Goal: Information Seeking & Learning: Learn about a topic

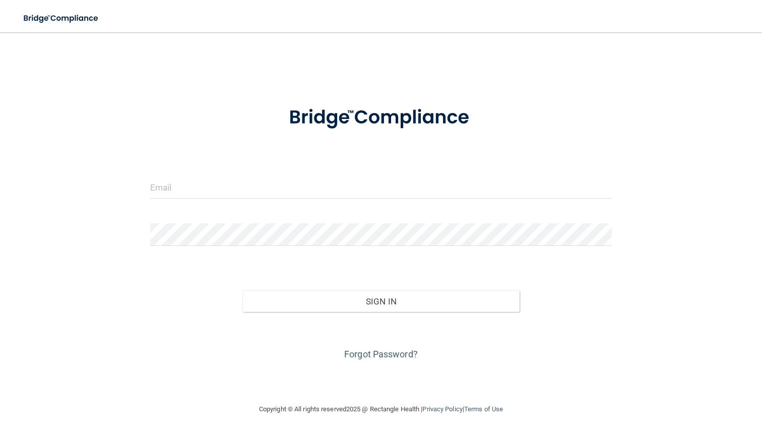
click at [397, 201] on div at bounding box center [381, 191] width 477 height 30
click at [397, 199] on div at bounding box center [381, 191] width 477 height 30
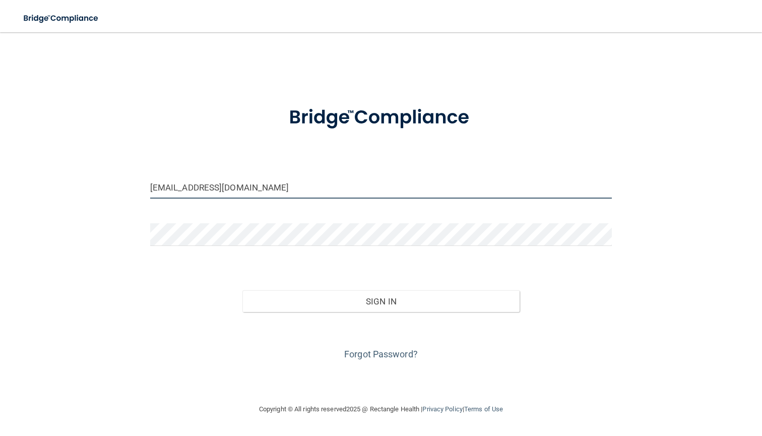
type input "[EMAIL_ADDRESS][DOMAIN_NAME]"
click at [368, 222] on form "fahmahaji02@gmail.com Invalid email/password. You don't have permission to acce…" at bounding box center [381, 227] width 462 height 269
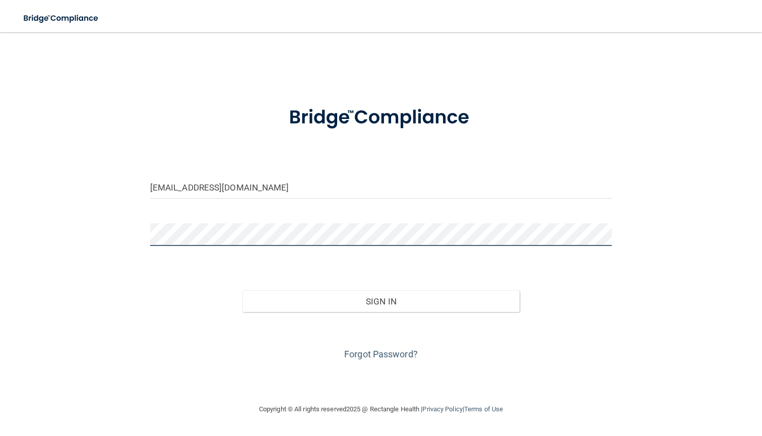
click at [380, 300] on button "Sign In" at bounding box center [380, 301] width 277 height 22
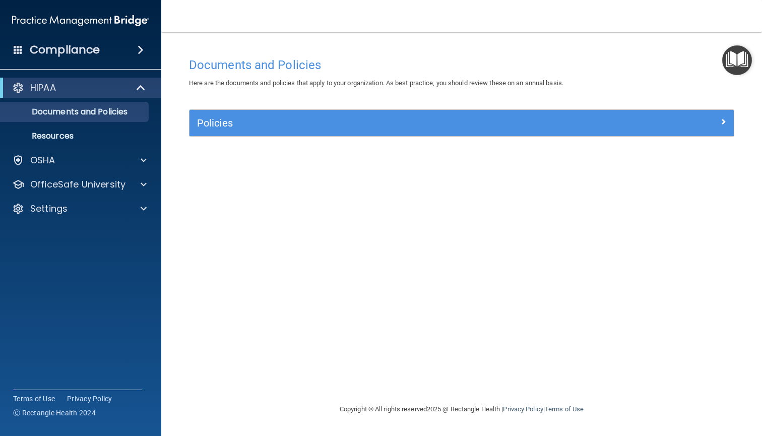
click at [142, 82] on span at bounding box center [142, 88] width 9 height 12
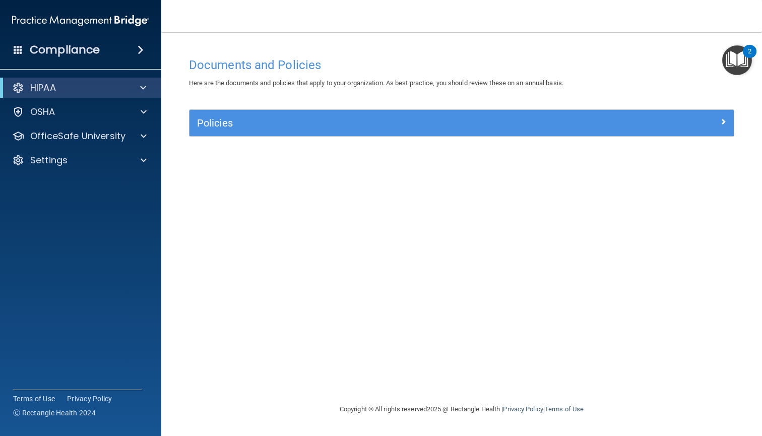
click at [141, 87] on span at bounding box center [143, 88] width 6 height 12
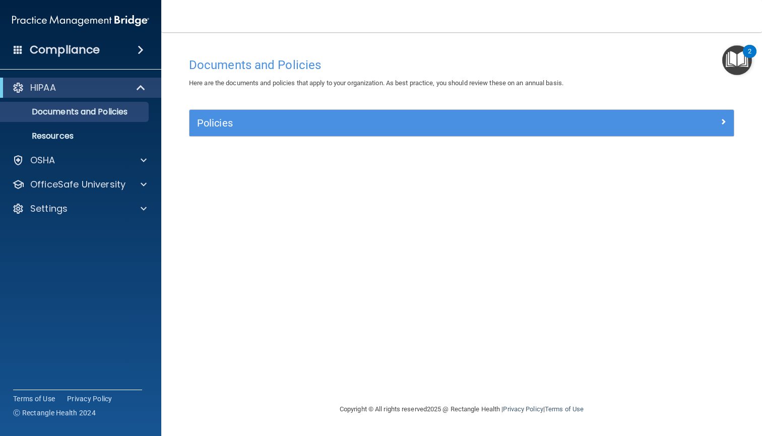
click at [141, 53] on span at bounding box center [141, 50] width 6 height 12
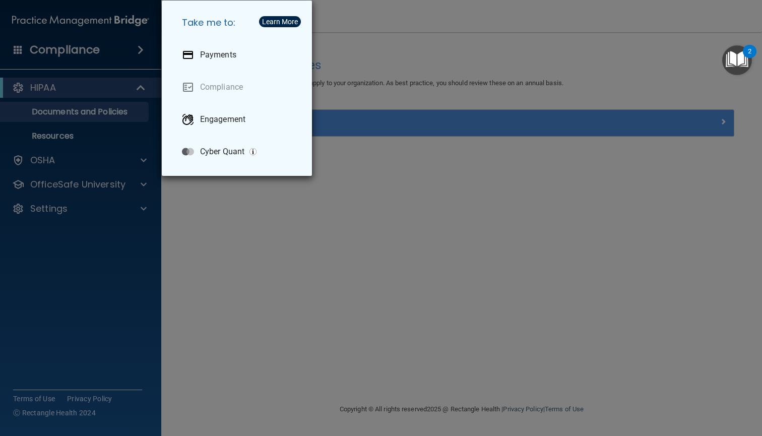
click at [356, 361] on div "Take me to: Payments Compliance Engagement Cyber Quant" at bounding box center [381, 218] width 762 height 436
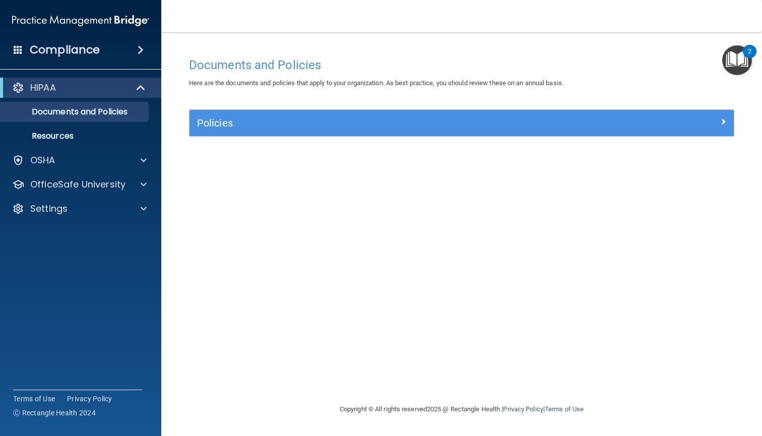
click at [458, 153] on div "Documents and Policies Here are the documents and policies that apply to your o…" at bounding box center [461, 227] width 560 height 351
click at [472, 130] on div "Policies" at bounding box center [461, 123] width 544 height 26
click at [303, 126] on h5 "Policies" at bounding box center [393, 122] width 393 height 11
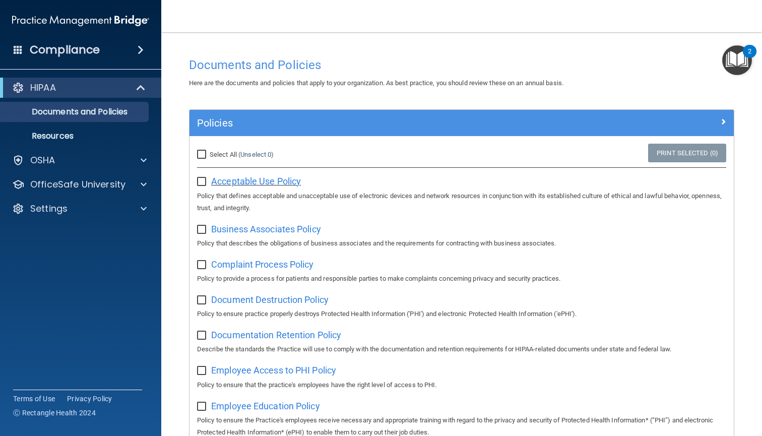
click at [248, 180] on span "Acceptable Use Policy" at bounding box center [256, 181] width 90 height 11
click at [122, 170] on div "OSHA" at bounding box center [81, 160] width 162 height 20
click at [145, 160] on span at bounding box center [144, 160] width 6 height 12
click at [19, 52] on span at bounding box center [18, 49] width 9 height 9
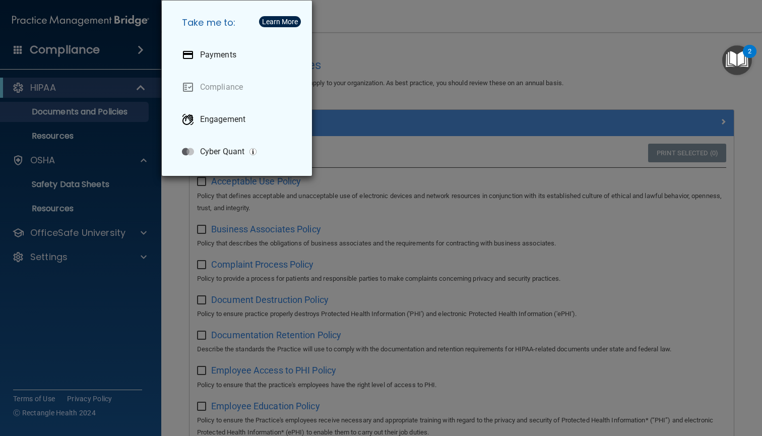
click at [407, 41] on div "Take me to: Payments Compliance Engagement Cyber Quant" at bounding box center [381, 218] width 762 height 436
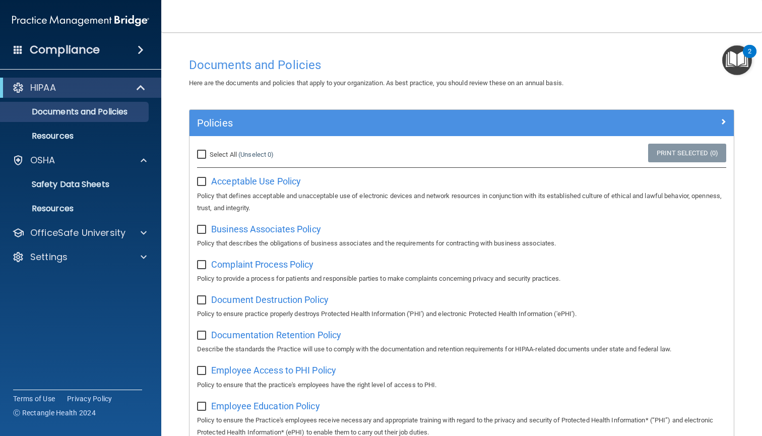
click at [726, 75] on img "Open Resource Center, 2 new notifications" at bounding box center [737, 60] width 30 height 30
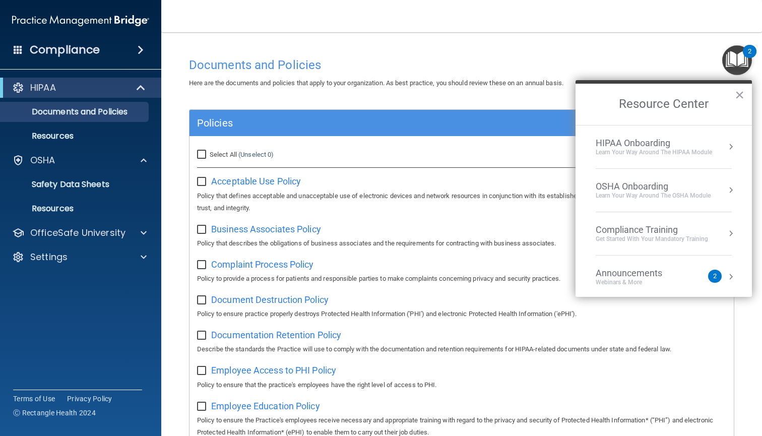
click at [563, 80] on span "Here are the documents and policies that apply to your organization. As best pr…" at bounding box center [376, 83] width 374 height 8
click at [634, 135] on li "HIPAA Onboarding Learn Your Way around the HIPAA module" at bounding box center [663, 146] width 136 height 43
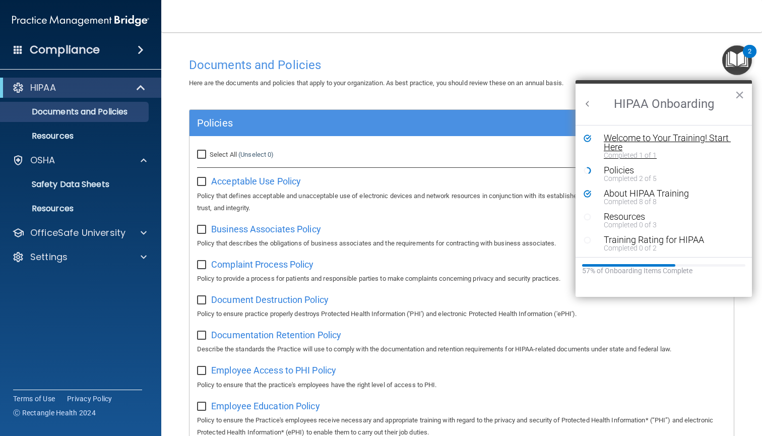
click at [672, 147] on div "Welcome to Your Training! Start Here" at bounding box center [670, 142] width 135 height 18
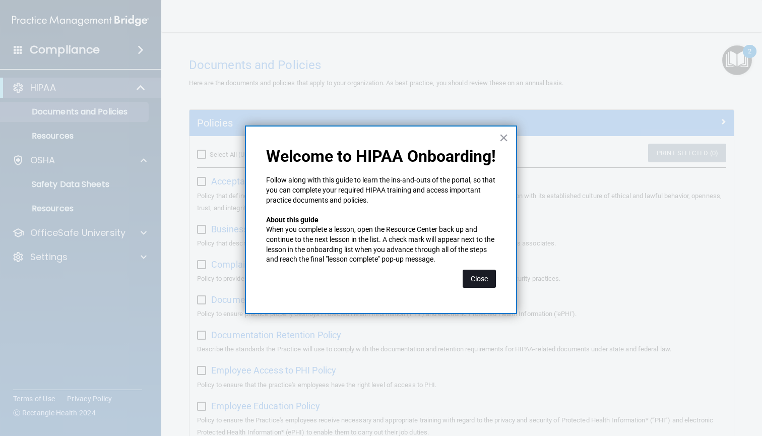
click at [478, 280] on button "Close" at bounding box center [478, 278] width 33 height 18
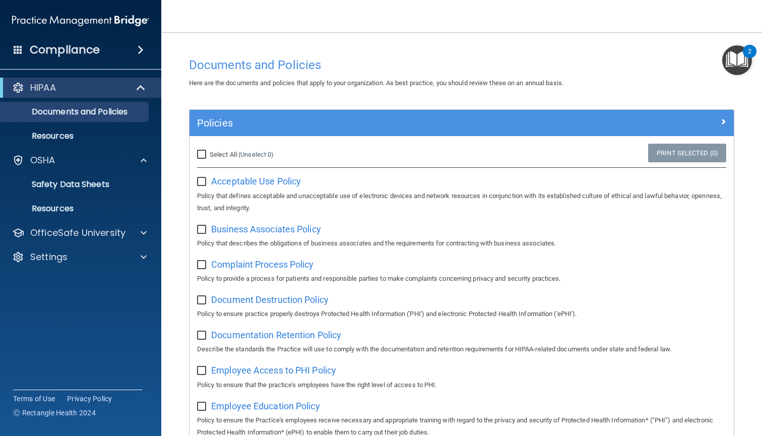
click at [730, 60] on img "Open Resource Center, 2 new notifications" at bounding box center [737, 60] width 30 height 30
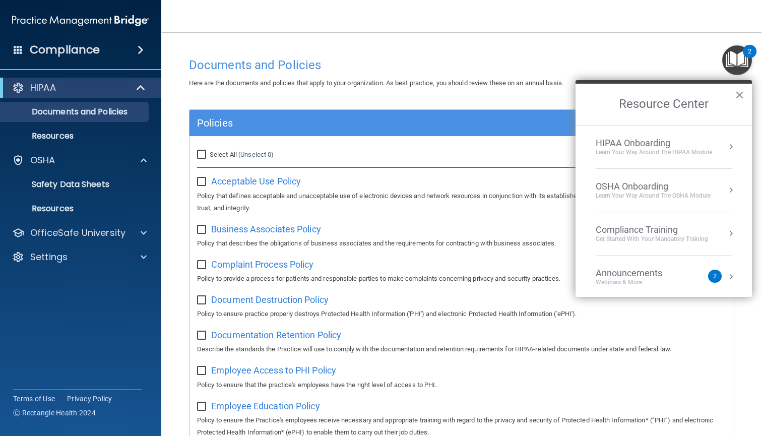
click at [653, 146] on div "HIPAA Onboarding" at bounding box center [653, 143] width 116 height 11
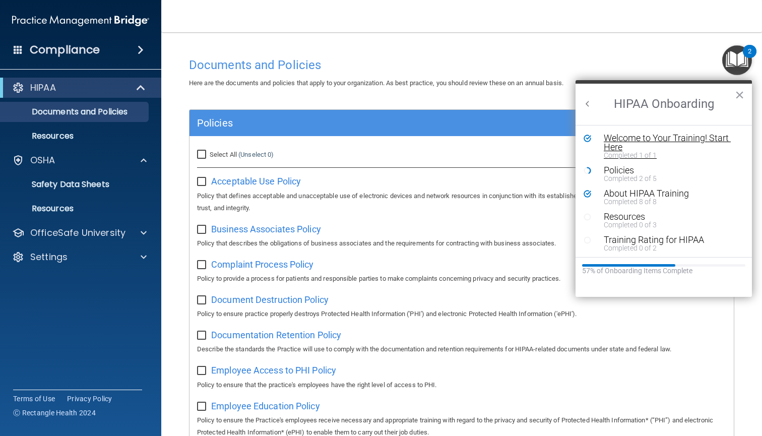
click at [638, 141] on div "Welcome to Your Training! Start Here" at bounding box center [670, 142] width 135 height 18
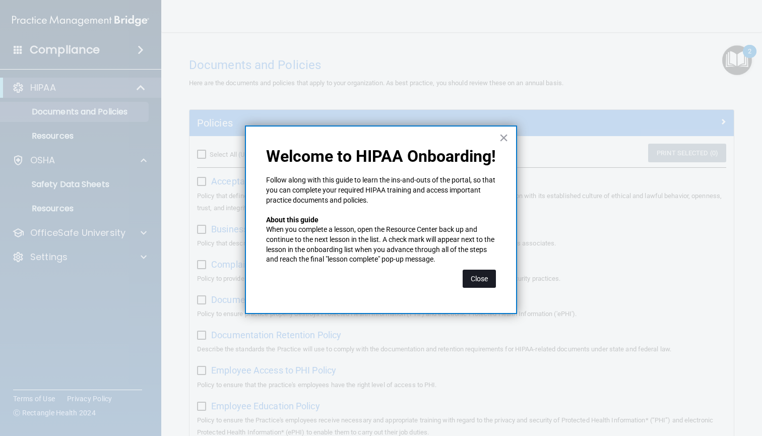
click at [471, 277] on button "Close" at bounding box center [478, 278] width 33 height 18
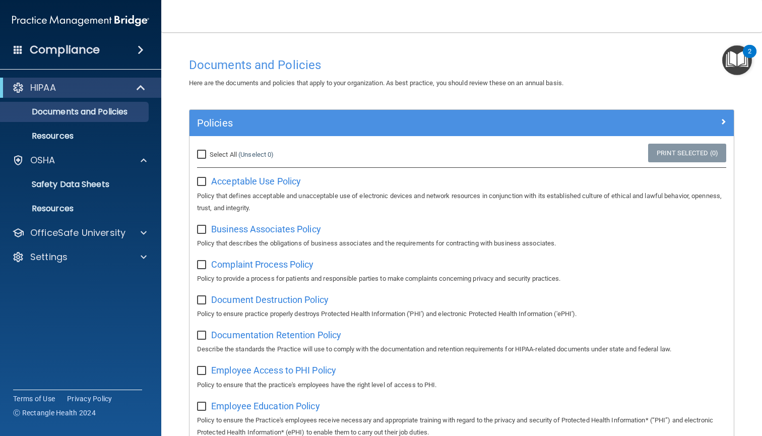
click at [745, 52] on div "2" at bounding box center [749, 51] width 14 height 13
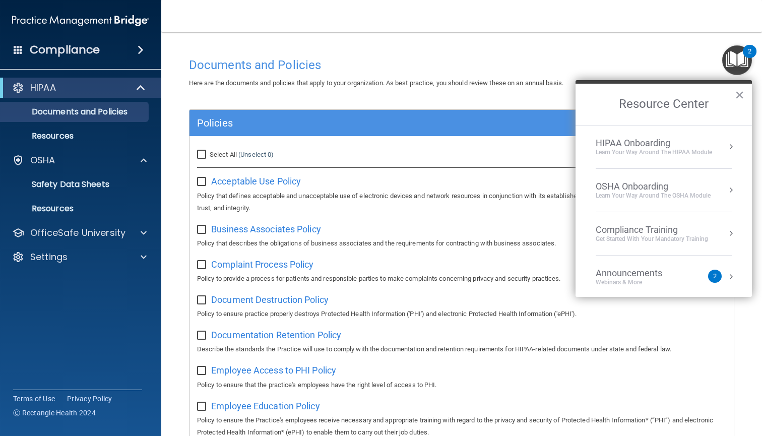
click at [669, 141] on div "HIPAA Onboarding" at bounding box center [653, 143] width 116 height 11
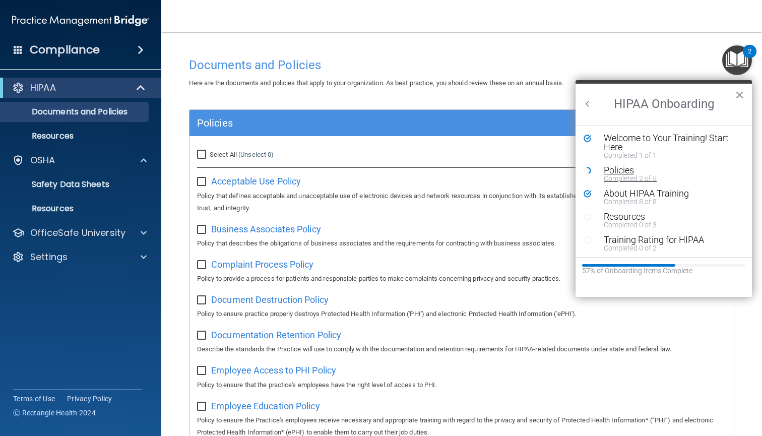
click at [631, 172] on div "Policies" at bounding box center [670, 170] width 135 height 9
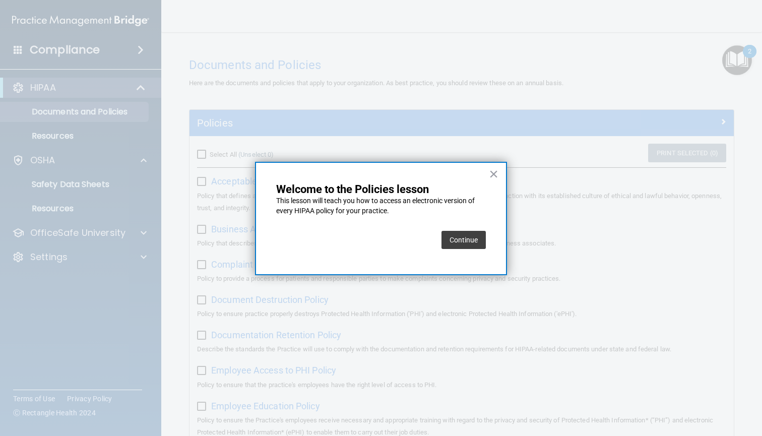
click at [474, 247] on button "Continue" at bounding box center [463, 240] width 44 height 18
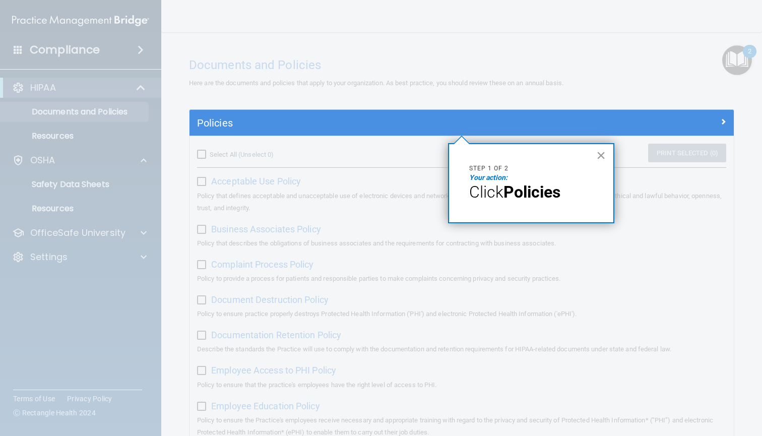
click at [605, 155] on div "× Step 1 of 2 Your action: Click Policies" at bounding box center [531, 183] width 166 height 80
click at [603, 155] on button "×" at bounding box center [601, 155] width 10 height 16
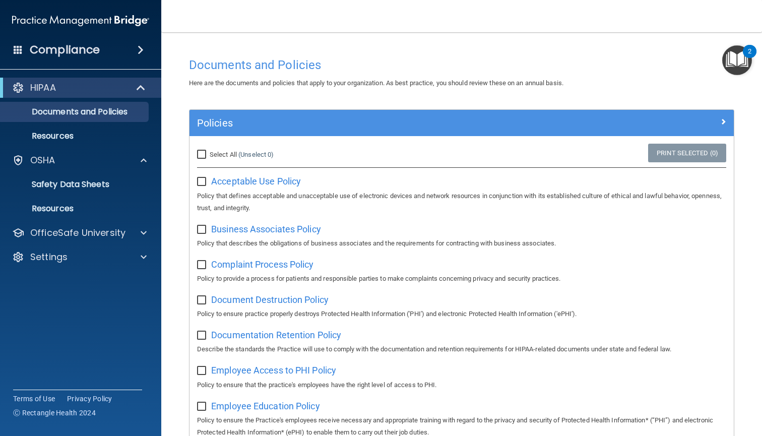
click at [749, 62] on div "2" at bounding box center [750, 57] width 4 height 13
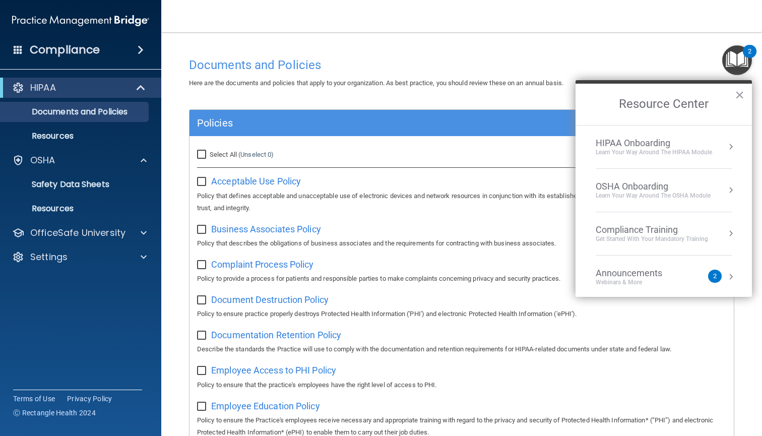
click at [670, 153] on div "Learn Your Way around the HIPAA module" at bounding box center [653, 152] width 116 height 9
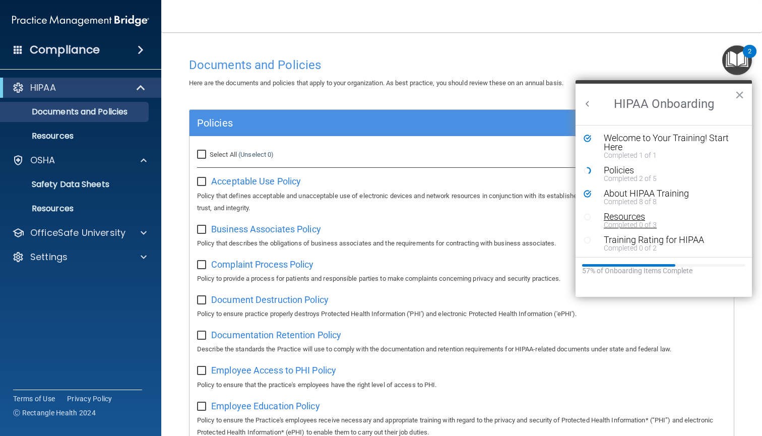
click at [621, 224] on div "Completed 0 of 3" at bounding box center [670, 224] width 135 height 7
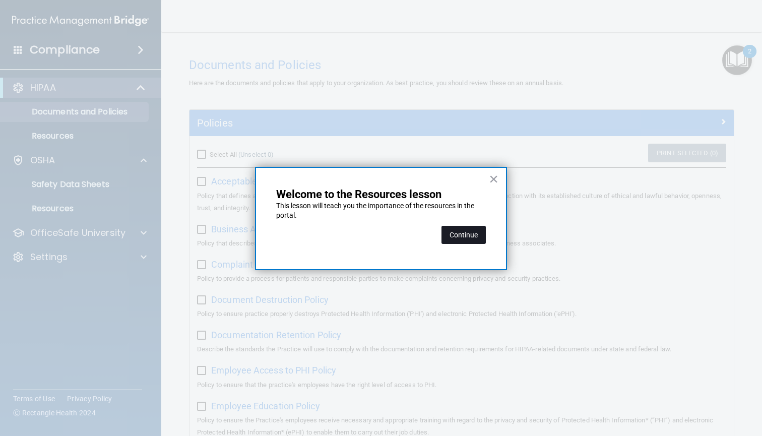
click at [474, 234] on button "Continue" at bounding box center [463, 235] width 44 height 18
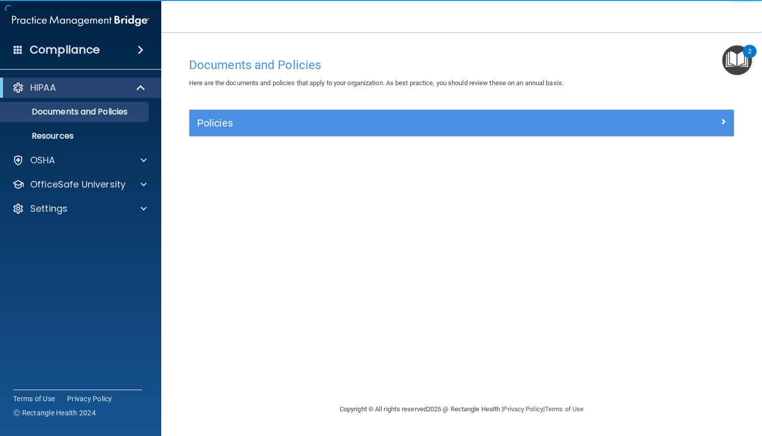
click at [731, 59] on img "Open Resource Center, 2 new notifications" at bounding box center [737, 60] width 30 height 30
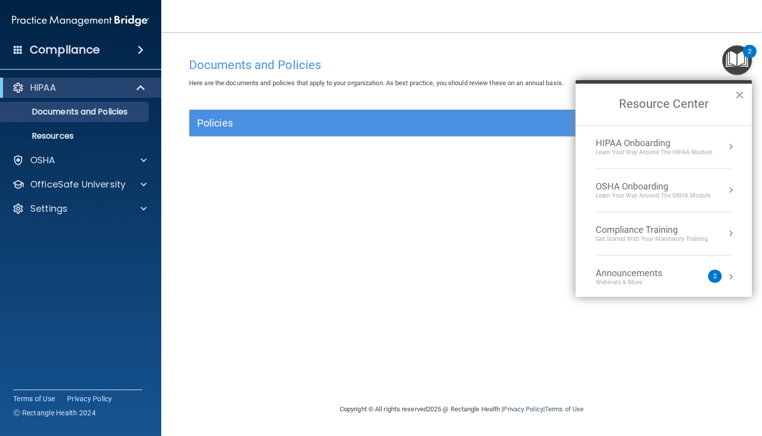
click at [656, 160] on li "HIPAA Onboarding Learn Your Way around the HIPAA module" at bounding box center [663, 146] width 136 height 43
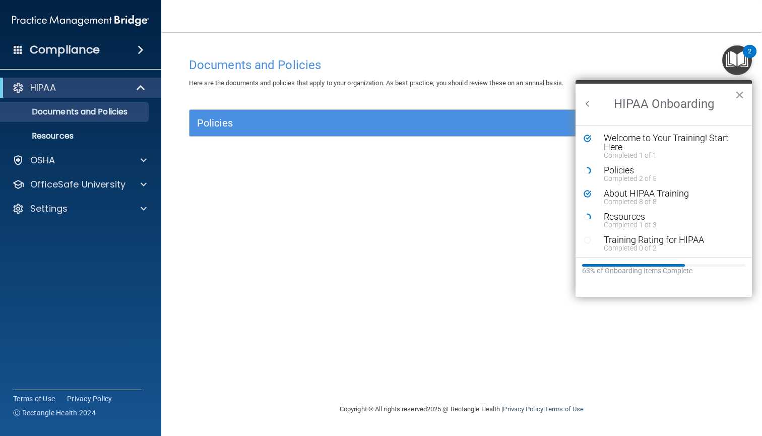
click at [445, 237] on div "Documents and Policies Here are the documents and policies that apply to your o…" at bounding box center [461, 227] width 560 height 351
click at [502, 125] on h5 "Policies" at bounding box center [393, 122] width 393 height 11
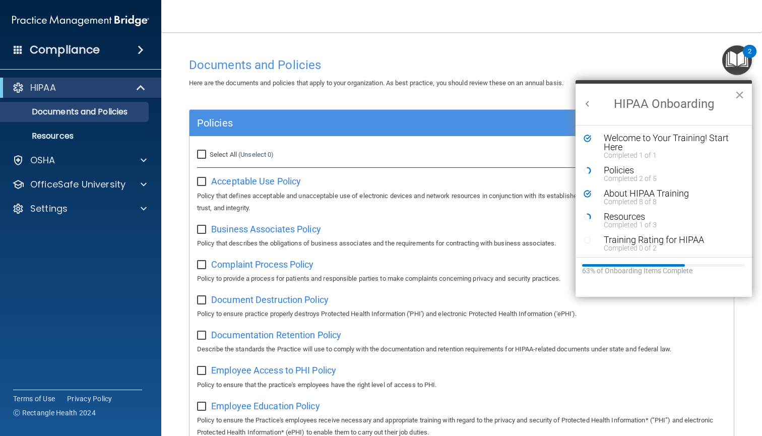
click at [200, 156] on input "Select All (Unselect 0) Unselect All" at bounding box center [203, 155] width 12 height 8
checkbox input "true"
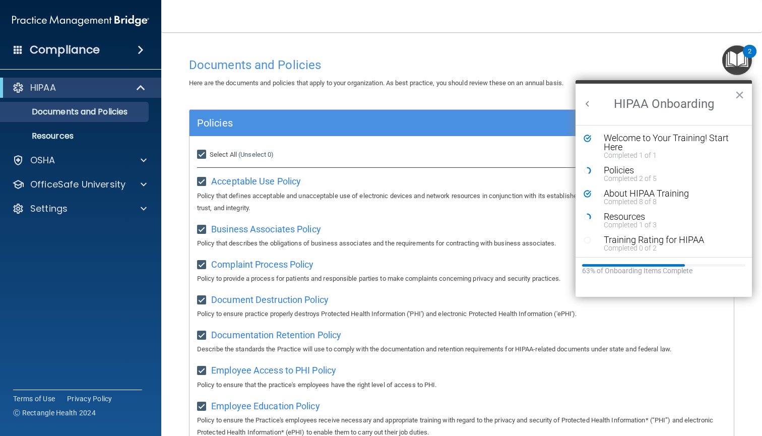
checkbox input "true"
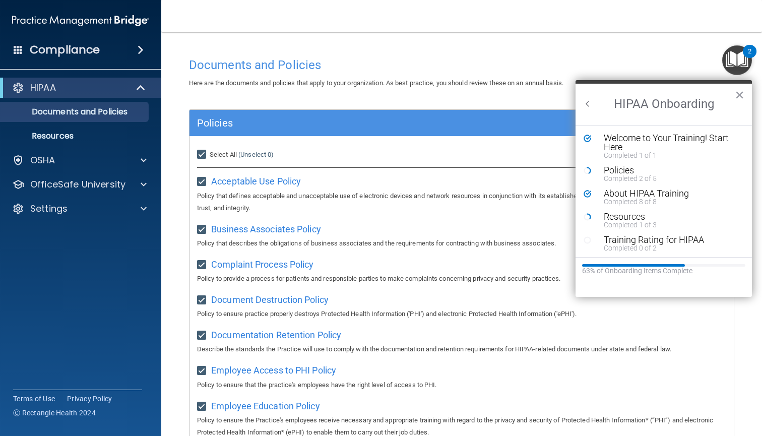
checkbox input "true"
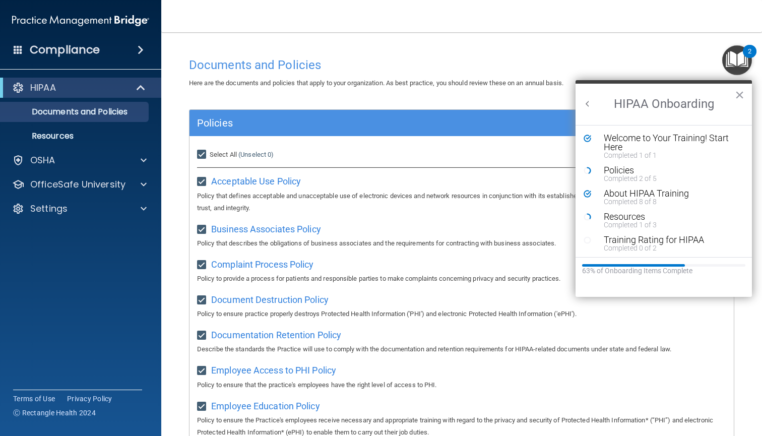
checkbox input "true"
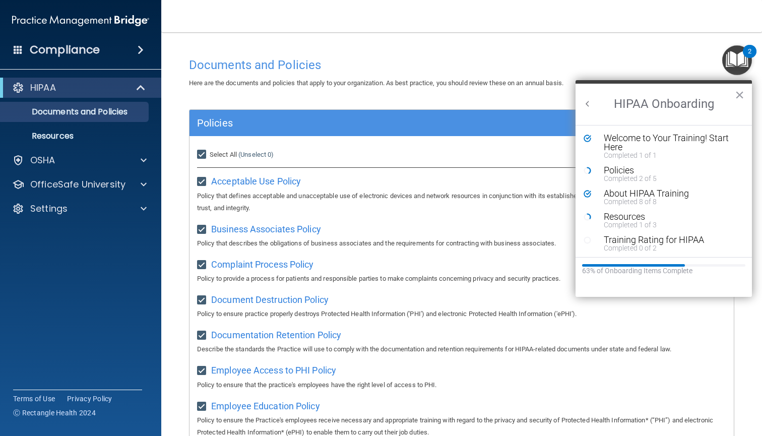
checkbox input "true"
click at [737, 98] on button "×" at bounding box center [739, 95] width 10 height 16
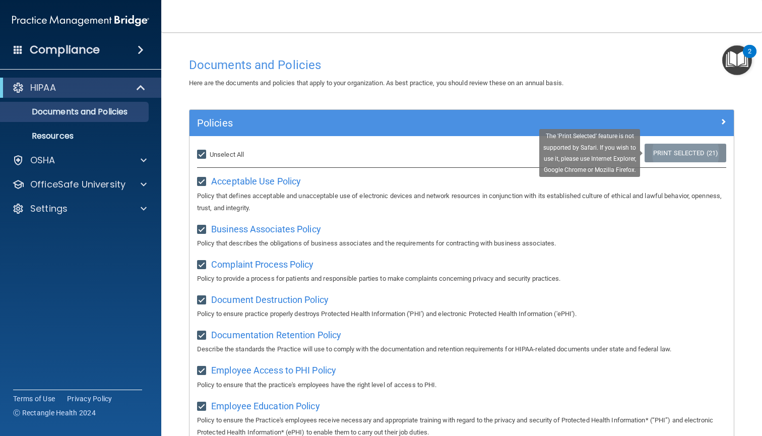
click at [688, 148] on link "Print Selected (21)" at bounding box center [685, 153] width 82 height 19
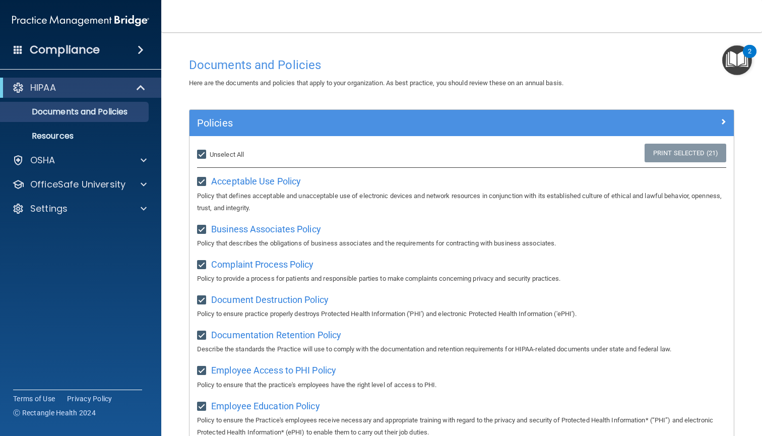
click at [735, 66] on img "Open Resource Center, 2 new notifications" at bounding box center [737, 60] width 30 height 30
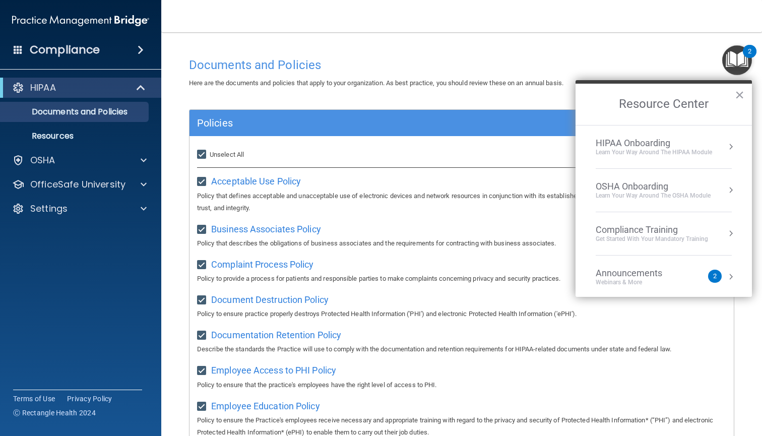
click at [582, 127] on ol "HIPAA Onboarding Learn Your Way around the HIPAA module OSHA Onboarding Learn y…" at bounding box center [663, 211] width 176 height 172
click at [656, 144] on div "HIPAA Onboarding" at bounding box center [653, 143] width 116 height 11
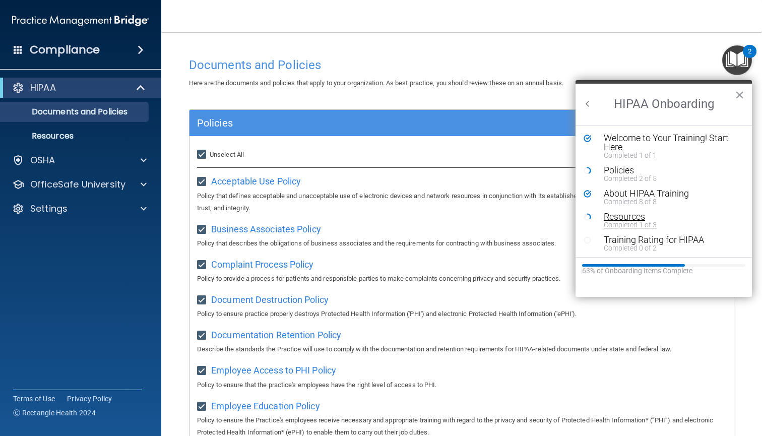
click at [627, 214] on div "Resources" at bounding box center [670, 216] width 135 height 9
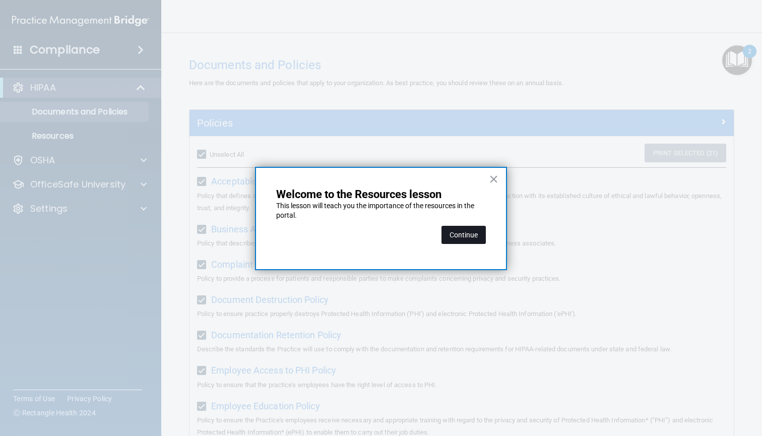
click at [475, 241] on button "Continue" at bounding box center [463, 235] width 44 height 18
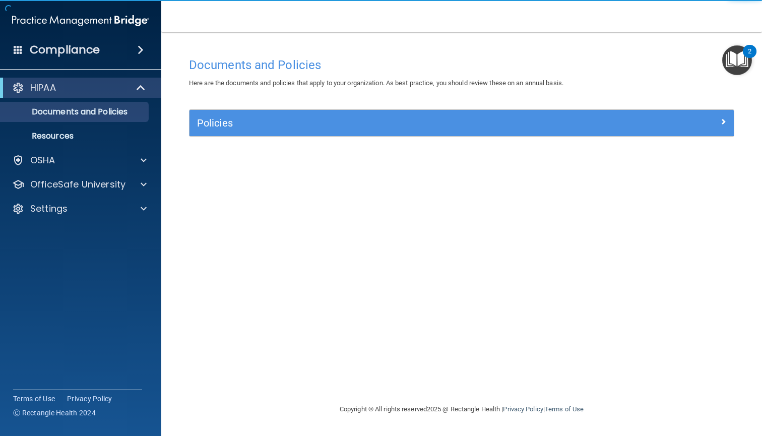
click at [453, 139] on div "Policies Select All (Unselect 0) Unselect All Print Selected (0) Acceptable Use…" at bounding box center [461, 128] width 560 height 39
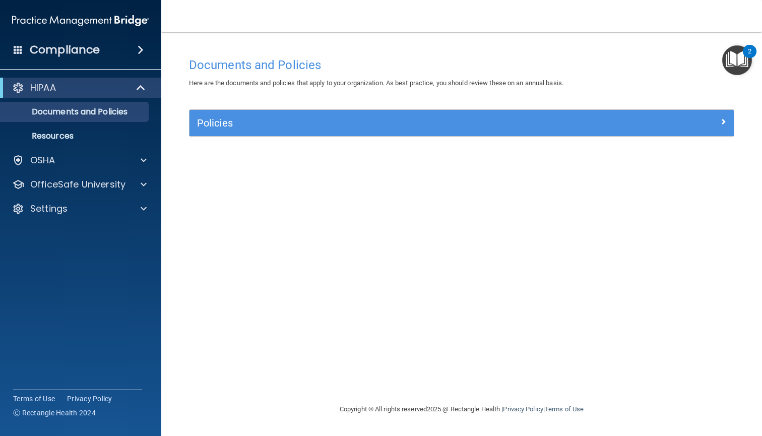
click at [457, 131] on div "Policies" at bounding box center [461, 123] width 544 height 26
click at [453, 120] on h5 "Policies" at bounding box center [393, 122] width 393 height 11
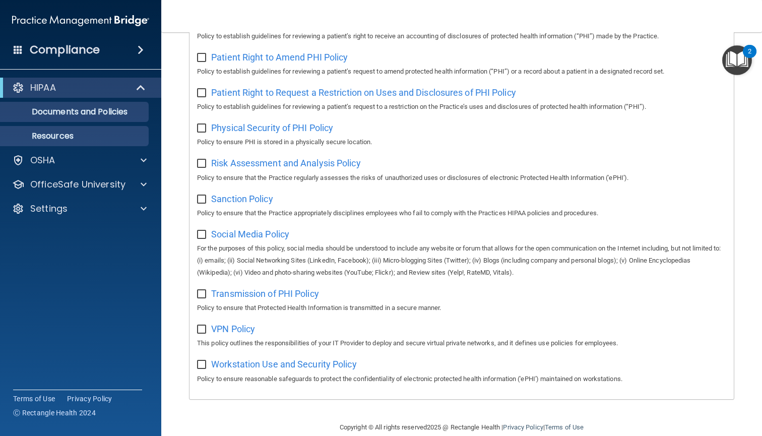
scroll to position [572, 0]
click at [731, 64] on img "Open Resource Center, 2 new notifications" at bounding box center [737, 60] width 30 height 30
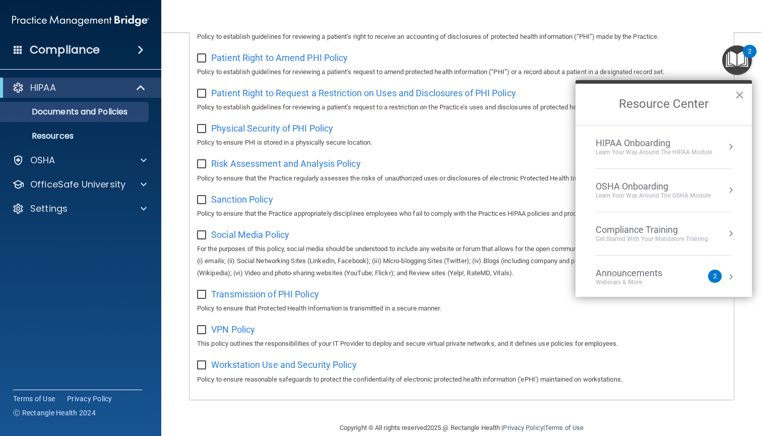
click at [697, 154] on div "Learn Your Way around the HIPAA module" at bounding box center [653, 152] width 116 height 9
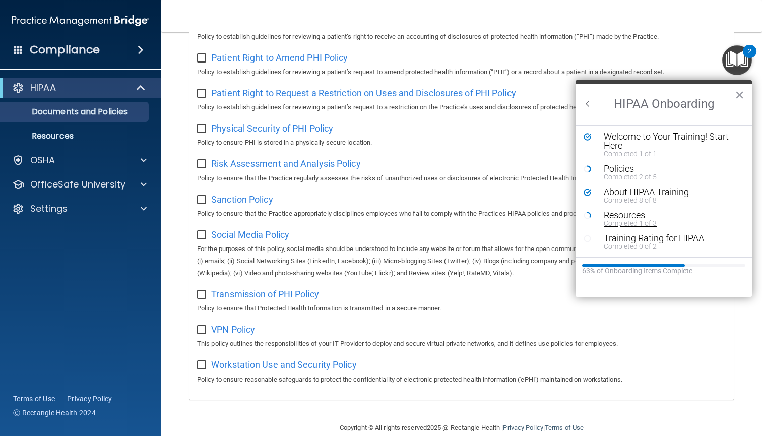
scroll to position [2, 0]
click at [634, 167] on div "Policies" at bounding box center [670, 168] width 135 height 9
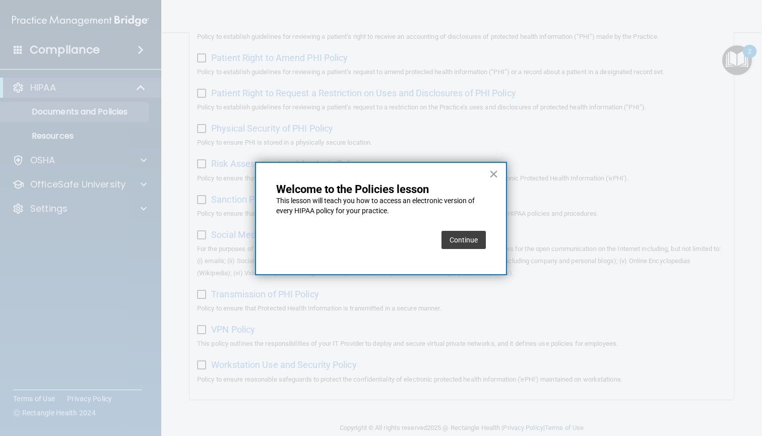
click at [472, 229] on div "Continue" at bounding box center [463, 240] width 44 height 28
click at [472, 238] on button "Continue" at bounding box center [463, 240] width 44 height 18
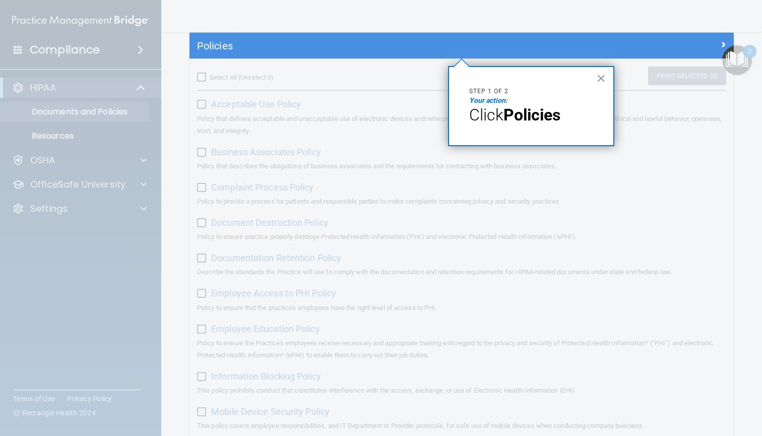
click at [502, 109] on span "Click" at bounding box center [486, 114] width 34 height 19
click at [601, 78] on button "×" at bounding box center [601, 78] width 10 height 16
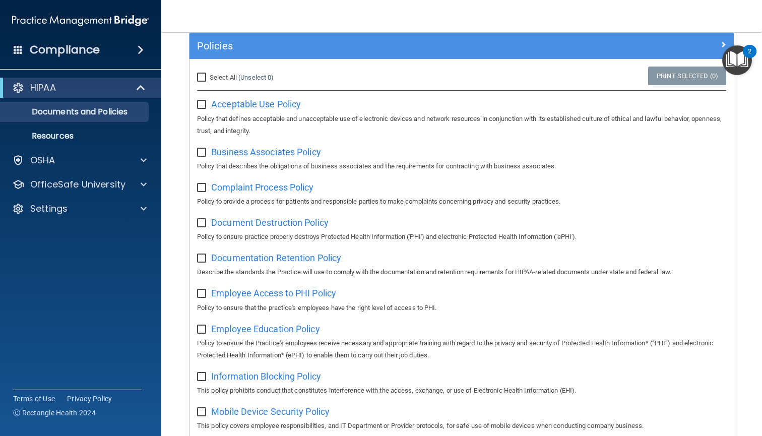
click at [222, 48] on h5 "Policies" at bounding box center [393, 45] width 393 height 11
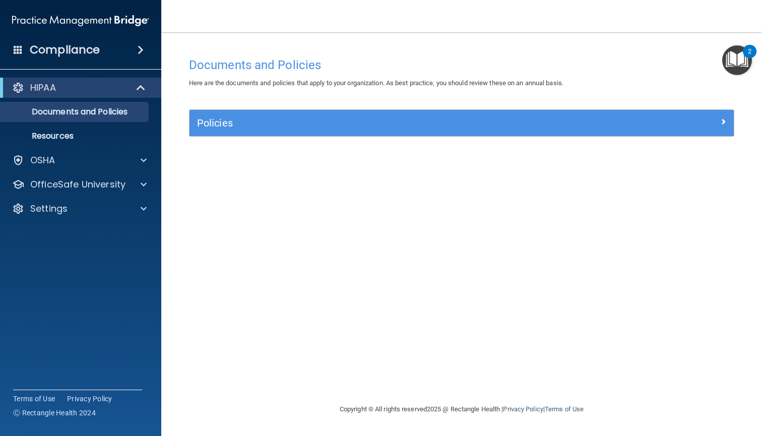
scroll to position [0, 0]
click at [221, 115] on div "Policies" at bounding box center [393, 123] width 408 height 16
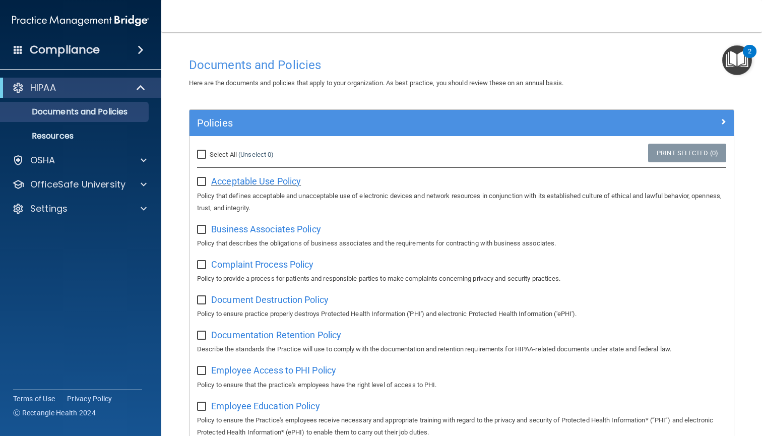
click at [216, 180] on span "Acceptable Use Policy" at bounding box center [256, 181] width 90 height 11
click at [202, 181] on input "checkbox" at bounding box center [203, 182] width 12 height 8
checkbox input "true"
click at [203, 226] on input "checkbox" at bounding box center [203, 230] width 12 height 8
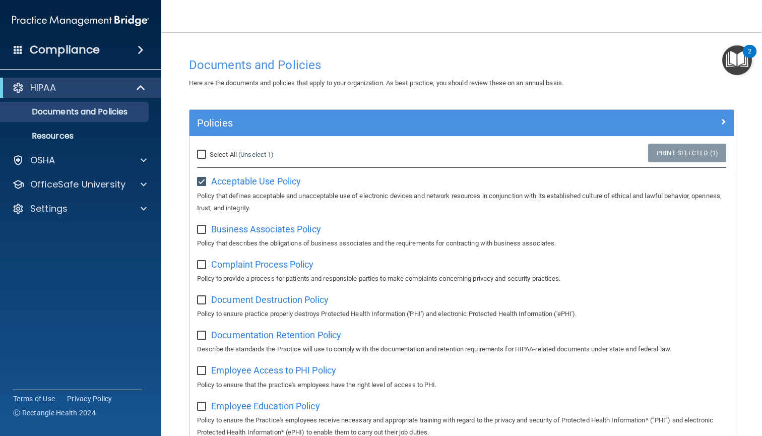
checkbox input "true"
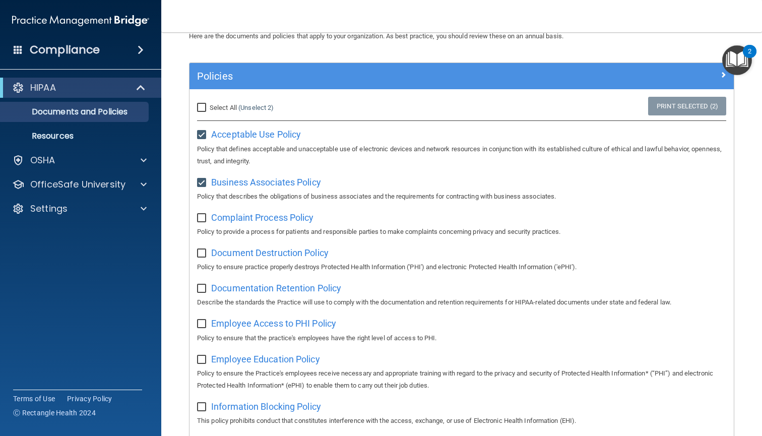
scroll to position [48, 0]
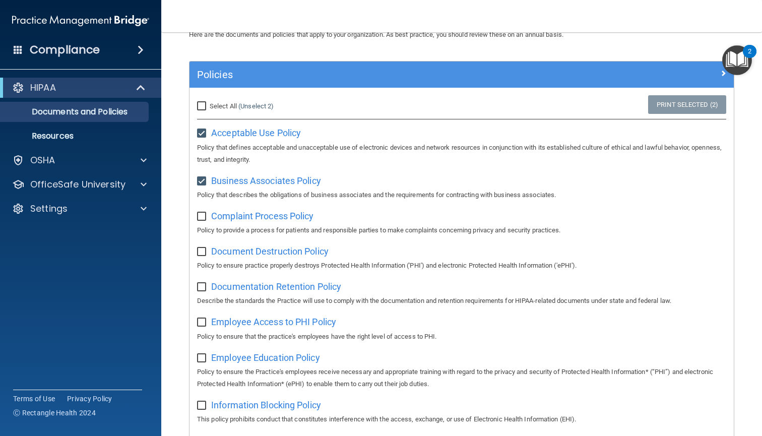
click at [206, 103] on input "Select All (Unselect 2) Unselect All" at bounding box center [203, 106] width 12 height 8
checkbox input "true"
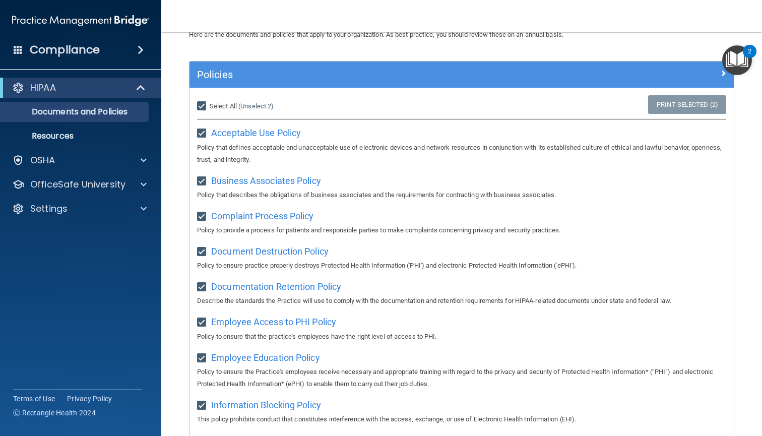
checkbox input "true"
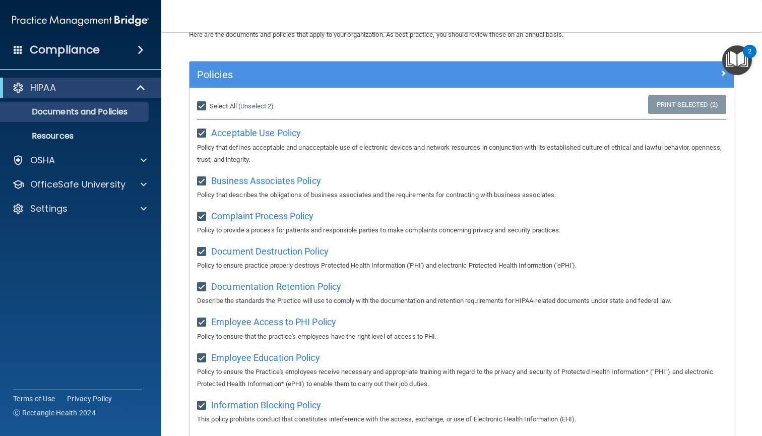
checkbox input "true"
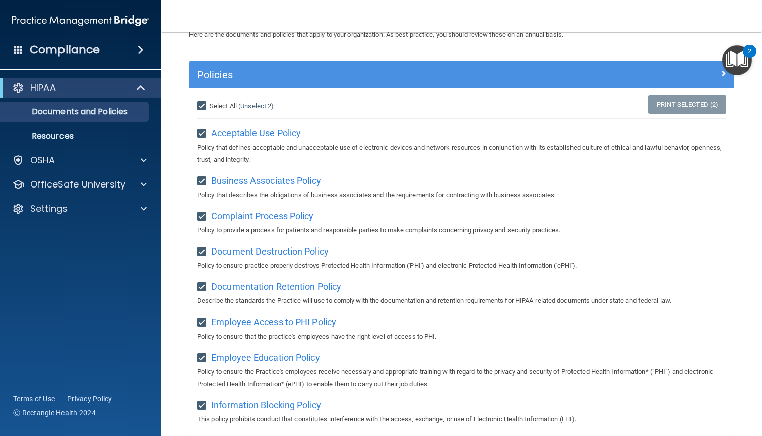
checkbox input "true"
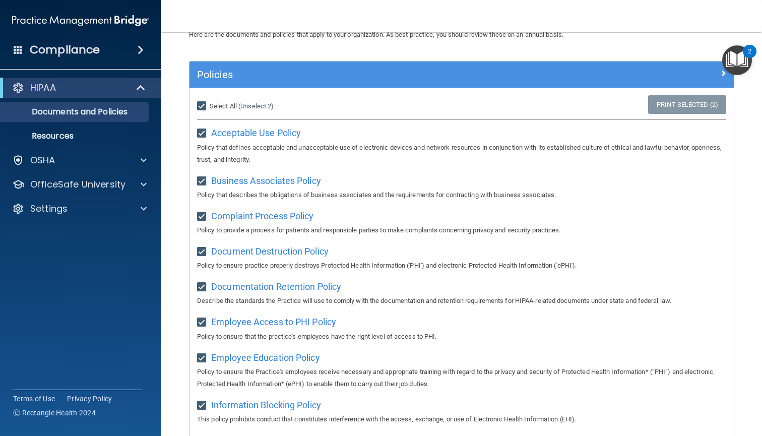
checkbox input "true"
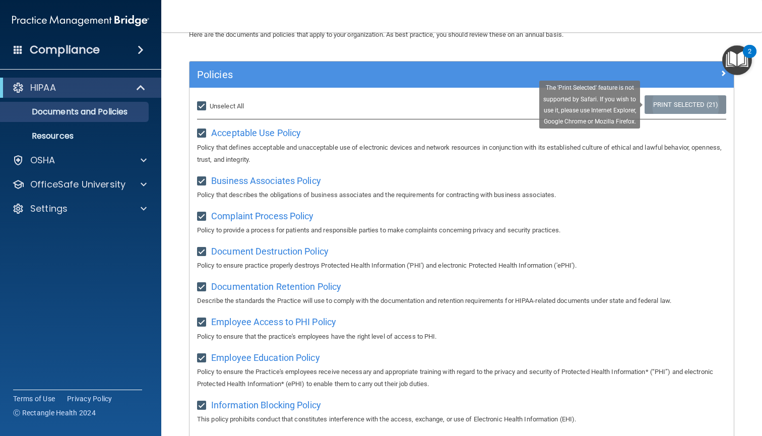
click at [705, 104] on link "Print Selected (21)" at bounding box center [685, 104] width 82 height 19
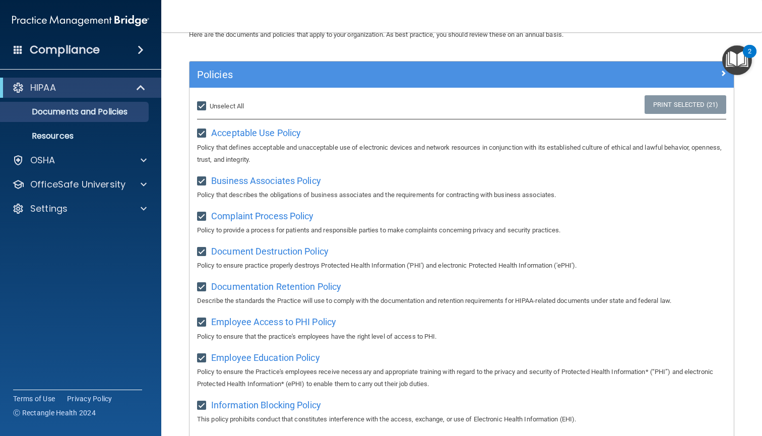
click at [722, 74] on img "Open Resource Center, 2 new notifications" at bounding box center [737, 60] width 30 height 30
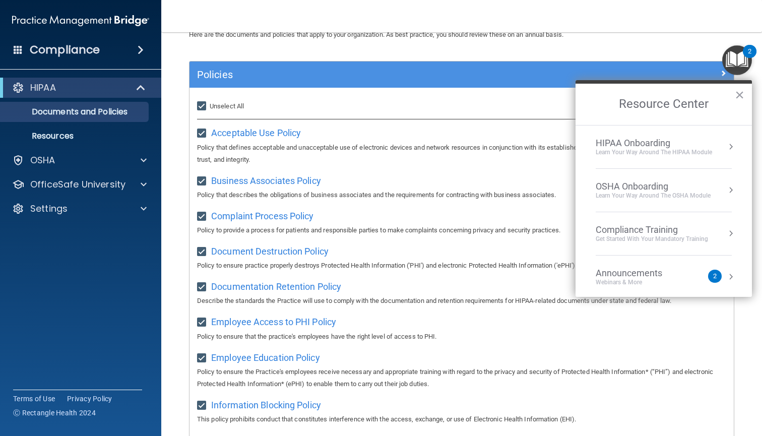
click at [702, 137] on li "HIPAA Onboarding Learn Your Way around the HIPAA module" at bounding box center [663, 146] width 136 height 43
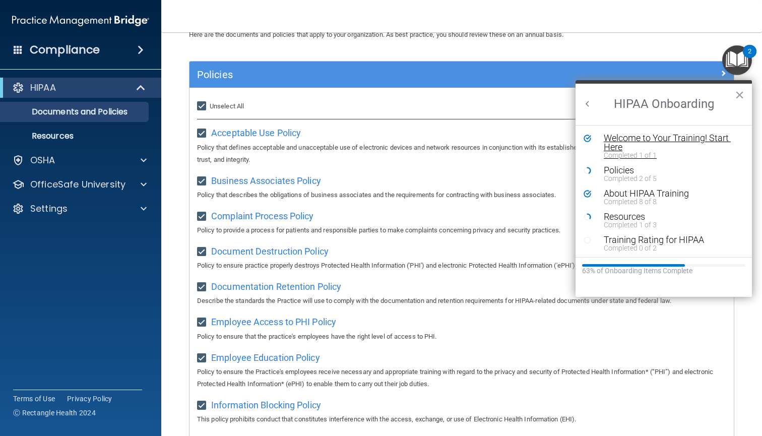
scroll to position [0, 0]
click at [623, 175] on div "Completed 2 of 5" at bounding box center [670, 178] width 135 height 7
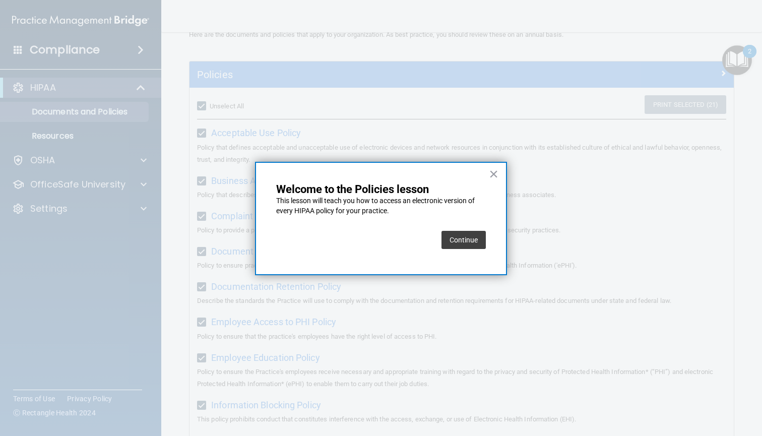
click at [477, 235] on button "Continue" at bounding box center [463, 240] width 44 height 18
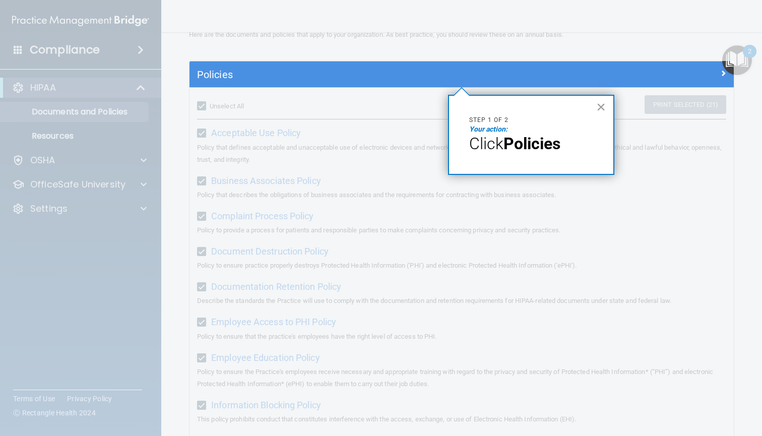
click at [599, 109] on button "×" at bounding box center [601, 107] width 10 height 16
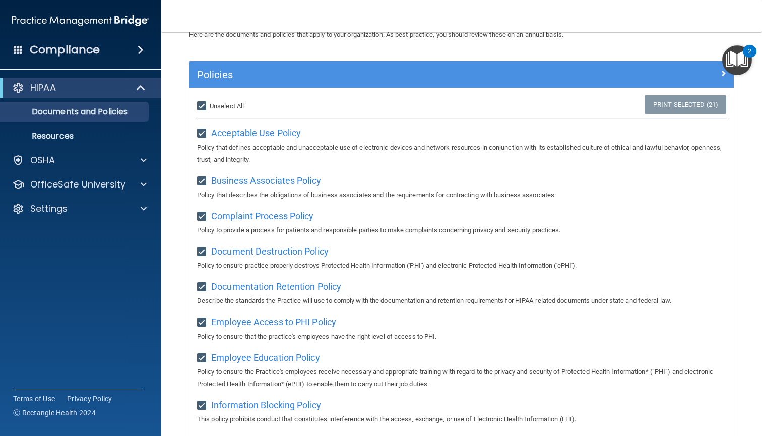
click at [226, 74] on h5 "Policies" at bounding box center [393, 74] width 393 height 11
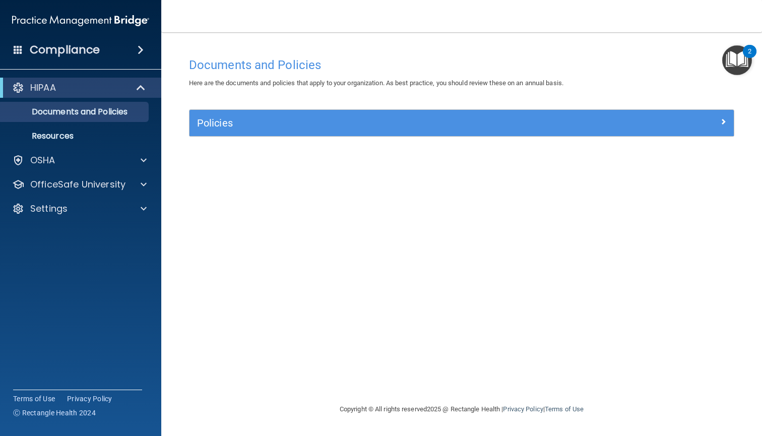
click at [217, 128] on div "Policies" at bounding box center [393, 123] width 408 height 16
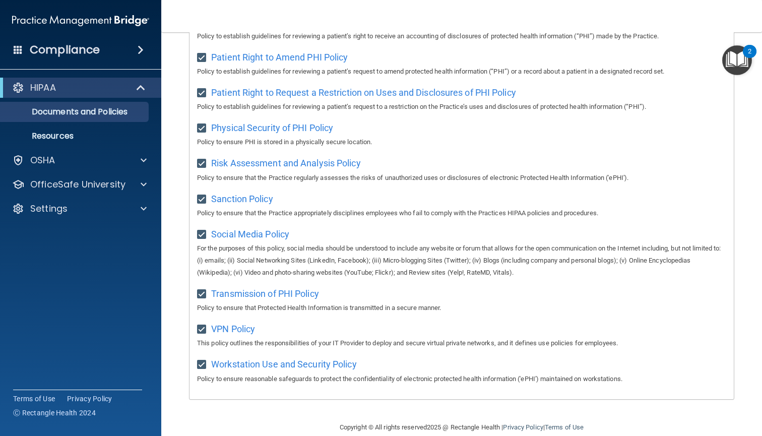
scroll to position [572, 0]
click at [291, 359] on span "Workstation Use and Security Policy" at bounding box center [284, 364] width 146 height 11
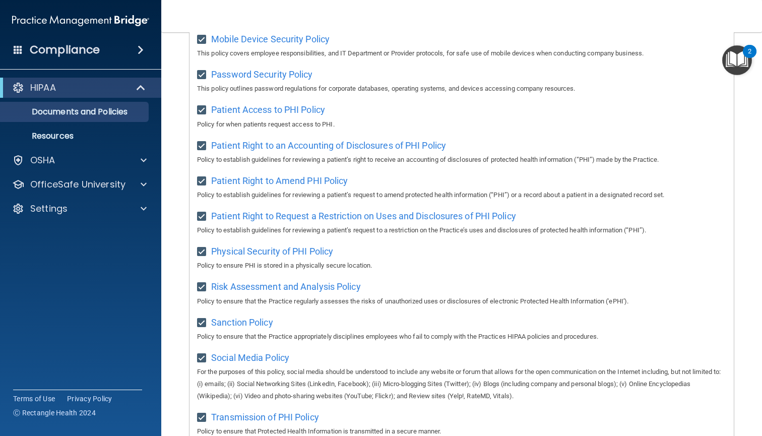
scroll to position [417, 0]
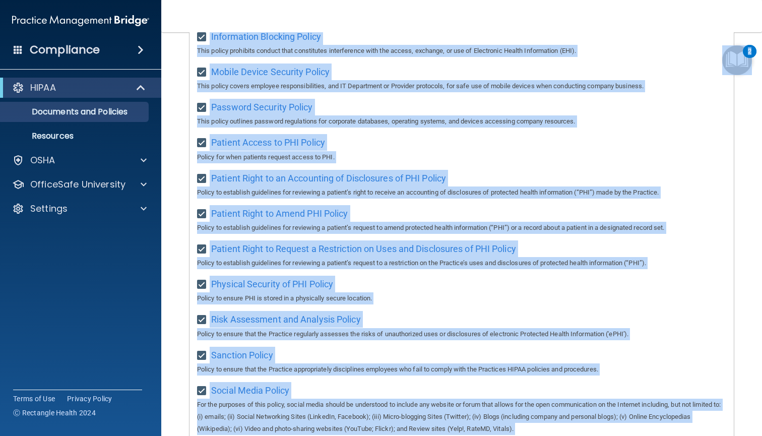
click at [753, 57] on body "Compliance HIPAA Documents and Policies Report an Incident Business Associates …" at bounding box center [381, 218] width 762 height 436
click at [748, 58] on div "2" at bounding box center [750, 57] width 4 height 13
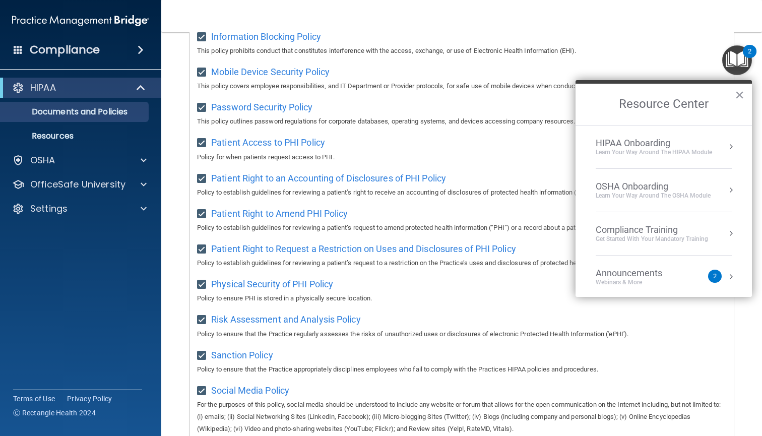
click at [674, 142] on div "HIPAA Onboarding" at bounding box center [653, 143] width 116 height 11
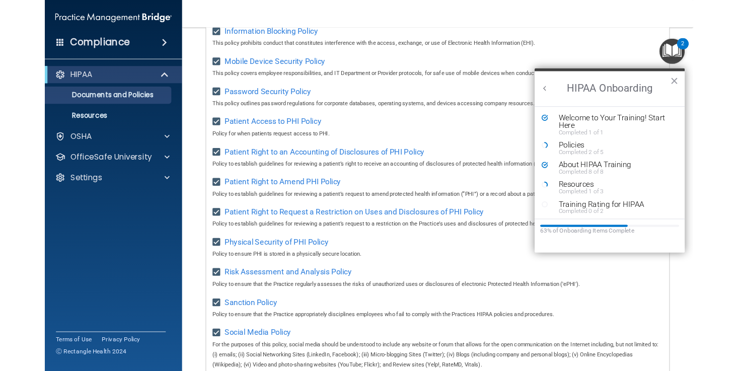
scroll to position [0, 0]
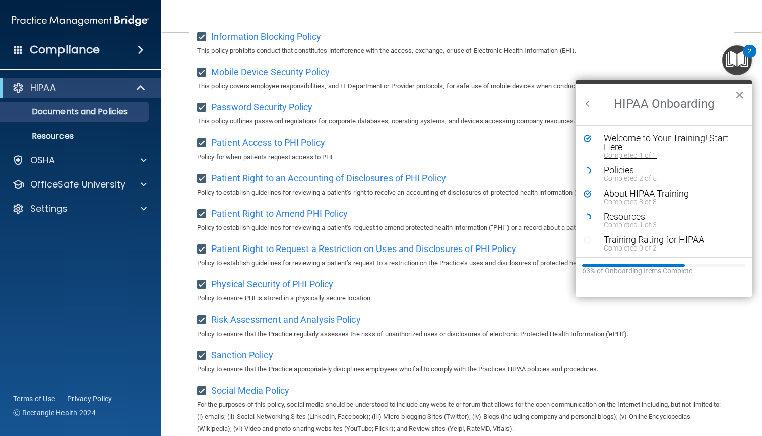
click at [648, 142] on div "Welcome to Your Training! Start Here" at bounding box center [670, 142] width 135 height 18
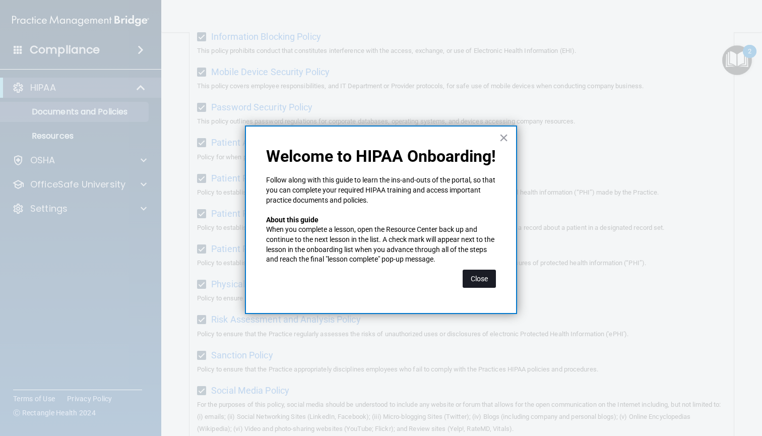
click at [486, 270] on button "Close" at bounding box center [478, 278] width 33 height 18
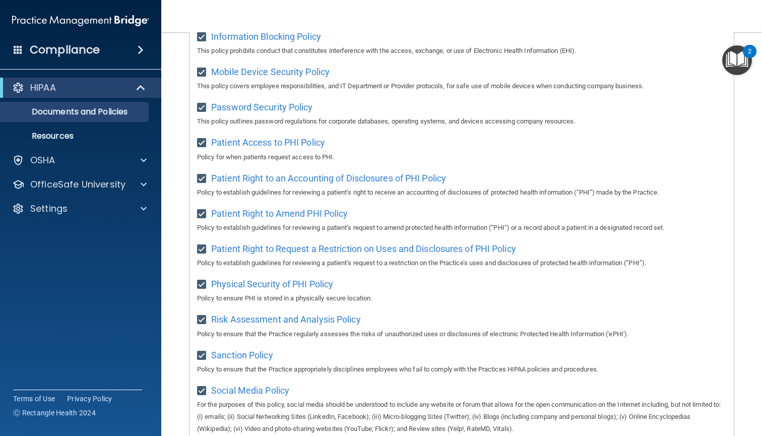
click at [740, 67] on img "Open Resource Center, 2 new notifications" at bounding box center [737, 60] width 30 height 30
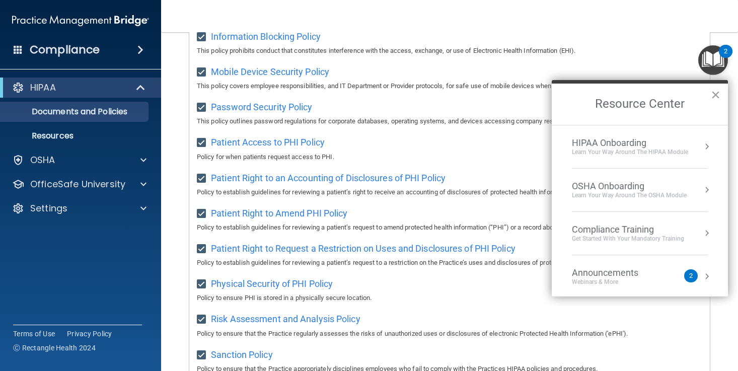
click at [639, 151] on div "Learn Your Way around the HIPAA module" at bounding box center [630, 152] width 116 height 9
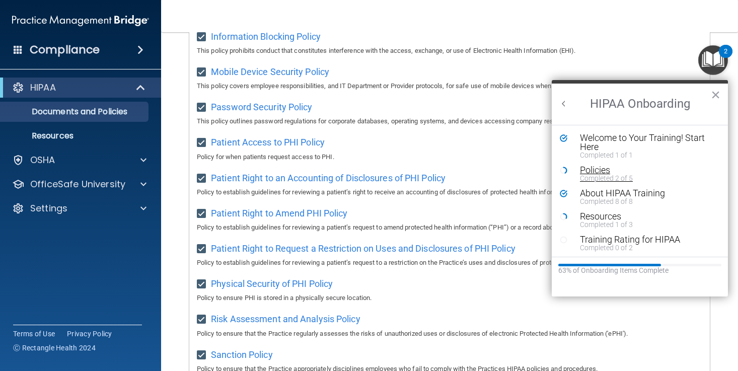
click at [607, 169] on div "Policies" at bounding box center [647, 170] width 135 height 9
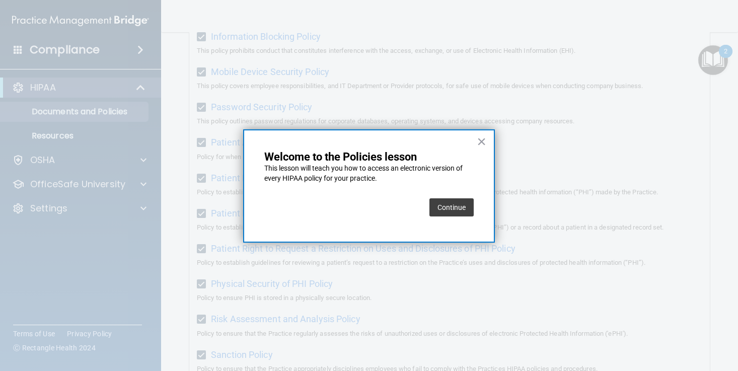
click at [466, 208] on button "Continue" at bounding box center [452, 207] width 44 height 18
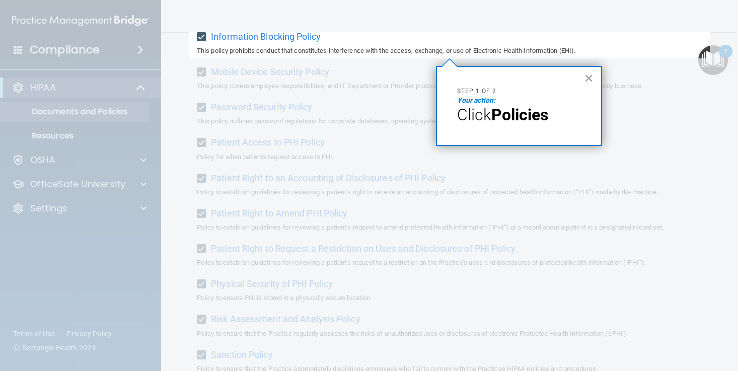
scroll to position [77, 0]
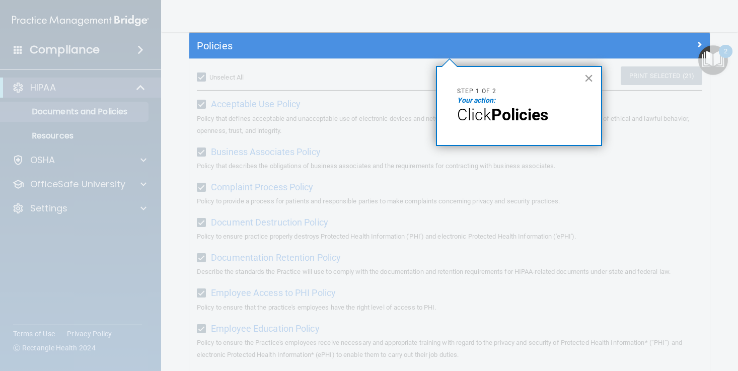
click at [592, 77] on button "×" at bounding box center [589, 78] width 10 height 16
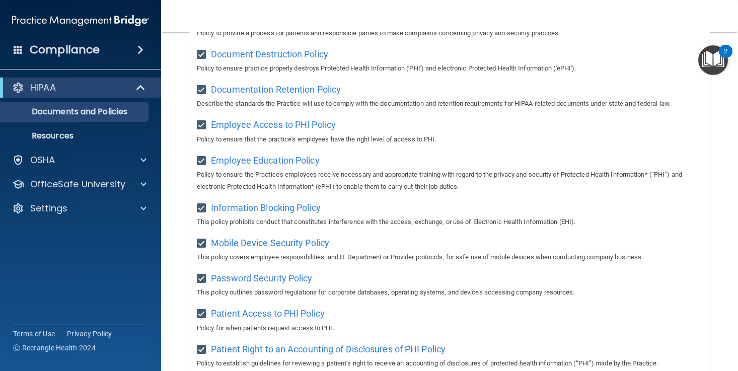
scroll to position [84, 0]
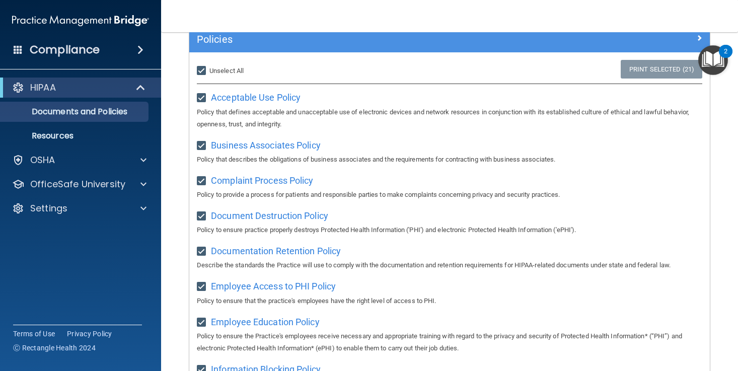
click at [707, 67] on img "Open Resource Center, 2 new notifications" at bounding box center [714, 60] width 30 height 30
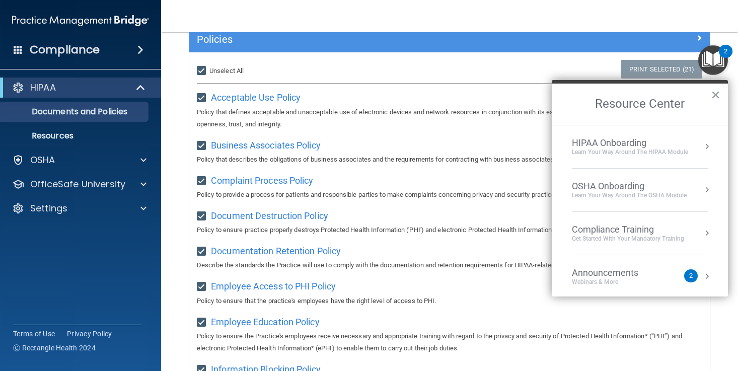
click at [669, 143] on div "HIPAA Onboarding" at bounding box center [630, 143] width 116 height 11
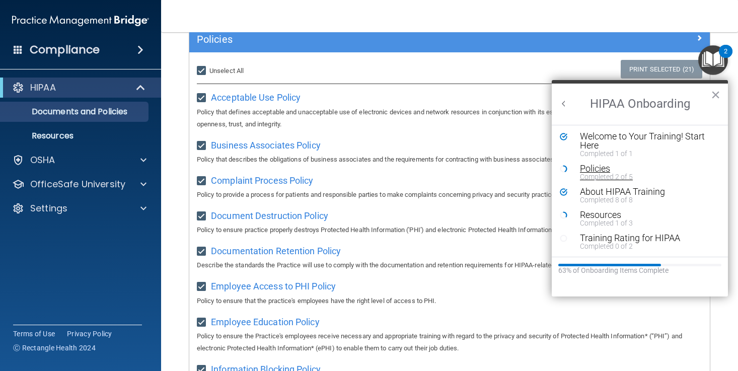
scroll to position [2, 0]
click at [598, 173] on div "Completed 2 of 5" at bounding box center [647, 176] width 135 height 7
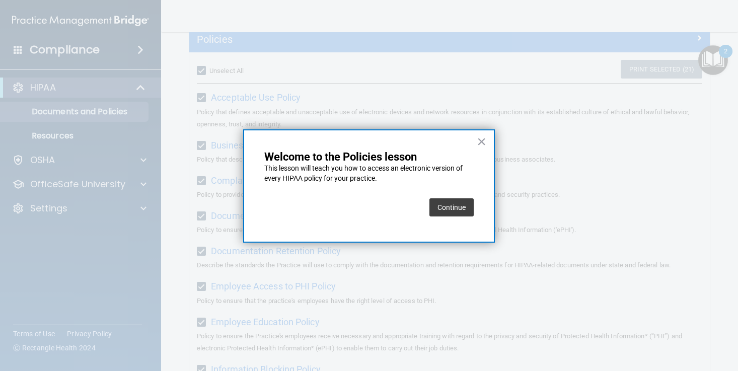
click at [471, 203] on button "Continue" at bounding box center [452, 207] width 44 height 18
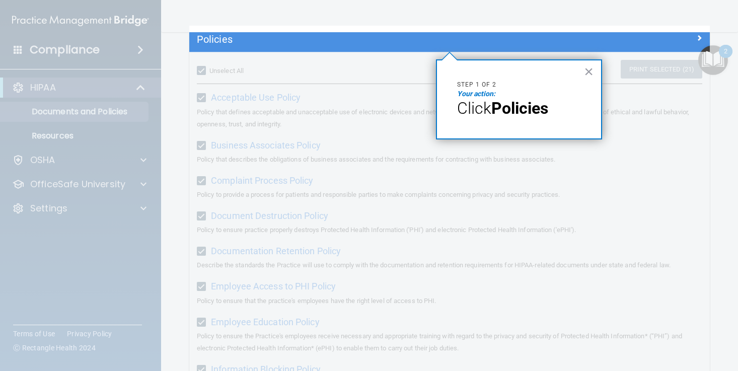
scroll to position [77, 0]
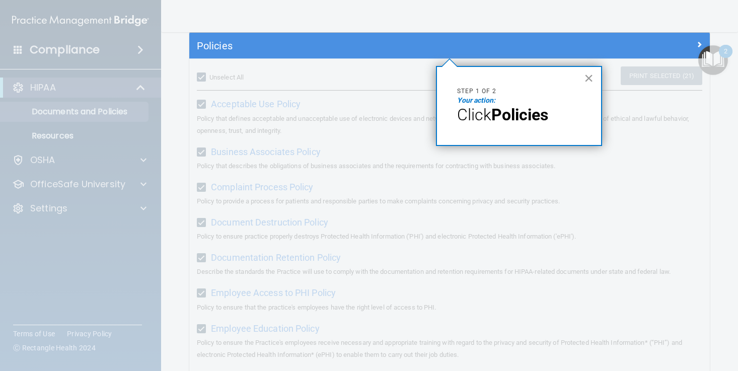
click at [584, 78] on button "×" at bounding box center [589, 78] width 10 height 16
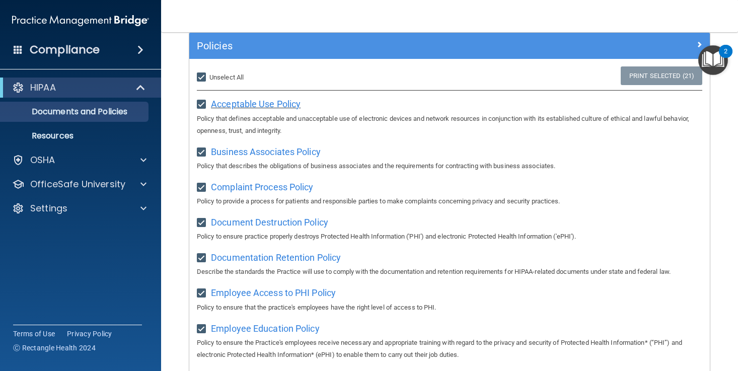
click at [259, 99] on span "Acceptable Use Policy" at bounding box center [256, 104] width 90 height 11
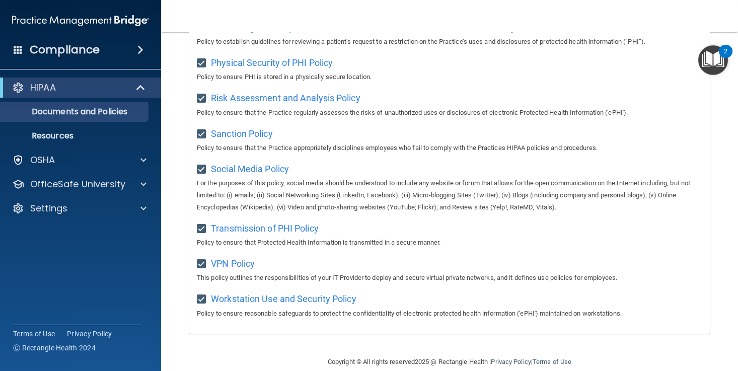
scroll to position [637, 0]
click at [725, 71] on img "Open Resource Center, 2 new notifications" at bounding box center [714, 60] width 30 height 30
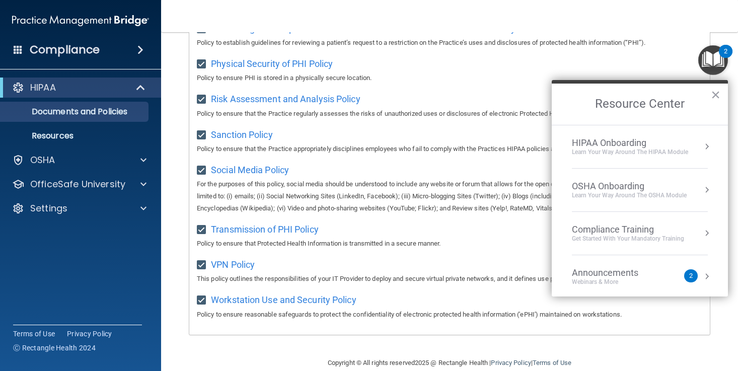
click at [639, 133] on li "HIPAA Onboarding Learn Your Way around the HIPAA module" at bounding box center [640, 146] width 136 height 43
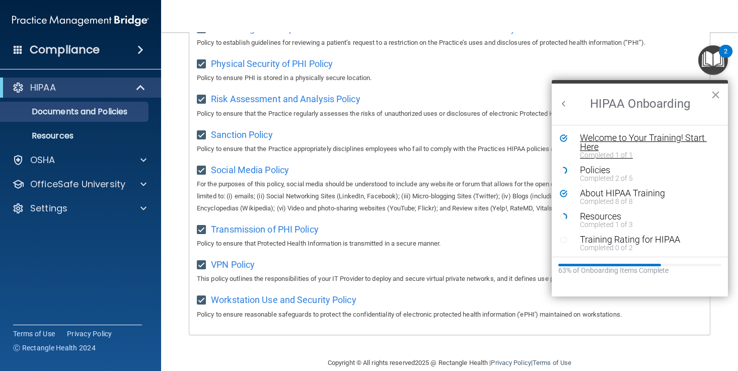
scroll to position [0, 0]
click at [637, 147] on div "Welcome to Your Training! Start Here" at bounding box center [647, 142] width 135 height 18
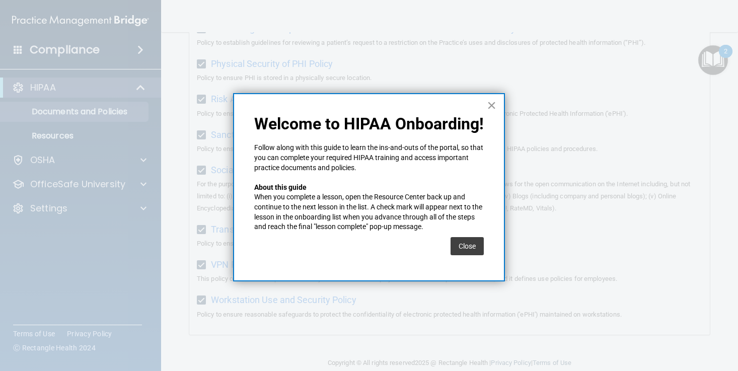
click at [496, 112] on button "×" at bounding box center [492, 105] width 10 height 16
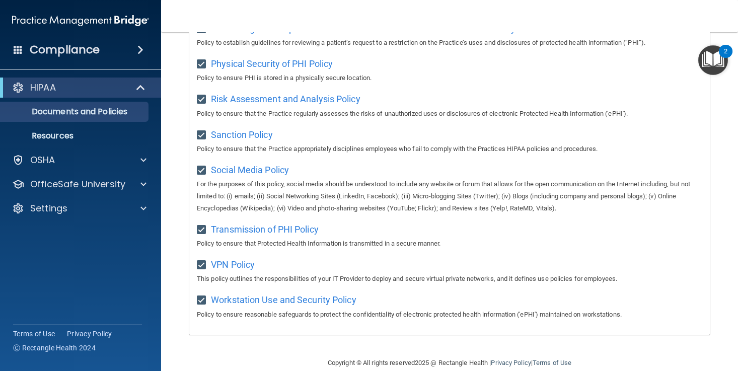
click at [714, 60] on img "Open Resource Center, 2 new notifications" at bounding box center [714, 60] width 30 height 30
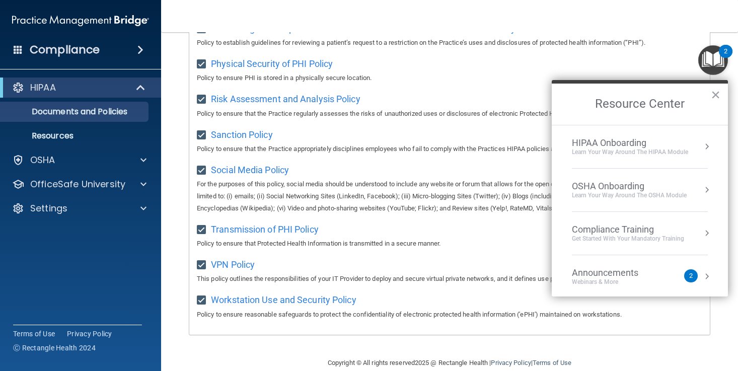
click at [701, 149] on div "HIPAA Onboarding Learn Your Way around the HIPAA module" at bounding box center [640, 147] width 136 height 19
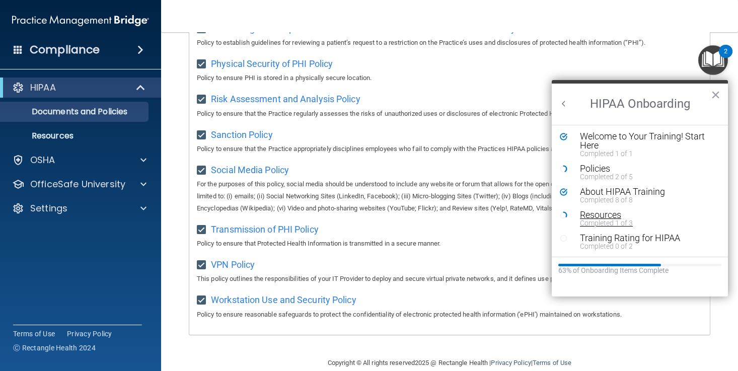
scroll to position [2, 0]
click at [119, 149] on div "HIPAA Documents and Policies Report an Incident Business Associates Emergency P…" at bounding box center [81, 150] width 162 height 153
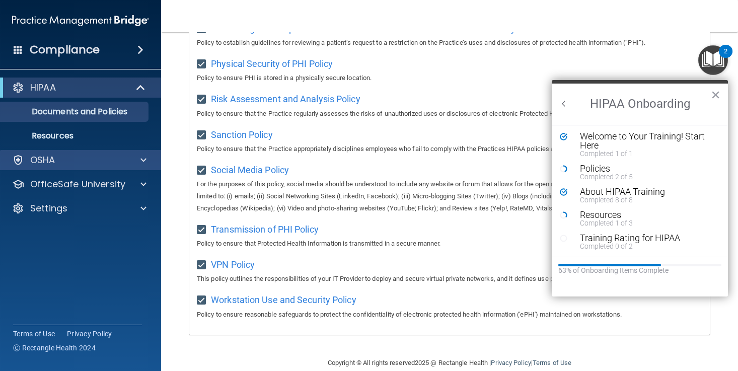
click at [119, 156] on div "OSHA" at bounding box center [67, 160] width 125 height 12
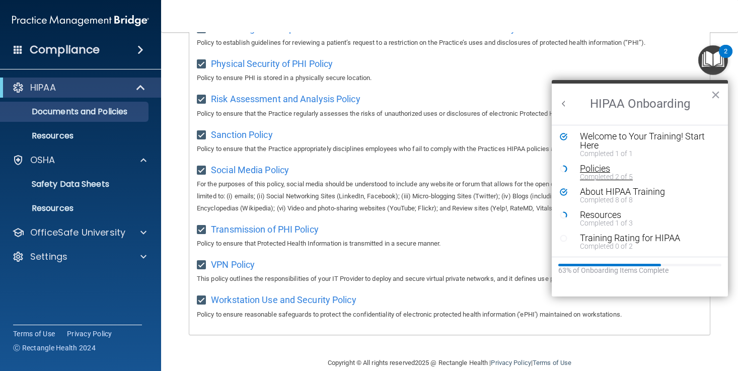
click at [595, 174] on div "Completed 2 of 5" at bounding box center [647, 176] width 135 height 7
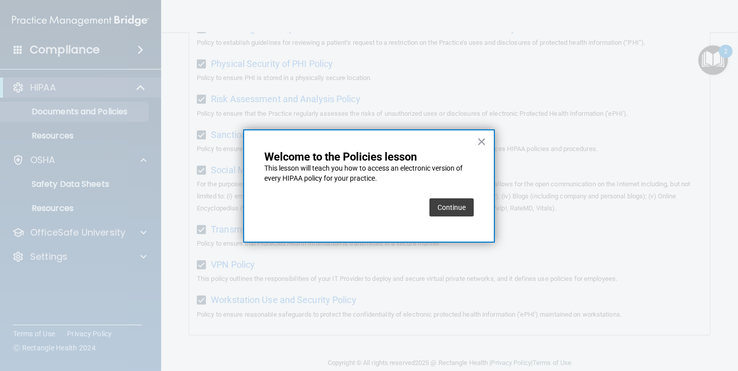
click at [467, 206] on button "Continue" at bounding box center [452, 207] width 44 height 18
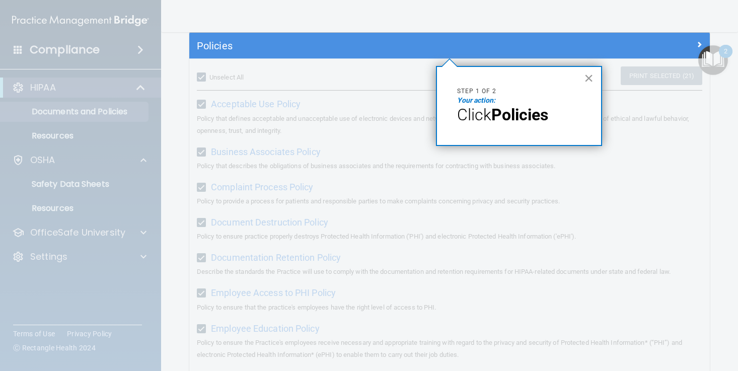
click at [585, 82] on button "×" at bounding box center [589, 78] width 10 height 16
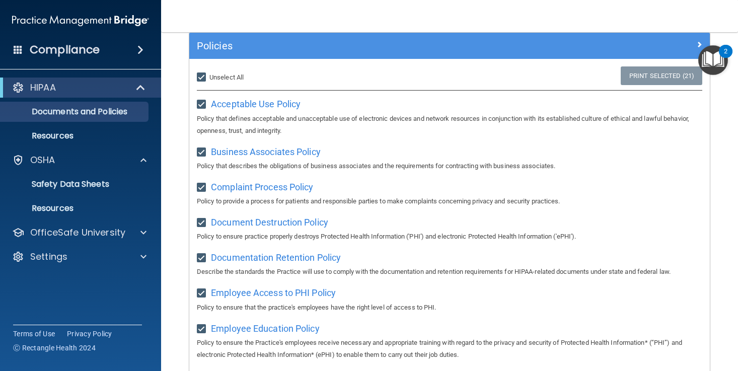
click at [266, 109] on div "Acceptable Use Policy Policy that defines acceptable and unacceptable use of el…" at bounding box center [450, 116] width 506 height 41
click at [269, 105] on span "Acceptable Use Policy" at bounding box center [256, 104] width 90 height 11
click at [376, 287] on div "Employee Access to PHI Policy Policy to ensure that the practice's employees ha…" at bounding box center [450, 299] width 506 height 29
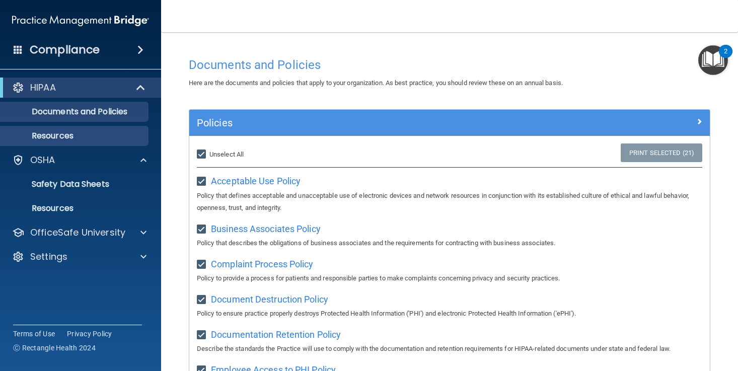
scroll to position [0, 0]
click at [719, 50] on img "Open Resource Center, 2 new notifications" at bounding box center [714, 60] width 30 height 30
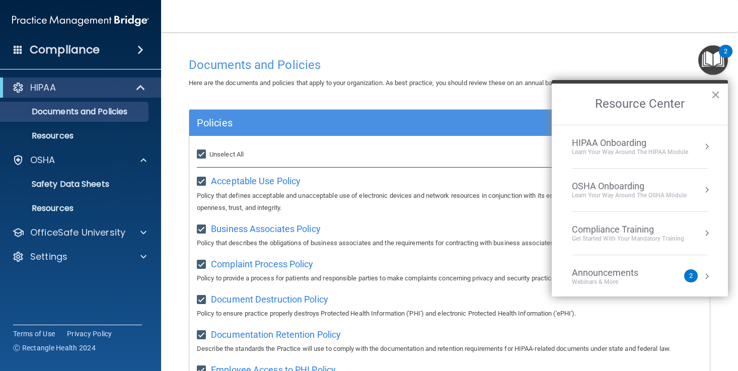
click at [640, 136] on li "HIPAA Onboarding Learn Your Way around the HIPAA module" at bounding box center [640, 146] width 136 height 43
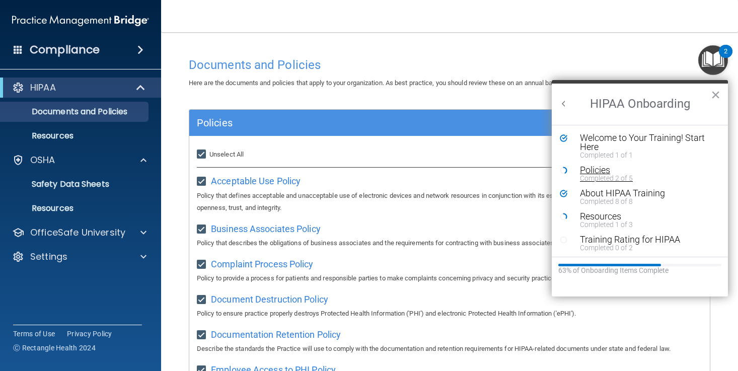
click at [590, 166] on div "Policies" at bounding box center [647, 170] width 135 height 9
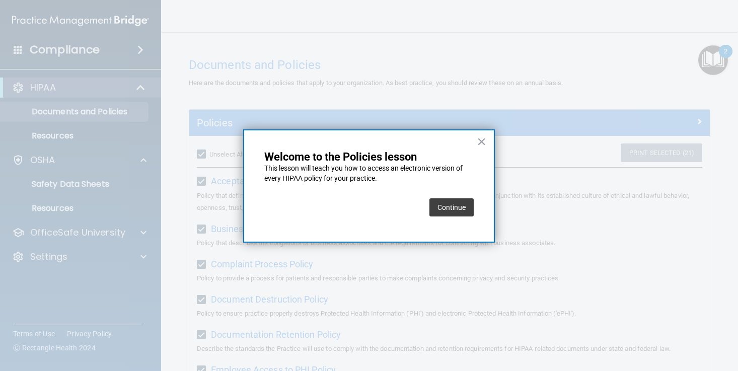
click at [465, 206] on button "Continue" at bounding box center [452, 207] width 44 height 18
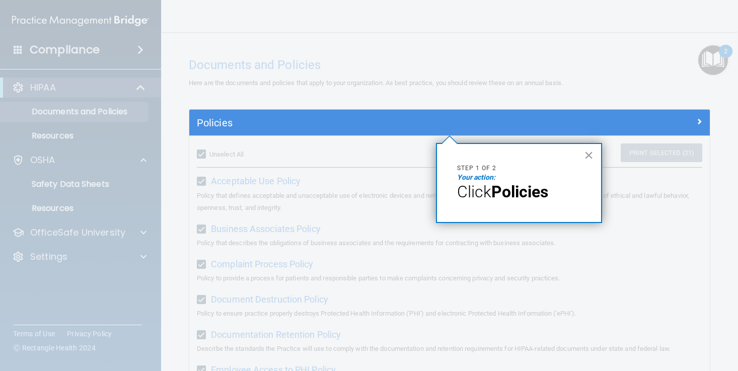
click at [579, 155] on div "× Step 1 of 2 Your action: Click Policies" at bounding box center [519, 183] width 166 height 80
click at [587, 155] on button "×" at bounding box center [589, 155] width 10 height 16
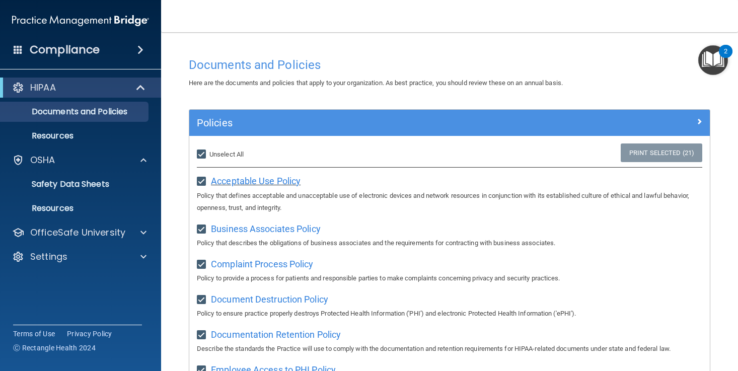
click at [252, 178] on span "Acceptable Use Policy" at bounding box center [256, 181] width 90 height 11
click at [285, 229] on span "Business Associates Policy" at bounding box center [266, 229] width 110 height 11
click at [270, 262] on span "Complaint Process Policy" at bounding box center [262, 264] width 102 height 11
click at [275, 296] on span "Document Destruction Policy" at bounding box center [269, 299] width 117 height 11
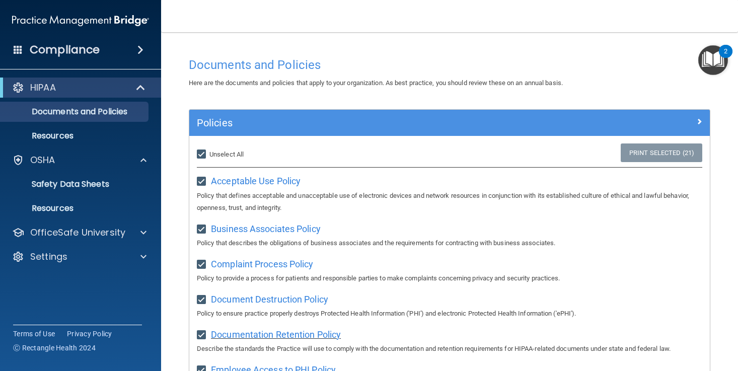
click at [277, 331] on span "Documentation Retention Policy" at bounding box center [276, 334] width 130 height 11
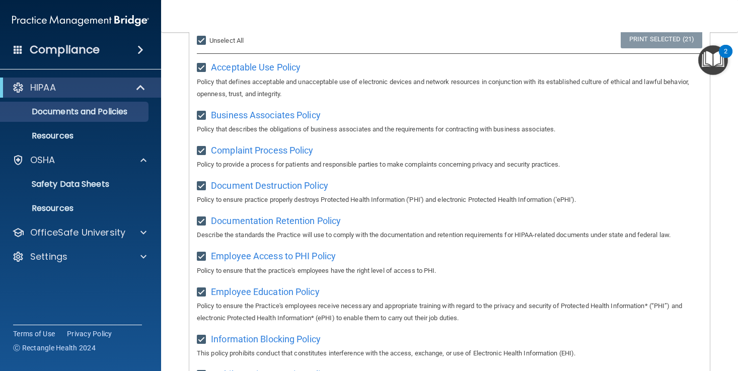
scroll to position [116, 0]
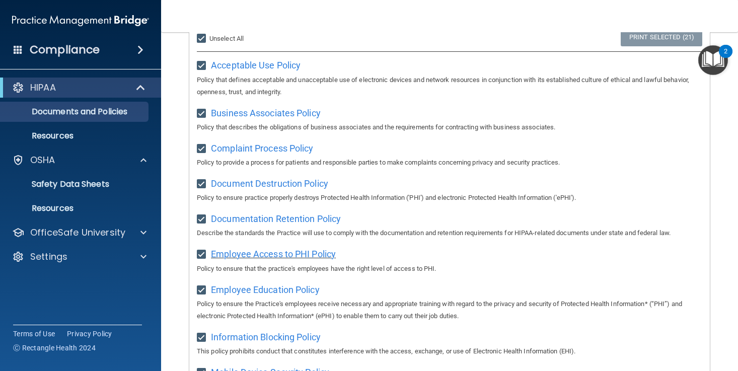
click at [299, 250] on span "Employee Access to PHI Policy" at bounding box center [273, 254] width 125 height 11
click at [258, 285] on span "Employee Education Policy" at bounding box center [265, 290] width 109 height 11
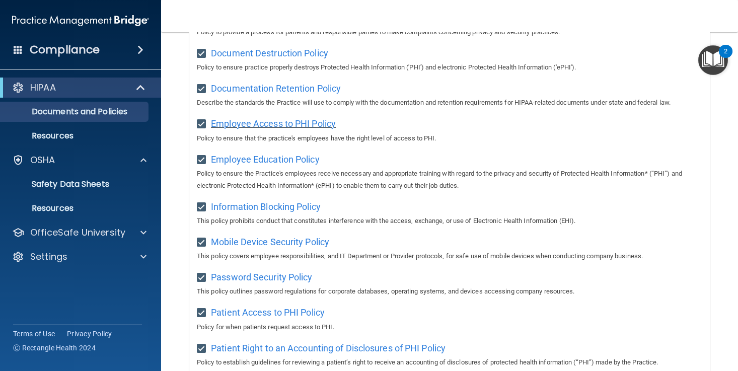
scroll to position [274, 0]
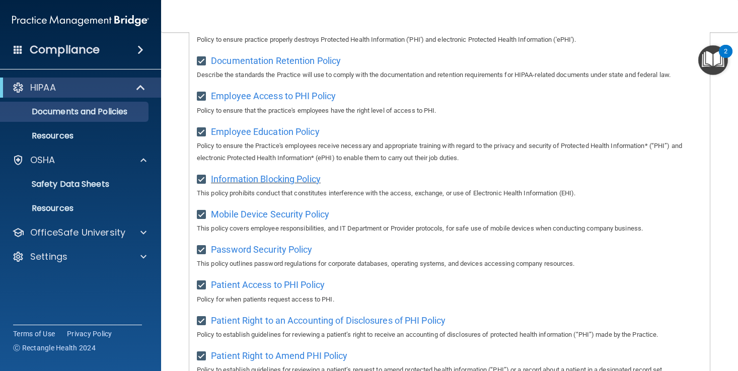
click at [313, 177] on span "Information Blocking Policy" at bounding box center [266, 179] width 110 height 11
click at [241, 280] on span "Patient Access to PHI Policy" at bounding box center [268, 285] width 114 height 11
click at [254, 315] on span "Patient Right to an Accounting of Disclosures of PHI Policy" at bounding box center [328, 320] width 235 height 11
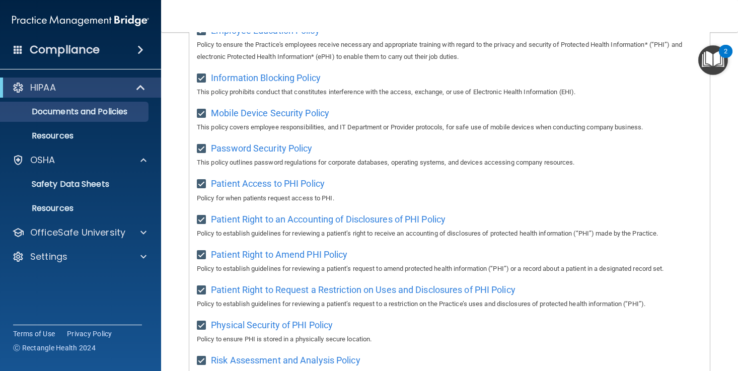
scroll to position [380, 0]
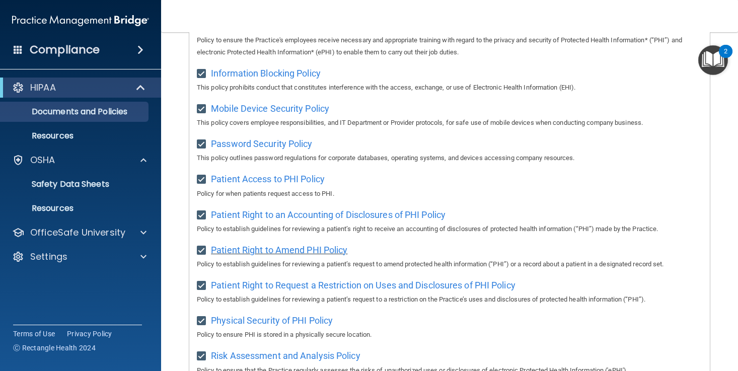
click at [300, 245] on span "Patient Right to Amend PHI Policy" at bounding box center [279, 250] width 137 height 11
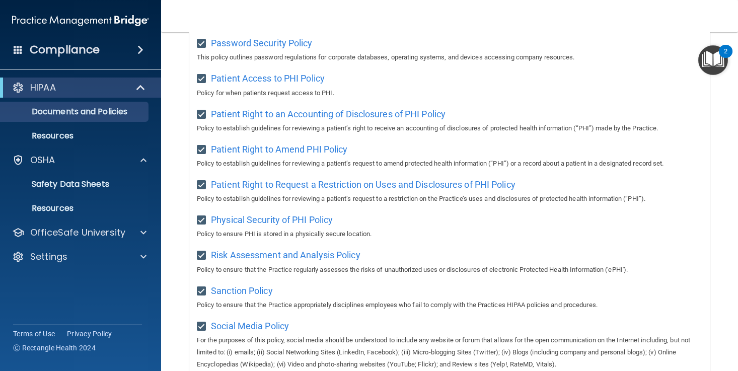
scroll to position [492, 0]
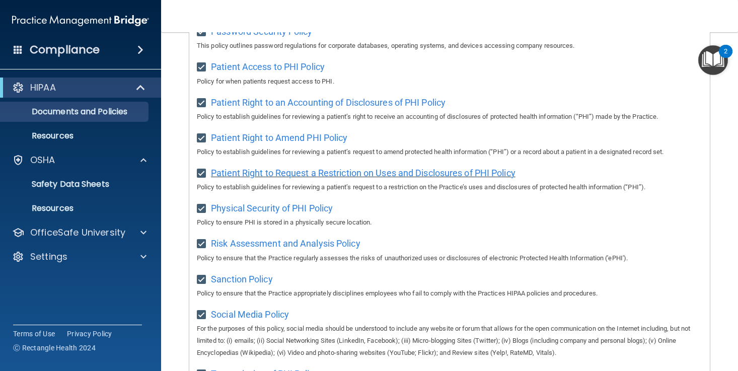
click at [309, 168] on span "Patient Right to Request a Restriction on Uses and Disclosures of PHI Policy" at bounding box center [363, 173] width 305 height 11
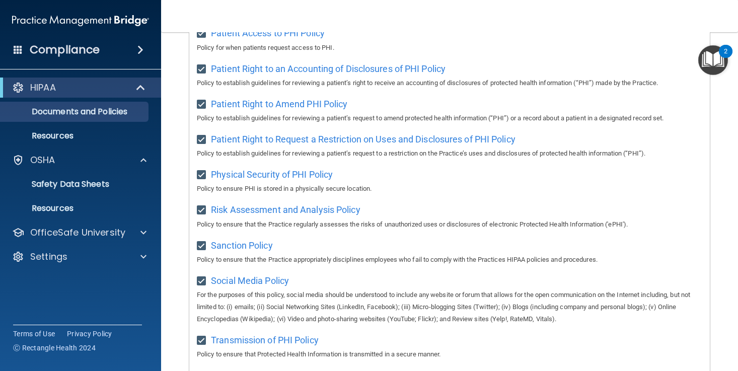
scroll to position [535, 0]
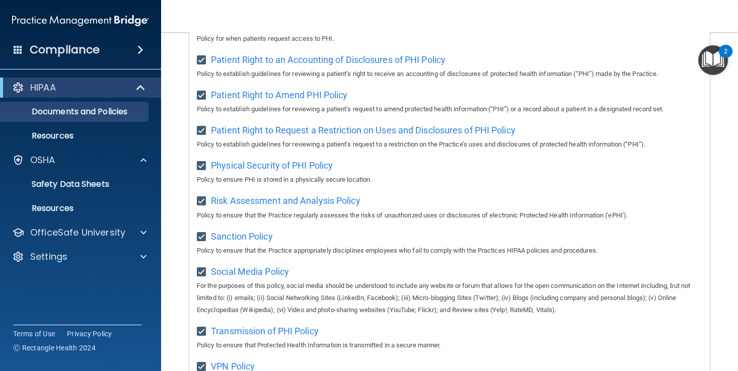
click at [252, 245] on p "Policy to ensure that the Practice appropriately disciplines employees who fail…" at bounding box center [450, 251] width 506 height 12
click at [252, 231] on span "Sanction Policy" at bounding box center [242, 236] width 62 height 11
click at [239, 266] on span "Social Media Policy" at bounding box center [250, 271] width 78 height 11
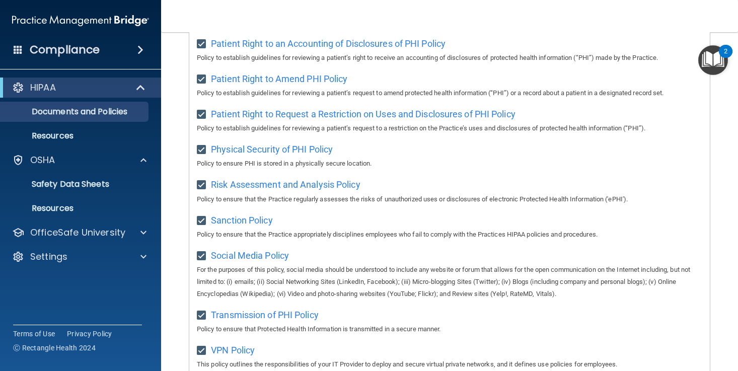
scroll to position [552, 0]
click at [247, 250] on span "Social Media Policy" at bounding box center [250, 255] width 78 height 11
click at [249, 309] on span "Transmission of PHI Policy" at bounding box center [265, 314] width 108 height 11
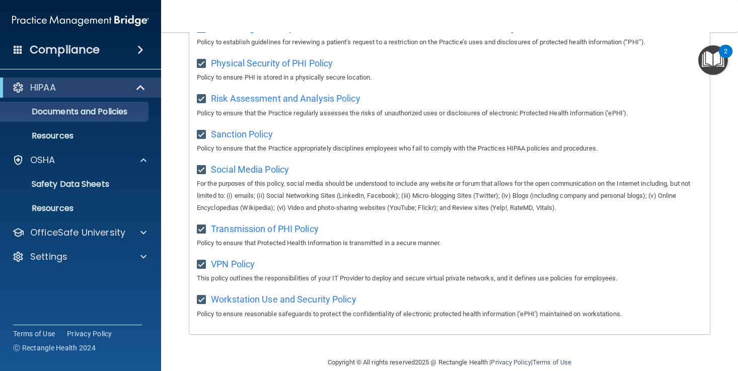
scroll to position [637, 0]
click at [236, 256] on div "VPN Policy This policy outlines the responsibilities of your IT Provider to dep…" at bounding box center [450, 270] width 506 height 29
click at [238, 259] on span "VPN Policy" at bounding box center [233, 264] width 44 height 11
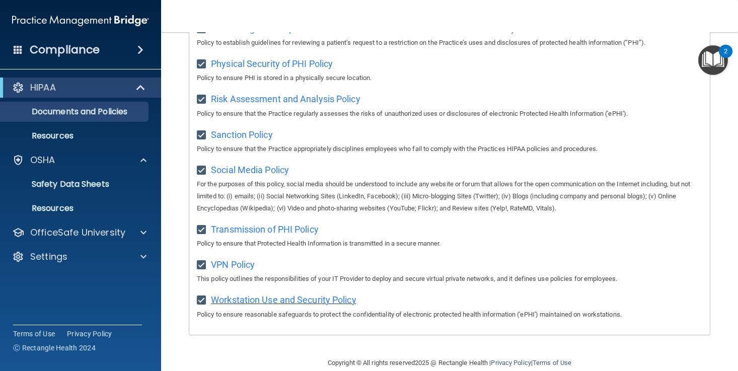
click at [241, 295] on span "Workstation Use and Security Policy" at bounding box center [284, 300] width 146 height 11
click at [714, 64] on img "Open Resource Center, 2 new notifications" at bounding box center [714, 60] width 30 height 30
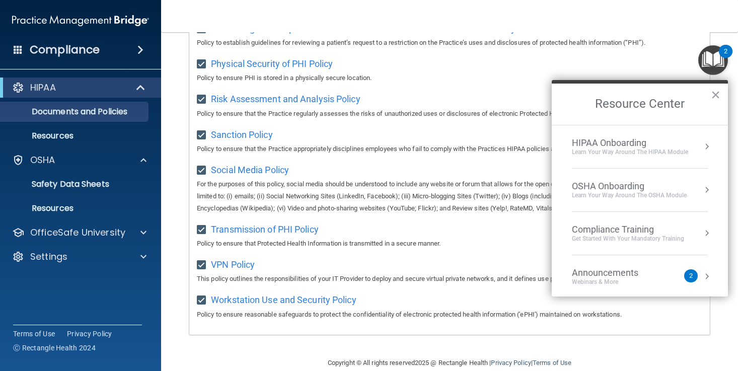
click at [652, 130] on li "HIPAA Onboarding Learn Your Way around the HIPAA module" at bounding box center [640, 146] width 136 height 43
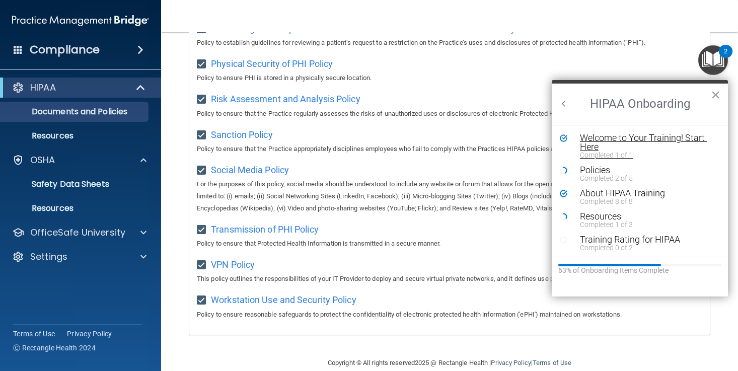
scroll to position [0, 0]
click at [649, 147] on div "Welcome to Your Training! Start Here" at bounding box center [647, 142] width 135 height 18
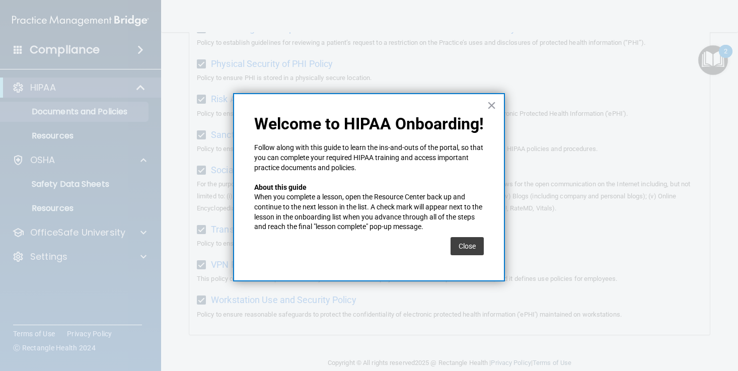
click at [483, 104] on div "× Welcome to HIPAA Onboarding! Follow along with this guide to learn the ins-an…" at bounding box center [369, 187] width 272 height 188
click at [487, 104] on button "×" at bounding box center [492, 105] width 10 height 16
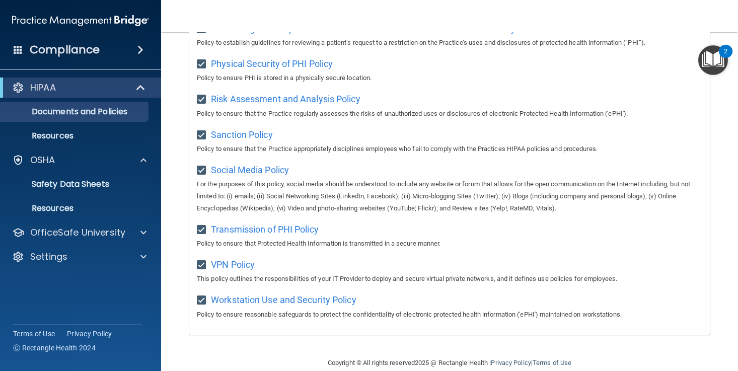
click at [722, 62] on img "Open Resource Center, 2 new notifications" at bounding box center [714, 60] width 30 height 30
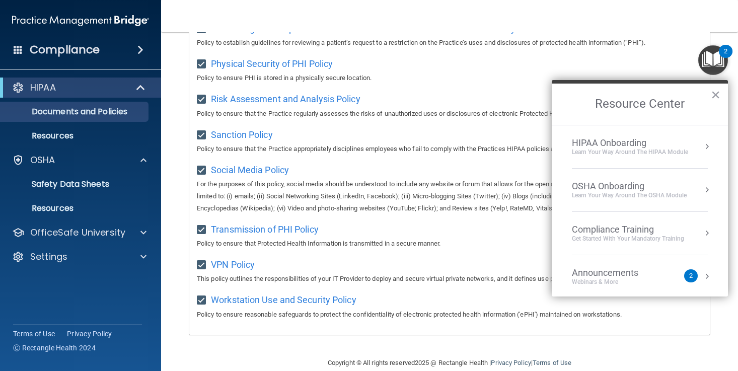
click at [638, 159] on li "HIPAA Onboarding Learn Your Way around the HIPAA module" at bounding box center [640, 146] width 136 height 43
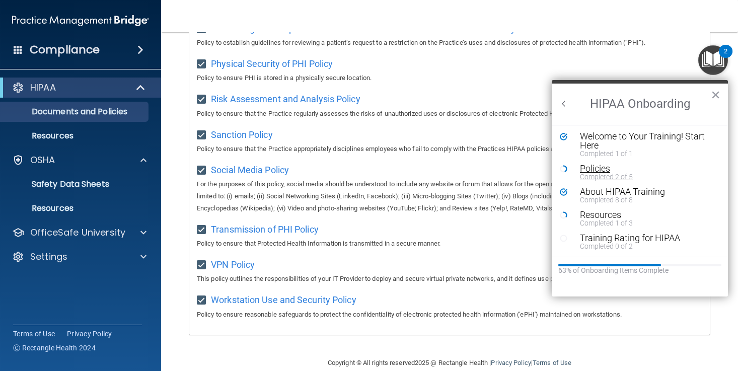
scroll to position [2, 0]
click at [711, 98] on button "×" at bounding box center [716, 95] width 10 height 16
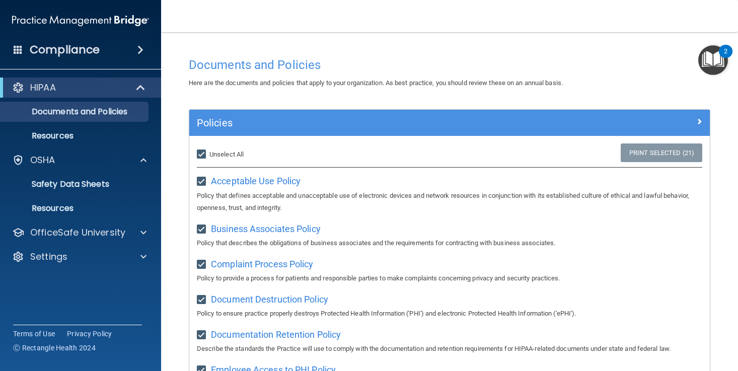
scroll to position [0, 0]
click at [303, 123] on h5 "Policies" at bounding box center [385, 122] width 376 height 11
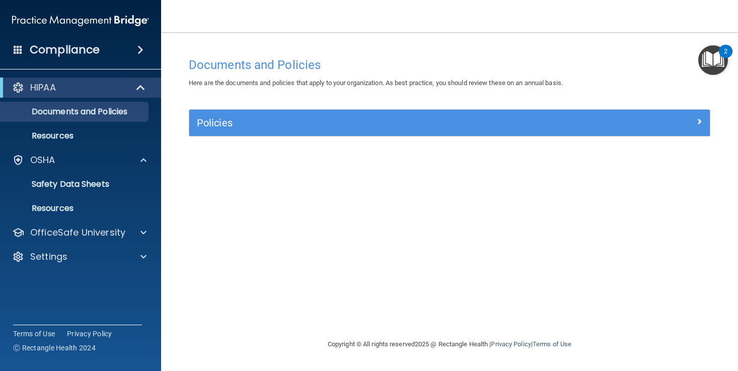
click at [300, 121] on h5 "Policies" at bounding box center [385, 122] width 376 height 11
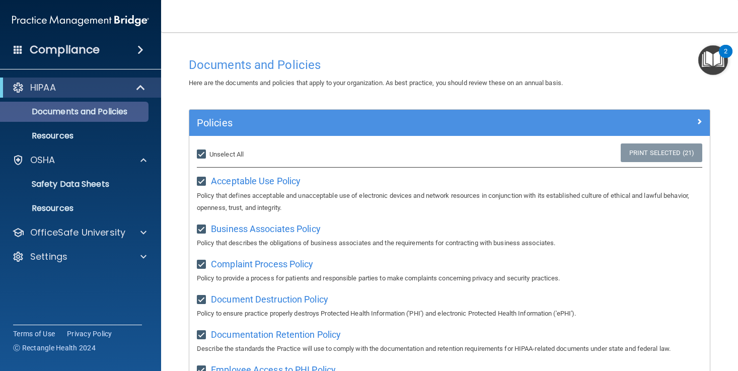
click at [123, 110] on p "Documents and Policies" at bounding box center [76, 112] width 138 height 10
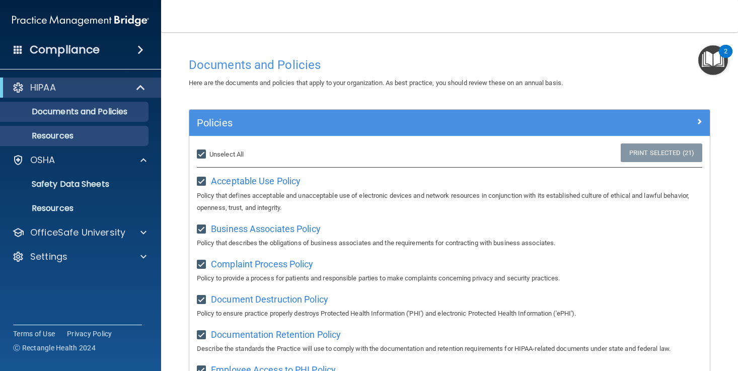
click at [77, 135] on p "Resources" at bounding box center [76, 136] width 138 height 10
click at [94, 90] on div "HIPAA" at bounding box center [67, 88] width 124 height 12
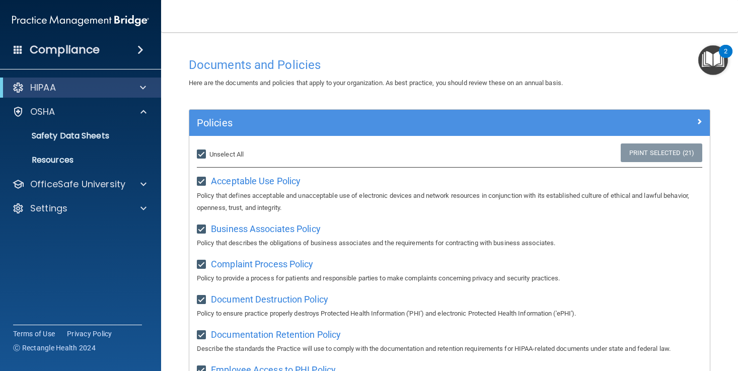
click at [94, 90] on div "HIPAA" at bounding box center [67, 88] width 124 height 12
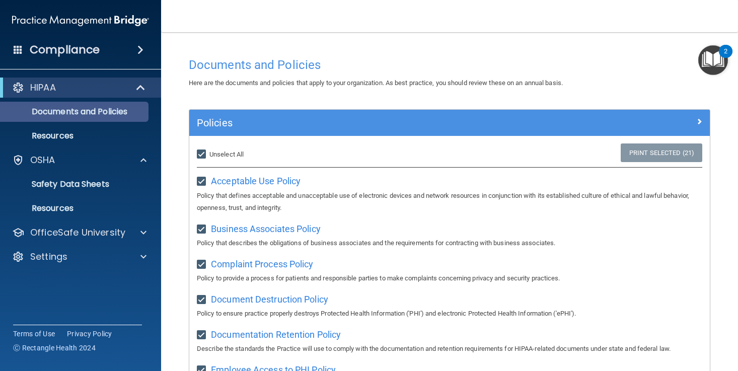
click at [95, 115] on p "Documents and Policies" at bounding box center [76, 112] width 138 height 10
click at [102, 113] on p "Documents and Policies" at bounding box center [76, 112] width 138 height 10
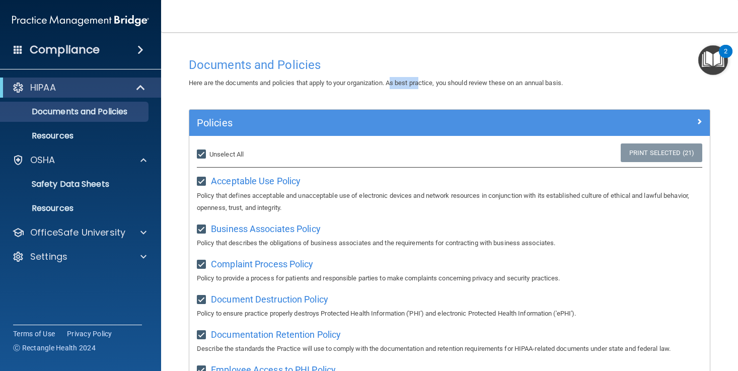
drag, startPoint x: 396, startPoint y: 81, endPoint x: 425, endPoint y: 81, distance: 28.7
click at [425, 81] on span "Here are the documents and policies that apply to your organization. As best pr…" at bounding box center [376, 83] width 374 height 8
click at [707, 70] on img "Open Resource Center, 2 new notifications" at bounding box center [714, 60] width 30 height 30
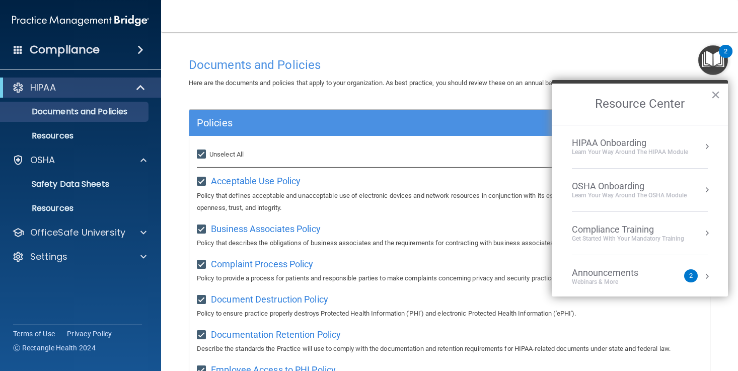
click at [663, 149] on div "Learn Your Way around the HIPAA module" at bounding box center [630, 152] width 116 height 9
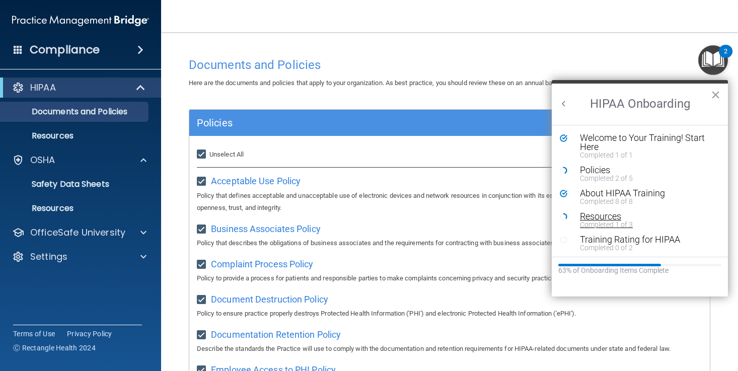
click at [602, 225] on div "Completed 1 of 3" at bounding box center [647, 224] width 135 height 7
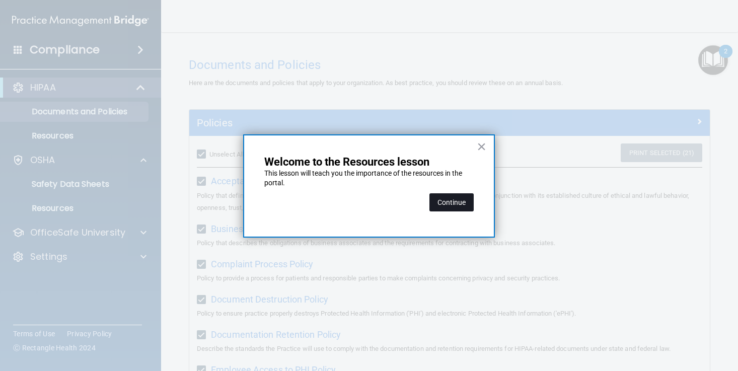
click at [461, 196] on button "Continue" at bounding box center [452, 202] width 44 height 18
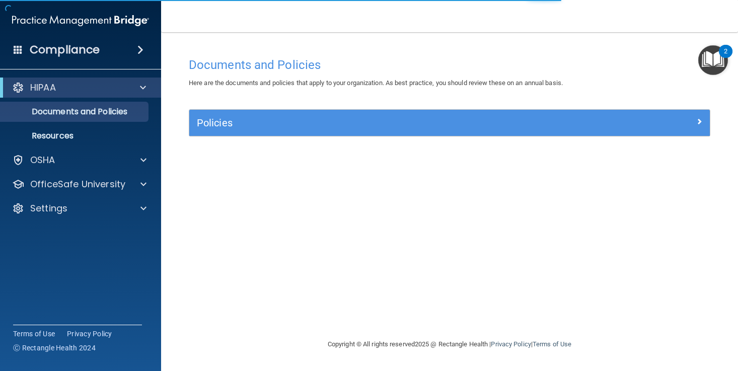
click at [435, 115] on div "Policies" at bounding box center [384, 123] width 391 height 16
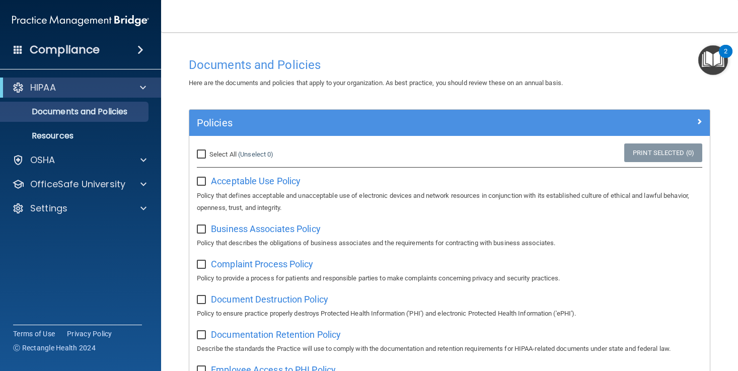
click at [203, 157] on input "Select All (Unselect 0) Unselect All" at bounding box center [203, 155] width 12 height 8
checkbox input "true"
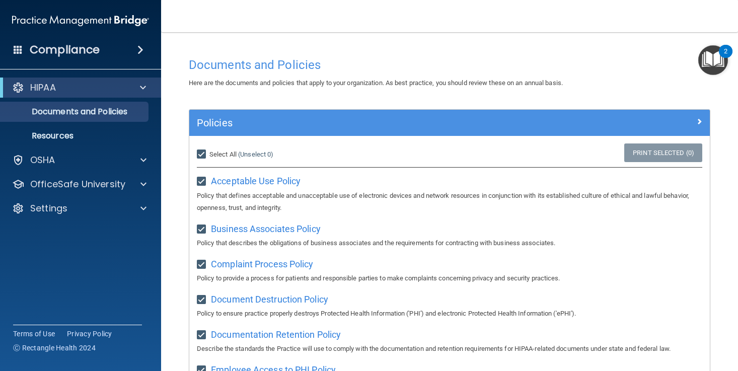
checkbox input "true"
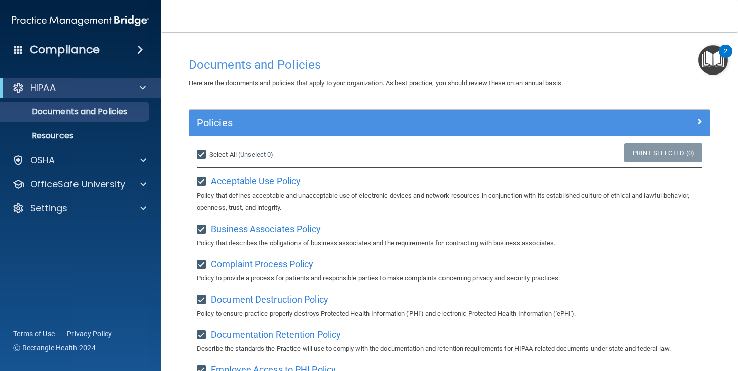
checkbox input "true"
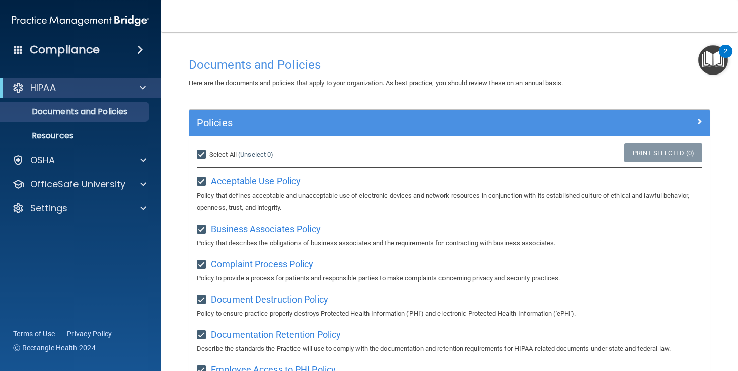
checkbox input "true"
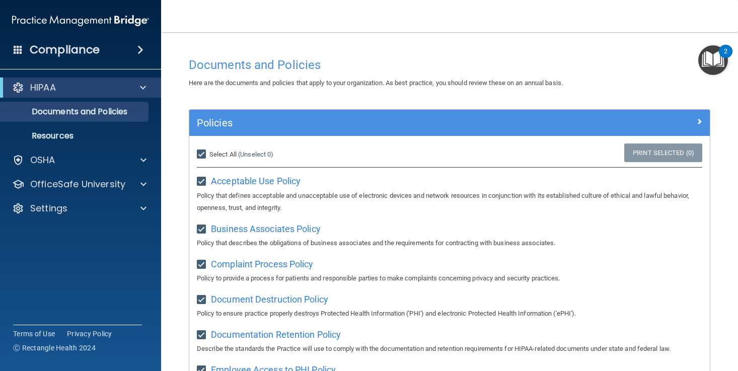
checkbox input "true"
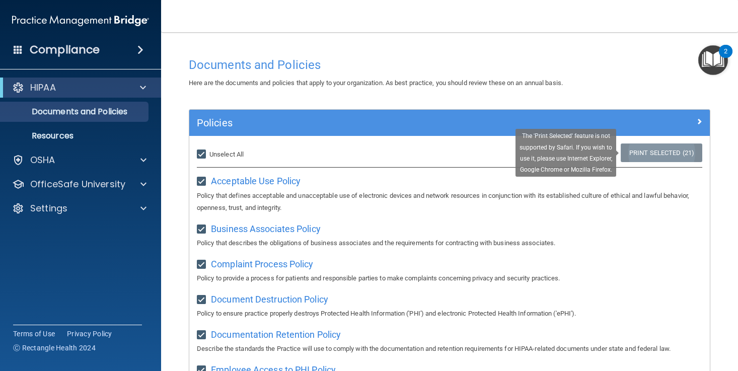
click at [660, 151] on link "Print Selected (21)" at bounding box center [662, 153] width 82 height 19
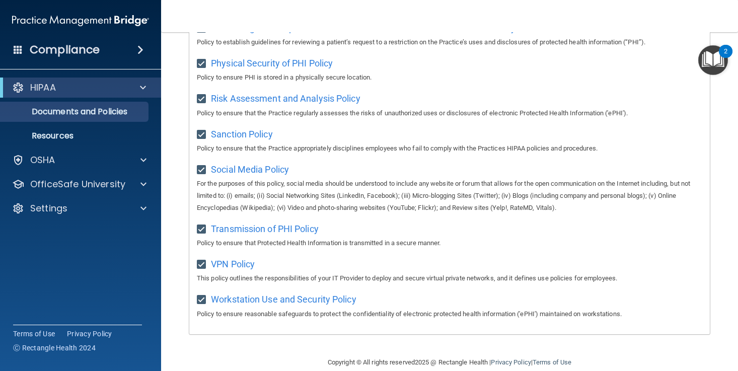
scroll to position [637, 0]
click at [726, 66] on img "Open Resource Center, 2 new notifications" at bounding box center [714, 60] width 30 height 30
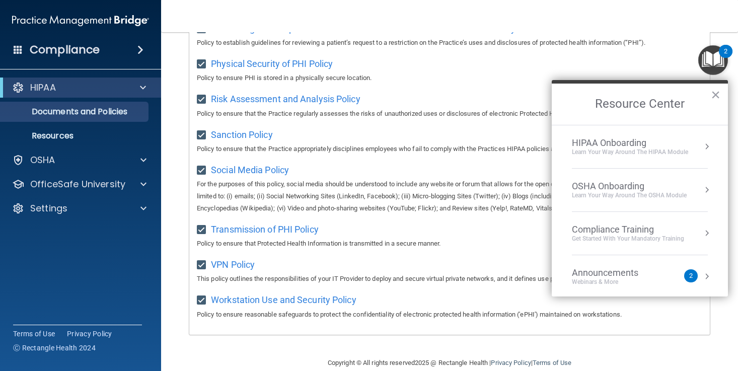
click at [714, 66] on img "Open Resource Center, 2 new notifications" at bounding box center [714, 60] width 30 height 30
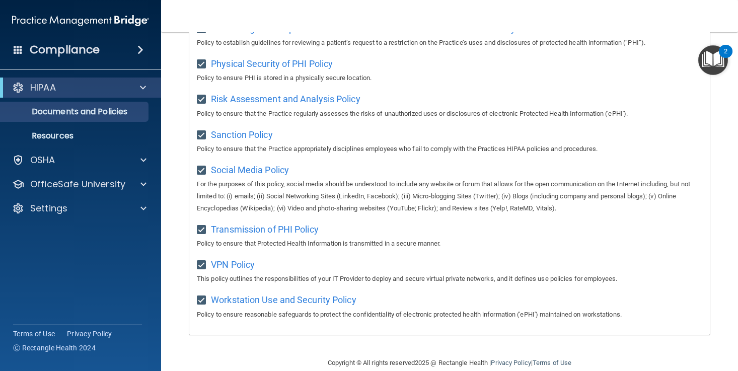
click at [728, 52] on div "2" at bounding box center [726, 51] width 14 height 13
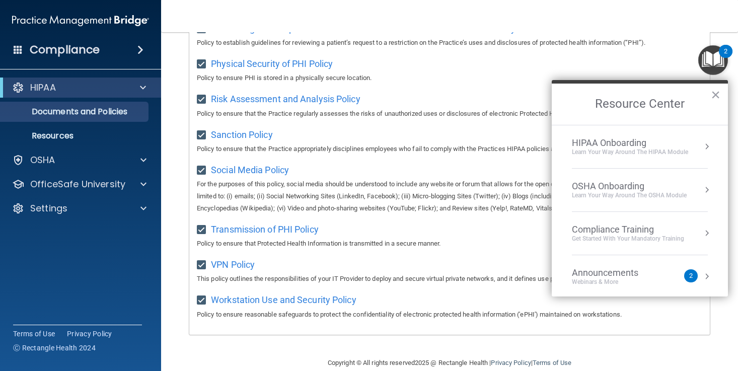
click at [685, 127] on li "HIPAA Onboarding Learn Your Way around the HIPAA module" at bounding box center [640, 146] width 136 height 43
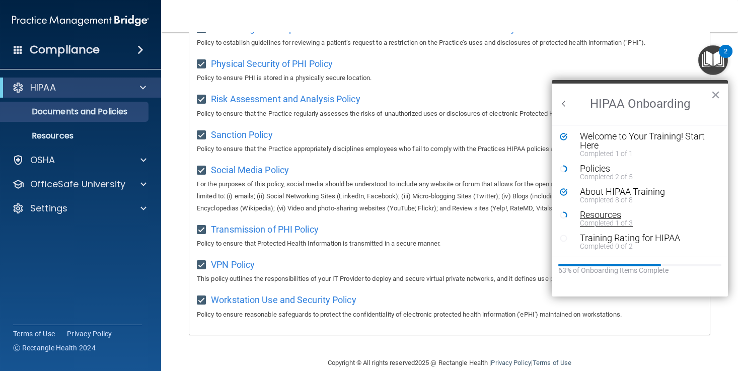
scroll to position [2, 0]
click at [608, 246] on div "Completed 0 of 2" at bounding box center [647, 246] width 135 height 7
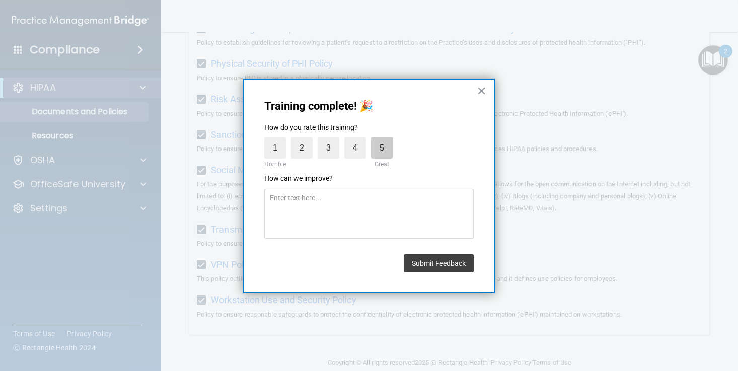
click at [384, 142] on label "5" at bounding box center [382, 148] width 22 height 22
click at [359, 140] on input "5" at bounding box center [359, 140] width 0 height 0
click at [380, 148] on label "5" at bounding box center [382, 148] width 22 height 22
click at [359, 140] on input "5" at bounding box center [359, 140] width 0 height 0
click at [386, 153] on label "5" at bounding box center [382, 148] width 22 height 22
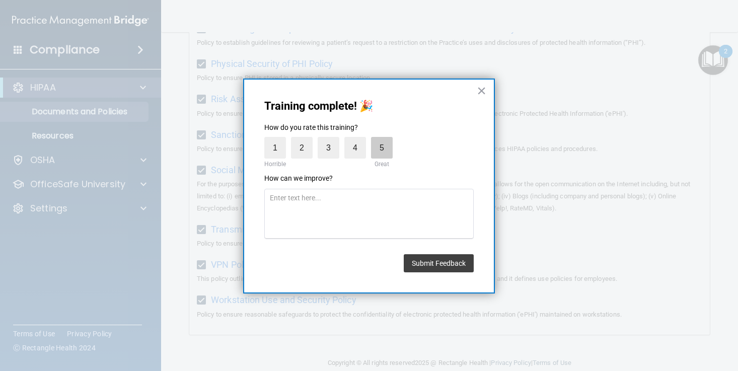
click at [359, 140] on input "5" at bounding box center [359, 140] width 0 height 0
click at [383, 145] on label "5" at bounding box center [382, 148] width 22 height 22
click at [359, 140] on input "5" at bounding box center [359, 140] width 0 height 0
click at [446, 263] on button "Submit Feedback" at bounding box center [439, 263] width 70 height 18
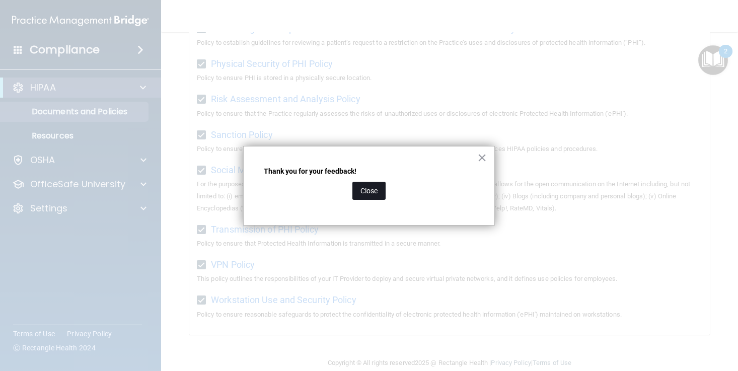
click at [374, 190] on button "Close" at bounding box center [369, 191] width 33 height 18
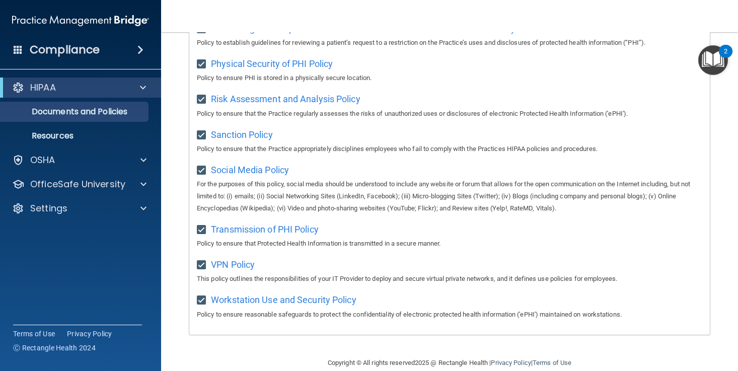
click at [699, 65] on img "Open Resource Center, 2 new notifications" at bounding box center [714, 60] width 30 height 30
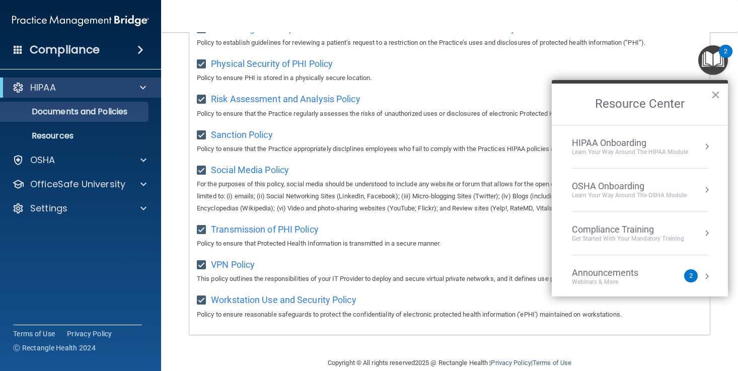
click at [637, 136] on li "HIPAA Onboarding Learn Your Way around the HIPAA module" at bounding box center [640, 146] width 136 height 43
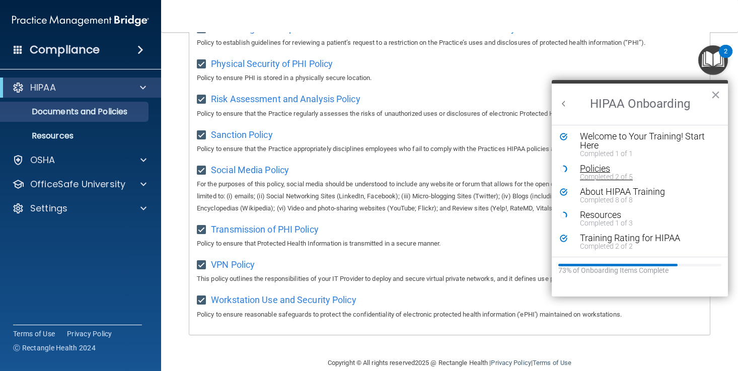
click at [622, 175] on div "Completed 2 of 5" at bounding box center [647, 176] width 135 height 7
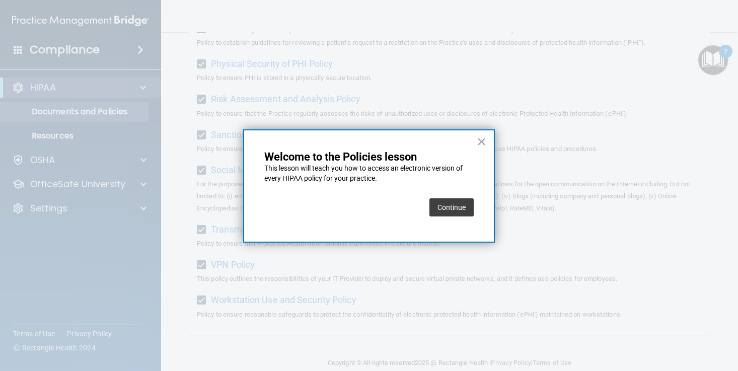
click at [444, 206] on button "Continue" at bounding box center [452, 207] width 44 height 18
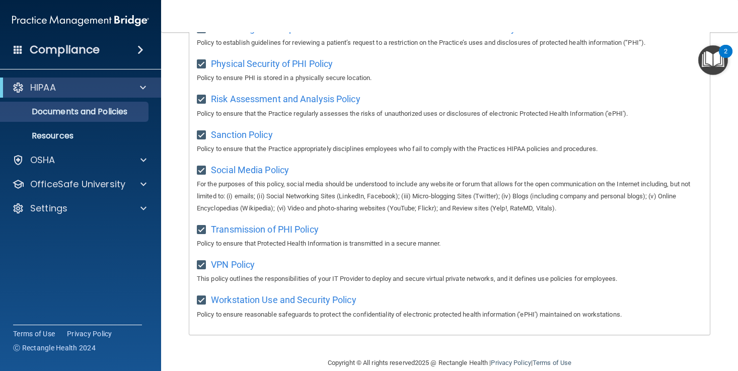
scroll to position [77, 0]
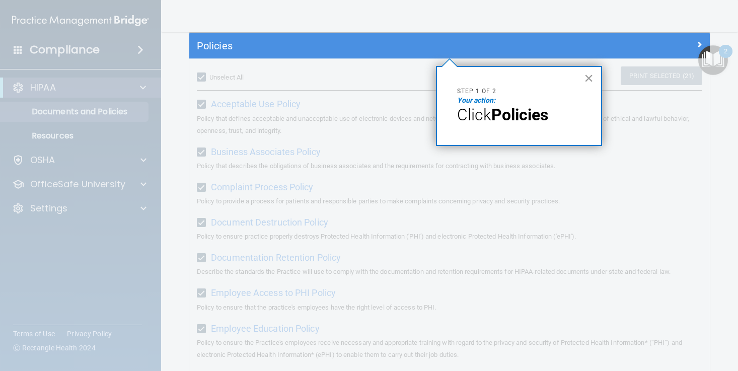
click at [587, 75] on button "×" at bounding box center [589, 78] width 10 height 16
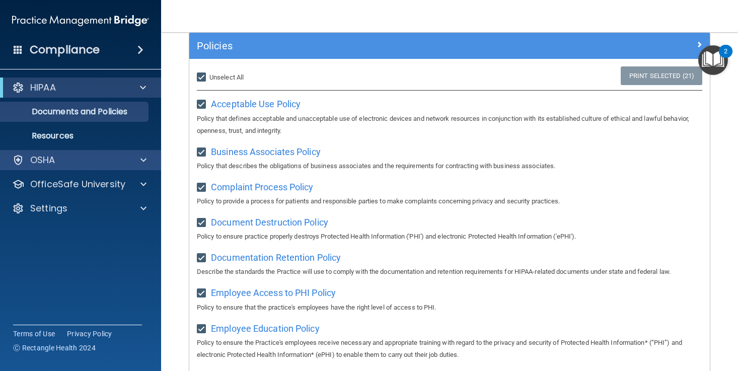
click at [26, 169] on div "OSHA" at bounding box center [81, 160] width 162 height 20
click at [52, 167] on div "OSHA" at bounding box center [81, 160] width 162 height 20
click at [144, 164] on span at bounding box center [144, 160] width 6 height 12
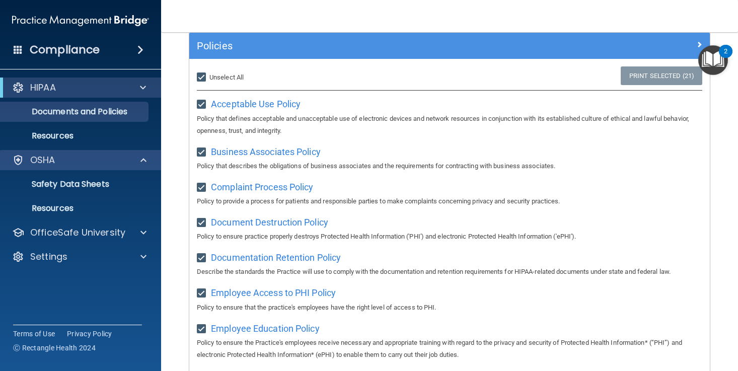
click at [144, 160] on span at bounding box center [144, 160] width 6 height 12
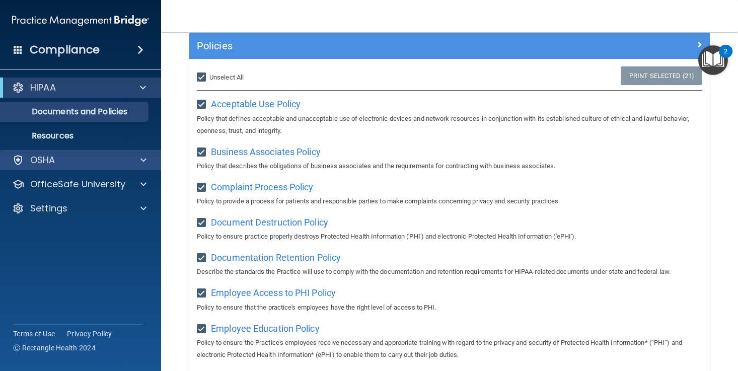
click at [100, 165] on div "OSHA" at bounding box center [67, 160] width 125 height 12
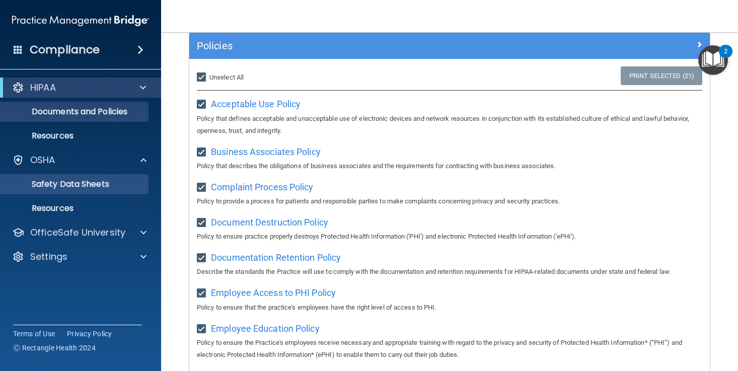
click at [92, 184] on p "Safety Data Sheets" at bounding box center [76, 184] width 138 height 10
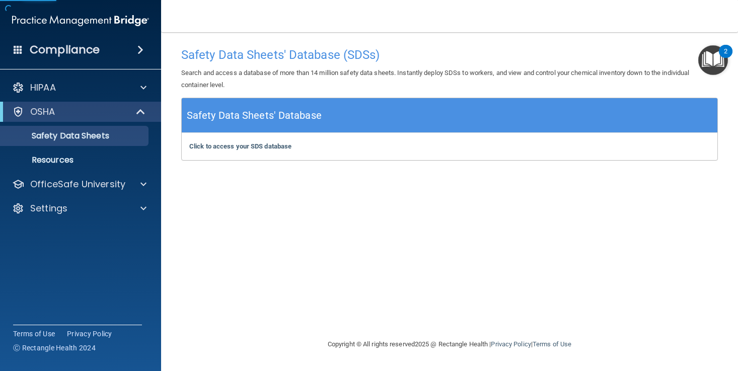
click at [328, 118] on div "Safety Data Sheets' Database" at bounding box center [450, 115] width 536 height 35
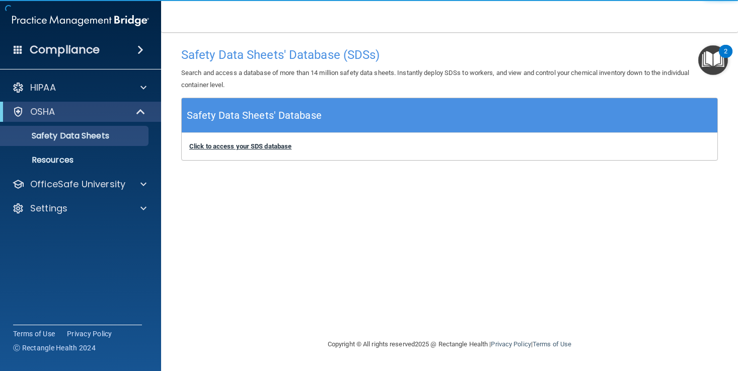
click at [289, 143] on b "Click to access your SDS database" at bounding box center [240, 147] width 102 height 8
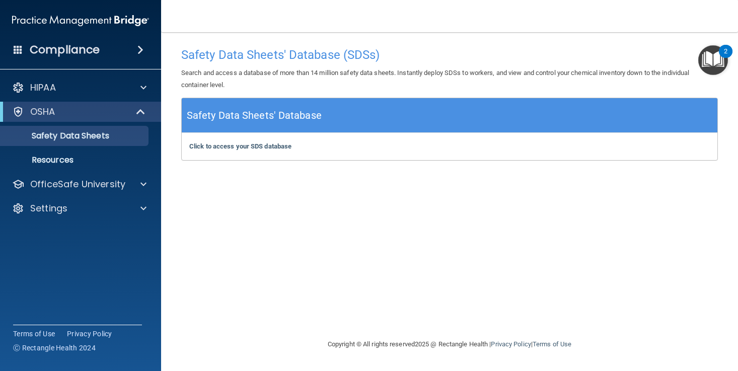
click at [89, 107] on div "OSHA" at bounding box center [67, 112] width 124 height 12
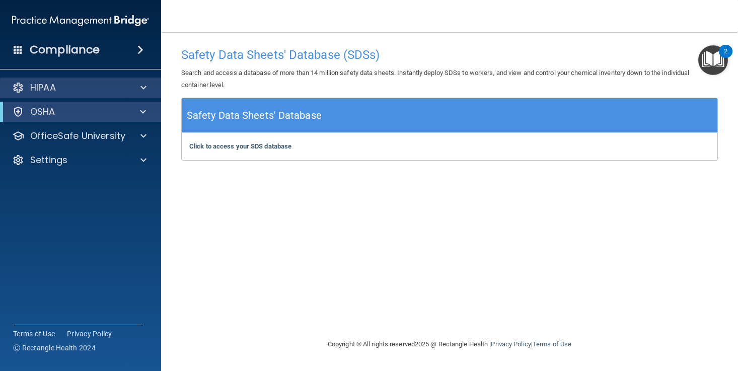
click at [104, 86] on div "HIPAA" at bounding box center [67, 88] width 125 height 12
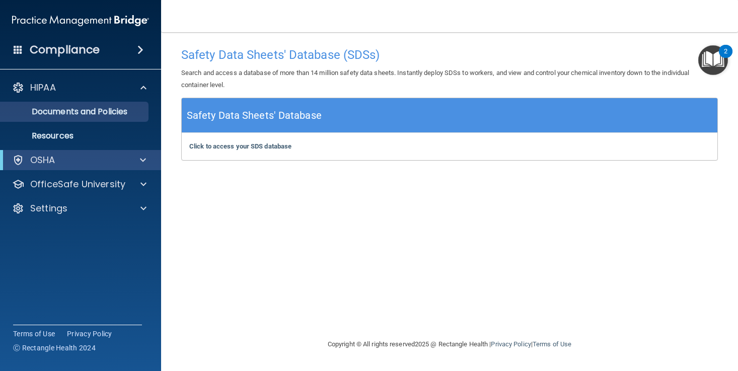
click at [85, 115] on p "Documents and Policies" at bounding box center [76, 112] width 138 height 10
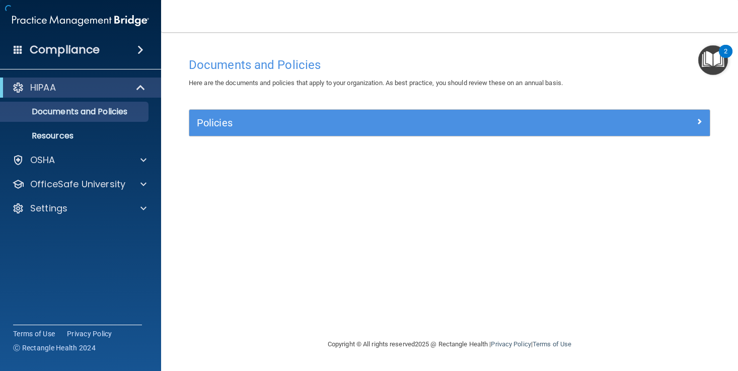
click at [509, 122] on h5 "Policies" at bounding box center [385, 122] width 376 height 11
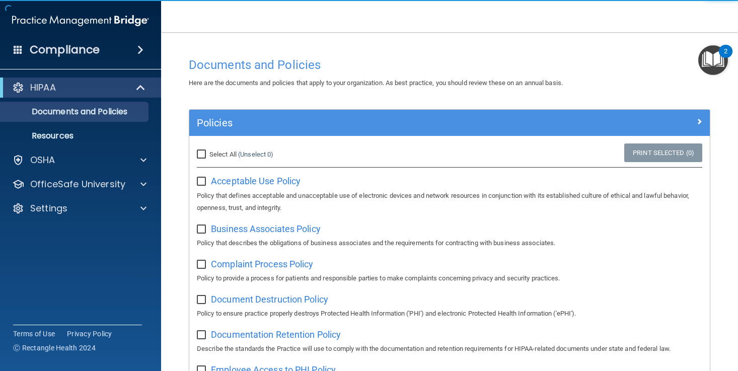
click at [673, 64] on h4 "Documents and Policies" at bounding box center [450, 64] width 522 height 13
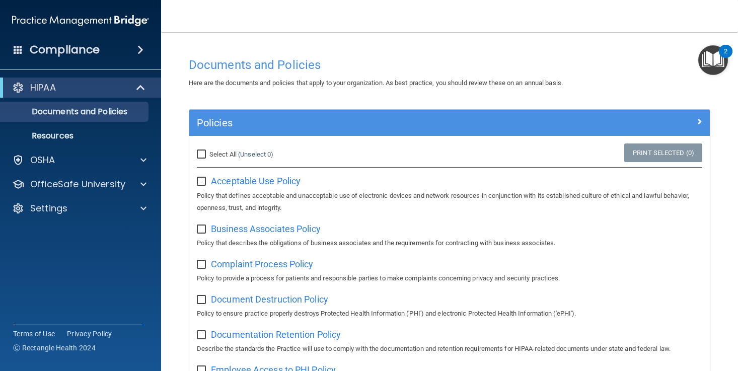
click at [729, 65] on main "Documents and Policies Here are the documents and policies that apply to your o…" at bounding box center [449, 201] width 577 height 339
click at [725, 65] on img "Open Resource Center, 2 new notifications" at bounding box center [714, 60] width 30 height 30
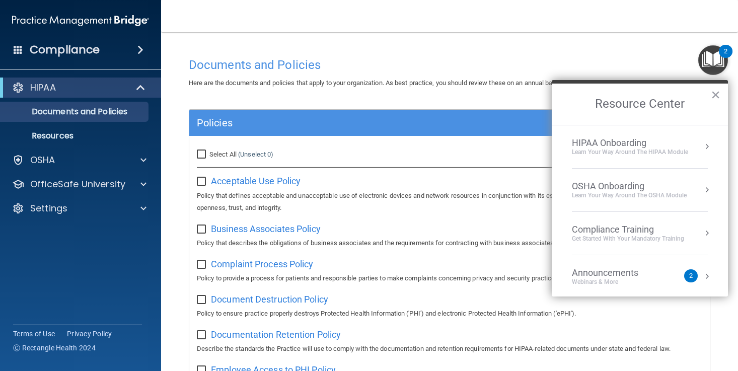
click at [672, 139] on div "HIPAA Onboarding" at bounding box center [630, 143] width 116 height 11
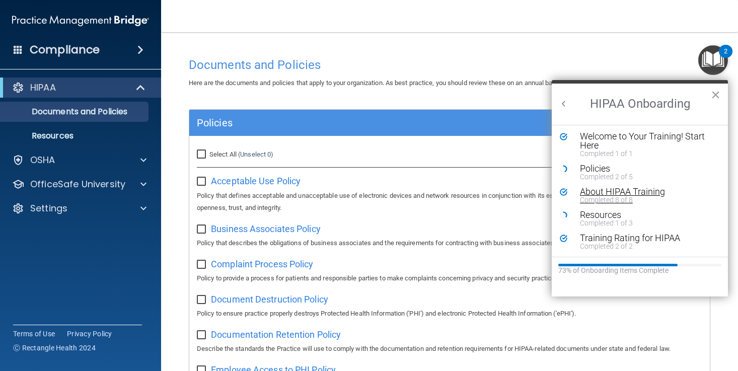
scroll to position [2, 0]
click at [608, 169] on div "Policies" at bounding box center [647, 168] width 135 height 9
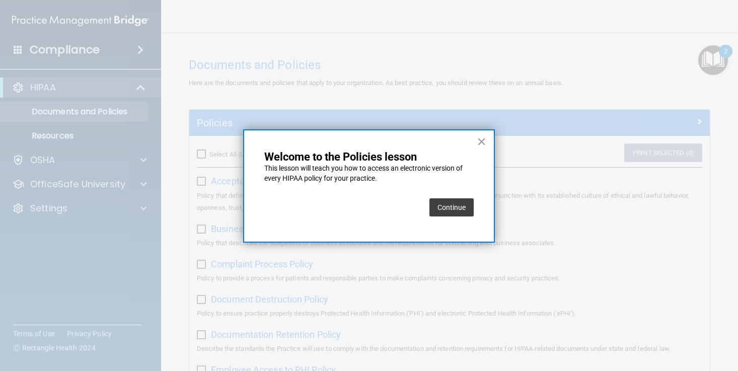
click at [465, 200] on button "Continue" at bounding box center [452, 207] width 44 height 18
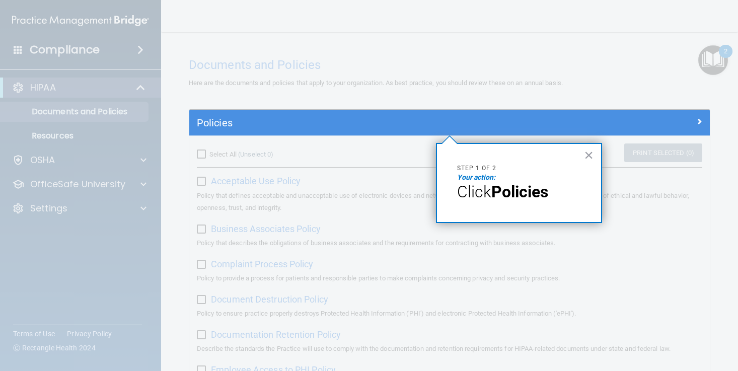
click at [581, 158] on div "× Step 1 of 2 Your action: Click Policies" at bounding box center [519, 183] width 166 height 80
click at [587, 157] on button "×" at bounding box center [589, 155] width 10 height 16
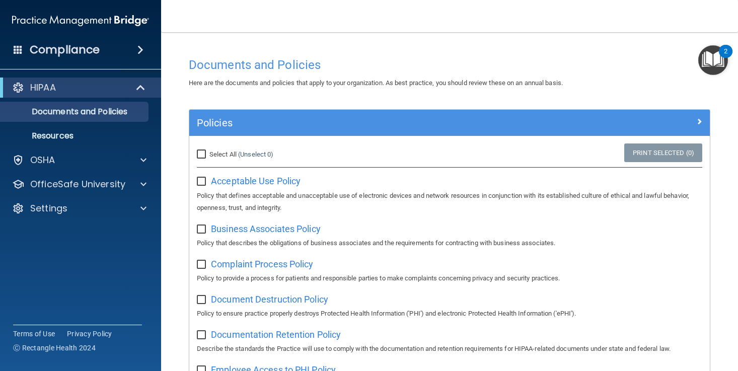
click at [201, 155] on input "Select All (Unselect 0) Unselect All" at bounding box center [203, 155] width 12 height 8
checkbox input "true"
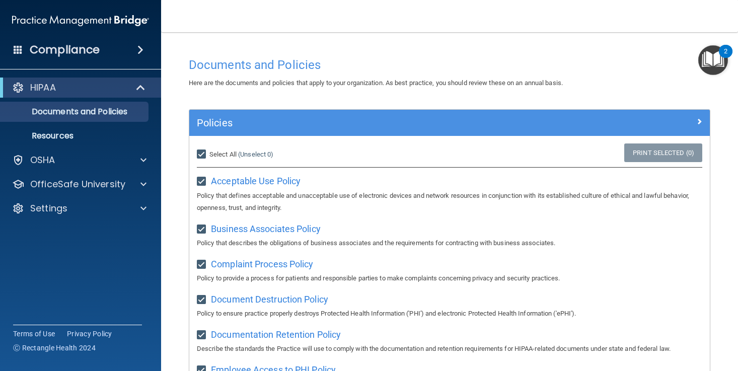
checkbox input "true"
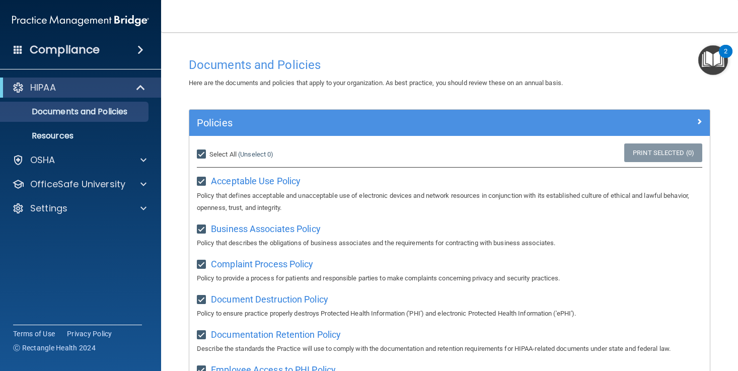
checkbox input "true"
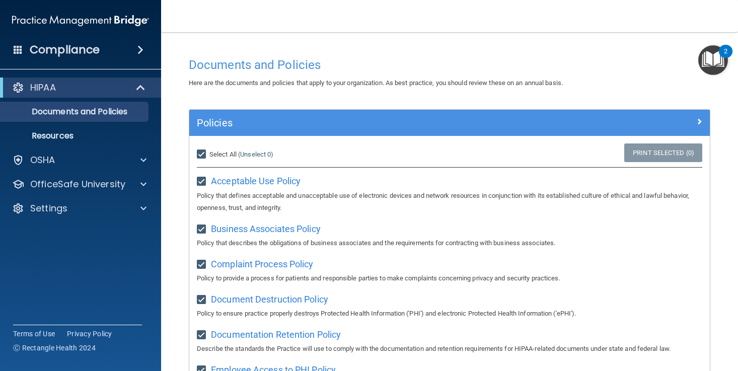
checkbox input "true"
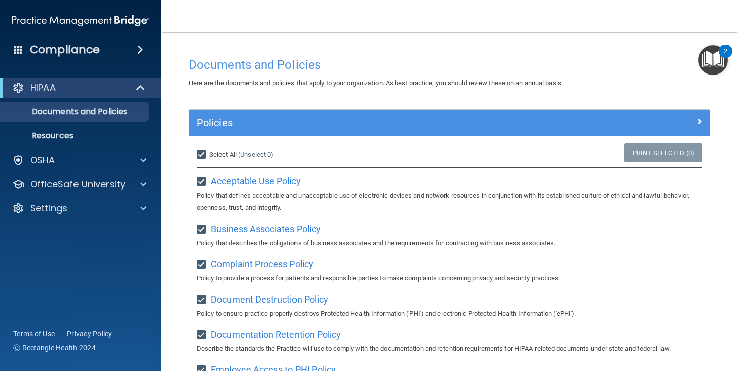
checkbox input "true"
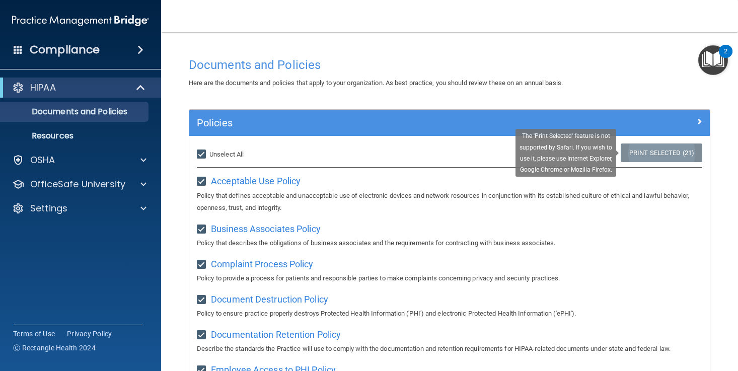
click at [662, 149] on link "Print Selected (21)" at bounding box center [662, 153] width 82 height 19
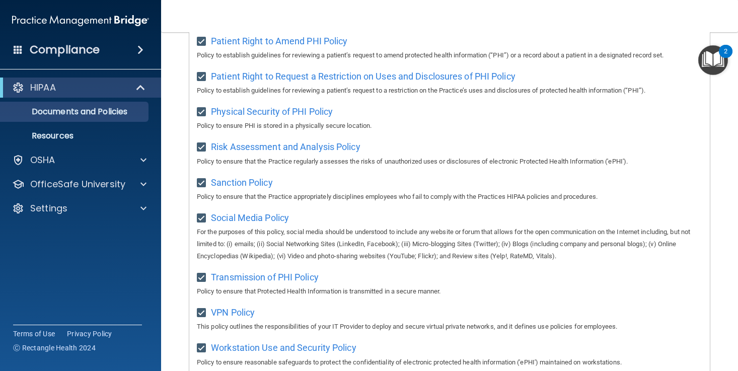
scroll to position [596, 0]
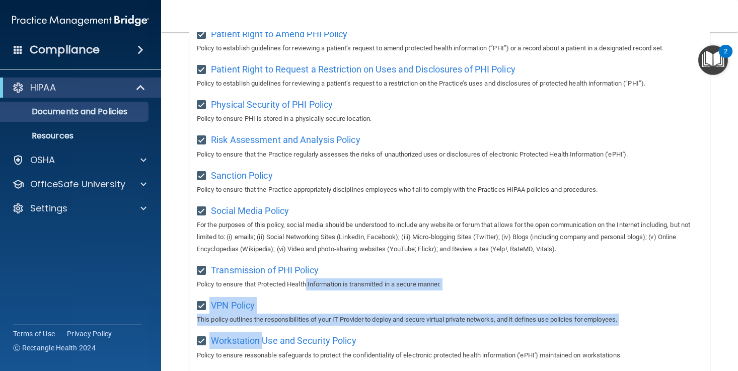
drag, startPoint x: 265, startPoint y: 325, endPoint x: 306, endPoint y: 268, distance: 70.3
click at [367, 297] on div "VPN Policy This policy outlines the responsibilities of your IT Provider to dep…" at bounding box center [450, 311] width 506 height 29
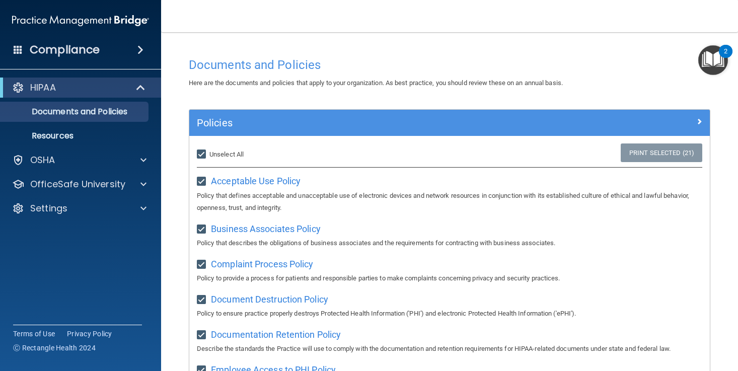
scroll to position [0, 0]
click at [717, 39] on main "Documents and Policies Here are the documents and policies that apply to your o…" at bounding box center [449, 201] width 577 height 339
click at [717, 58] on img "Open Resource Center, 2 new notifications" at bounding box center [714, 60] width 30 height 30
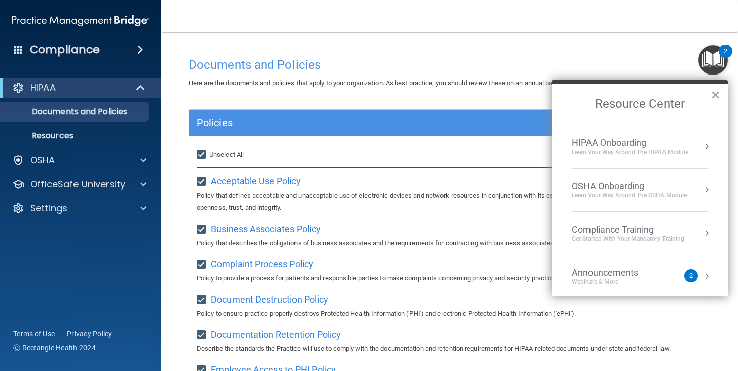
click at [671, 147] on div "HIPAA Onboarding" at bounding box center [630, 143] width 116 height 11
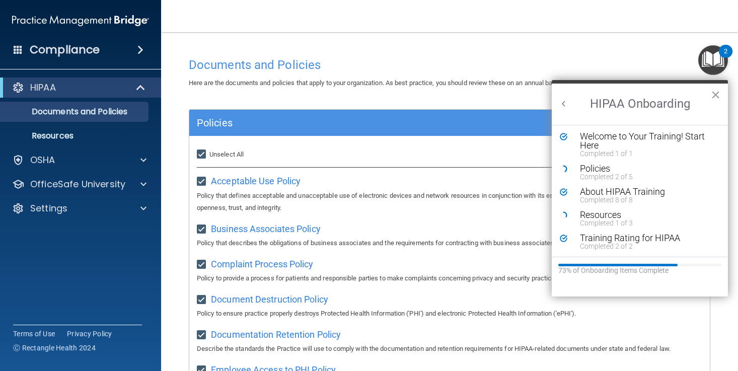
scroll to position [2, 0]
click at [93, 135] on p "Resources" at bounding box center [76, 136] width 138 height 10
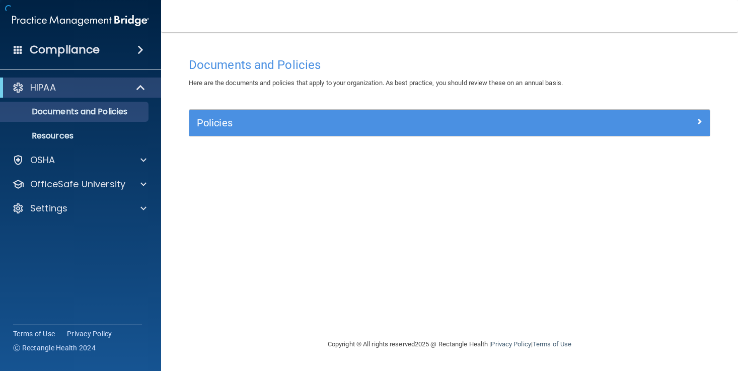
click at [613, 144] on div "Policies Select All (Unselect 0) Unselect All Print Selected (0) Acceptable Use…" at bounding box center [449, 128] width 537 height 39
click at [620, 131] on div "Policies" at bounding box center [449, 123] width 521 height 26
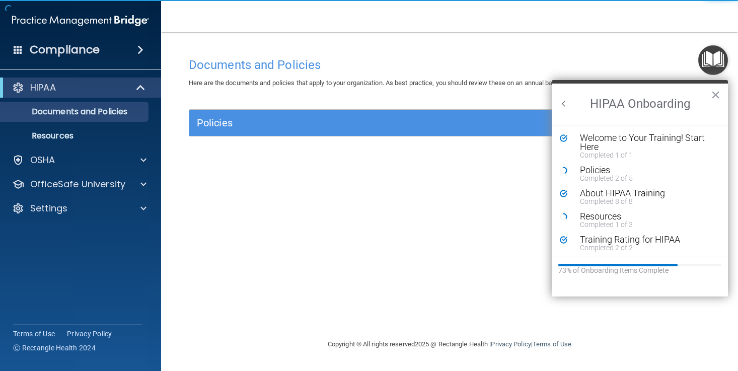
click at [616, 119] on h2 "HIPAA Onboarding" at bounding box center [640, 104] width 176 height 41
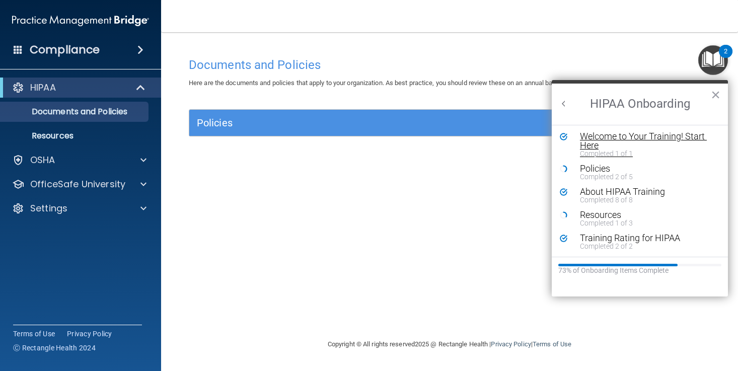
scroll to position [2, 0]
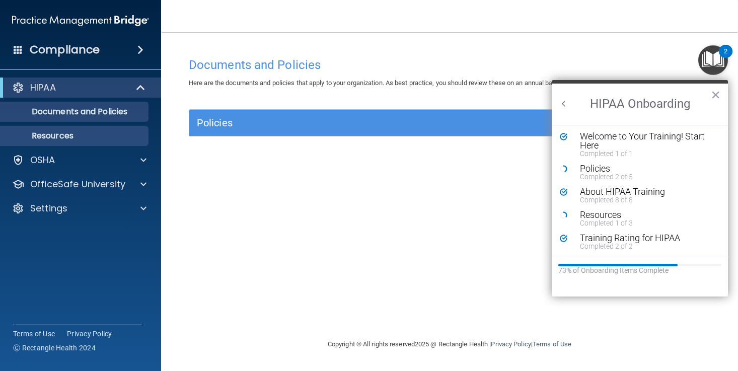
click at [139, 142] on link "Resources" at bounding box center [69, 136] width 159 height 20
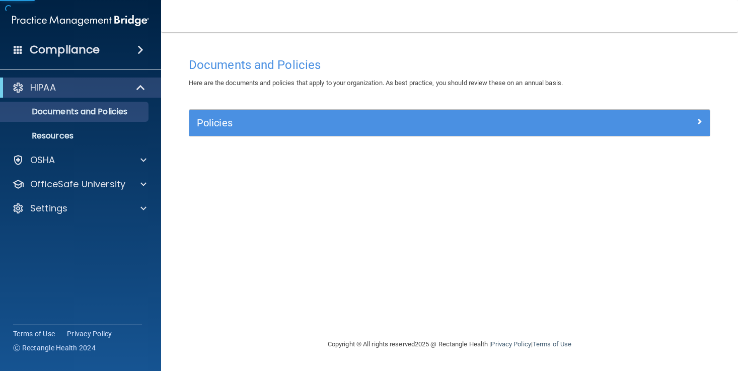
click at [613, 120] on div at bounding box center [645, 121] width 130 height 12
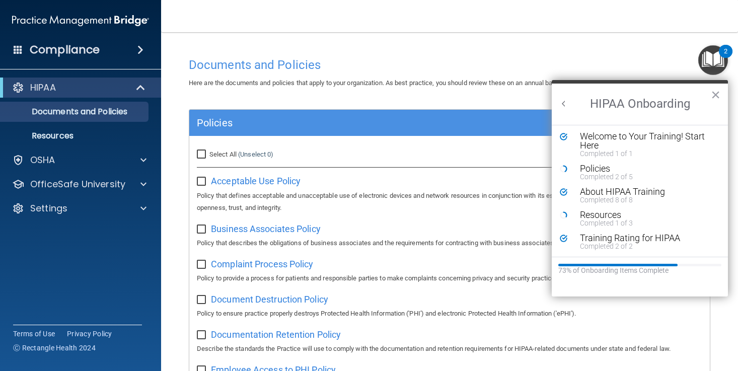
scroll to position [44, 0]
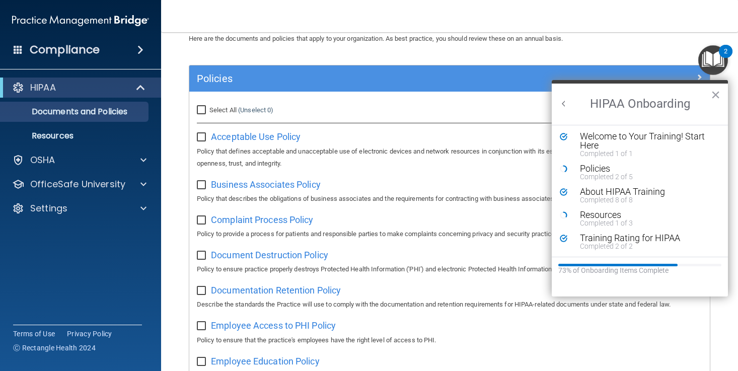
click at [197, 135] on input "checkbox" at bounding box center [203, 137] width 12 height 8
checkbox input "true"
click at [197, 114] on label "Select All (Unselect 1) Unselect All" at bounding box center [235, 110] width 77 height 12
click at [197, 114] on input "Select All (Unselect 1) Unselect All" at bounding box center [203, 110] width 12 height 8
checkbox input "true"
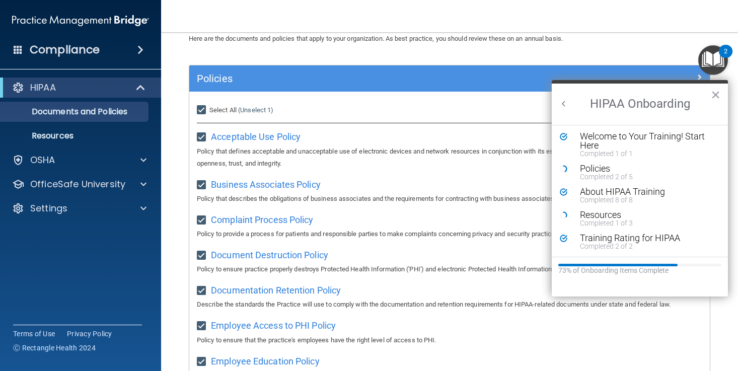
checkbox input "true"
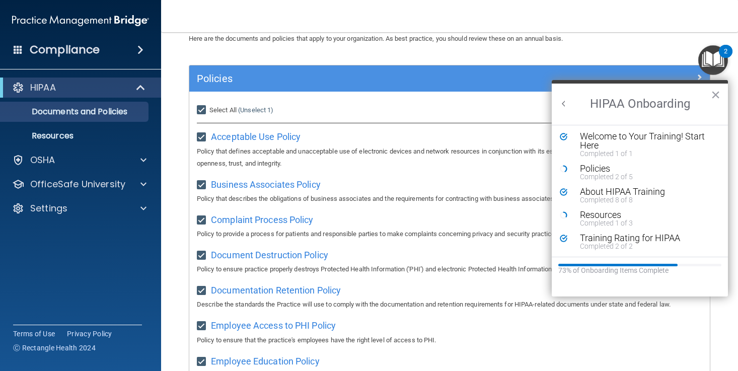
checkbox input "true"
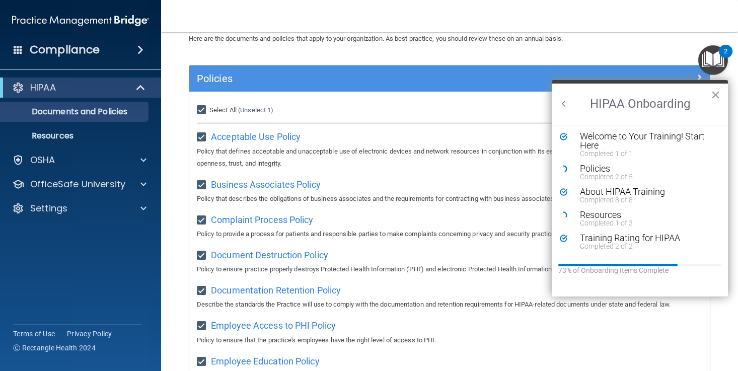
checkbox input "true"
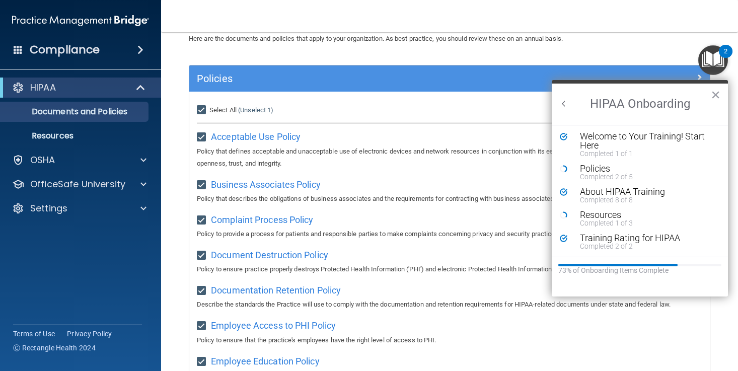
checkbox input "true"
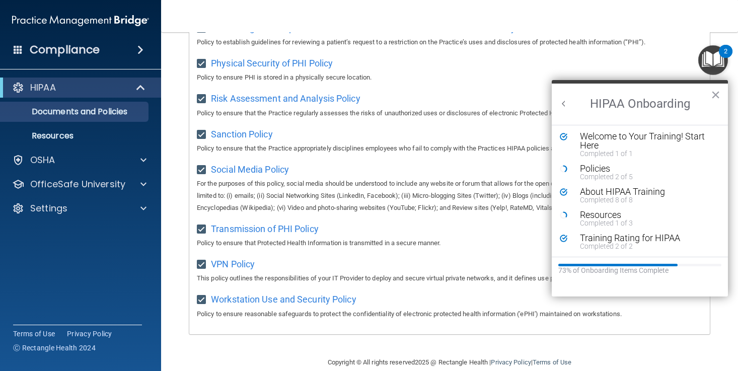
scroll to position [637, 0]
click at [713, 100] on button "×" at bounding box center [716, 95] width 10 height 16
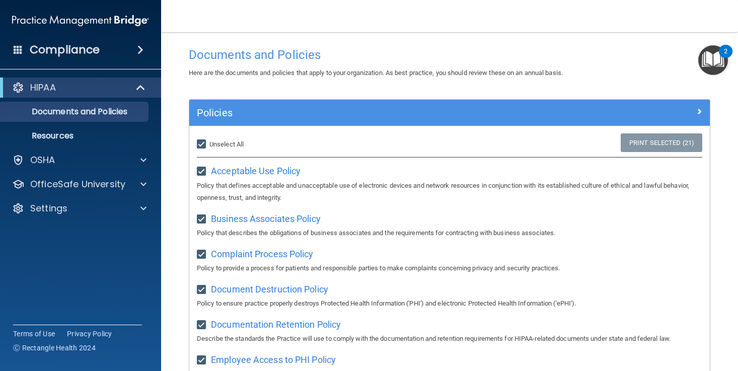
scroll to position [13, 0]
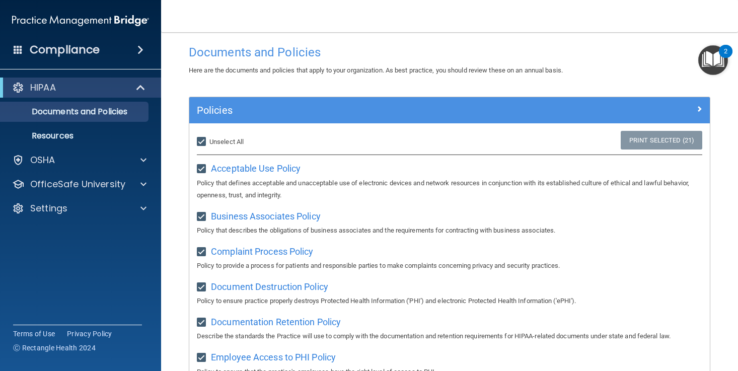
click at [700, 107] on span at bounding box center [700, 109] width 6 height 12
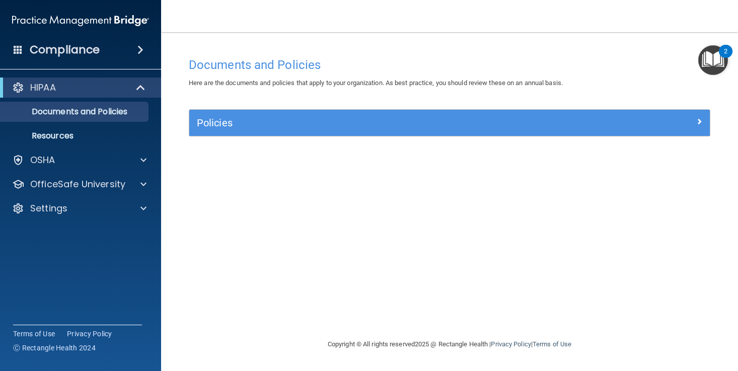
scroll to position [0, 0]
click at [700, 107] on div "Documents and Policies Here are the documents and policies that apply to your o…" at bounding box center [449, 195] width 537 height 286
click at [699, 117] on span at bounding box center [700, 121] width 6 height 12
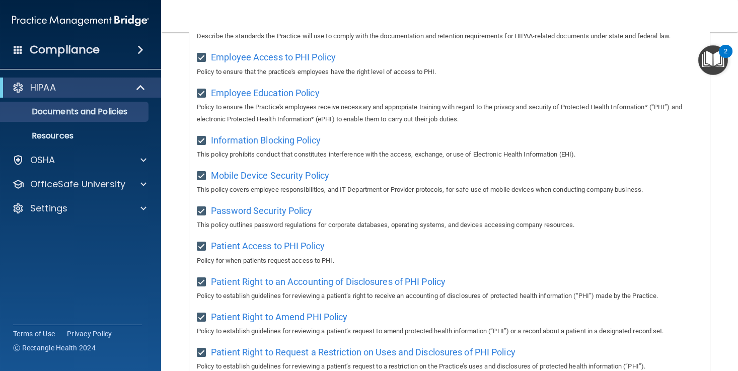
scroll to position [90, 0]
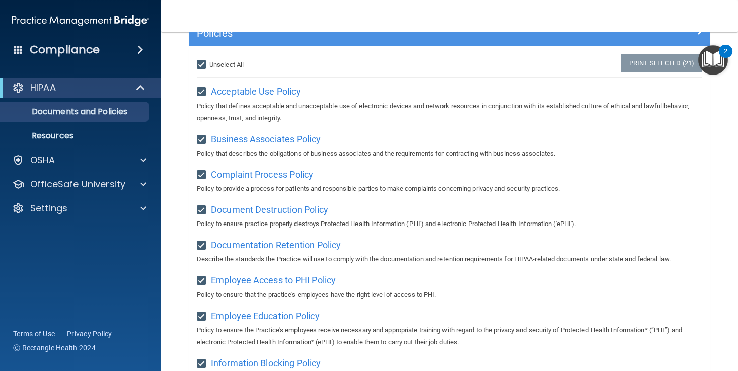
click at [254, 96] on div "Acceptable Use Policy Policy that defines acceptable and unacceptable use of el…" at bounding box center [450, 103] width 506 height 41
click at [255, 93] on span "Acceptable Use Policy" at bounding box center [256, 91] width 90 height 11
click at [87, 139] on p "Resources" at bounding box center [76, 136] width 138 height 10
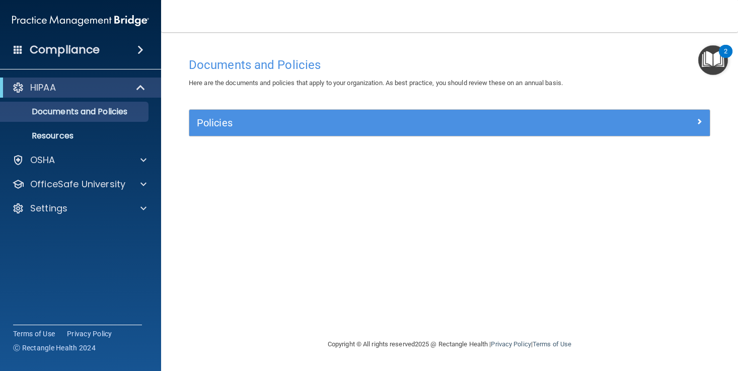
click at [124, 93] on div "HIPAA" at bounding box center [67, 88] width 124 height 12
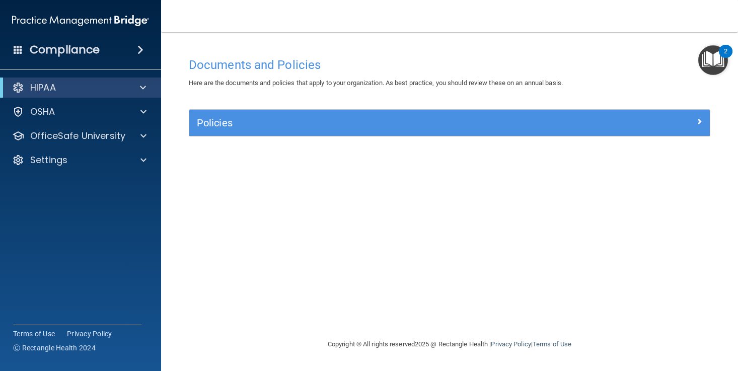
click at [702, 56] on img "Open Resource Center, 2 new notifications" at bounding box center [714, 60] width 30 height 30
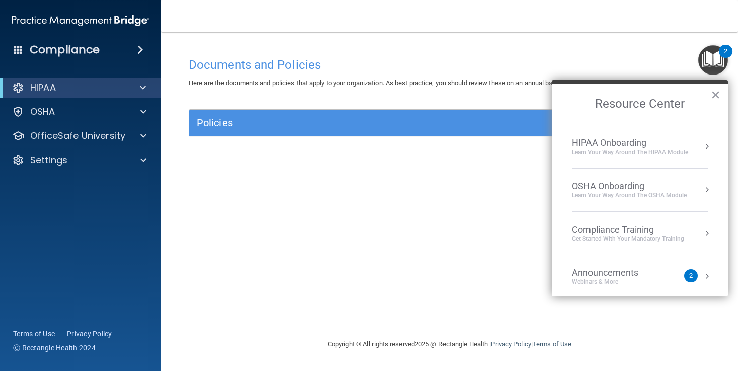
click at [641, 154] on div "Learn Your Way around the HIPAA module" at bounding box center [630, 152] width 116 height 9
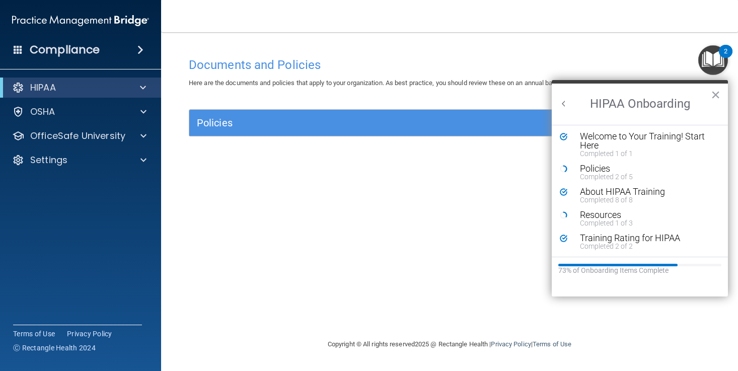
scroll to position [2, 0]
click at [624, 234] on div "Training Rating for HIPAA" at bounding box center [647, 238] width 135 height 9
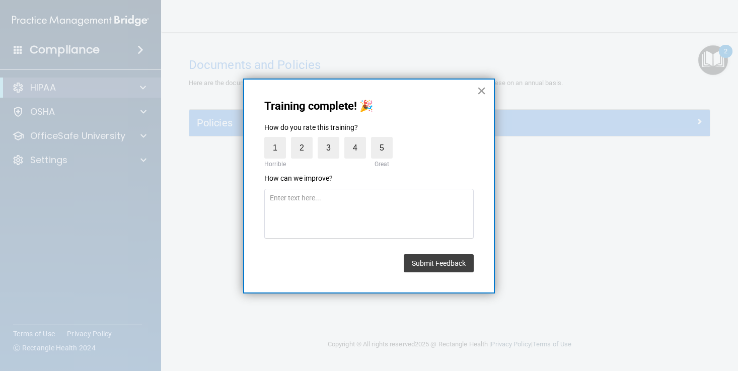
click at [483, 96] on button "×" at bounding box center [482, 91] width 10 height 16
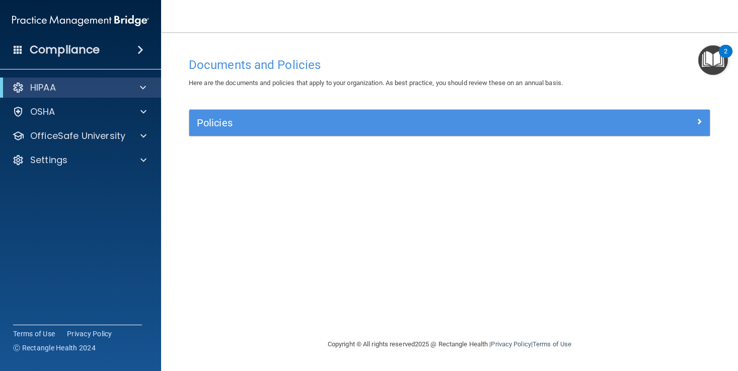
click at [714, 64] on img "Open Resource Center, 2 new notifications" at bounding box center [714, 60] width 30 height 30
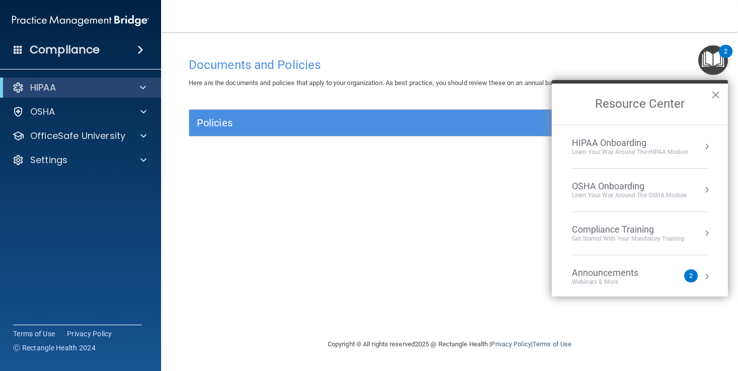
scroll to position [0, 0]
click at [652, 151] on div "Learn Your Way around the HIPAA module" at bounding box center [630, 152] width 116 height 9
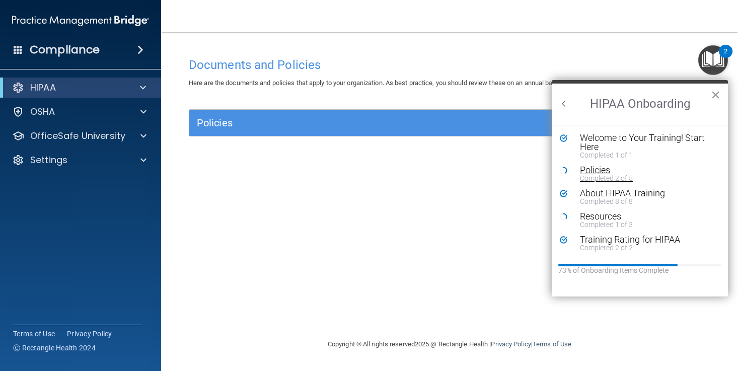
click at [587, 176] on div "Completed 2 of 5" at bounding box center [647, 178] width 135 height 7
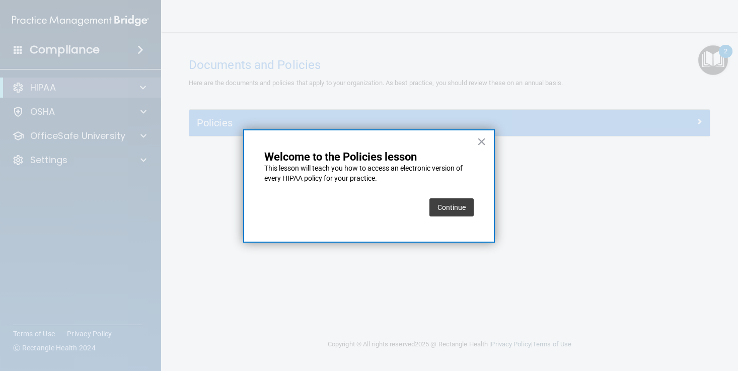
click at [455, 205] on button "Continue" at bounding box center [452, 207] width 44 height 18
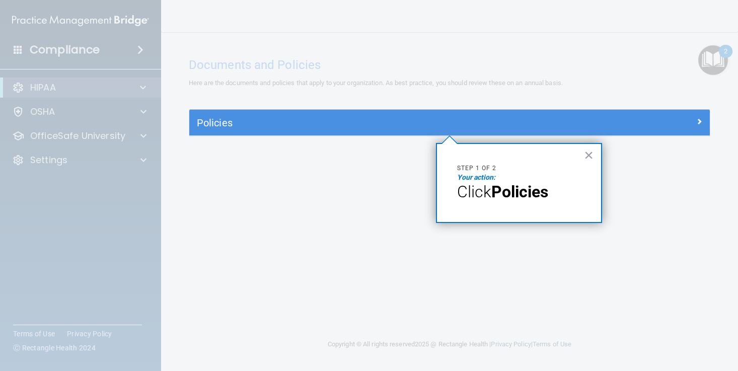
click at [495, 125] on h5 "Policies" at bounding box center [385, 122] width 376 height 11
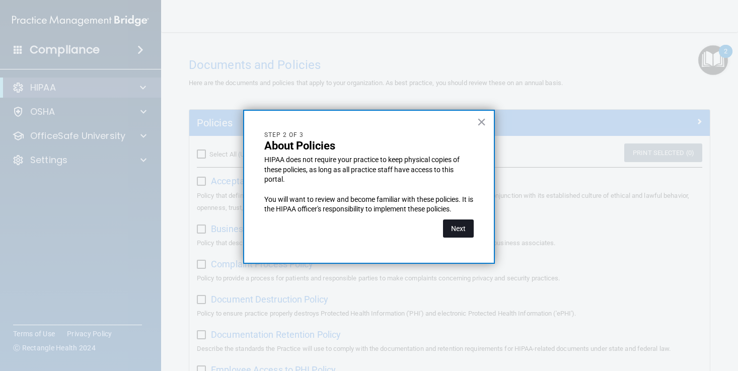
click at [454, 230] on button "Next" at bounding box center [458, 229] width 31 height 18
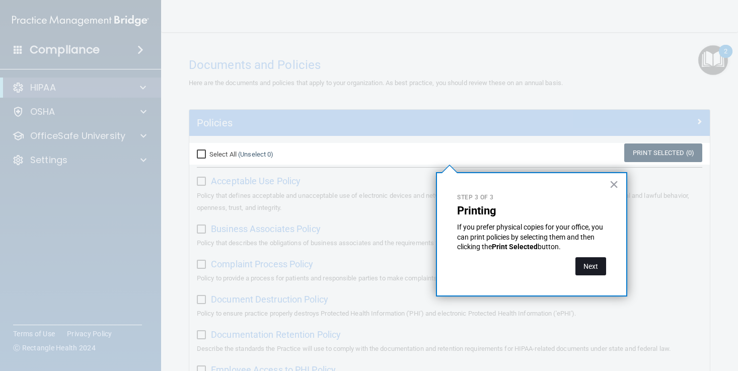
click at [587, 266] on button "Next" at bounding box center [591, 266] width 31 height 18
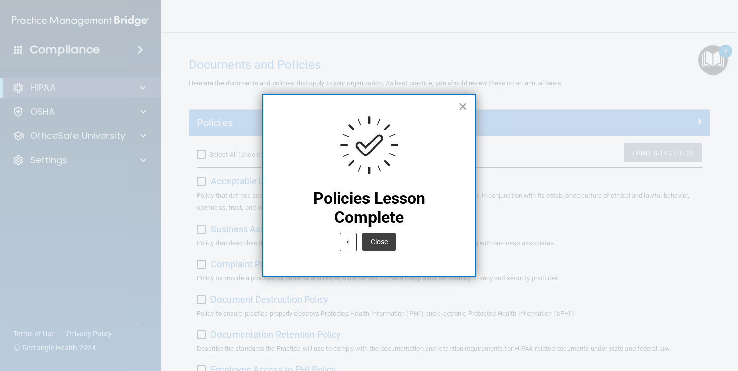
click at [422, 168] on div at bounding box center [370, 146] width 172 height 63
click at [368, 152] on img at bounding box center [369, 145] width 60 height 60
click at [380, 244] on button "Close" at bounding box center [379, 242] width 33 height 18
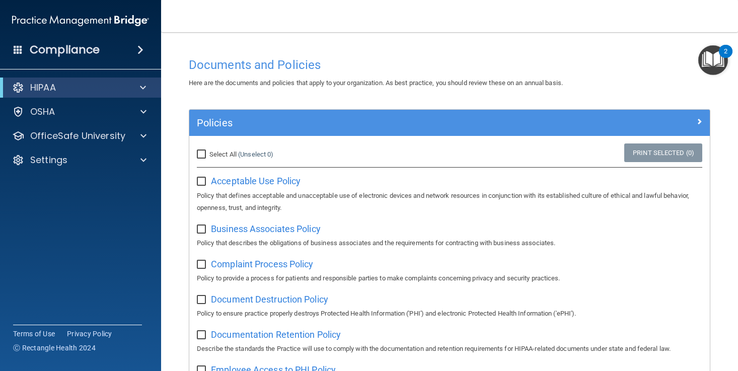
click at [714, 56] on img "Open Resource Center, 2 new notifications" at bounding box center [714, 60] width 30 height 30
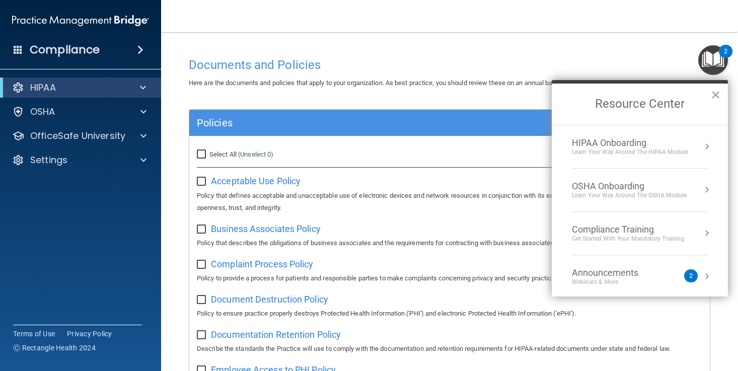
click at [670, 149] on div "Learn Your Way around the HIPAA module" at bounding box center [630, 152] width 116 height 9
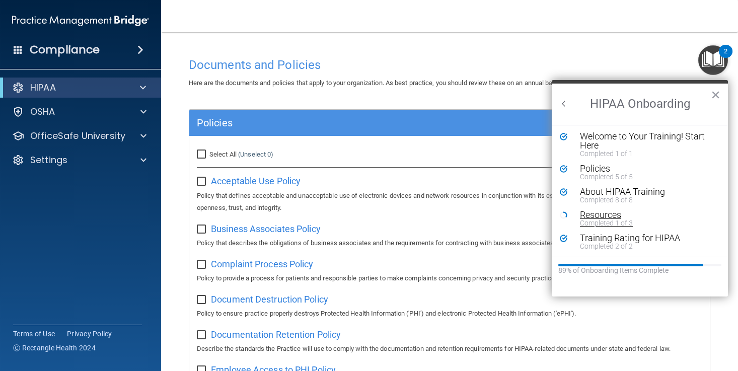
scroll to position [2, 0]
click at [615, 212] on div "Resources" at bounding box center [647, 215] width 135 height 9
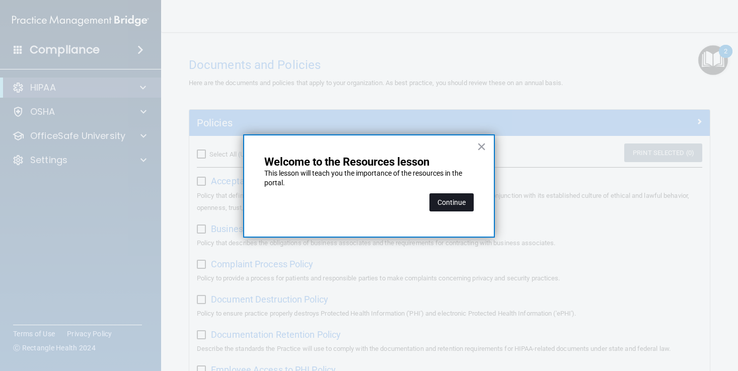
click at [453, 208] on button "Continue" at bounding box center [452, 202] width 44 height 18
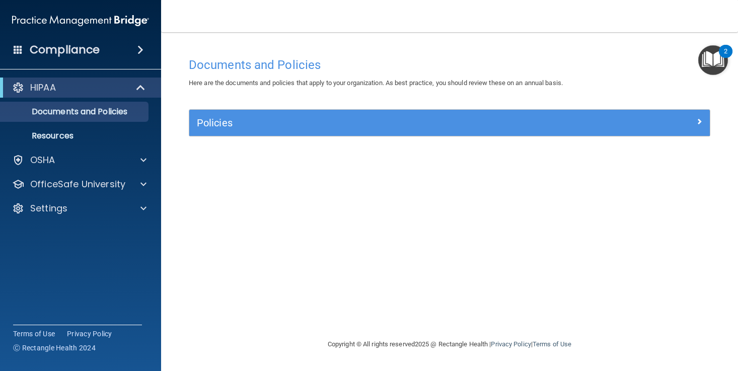
click at [705, 62] on img "Open Resource Center, 2 new notifications" at bounding box center [714, 60] width 30 height 30
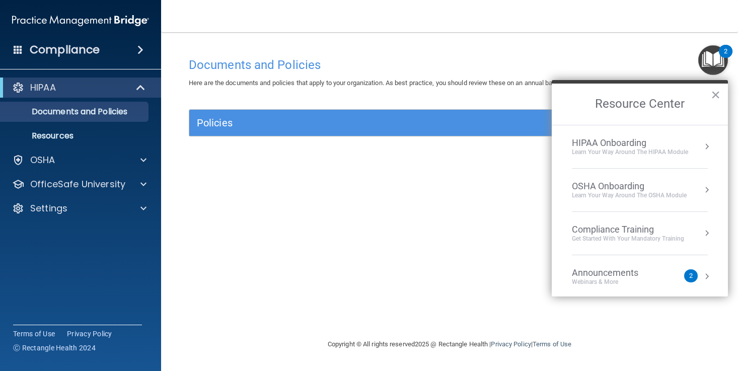
click at [632, 147] on div "HIPAA Onboarding" at bounding box center [630, 143] width 116 height 11
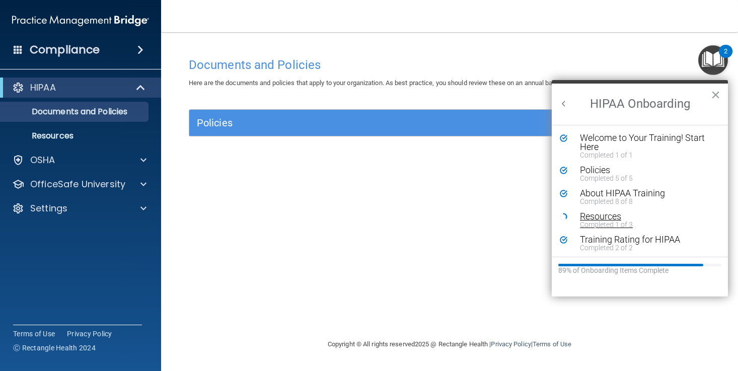
click at [602, 215] on div "Resources" at bounding box center [647, 216] width 135 height 9
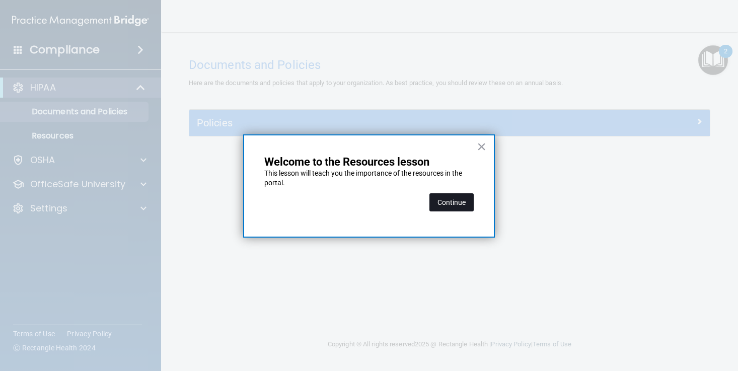
click at [450, 199] on button "Continue" at bounding box center [452, 202] width 44 height 18
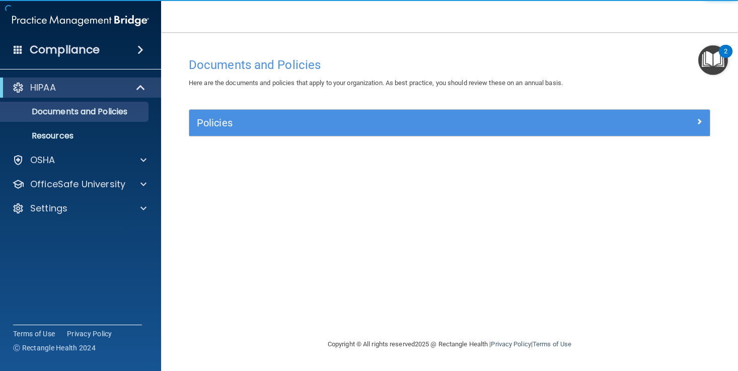
click at [663, 120] on div at bounding box center [645, 121] width 130 height 12
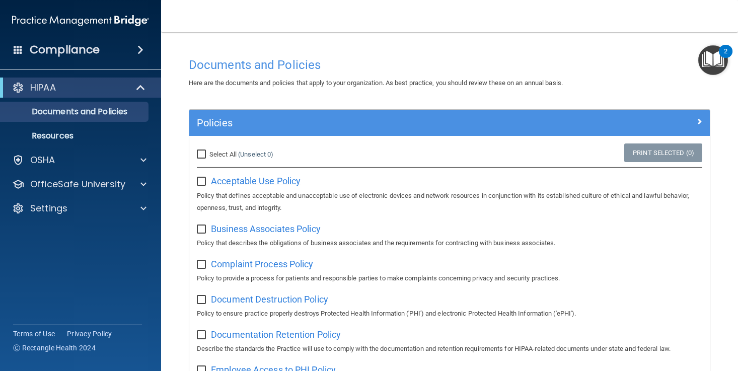
click at [224, 178] on span "Acceptable Use Policy" at bounding box center [256, 181] width 90 height 11
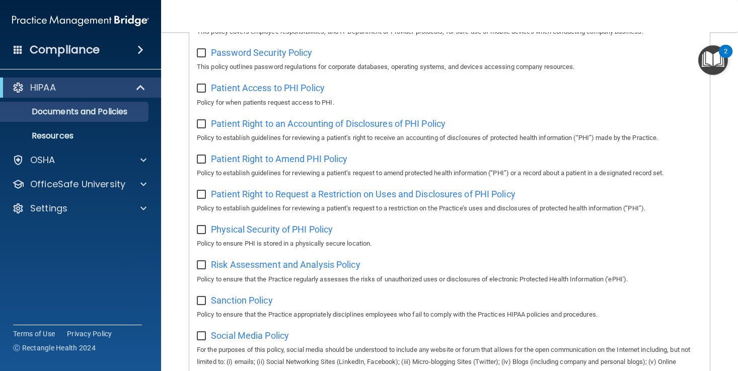
scroll to position [475, 0]
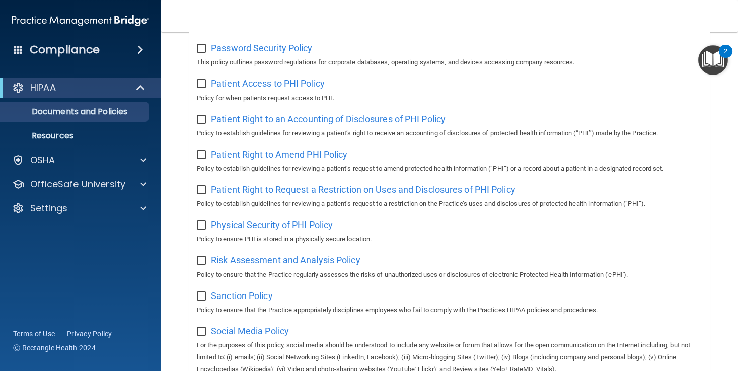
click at [718, 59] on img "Open Resource Center, 2 new notifications" at bounding box center [714, 60] width 30 height 30
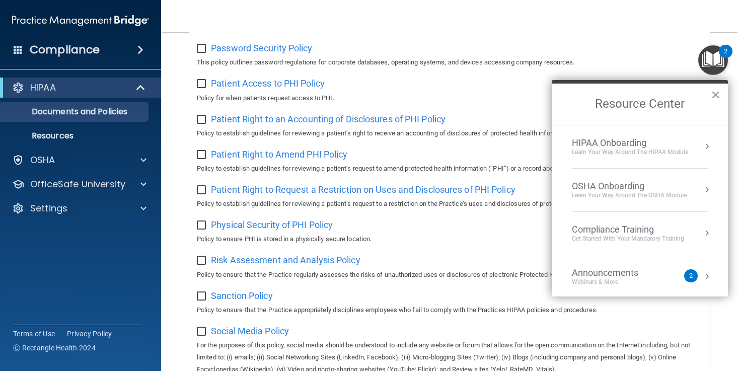
click at [639, 149] on div "Learn Your Way around the HIPAA module" at bounding box center [630, 152] width 116 height 9
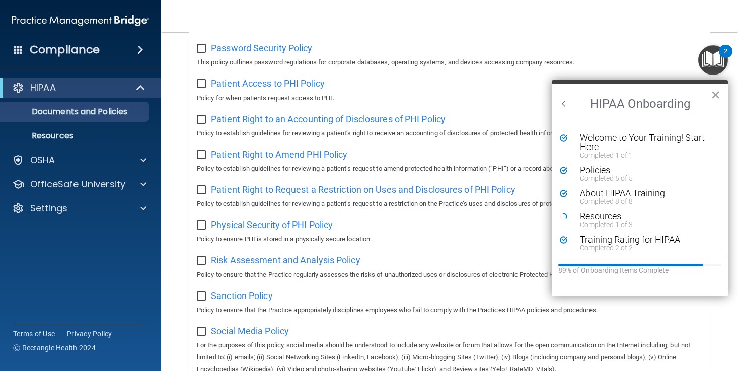
scroll to position [0, 0]
click at [592, 218] on div "Resources" at bounding box center [647, 216] width 135 height 9
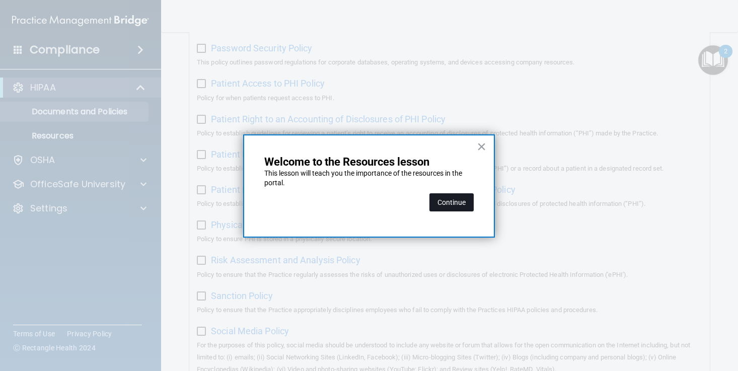
click at [455, 197] on button "Continue" at bounding box center [452, 202] width 44 height 18
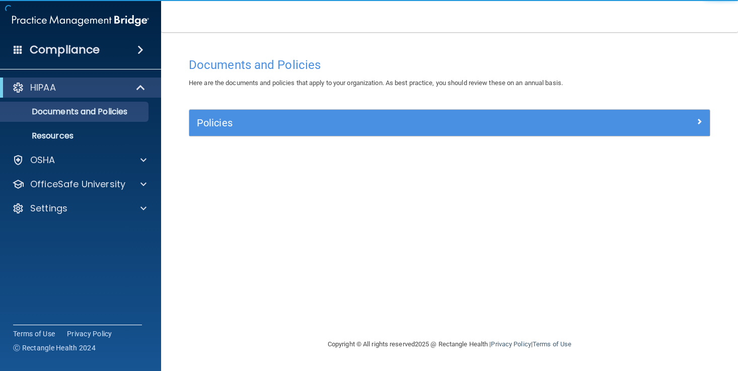
click at [414, 112] on div "Policies" at bounding box center [449, 123] width 521 height 26
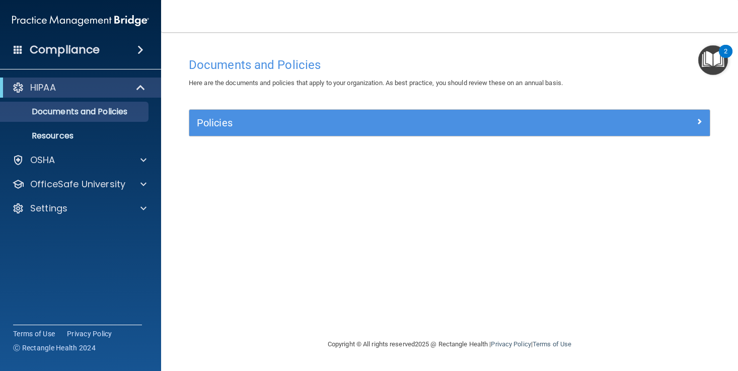
click at [413, 128] on div "Policies" at bounding box center [384, 123] width 391 height 16
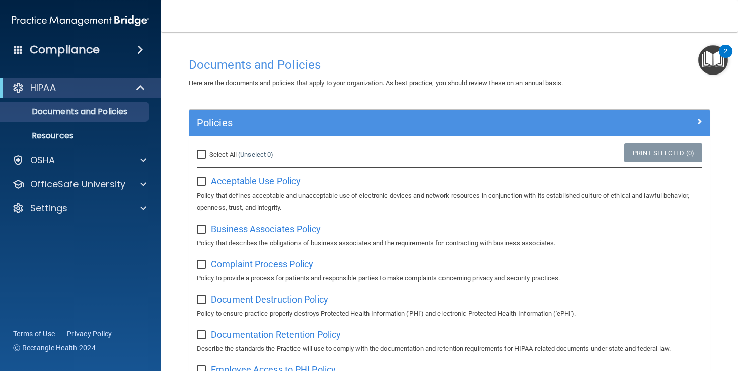
click at [235, 151] on span "Select All" at bounding box center [223, 155] width 27 height 8
click at [209, 151] on input "Select All (Unselect 0) Unselect All" at bounding box center [203, 155] width 12 height 8
checkbox input "true"
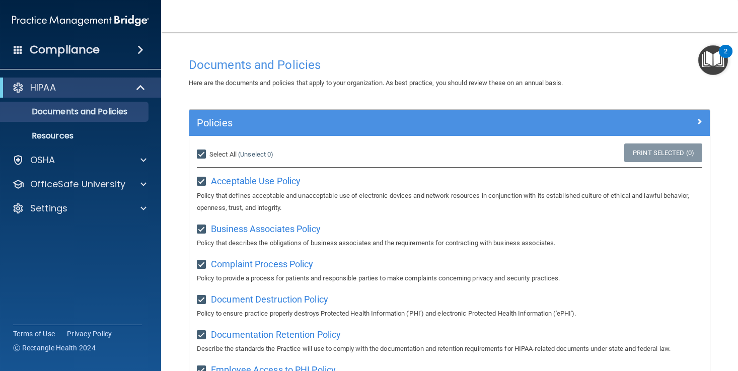
checkbox input "true"
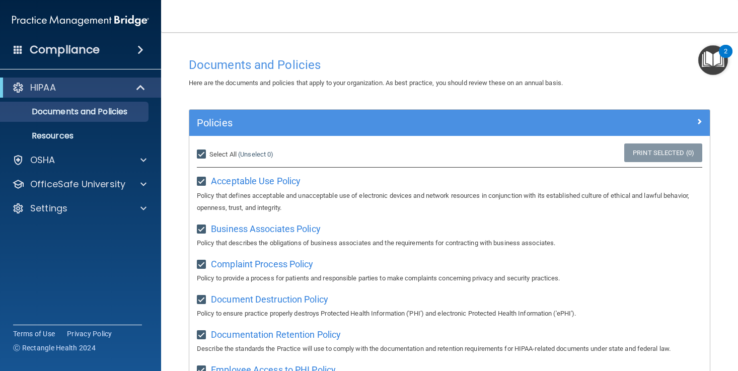
checkbox input "true"
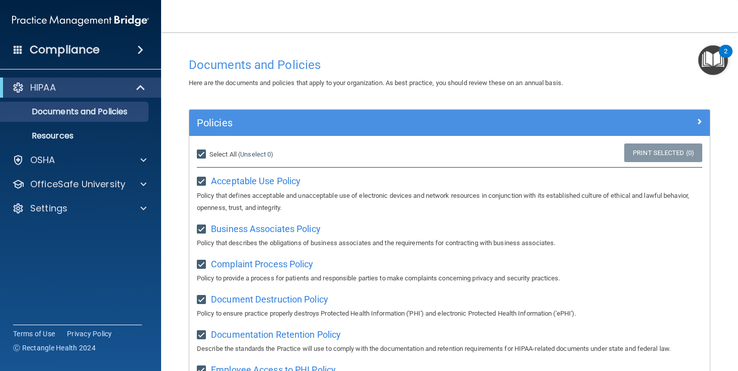
checkbox input "true"
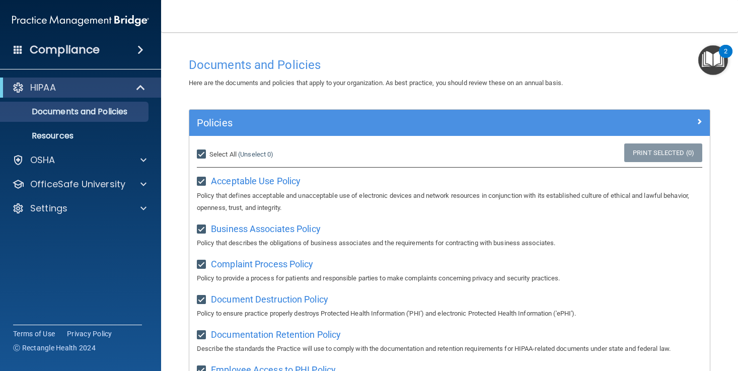
checkbox input "true"
click at [698, 120] on span at bounding box center [700, 121] width 6 height 12
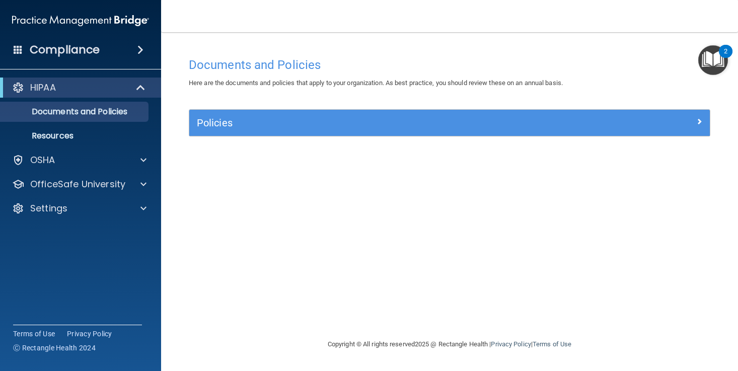
click at [698, 120] on span at bounding box center [700, 121] width 6 height 12
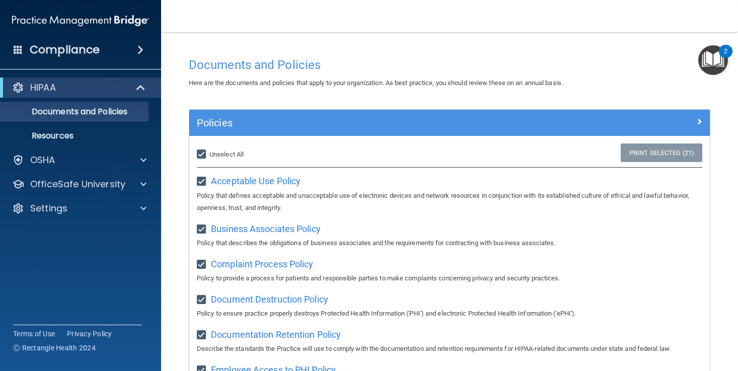
click at [714, 66] on img "Open Resource Center, 2 new notifications" at bounding box center [714, 60] width 30 height 30
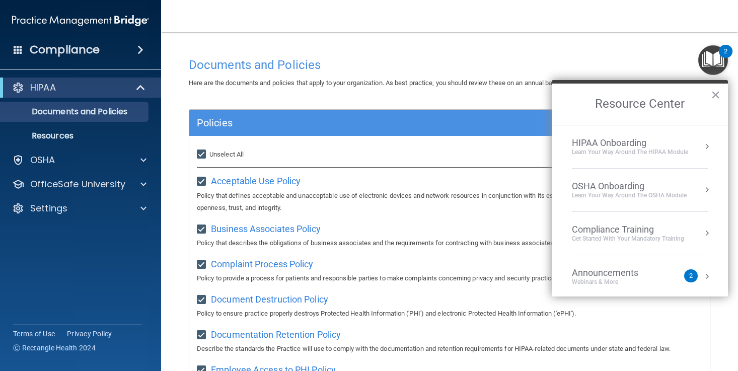
click at [676, 156] on li "HIPAA Onboarding Learn Your Way around the HIPAA module" at bounding box center [640, 146] width 136 height 43
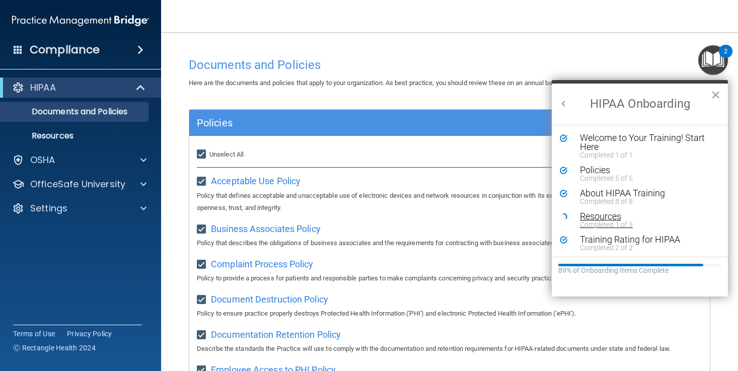
click at [604, 213] on div "Resources" at bounding box center [647, 216] width 135 height 9
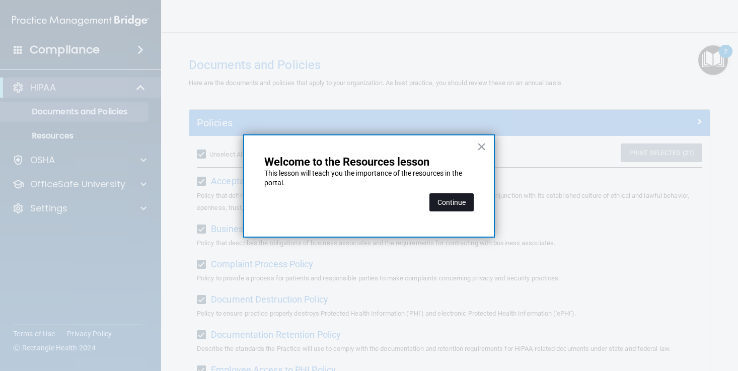
click at [469, 204] on button "Continue" at bounding box center [452, 202] width 44 height 18
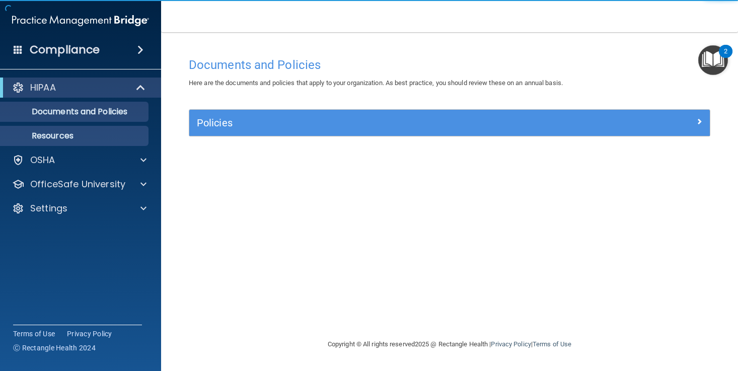
click at [134, 145] on link "Resources" at bounding box center [69, 136] width 159 height 20
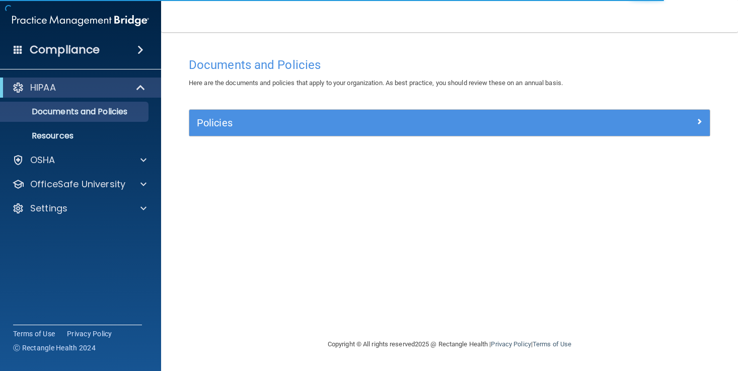
click at [358, 117] on h5 "Policies" at bounding box center [385, 122] width 376 height 11
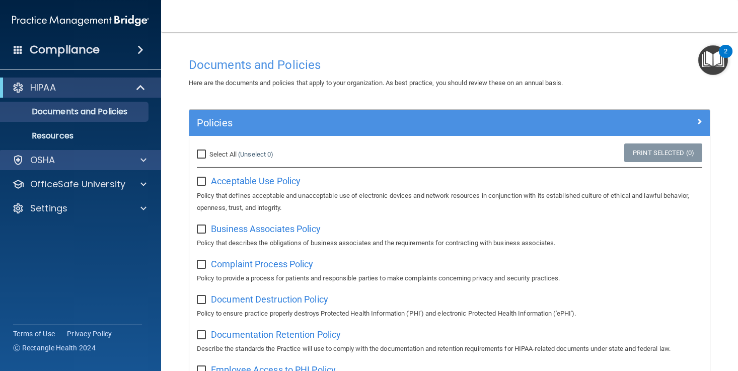
click at [116, 155] on div "OSHA" at bounding box center [67, 160] width 125 height 12
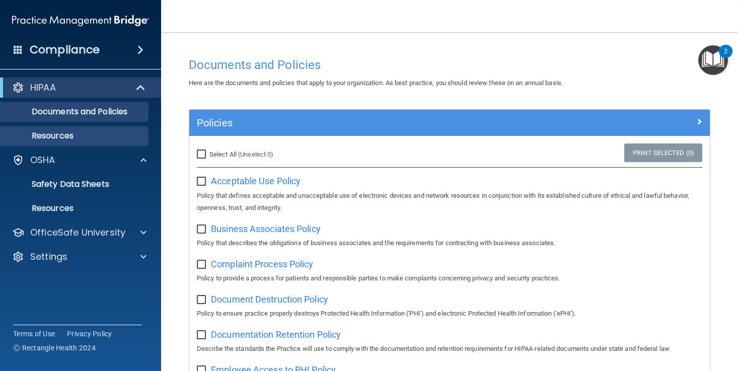
click at [122, 141] on p "Resources" at bounding box center [76, 136] width 138 height 10
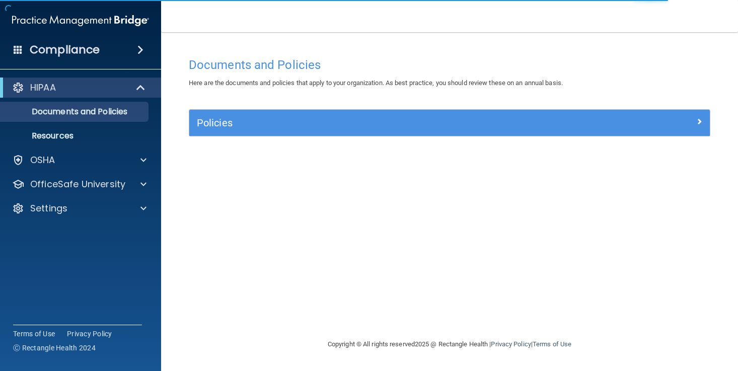
click at [366, 121] on h5 "Policies" at bounding box center [385, 122] width 376 height 11
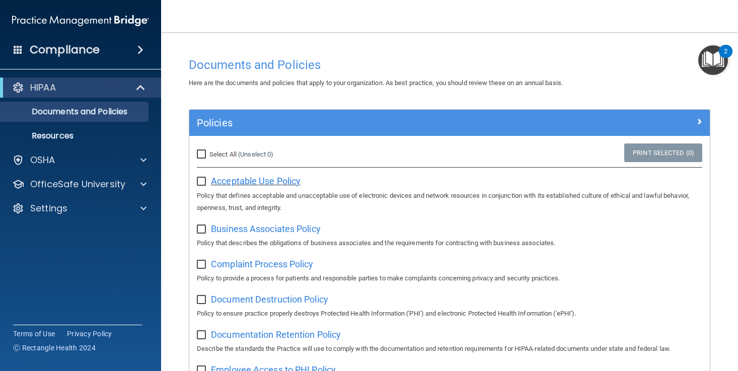
click at [244, 182] on span "Acceptable Use Policy" at bounding box center [256, 181] width 90 height 11
click at [230, 179] on span "Acceptable Use Policy" at bounding box center [256, 181] width 90 height 11
click at [710, 58] on img "Open Resource Center, 2 new notifications" at bounding box center [714, 60] width 30 height 30
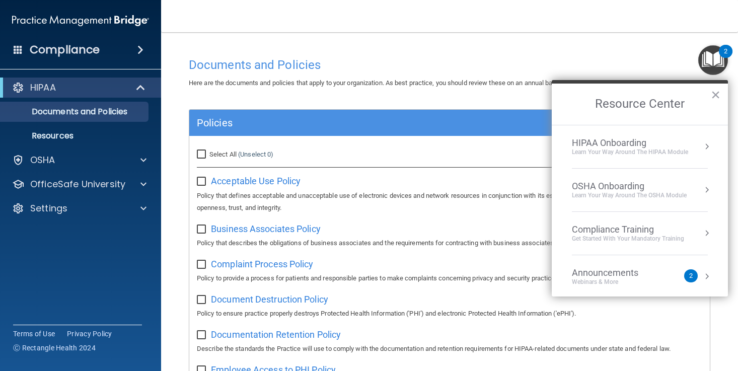
click at [643, 272] on div "Announcements" at bounding box center [615, 272] width 87 height 11
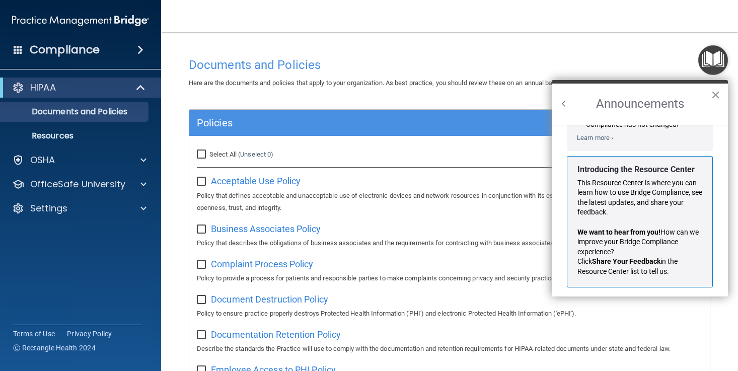
scroll to position [149, 0]
click at [714, 94] on button "×" at bounding box center [716, 95] width 10 height 16
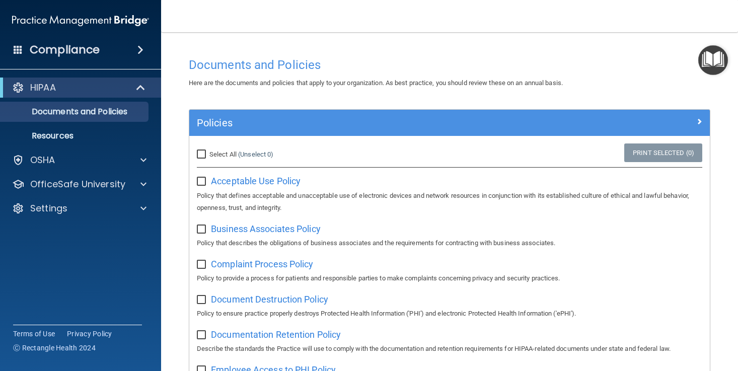
click at [717, 67] on img "Open Resource Center" at bounding box center [714, 60] width 30 height 30
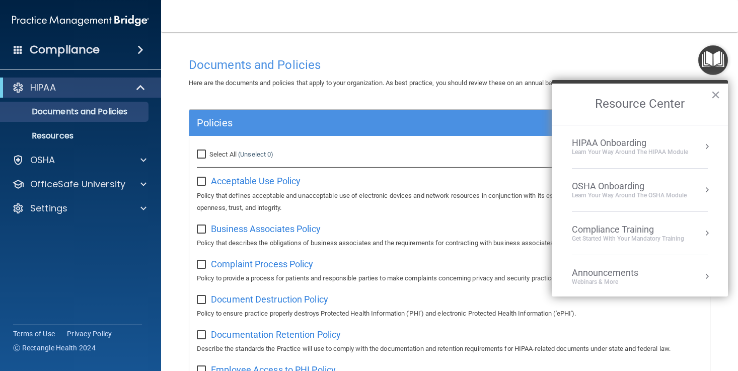
click at [636, 158] on li "HIPAA Onboarding Learn Your Way around the HIPAA module" at bounding box center [640, 146] width 136 height 43
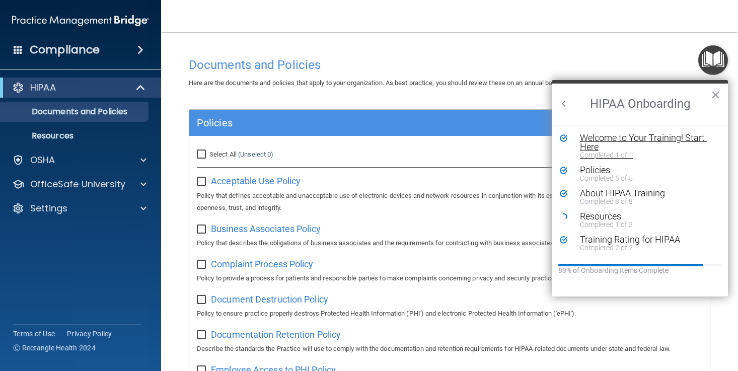
scroll to position [0, 0]
click at [579, 216] on button "Resources Completed 1 of 3" at bounding box center [645, 220] width 140 height 16
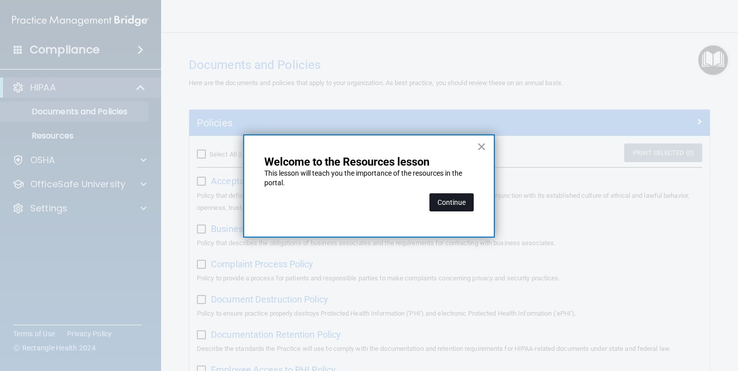
click at [459, 198] on button "Continue" at bounding box center [452, 202] width 44 height 18
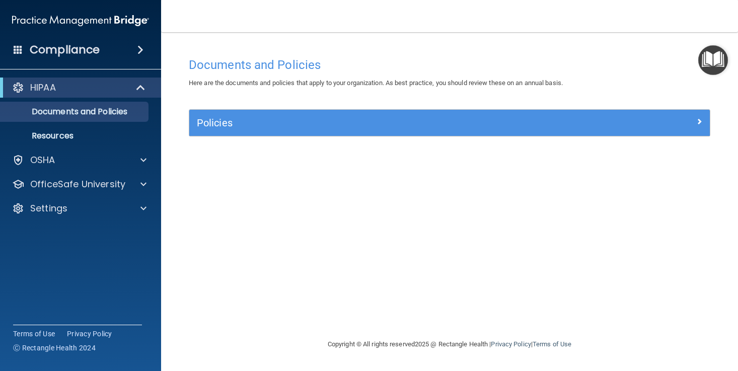
click at [699, 117] on span at bounding box center [700, 121] width 6 height 12
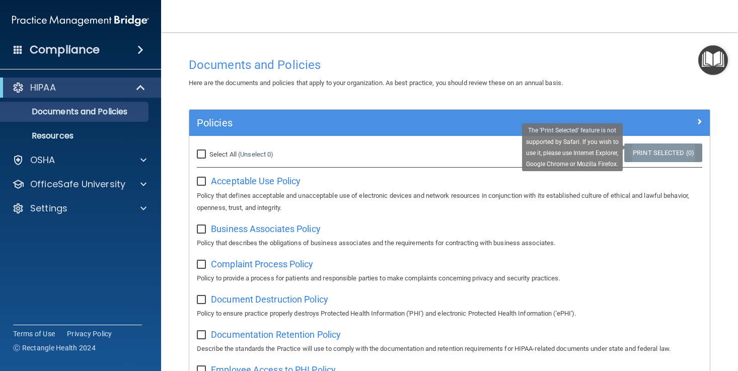
click at [683, 147] on link "Print Selected (0)" at bounding box center [664, 153] width 78 height 19
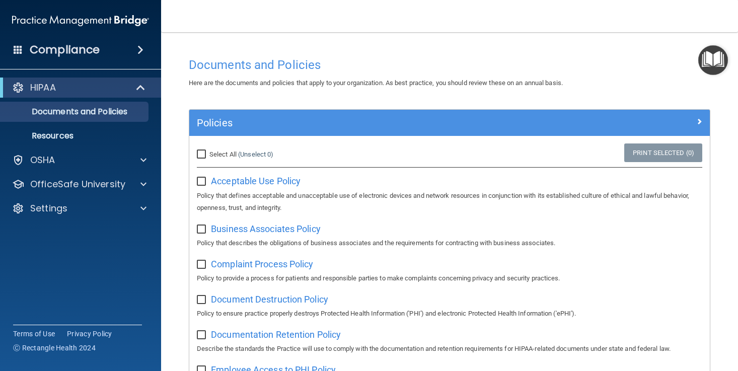
click at [199, 178] on input "checkbox" at bounding box center [203, 182] width 12 height 8
checkbox input "true"
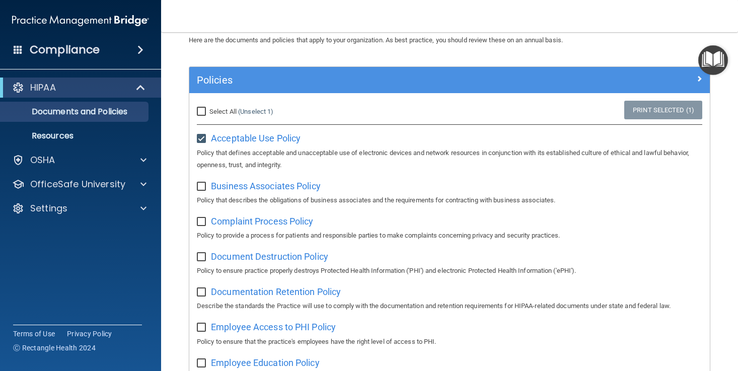
scroll to position [44, 0]
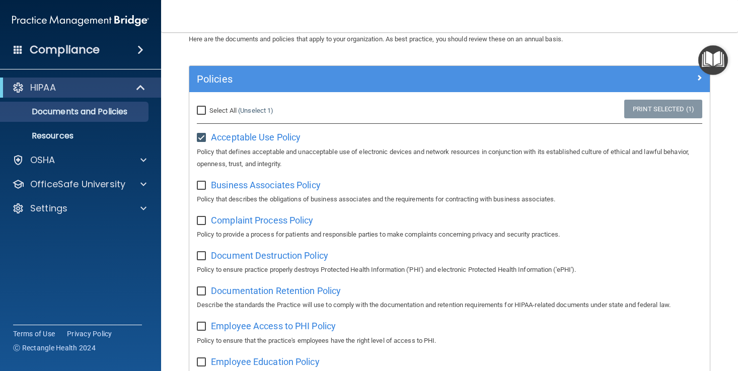
click at [199, 183] on input "checkbox" at bounding box center [203, 186] width 12 height 8
checkbox input "true"
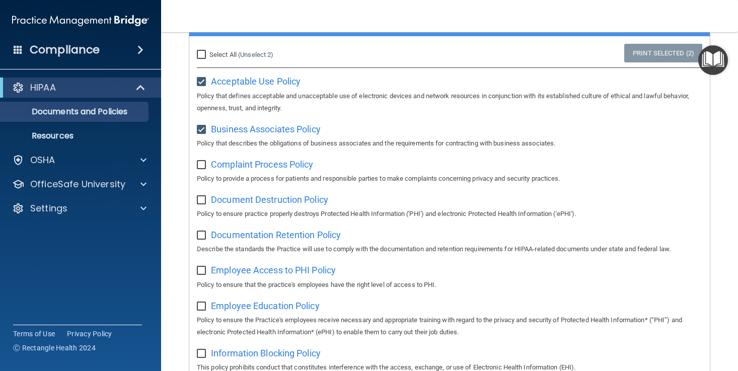
scroll to position [106, 0]
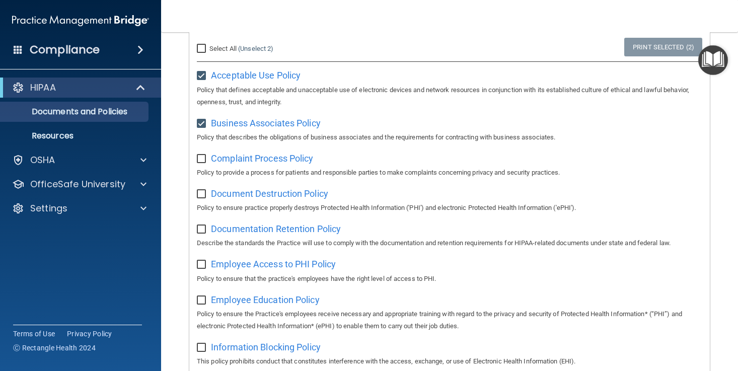
click at [205, 160] on input "checkbox" at bounding box center [203, 159] width 12 height 8
checkbox input "true"
click at [206, 190] on input "checkbox" at bounding box center [203, 194] width 12 height 8
checkbox input "true"
click at [206, 221] on label at bounding box center [203, 227] width 13 height 12
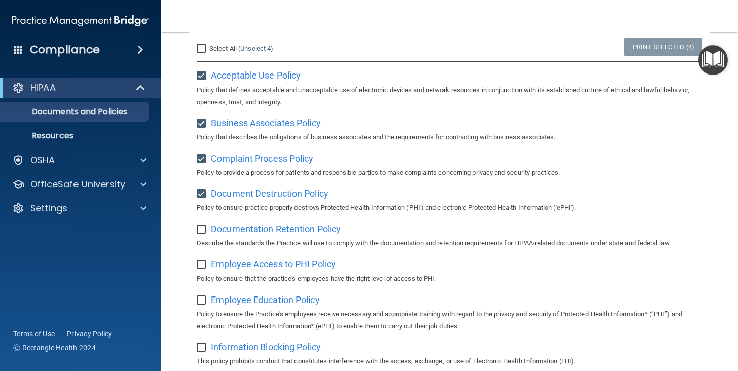
click at [206, 226] on input "checkbox" at bounding box center [203, 230] width 12 height 8
checkbox input "true"
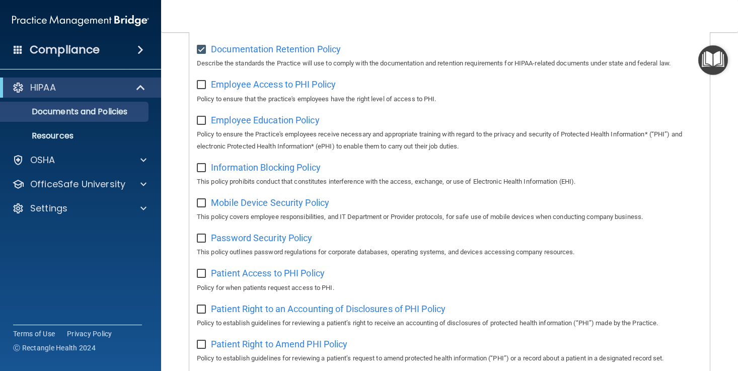
scroll to position [270, 0]
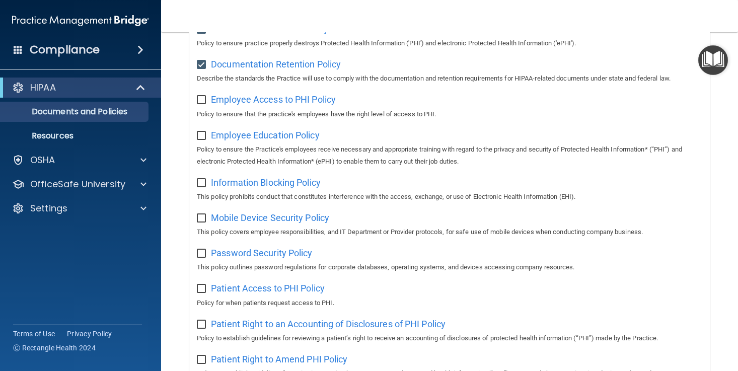
click at [199, 96] on input "checkbox" at bounding box center [203, 100] width 12 height 8
checkbox input "true"
click at [200, 132] on input "checkbox" at bounding box center [203, 136] width 12 height 8
checkbox input "true"
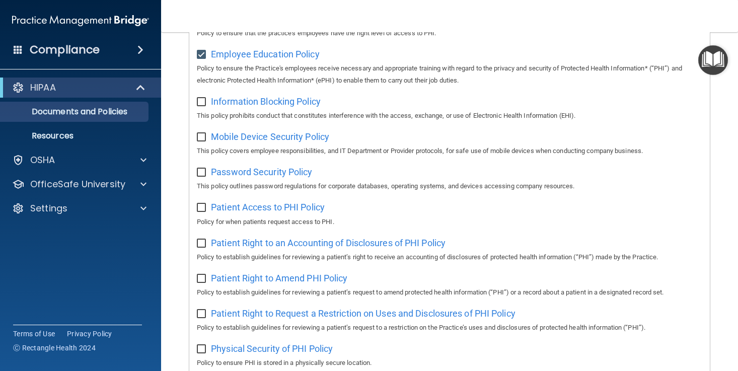
scroll to position [378, 0]
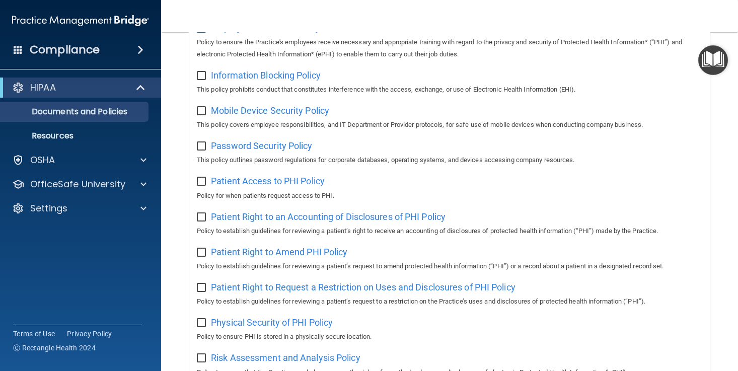
click at [205, 72] on input "checkbox" at bounding box center [203, 76] width 12 height 8
checkbox input "true"
click at [197, 107] on input "checkbox" at bounding box center [203, 111] width 12 height 8
checkbox input "true"
click at [197, 143] on input "checkbox" at bounding box center [203, 147] width 12 height 8
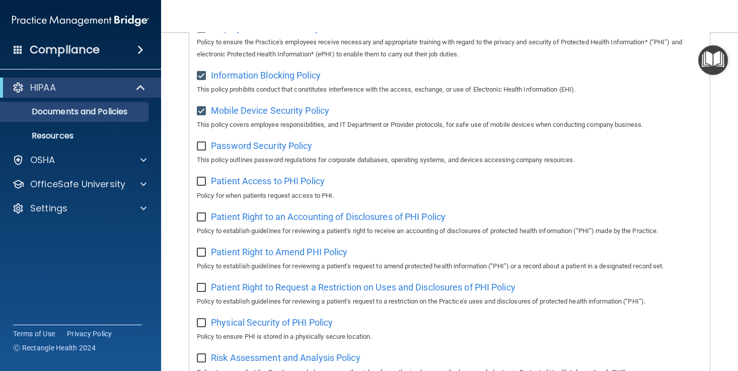
checkbox input "true"
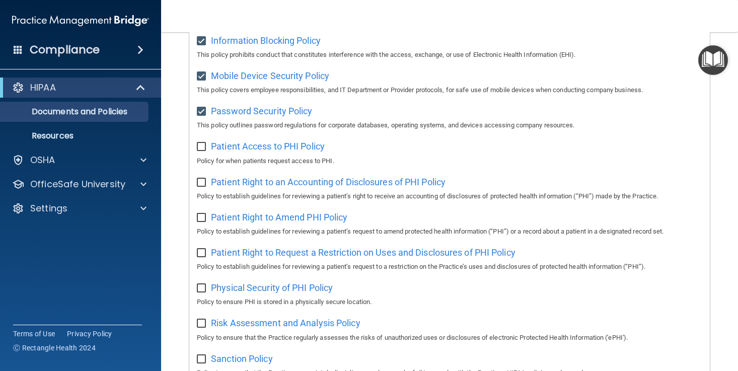
scroll to position [419, 0]
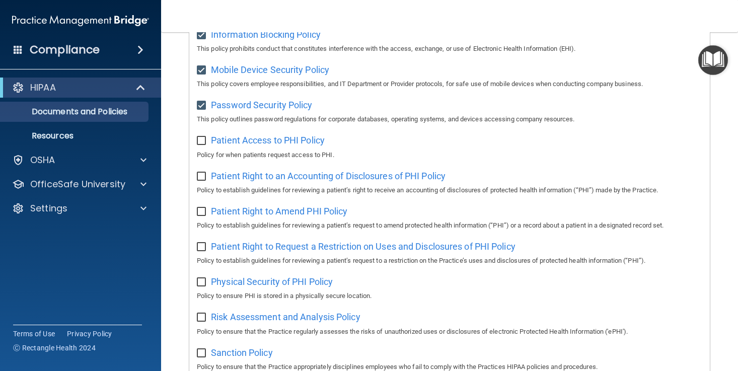
click at [197, 137] on input "checkbox" at bounding box center [203, 141] width 12 height 8
checkbox input "true"
click at [198, 173] on input "checkbox" at bounding box center [203, 177] width 12 height 8
checkbox input "true"
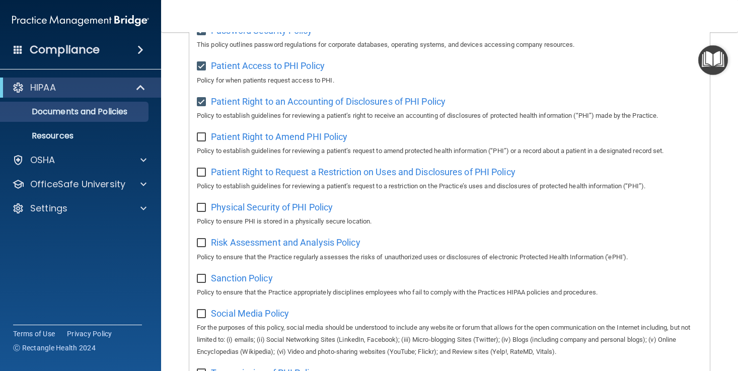
scroll to position [532, 0]
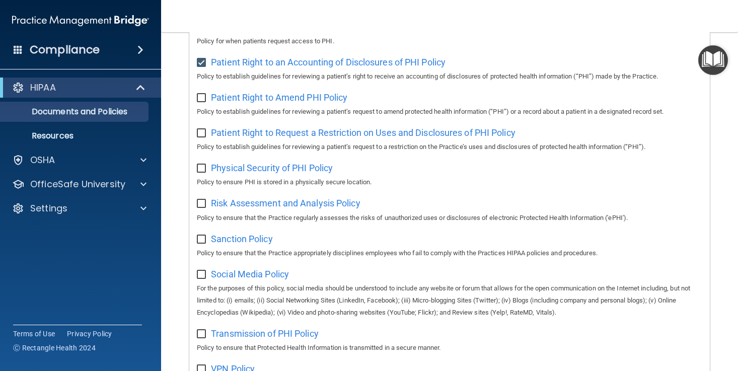
click at [203, 94] on input "checkbox" at bounding box center [203, 98] width 12 height 8
checkbox input "true"
click at [201, 129] on div "Patient Right to Request a Restriction on Uses and Disclosures of PHI Policy Po…" at bounding box center [450, 138] width 506 height 29
click at [202, 129] on input "checkbox" at bounding box center [203, 133] width 12 height 8
checkbox input "true"
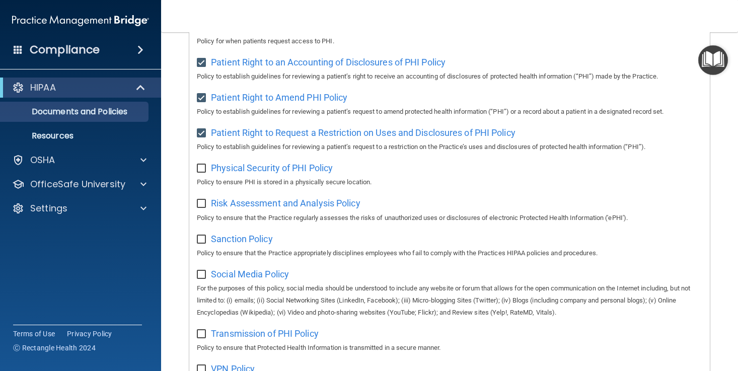
click at [205, 165] on input "checkbox" at bounding box center [203, 169] width 12 height 8
checkbox input "true"
click at [198, 200] on input "checkbox" at bounding box center [203, 204] width 12 height 8
checkbox input "true"
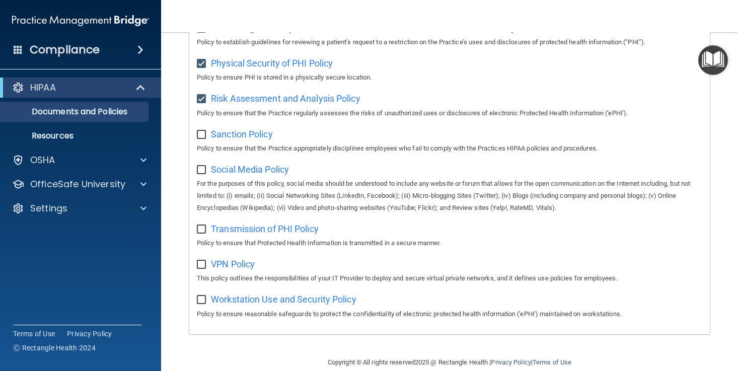
scroll to position [637, 0]
click at [202, 131] on input "checkbox" at bounding box center [203, 135] width 12 height 8
checkbox input "true"
click at [201, 167] on input "checkbox" at bounding box center [203, 171] width 12 height 8
checkbox input "true"
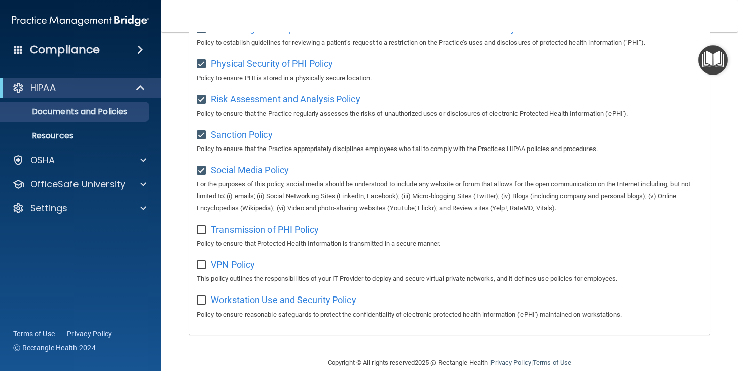
click at [199, 226] on input "checkbox" at bounding box center [203, 230] width 12 height 8
checkbox input "true"
click at [200, 261] on input "checkbox" at bounding box center [203, 265] width 12 height 8
checkbox input "true"
click at [201, 297] on input "checkbox" at bounding box center [203, 301] width 12 height 8
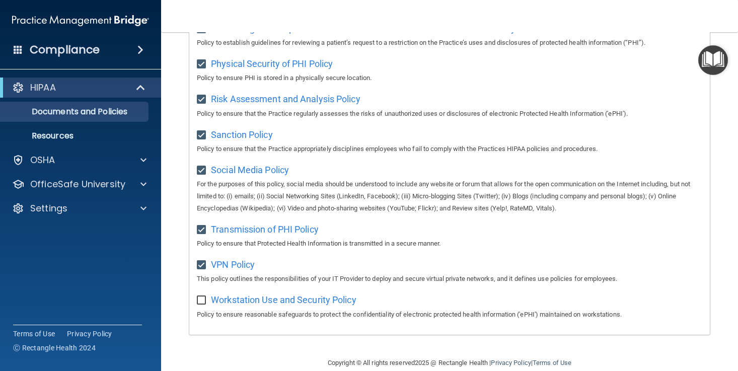
checkbox input "true"
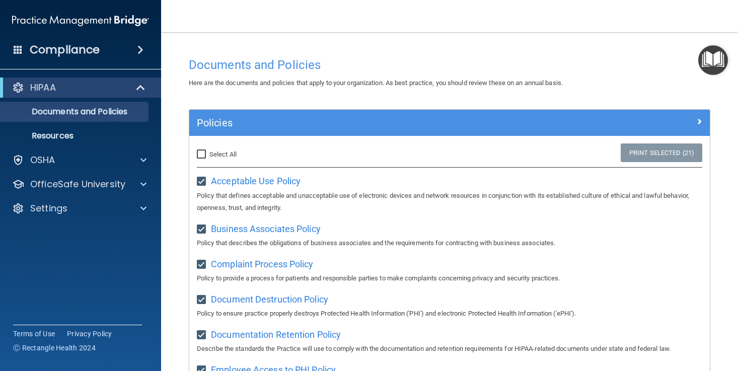
scroll to position [0, 0]
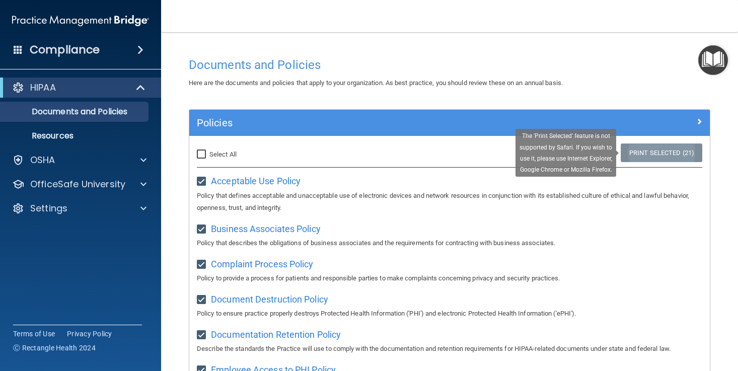
click at [694, 157] on link "Print Selected (21)" at bounding box center [662, 153] width 82 height 19
click at [686, 155] on link "Print Selected (21)" at bounding box center [662, 153] width 82 height 19
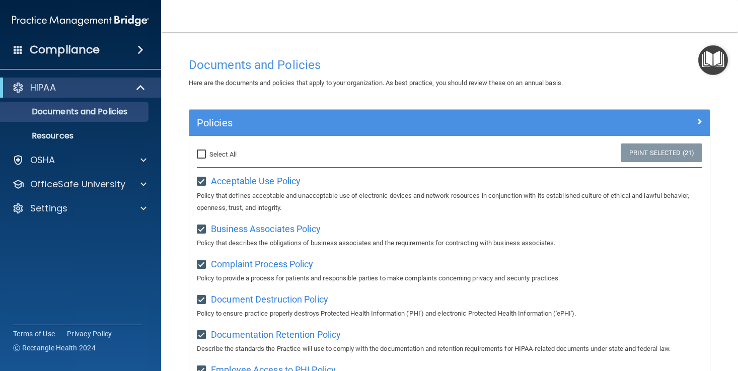
click at [700, 121] on span at bounding box center [700, 121] width 6 height 12
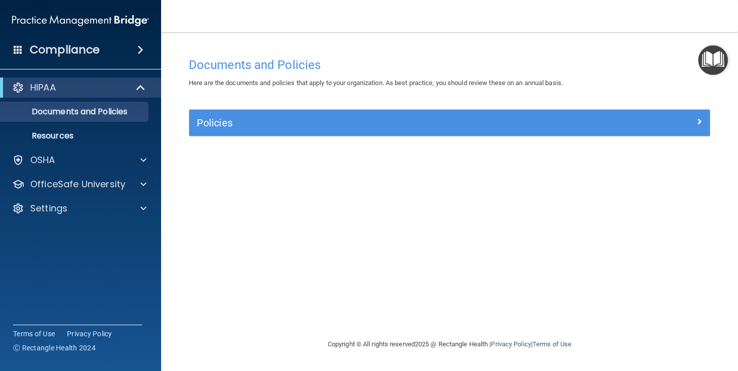
click at [696, 125] on div at bounding box center [645, 121] width 130 height 12
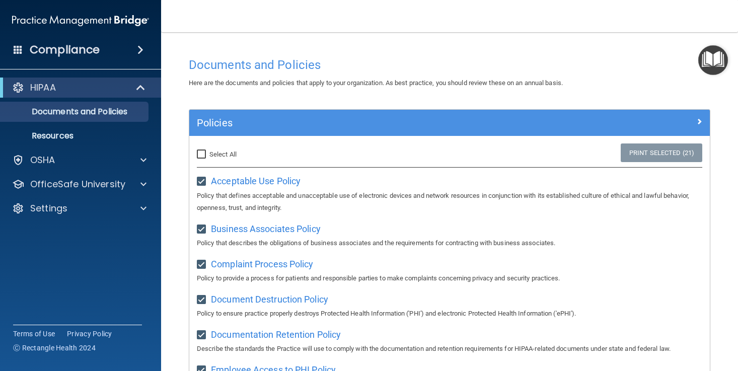
click at [720, 77] on main "Documents and Policies Here are the documents and policies that apply to your o…" at bounding box center [449, 201] width 577 height 339
click at [720, 65] on img "Open Resource Center" at bounding box center [714, 60] width 30 height 30
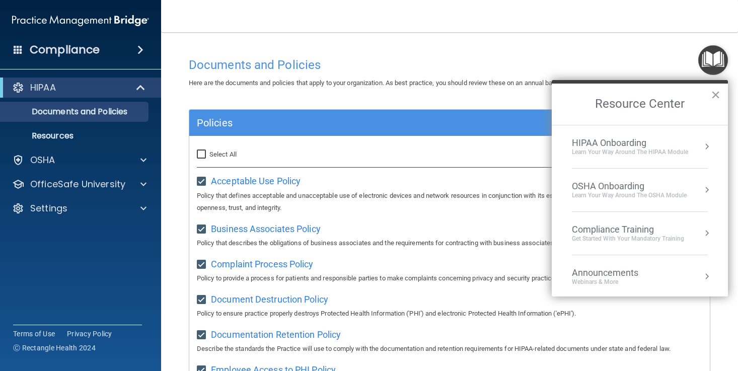
click at [645, 143] on div "HIPAA Onboarding" at bounding box center [630, 143] width 116 height 11
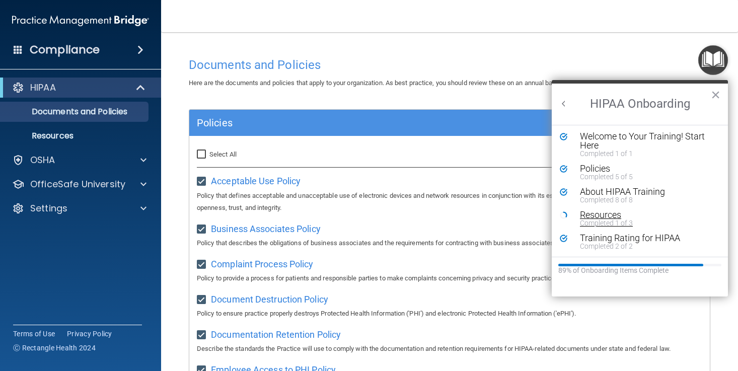
scroll to position [2, 0]
click at [623, 220] on div "Completed 1 of 3" at bounding box center [647, 223] width 135 height 7
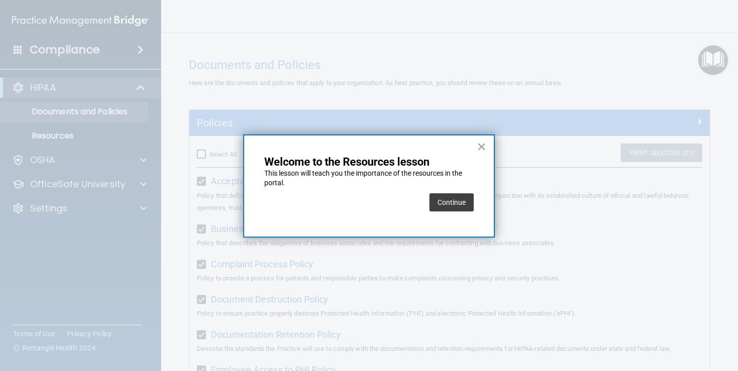
click at [486, 201] on div "× Welcome to the Resources lesson This lesson will teach you the importance of …" at bounding box center [369, 186] width 252 height 104
click at [451, 200] on button "Continue" at bounding box center [452, 202] width 44 height 18
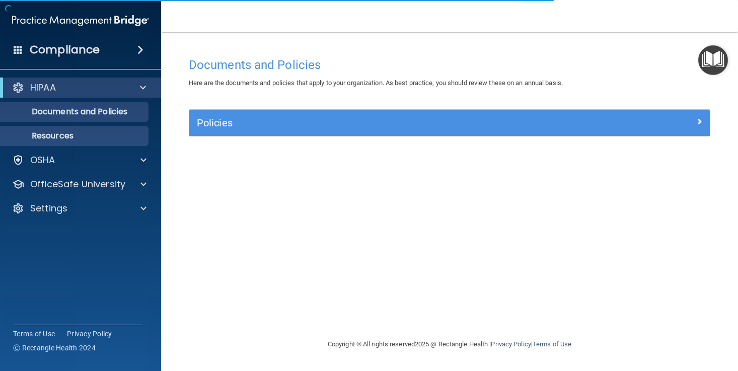
click at [97, 141] on link "Resources" at bounding box center [69, 136] width 159 height 20
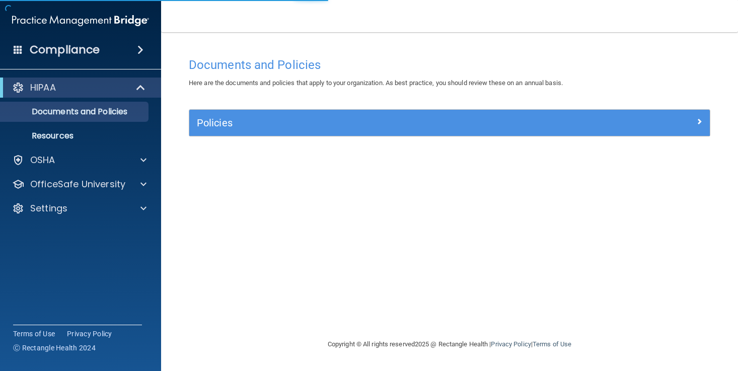
click at [122, 80] on div "HIPAA" at bounding box center [80, 88] width 161 height 20
click at [721, 66] on img "Open Resource Center" at bounding box center [714, 60] width 30 height 30
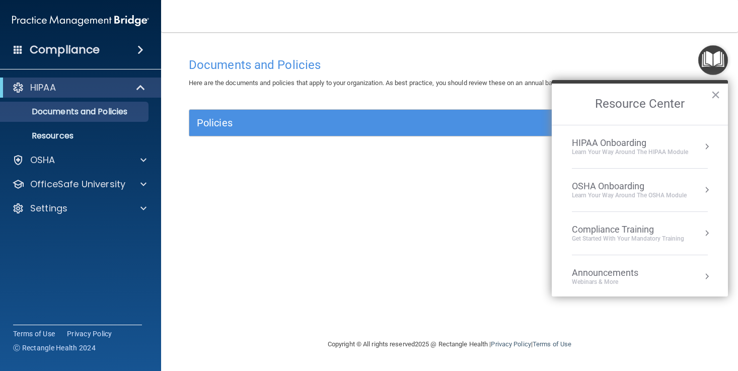
click at [675, 147] on div "HIPAA Onboarding" at bounding box center [630, 143] width 116 height 11
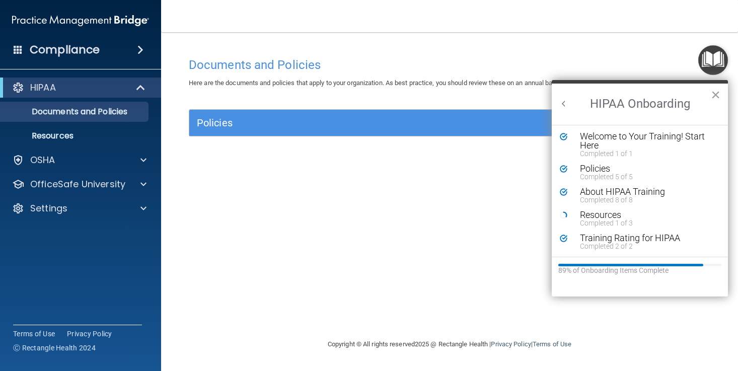
scroll to position [2, 0]
click at [609, 213] on div "Resources" at bounding box center [647, 215] width 135 height 9
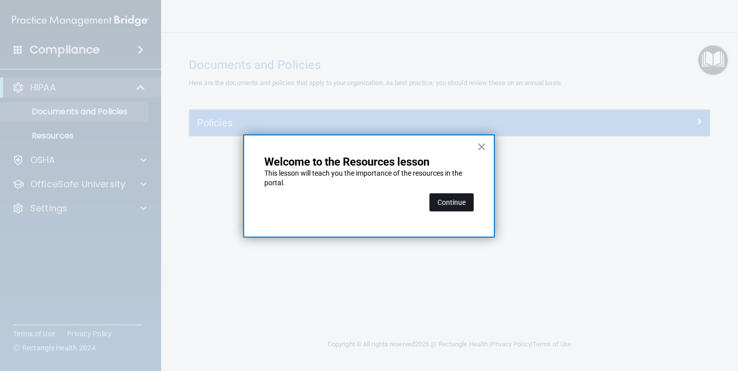
click at [457, 200] on button "Continue" at bounding box center [452, 202] width 44 height 18
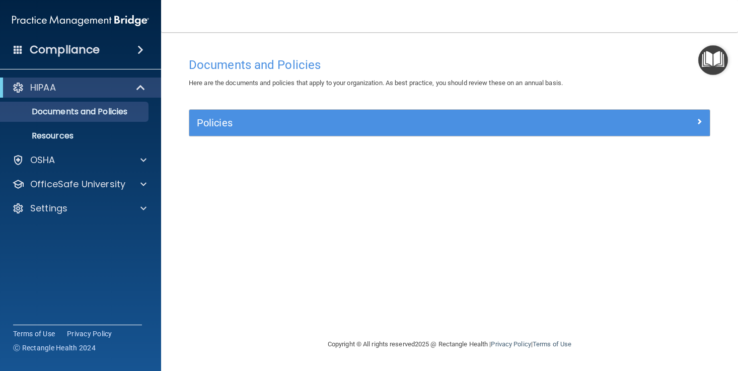
click at [716, 56] on img "Open Resource Center" at bounding box center [714, 60] width 30 height 30
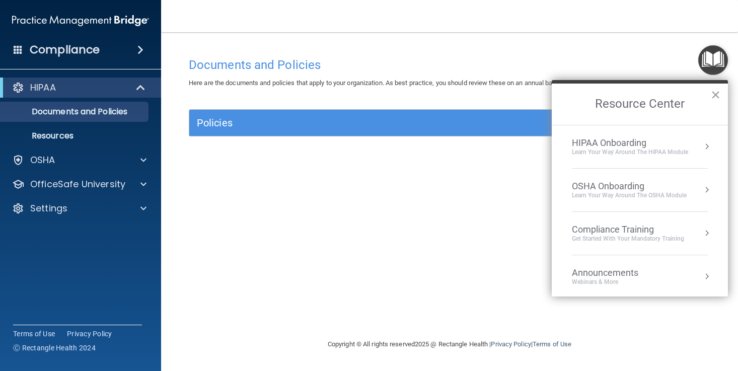
click at [664, 144] on div "HIPAA Onboarding" at bounding box center [630, 143] width 116 height 11
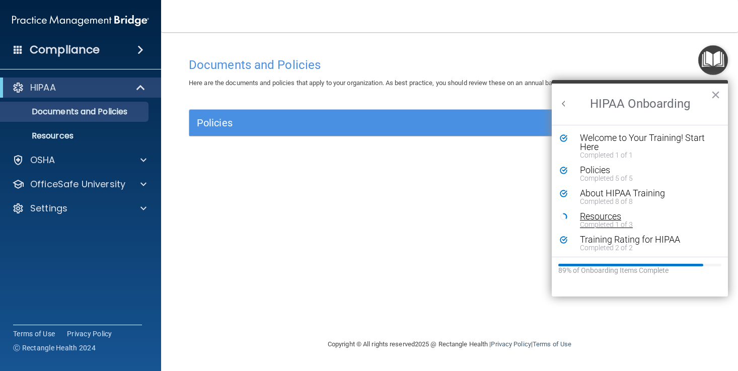
click at [605, 219] on div "Resources" at bounding box center [647, 216] width 135 height 9
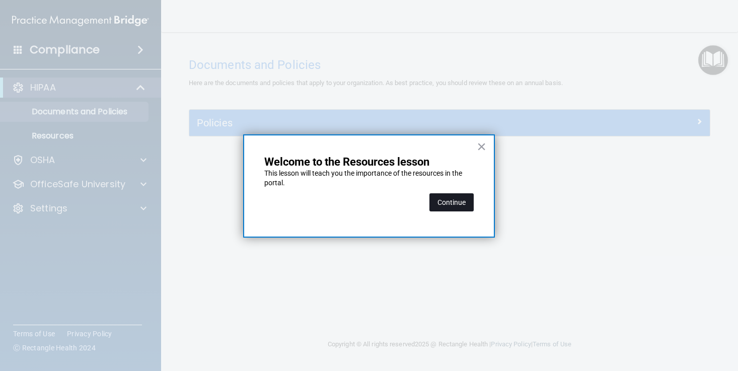
click at [464, 199] on button "Continue" at bounding box center [452, 202] width 44 height 18
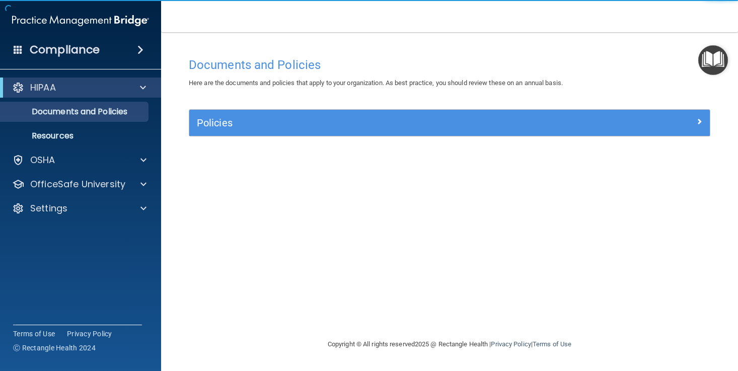
click at [470, 129] on div "Policies" at bounding box center [384, 123] width 391 height 16
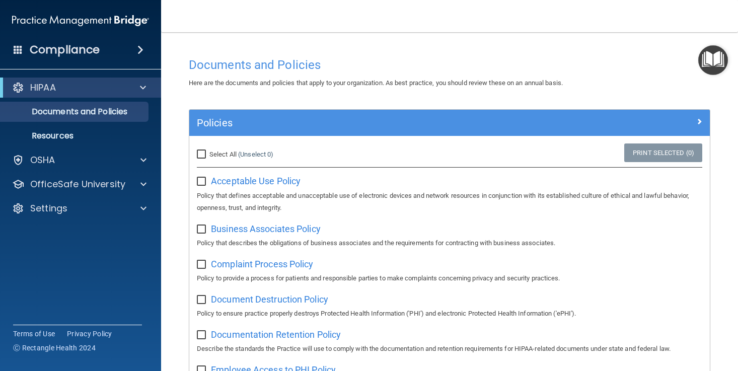
click at [712, 50] on img "Open Resource Center" at bounding box center [714, 60] width 30 height 30
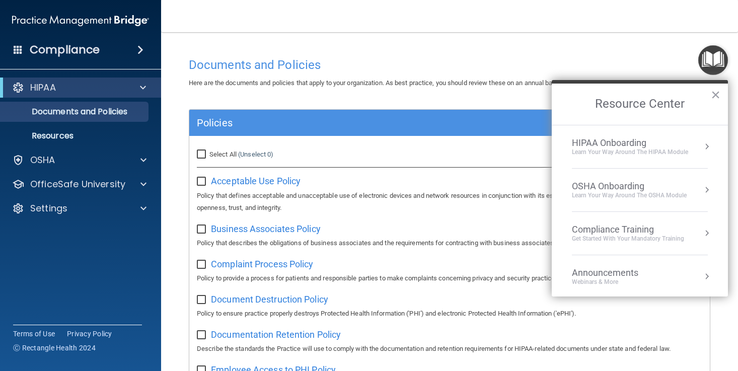
click at [638, 151] on div "Learn Your Way around the HIPAA module" at bounding box center [630, 152] width 116 height 9
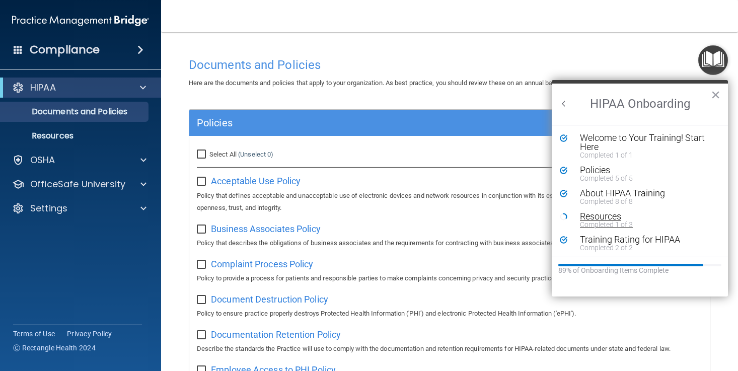
click at [612, 221] on div "Completed 1 of 3" at bounding box center [647, 224] width 135 height 7
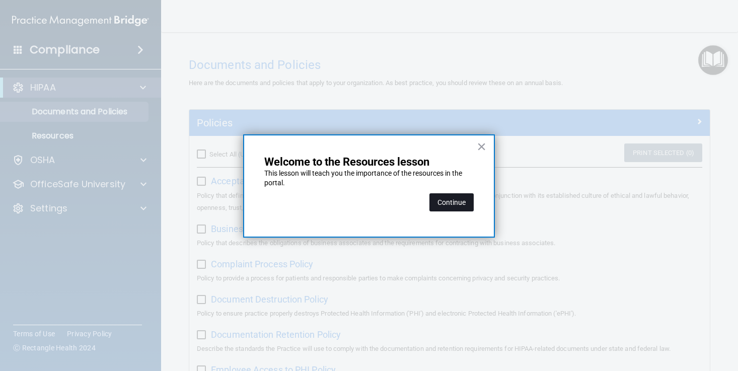
click at [462, 202] on button "Continue" at bounding box center [452, 202] width 44 height 18
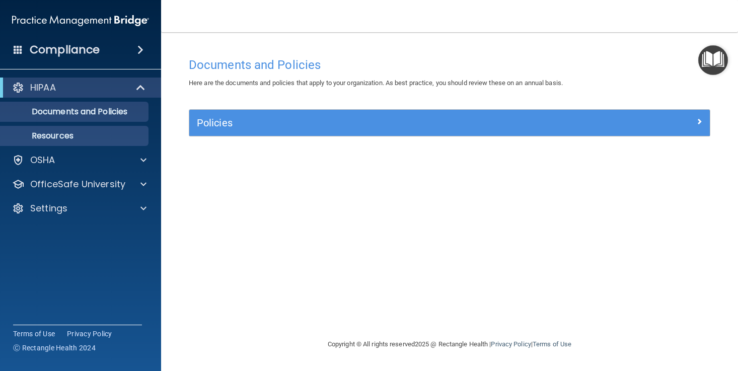
click at [95, 129] on link "Resources" at bounding box center [69, 136] width 159 height 20
click at [724, 54] on img "Open Resource Center" at bounding box center [714, 60] width 30 height 30
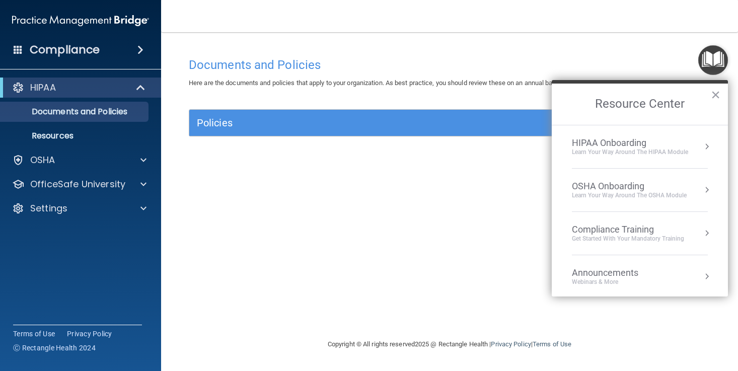
click at [678, 143] on div "HIPAA Onboarding" at bounding box center [630, 143] width 116 height 11
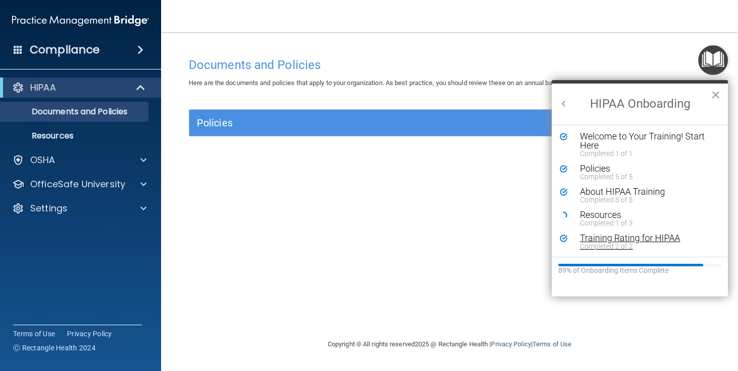
scroll to position [2, 0]
drag, startPoint x: 639, startPoint y: 214, endPoint x: 710, endPoint y: 307, distance: 117.5
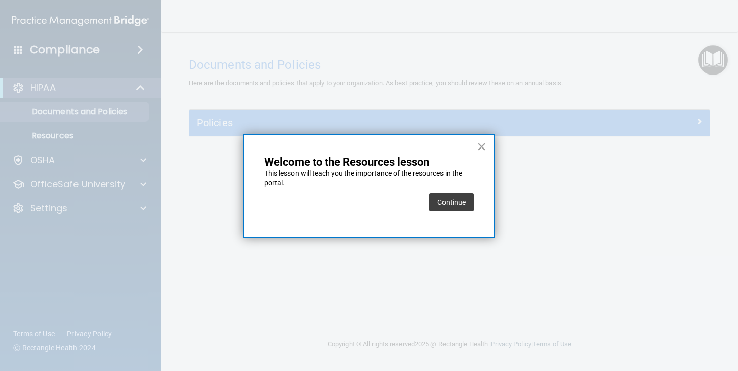
click at [483, 150] on button "×" at bounding box center [482, 147] width 10 height 16
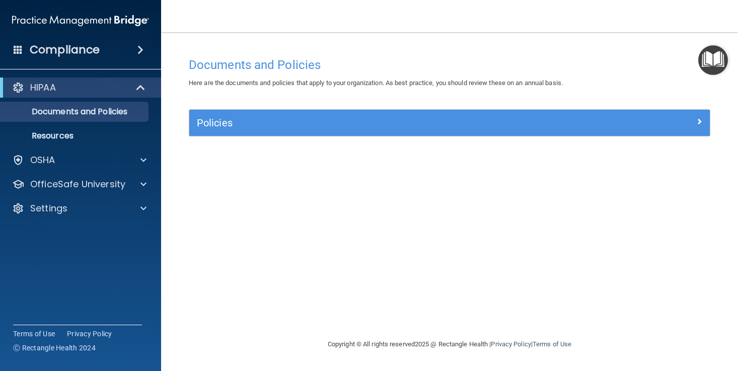
click at [716, 60] on img "Open Resource Center" at bounding box center [714, 60] width 30 height 30
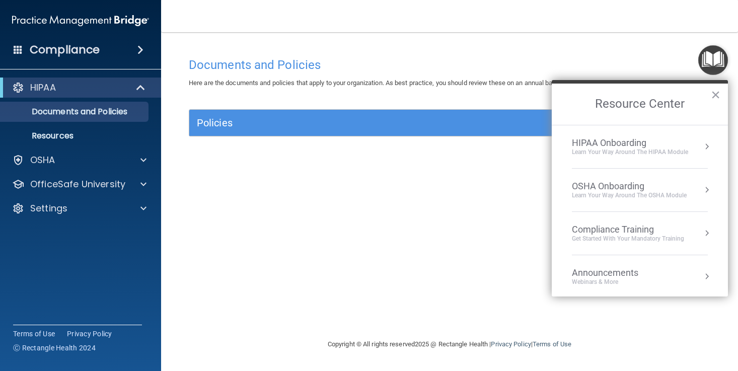
click at [672, 184] on div "OSHA Onboarding" at bounding box center [629, 186] width 115 height 11
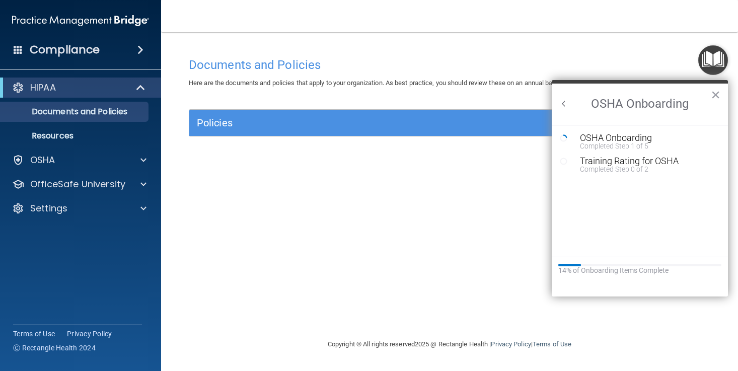
scroll to position [0, 0]
click at [624, 137] on div "OSHA Onboarding" at bounding box center [647, 137] width 135 height 9
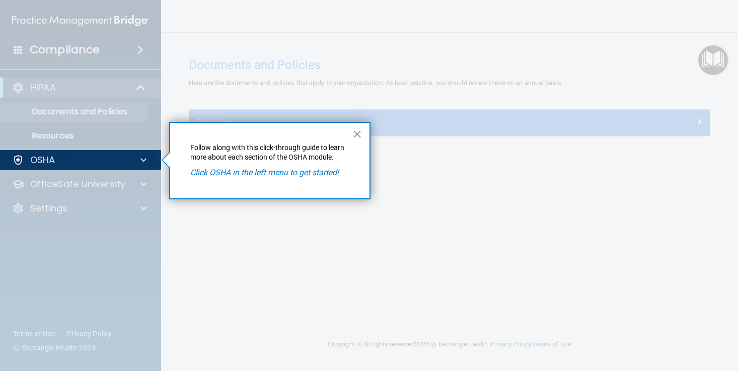
click at [328, 176] on em "Click OSHA in the left menu to get started!" at bounding box center [264, 173] width 149 height 10
click at [137, 158] on div at bounding box center [141, 160] width 25 height 12
click at [300, 179] on div "× Follow along with this click-through guide to learn more about each section o…" at bounding box center [269, 161] width 201 height 78
click at [223, 176] on em "Click OSHA in the left menu to get started!" at bounding box center [264, 173] width 149 height 10
click at [353, 137] on button "×" at bounding box center [358, 134] width 10 height 16
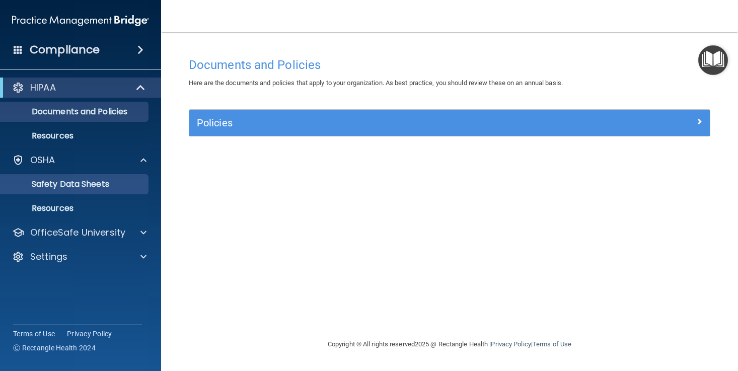
click at [81, 190] on link "Safety Data Sheets" at bounding box center [69, 184] width 159 height 20
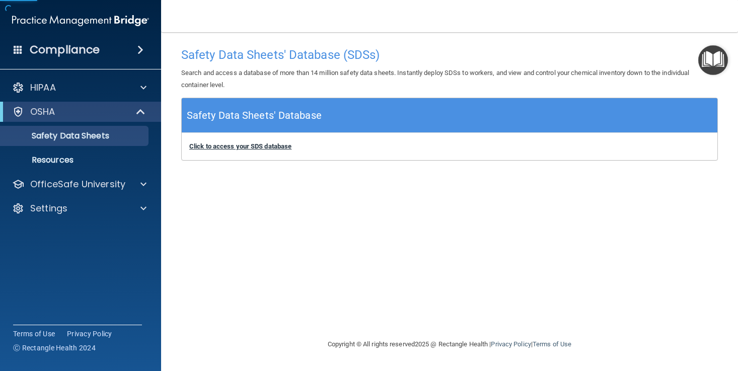
click at [229, 146] on b "Click to access your SDS database" at bounding box center [240, 147] width 102 height 8
click at [419, 79] on p "Search and access a database of more than 14 million safety data sheets. Instan…" at bounding box center [449, 79] width 537 height 24
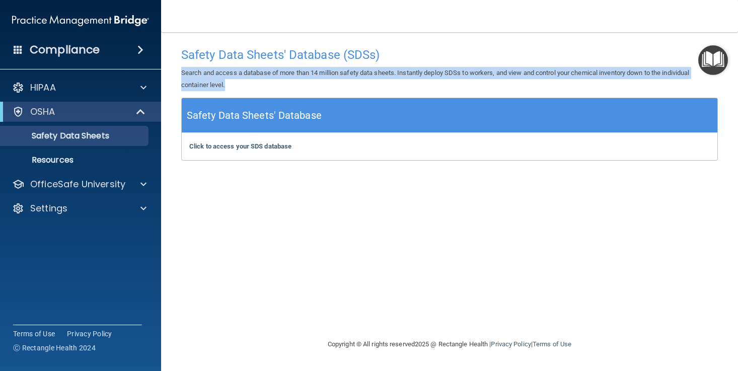
click at [419, 79] on p "Search and access a database of more than 14 million safety data sheets. Instan…" at bounding box center [449, 79] width 537 height 24
click at [419, 80] on p "Search and access a database of more than 14 million safety data sheets. Instan…" at bounding box center [449, 79] width 537 height 24
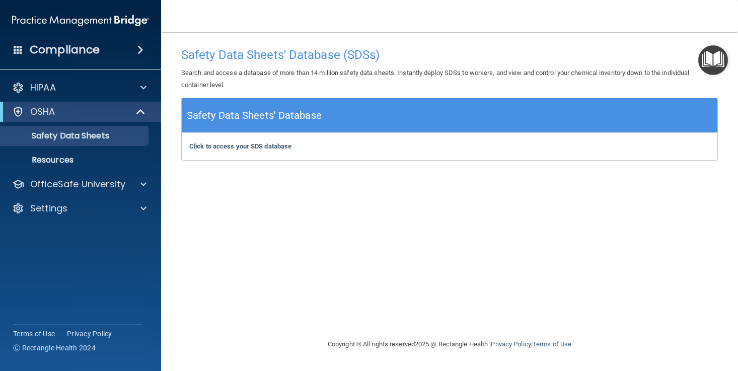
click at [321, 209] on div "Safety Data Sheets' Database (SDSs) Search and access a database of more than 1…" at bounding box center [449, 185] width 537 height 286
click at [296, 110] on h5 "Safety Data Sheets' Database" at bounding box center [254, 116] width 135 height 18
click at [274, 152] on div "Click to access your SDS database Click to access your SDS database" at bounding box center [450, 146] width 536 height 27
click at [275, 148] on b "Click to access your SDS database" at bounding box center [240, 147] width 102 height 8
click at [705, 73] on img "Open Resource Center" at bounding box center [714, 60] width 30 height 30
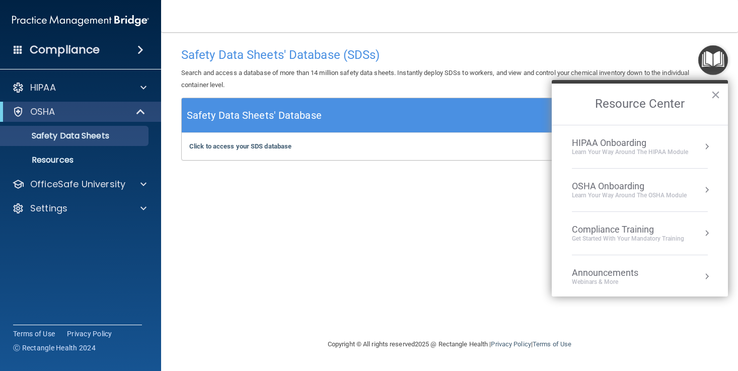
click at [697, 150] on div "HIPAA Onboarding Learn Your Way around the HIPAA module" at bounding box center [640, 147] width 136 height 19
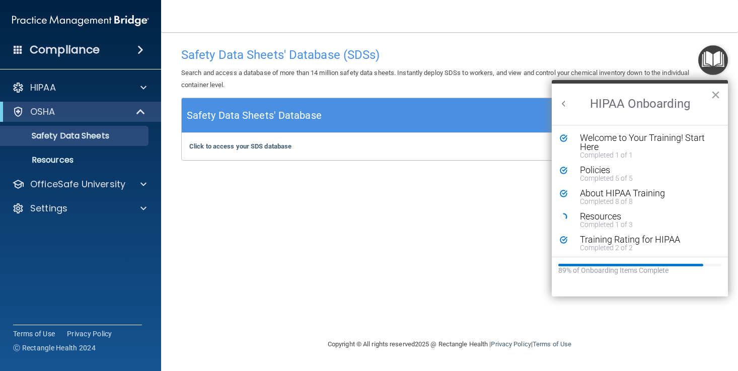
click at [558, 105] on h2 "HIPAA Onboarding" at bounding box center [640, 104] width 176 height 41
click at [564, 105] on button "Back to Resource Center Home" at bounding box center [564, 104] width 10 height 10
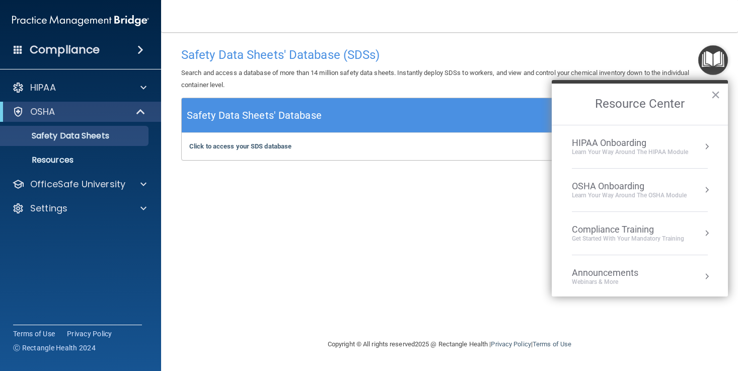
click at [606, 190] on div "OSHA Onboarding" at bounding box center [629, 186] width 115 height 11
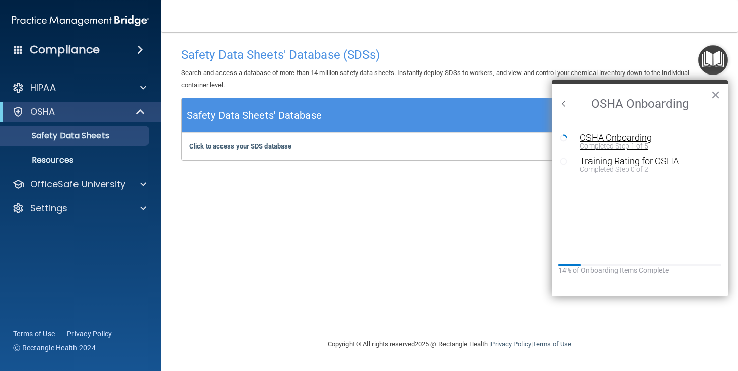
click at [629, 143] on div "Completed Step 1 of 5" at bounding box center [647, 146] width 135 height 7
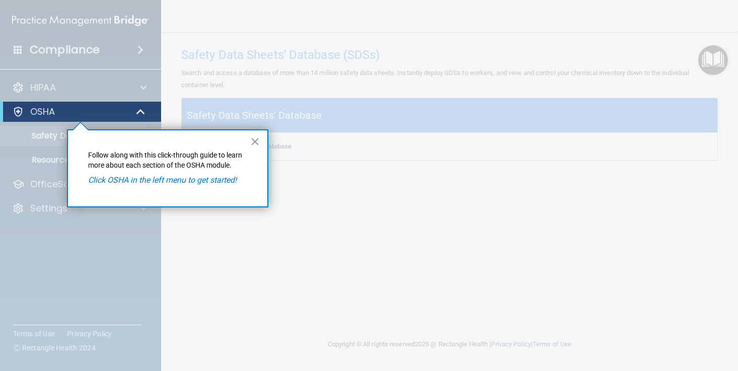
click at [205, 180] on em "Click OSHA in the left menu to get started!" at bounding box center [162, 180] width 149 height 10
click at [255, 141] on button "×" at bounding box center [255, 141] width 10 height 16
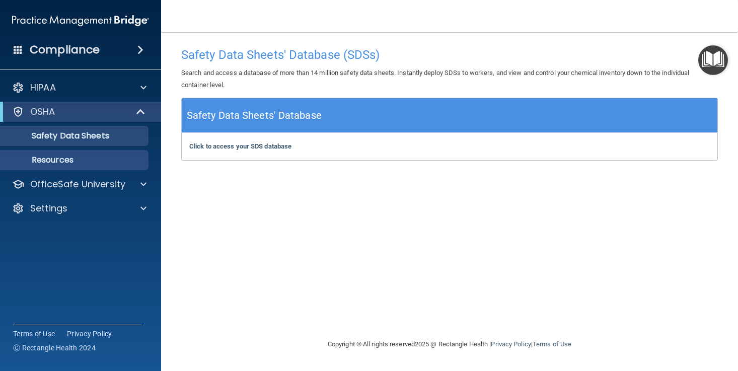
click at [99, 160] on p "Resources" at bounding box center [76, 160] width 138 height 10
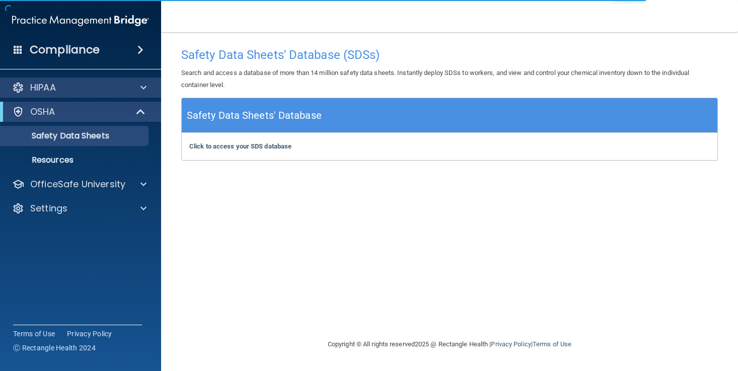
click at [140, 87] on div at bounding box center [141, 88] width 25 height 12
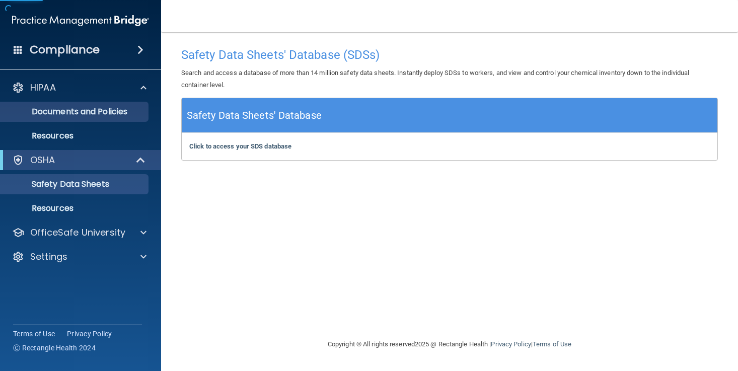
click at [101, 105] on link "Documents and Policies" at bounding box center [69, 112] width 159 height 20
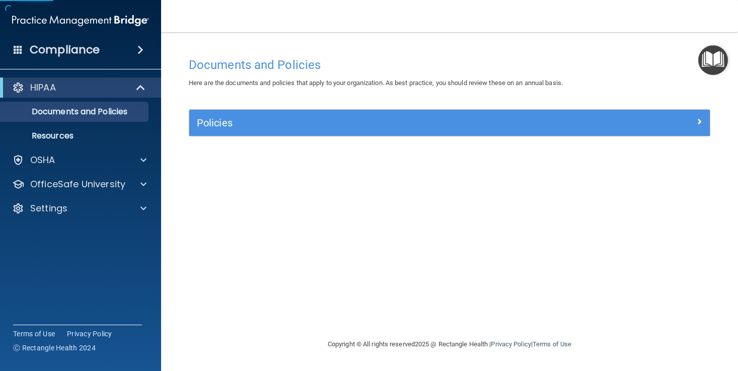
click at [709, 83] on div "Here are the documents and policies that apply to your organization. As best pr…" at bounding box center [449, 83] width 537 height 12
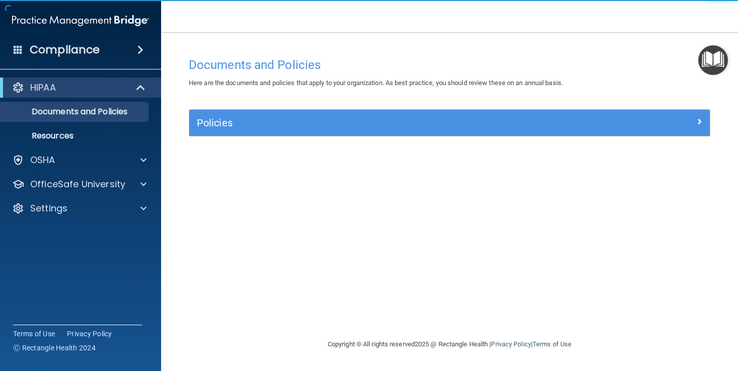
click at [711, 79] on div "Here are the documents and policies that apply to your organization. As best pr…" at bounding box center [449, 83] width 537 height 12
click at [711, 71] on img "Open Resource Center" at bounding box center [714, 60] width 30 height 30
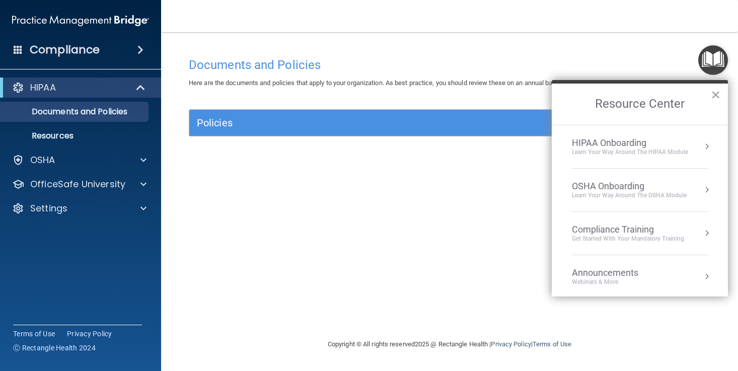
click at [672, 128] on li "HIPAA Onboarding Learn Your Way around the HIPAA module" at bounding box center [640, 146] width 136 height 43
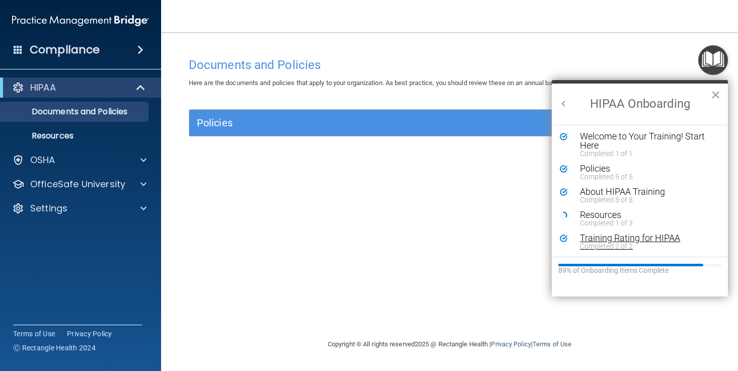
scroll to position [2, 0]
click at [556, 107] on h2 "HIPAA Onboarding" at bounding box center [640, 104] width 176 height 41
click at [558, 105] on h2 "HIPAA Onboarding" at bounding box center [640, 104] width 176 height 41
click at [564, 105] on button "Back to Resource Center Home" at bounding box center [564, 104] width 10 height 10
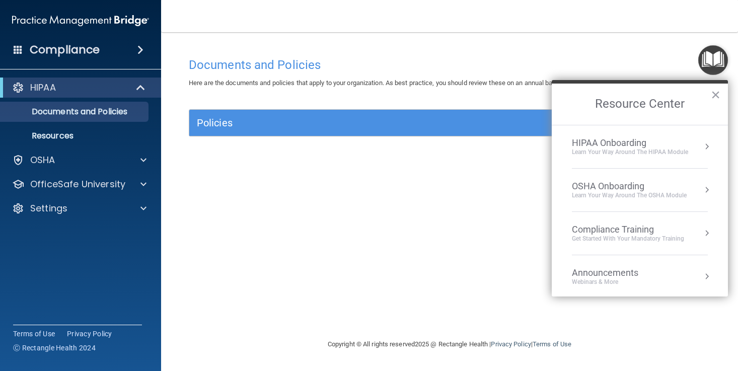
scroll to position [0, 0]
click at [605, 190] on div "OSHA Onboarding" at bounding box center [629, 186] width 115 height 11
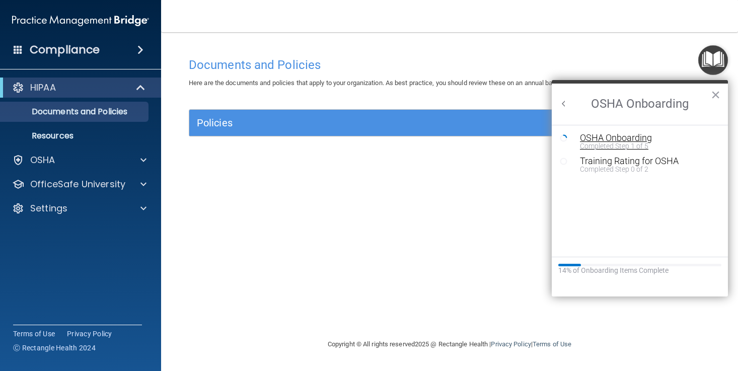
click at [638, 140] on div "OSHA Onboarding" at bounding box center [647, 137] width 135 height 9
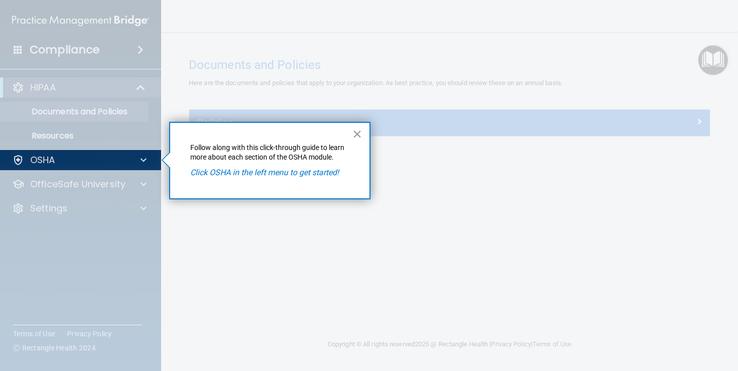
click at [360, 131] on button "×" at bounding box center [358, 134] width 10 height 16
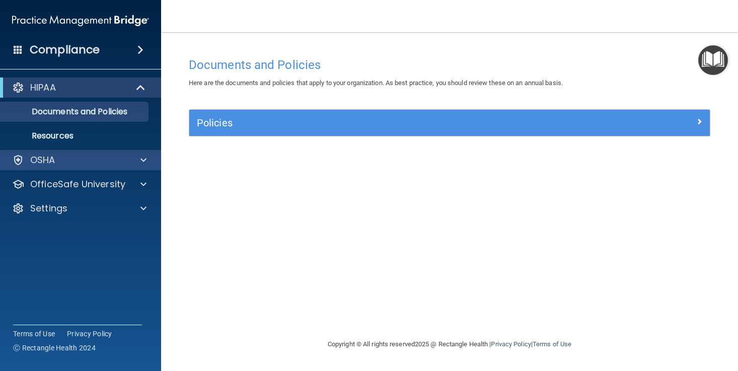
click at [77, 159] on div "OSHA" at bounding box center [67, 160] width 125 height 12
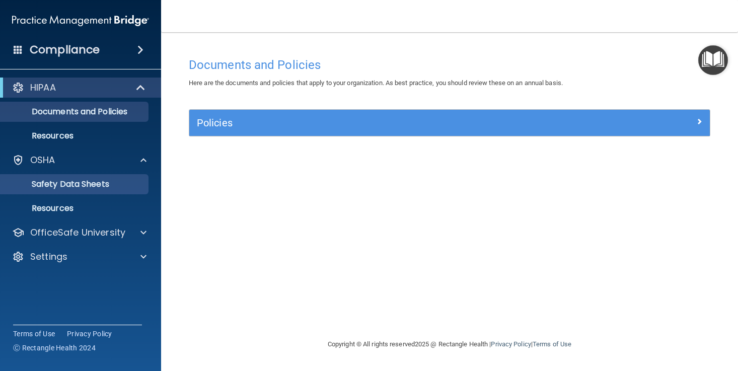
click at [83, 183] on p "Safety Data Sheets" at bounding box center [76, 184] width 138 height 10
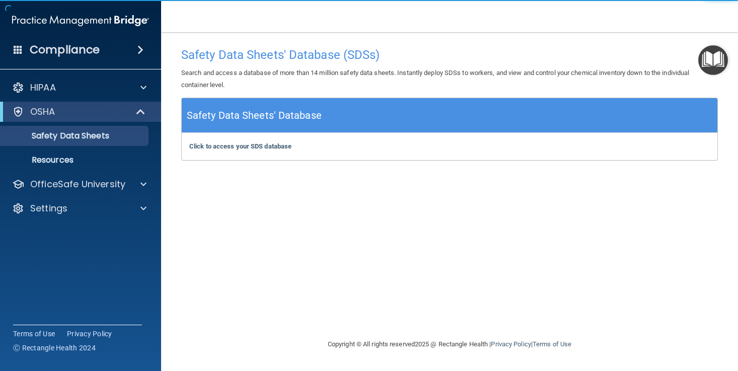
click at [283, 120] on h5 "Safety Data Sheets' Database" at bounding box center [254, 116] width 135 height 18
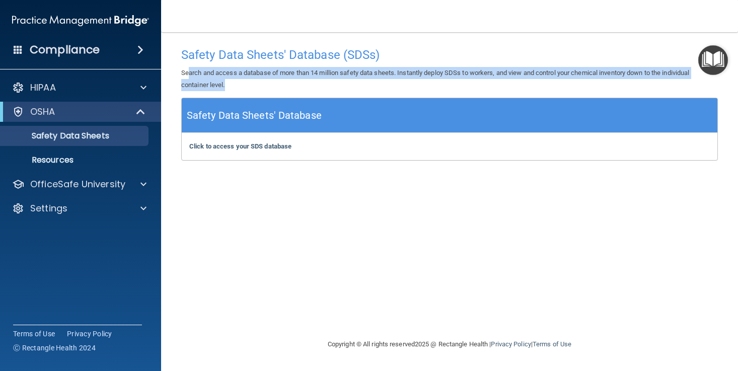
drag, startPoint x: 188, startPoint y: 72, endPoint x: 266, endPoint y: 90, distance: 80.0
click at [266, 90] on p "Search and access a database of more than 14 million safety data sheets. Instan…" at bounding box center [449, 79] width 537 height 24
click at [272, 83] on p "Search and access a database of more than 14 million safety data sheets. Instan…" at bounding box center [449, 79] width 537 height 24
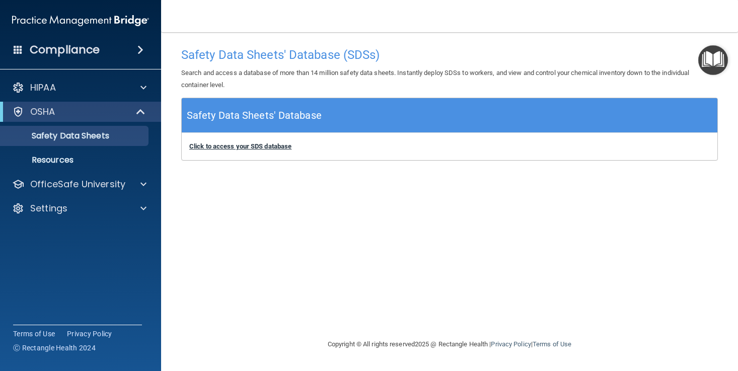
click at [266, 145] on b "Click to access your SDS database" at bounding box center [240, 147] width 102 height 8
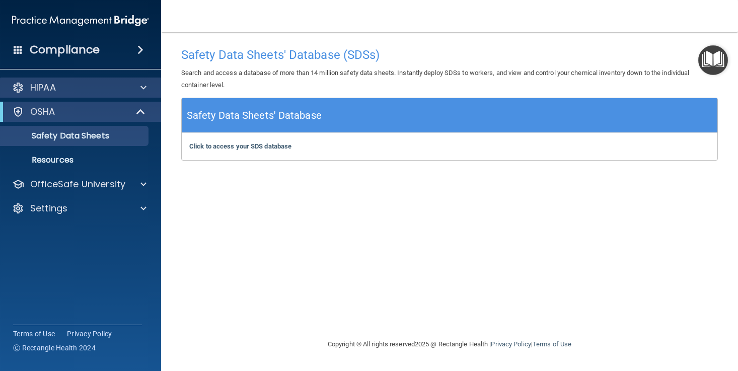
click at [120, 84] on div "HIPAA" at bounding box center [67, 88] width 125 height 12
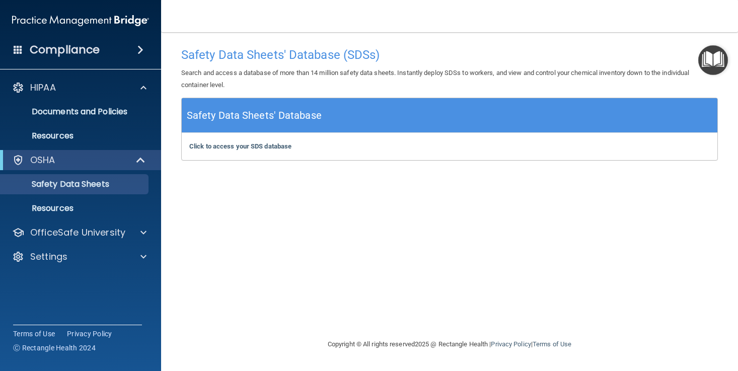
click at [668, 70] on p "Search and access a database of more than 14 million safety data sheets. Instan…" at bounding box center [449, 79] width 537 height 24
click at [702, 68] on img "Open Resource Center" at bounding box center [714, 60] width 30 height 30
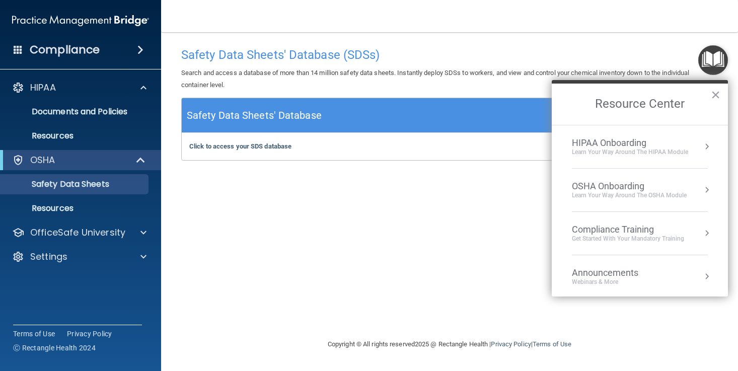
click at [627, 156] on li "HIPAA Onboarding Learn Your Way around the HIPAA module" at bounding box center [640, 146] width 136 height 43
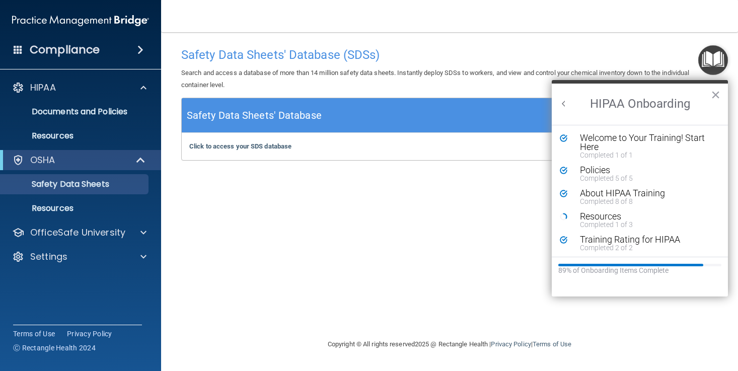
click at [571, 110] on h2 "HIPAA Onboarding" at bounding box center [640, 104] width 176 height 41
click at [564, 109] on h2 "HIPAA Onboarding" at bounding box center [640, 104] width 176 height 41
click at [562, 101] on button "Back to Resource Center Home" at bounding box center [564, 104] width 10 height 10
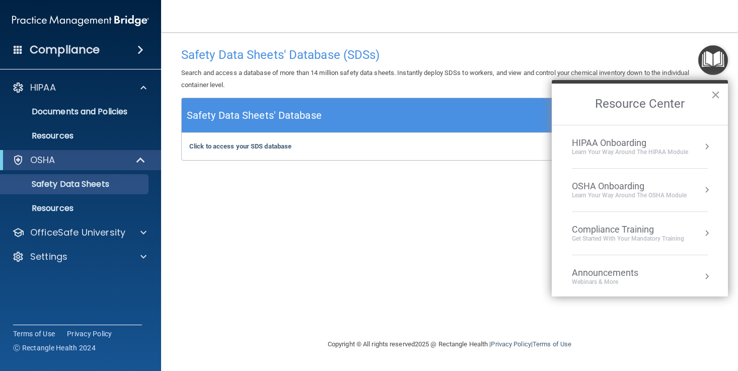
click at [599, 176] on li "OSHA Onboarding Learn your way around the OSHA module" at bounding box center [640, 190] width 136 height 43
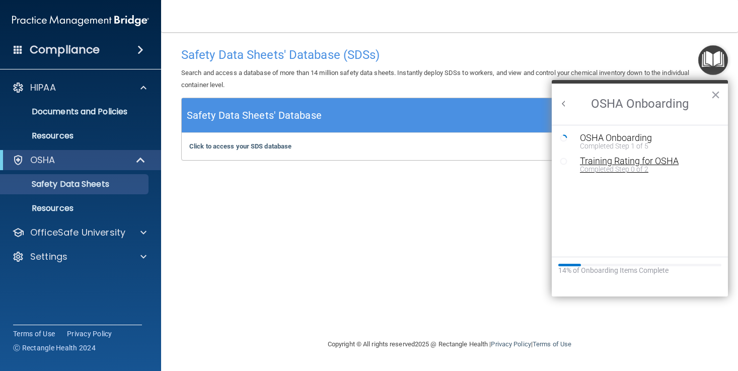
click at [658, 163] on div "Training Rating for OSHA" at bounding box center [647, 161] width 135 height 9
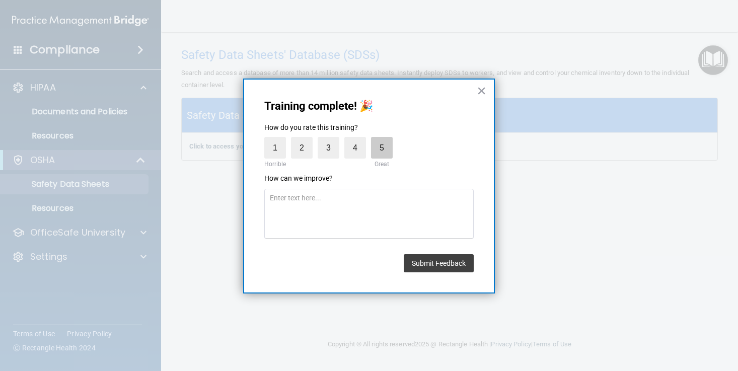
click at [388, 150] on label "5" at bounding box center [382, 148] width 22 height 22
click at [359, 140] on input "5" at bounding box center [359, 140] width 0 height 0
click at [445, 261] on button "Submit Feedback" at bounding box center [439, 263] width 70 height 18
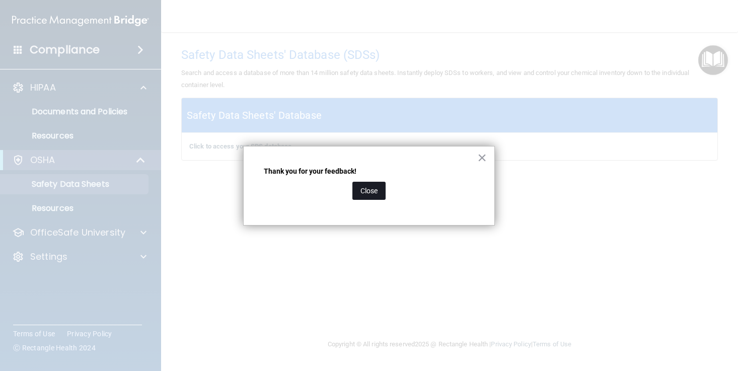
click at [378, 190] on button "Close" at bounding box center [369, 191] width 33 height 18
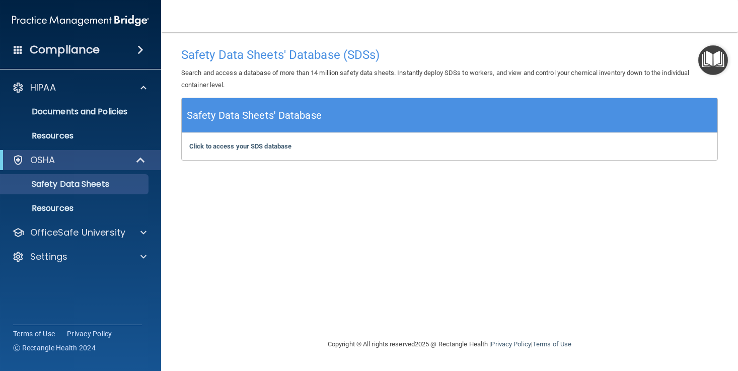
click at [726, 42] on main "Safety Data Sheets' Database (SDSs) Search and access a database of more than 1…" at bounding box center [449, 201] width 577 height 339
click at [715, 58] on img "Open Resource Center" at bounding box center [714, 60] width 30 height 30
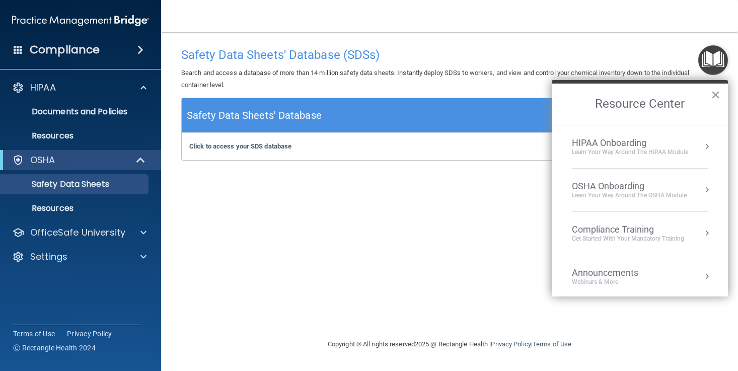
click at [660, 203] on li "OSHA Onboarding Learn your way around the OSHA module" at bounding box center [640, 190] width 136 height 43
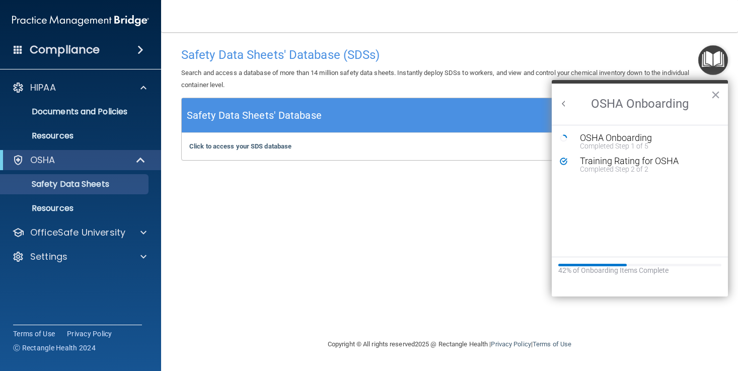
click at [660, 189] on ol "OSHA Onboarding Completed Step 1 of 5 Training Rating for OSHA Completed Step 2…" at bounding box center [640, 191] width 176 height 132
click at [628, 143] on div "Completed Step 1 of 5" at bounding box center [647, 146] width 135 height 7
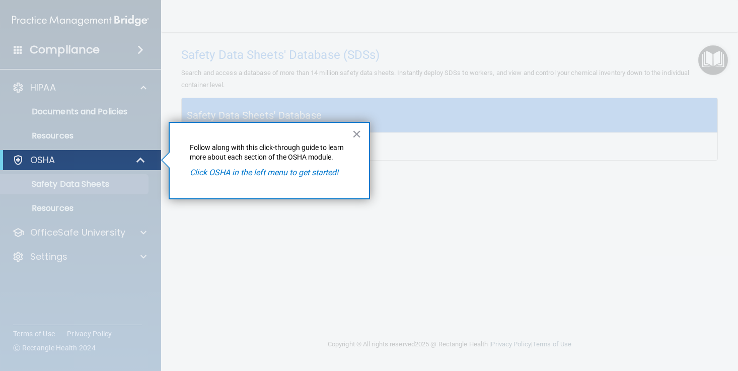
click at [320, 162] on div "× Follow along with this click-through guide to learn more about each section o…" at bounding box center [269, 161] width 201 height 78
click at [221, 175] on em "Click OSHA in the left menu to get started!" at bounding box center [264, 173] width 149 height 10
click at [355, 133] on button "×" at bounding box center [357, 134] width 10 height 16
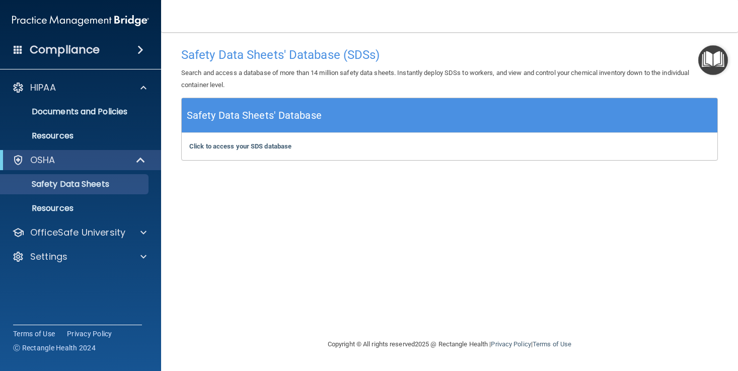
click at [60, 168] on div "OSHA" at bounding box center [80, 160] width 161 height 20
click at [17, 159] on div at bounding box center [18, 160] width 12 height 12
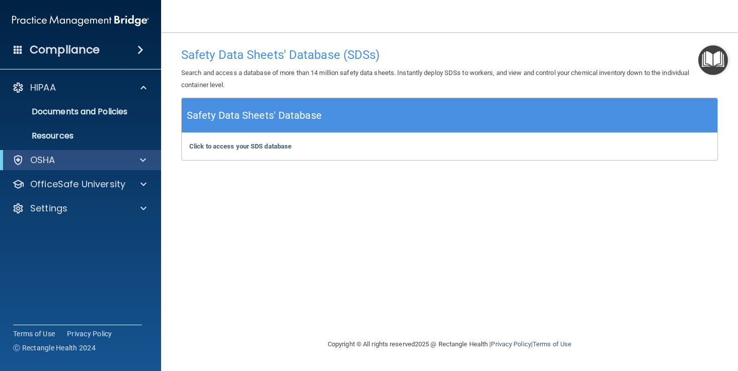
click at [43, 156] on p "OSHA" at bounding box center [42, 160] width 25 height 12
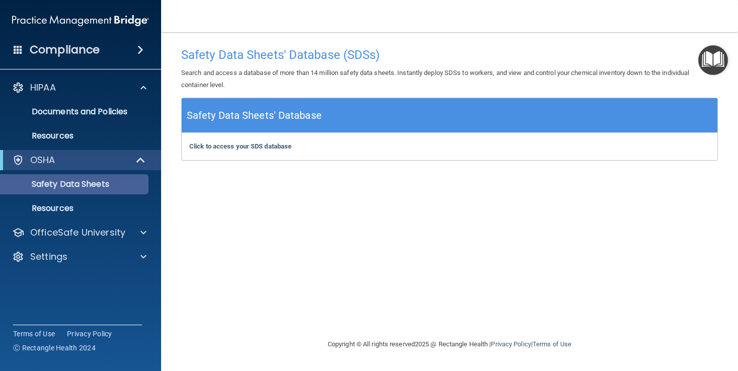
click at [69, 183] on p "Safety Data Sheets" at bounding box center [76, 184] width 138 height 10
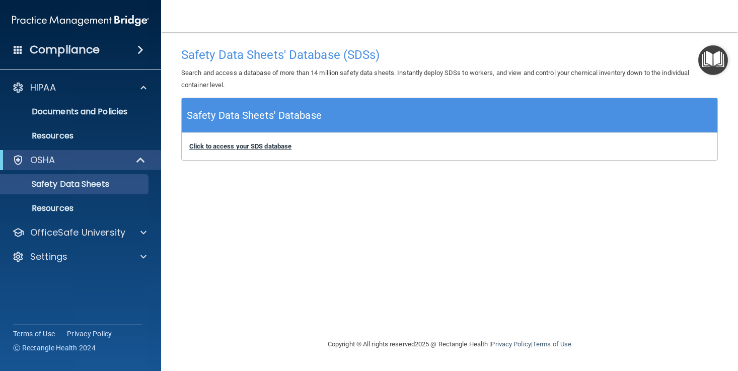
click at [255, 145] on b "Click to access your SDS database" at bounding box center [240, 147] width 102 height 8
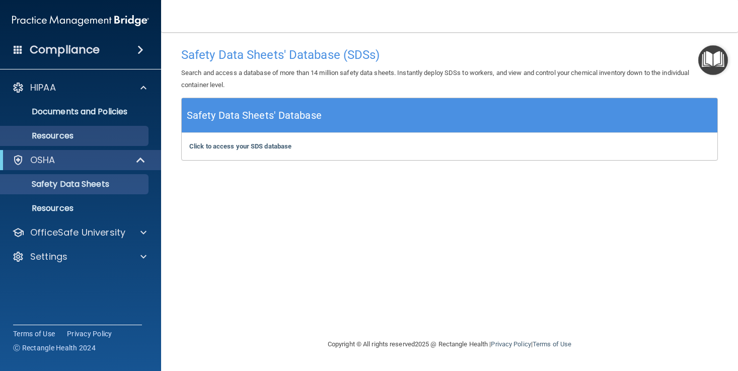
click at [128, 131] on p "Resources" at bounding box center [76, 136] width 138 height 10
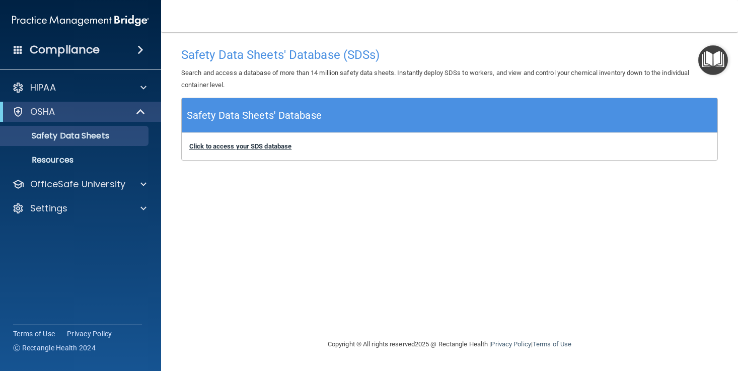
click at [279, 148] on b "Click to access your SDS database" at bounding box center [240, 147] width 102 height 8
click at [274, 146] on b "Click to access your SDS database" at bounding box center [240, 147] width 102 height 8
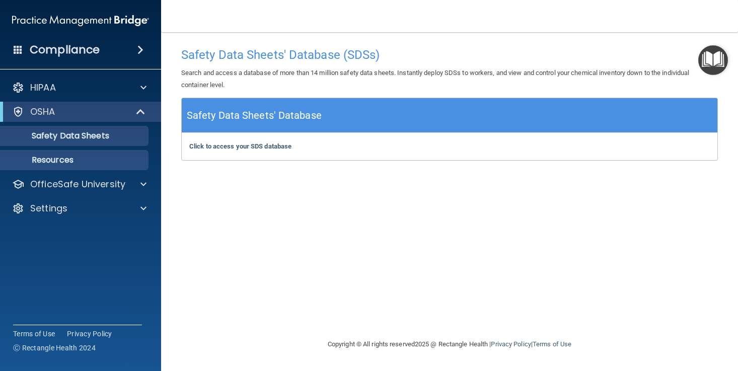
click at [96, 168] on link "Resources" at bounding box center [69, 160] width 159 height 20
click at [729, 54] on main "Safety Data Sheets' Database (SDSs) Search and access a database of more than 1…" at bounding box center [449, 201] width 577 height 339
click at [727, 55] on img "Open Resource Center" at bounding box center [714, 60] width 30 height 30
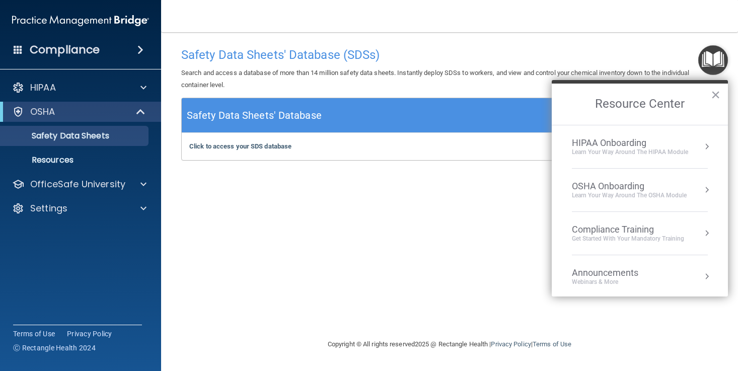
click at [616, 191] on div "Learn your way around the OSHA module" at bounding box center [629, 195] width 115 height 9
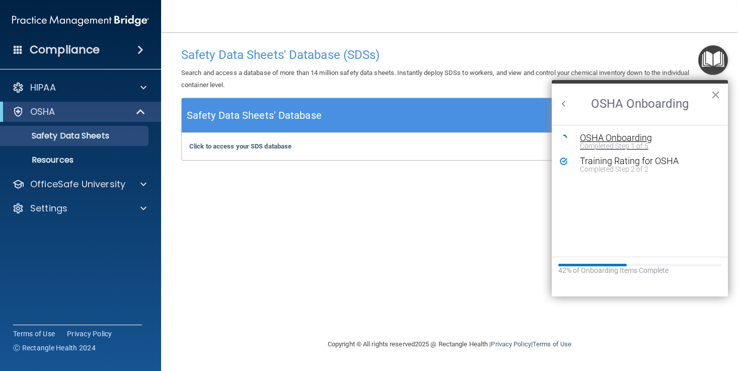
click at [624, 141] on div "OSHA Onboarding" at bounding box center [647, 137] width 135 height 9
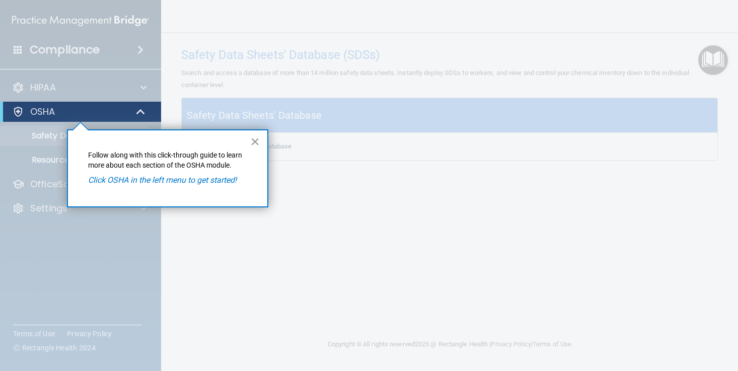
click at [259, 149] on button "×" at bounding box center [255, 141] width 10 height 16
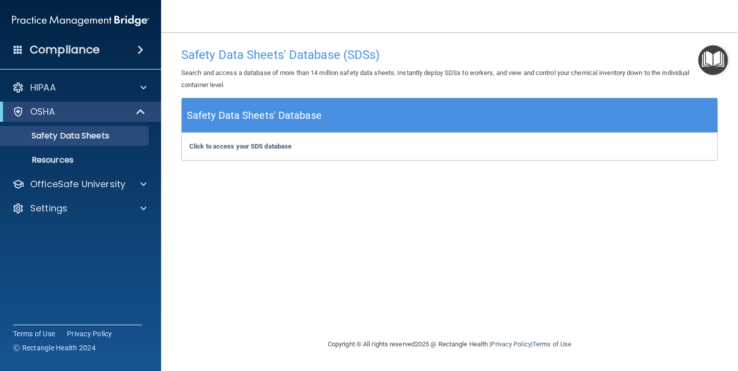
click at [719, 60] on img "Open Resource Center" at bounding box center [714, 60] width 30 height 30
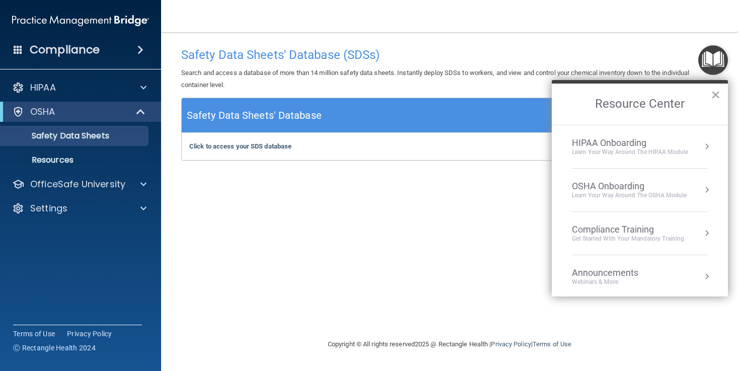
click at [650, 172] on li "OSHA Onboarding Learn your way around the OSHA module" at bounding box center [640, 190] width 136 height 43
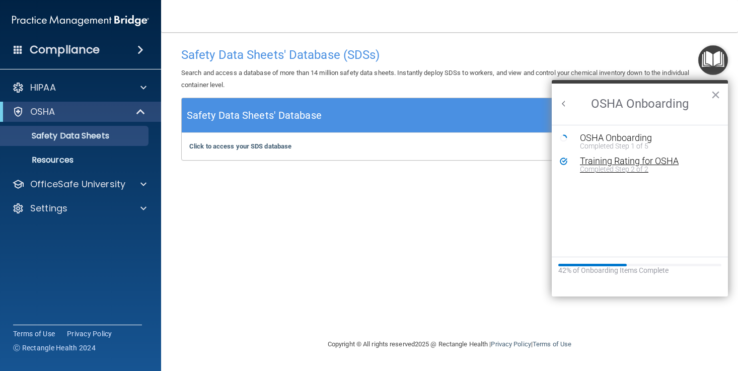
click at [655, 163] on div "Training Rating for OSHA" at bounding box center [647, 161] width 135 height 9
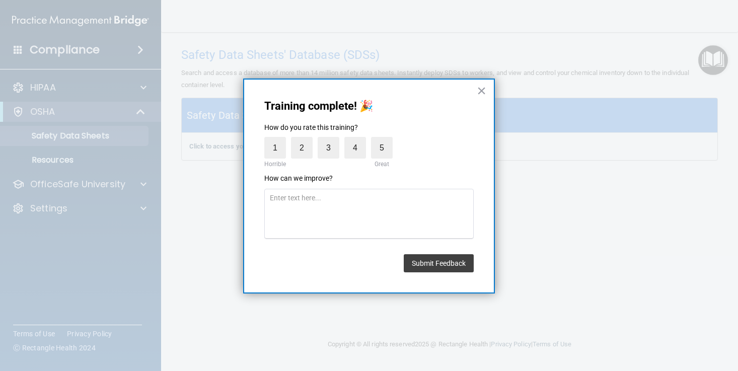
click at [475, 92] on div "Training complete! 🎉 How do you rate this training? 1 Horrible 2 3 4 5 Great Ho…" at bounding box center [369, 186] width 252 height 215
click at [495, 92] on div "Training complete! 🎉 How do you rate this training? 1 Horrible 2 3 4 5 Great Ho…" at bounding box center [369, 186] width 252 height 215
click at [485, 92] on button "×" at bounding box center [482, 91] width 10 height 16
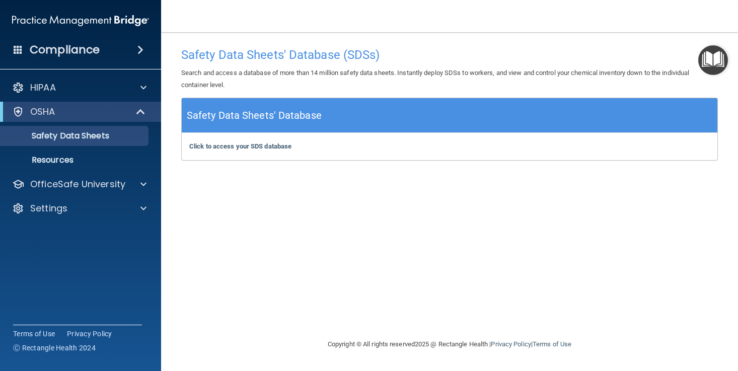
click at [723, 60] on img "Open Resource Center" at bounding box center [714, 60] width 30 height 30
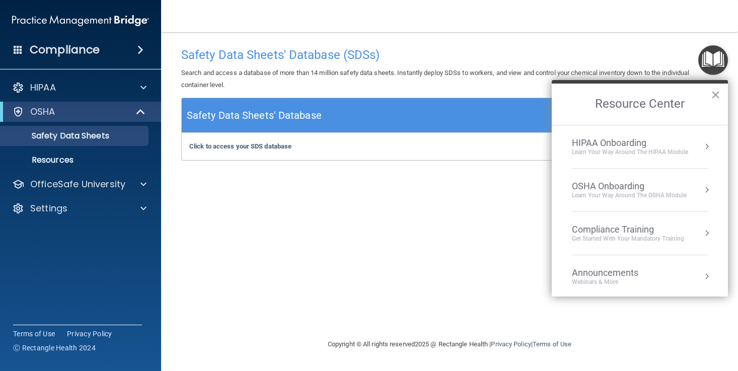
click at [641, 227] on div "Compliance Training" at bounding box center [628, 229] width 112 height 11
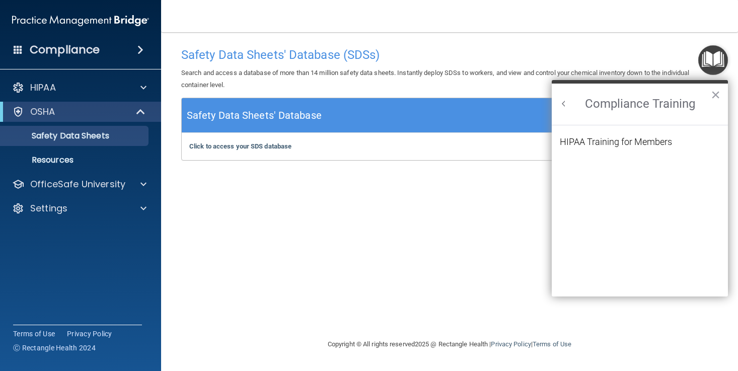
click at [563, 102] on button "Back to Resource Center Home" at bounding box center [564, 104] width 10 height 10
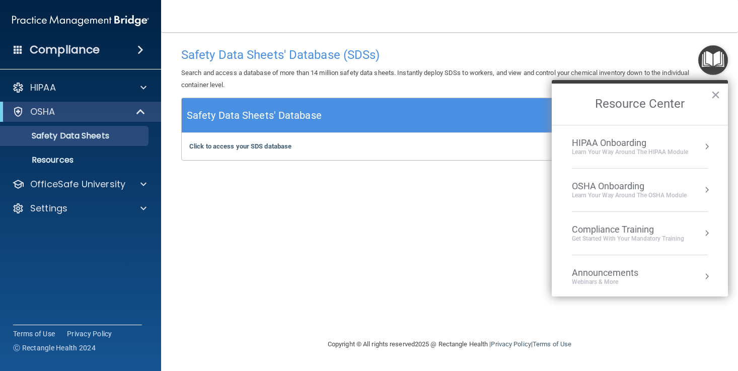
click at [660, 146] on div "HIPAA Onboarding" at bounding box center [630, 143] width 116 height 11
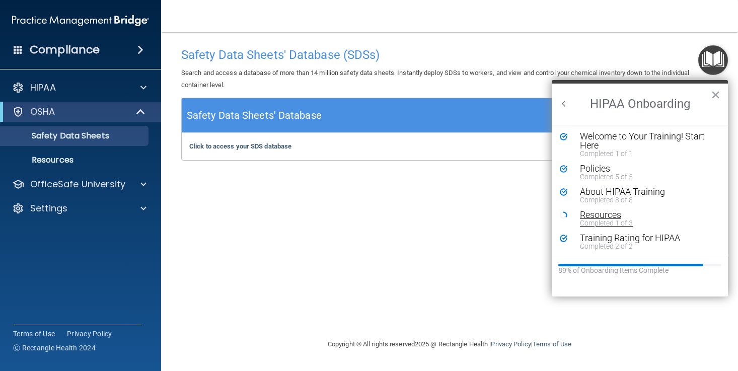
scroll to position [2, 0]
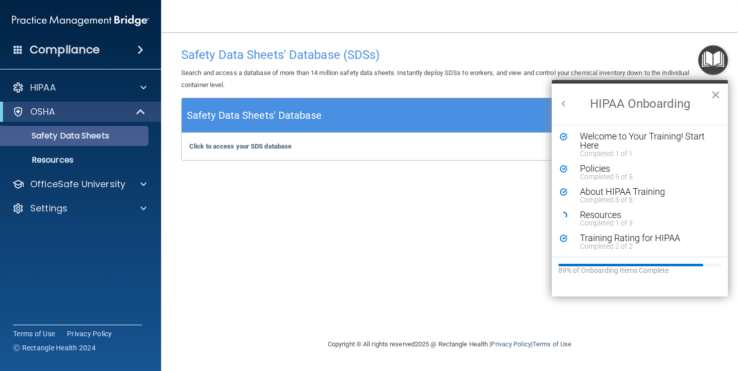
click at [88, 144] on link "Safety Data Sheets" at bounding box center [69, 136] width 159 height 20
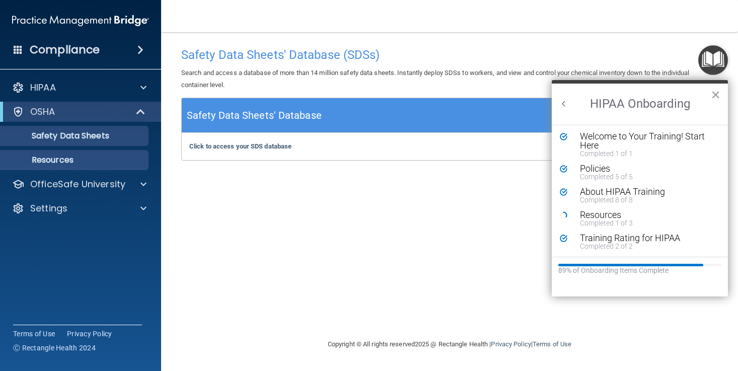
click at [88, 160] on p "Resources" at bounding box center [76, 160] width 138 height 10
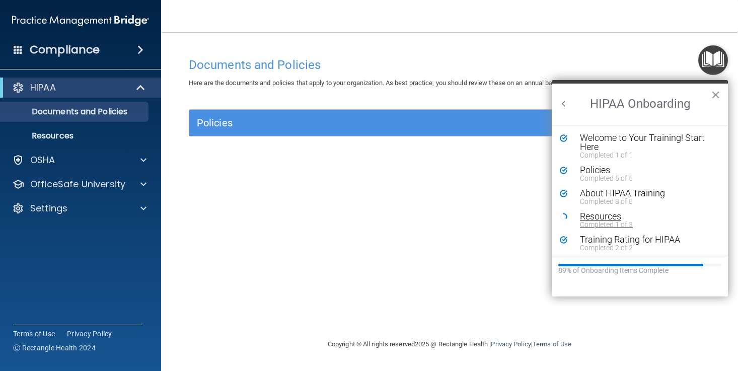
click at [601, 212] on div "Resources" at bounding box center [647, 216] width 135 height 9
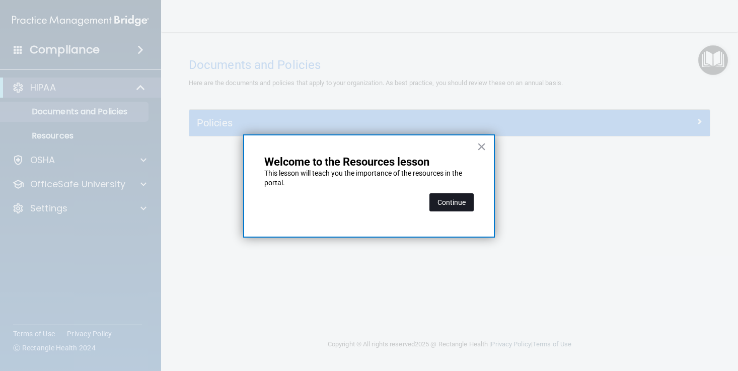
click at [449, 198] on button "Continue" at bounding box center [452, 202] width 44 height 18
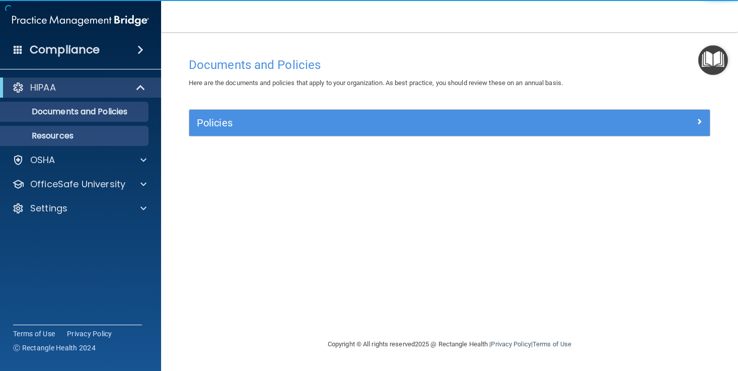
click at [74, 132] on p "Resources" at bounding box center [76, 136] width 138 height 10
click at [102, 131] on p "Resources" at bounding box center [76, 136] width 138 height 10
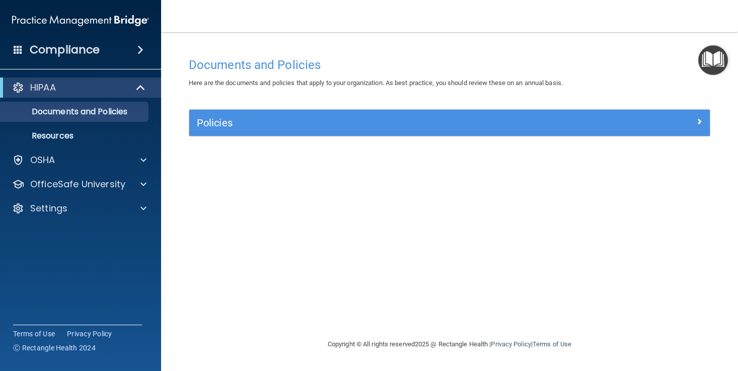
click at [731, 60] on main "Documents and Policies Here are the documents and policies that apply to your o…" at bounding box center [449, 201] width 577 height 339
click at [715, 66] on img "Open Resource Center" at bounding box center [714, 60] width 30 height 30
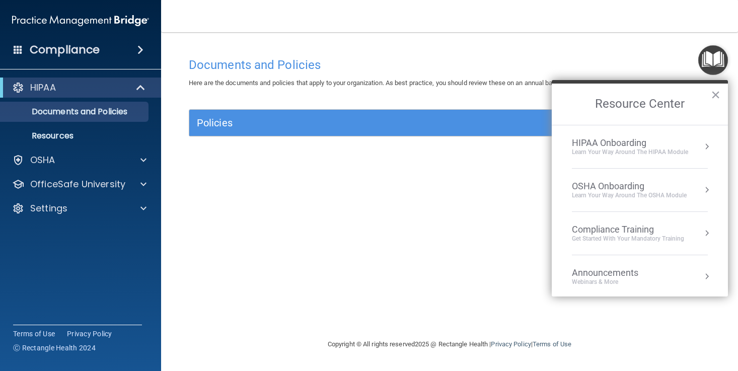
click at [670, 139] on div "HIPAA Onboarding" at bounding box center [630, 143] width 116 height 11
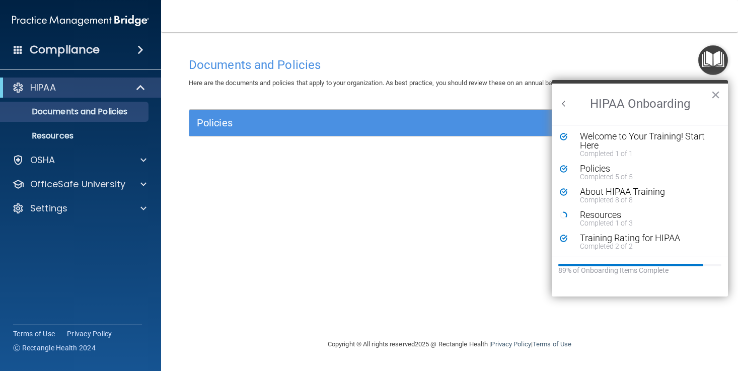
scroll to position [2, 0]
click at [132, 142] on link "Resources" at bounding box center [69, 136] width 159 height 20
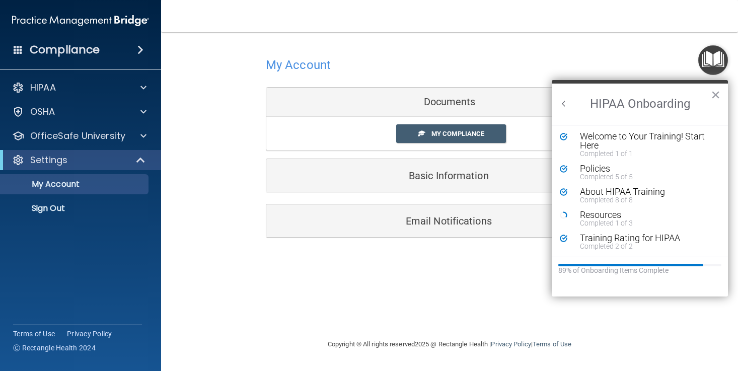
scroll to position [2, 0]
click at [98, 88] on div "HIPAA" at bounding box center [67, 88] width 125 height 12
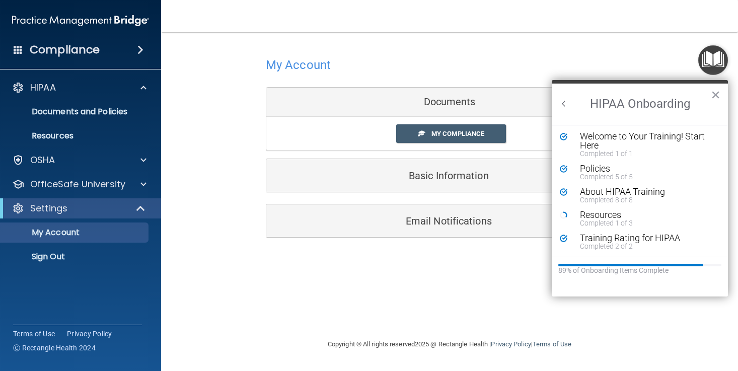
click at [118, 59] on div "Compliance" at bounding box center [80, 50] width 161 height 22
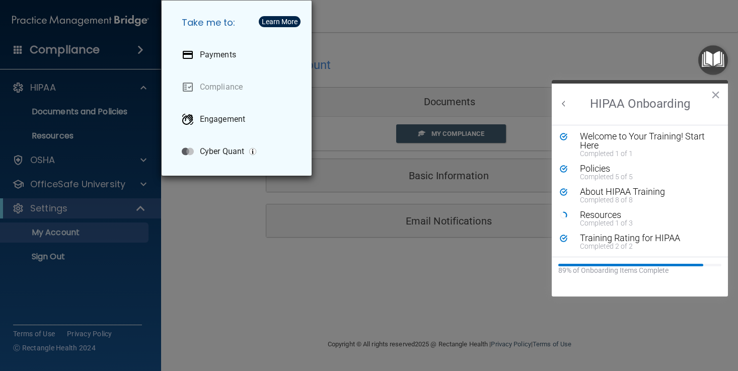
click at [23, 50] on div "Take me to: Payments Compliance Engagement Cyber Quant" at bounding box center [369, 185] width 738 height 371
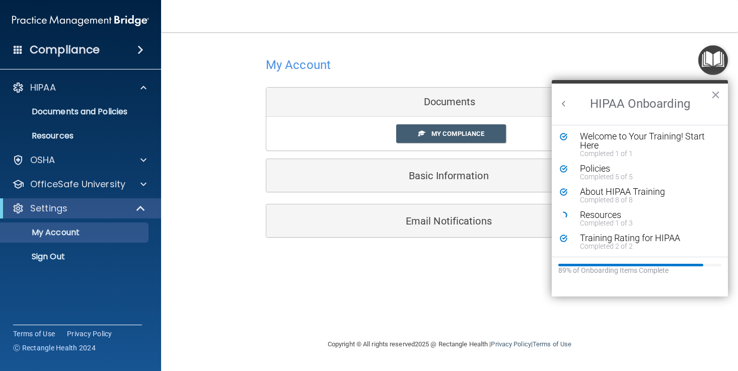
click at [20, 52] on span at bounding box center [18, 49] width 9 height 9
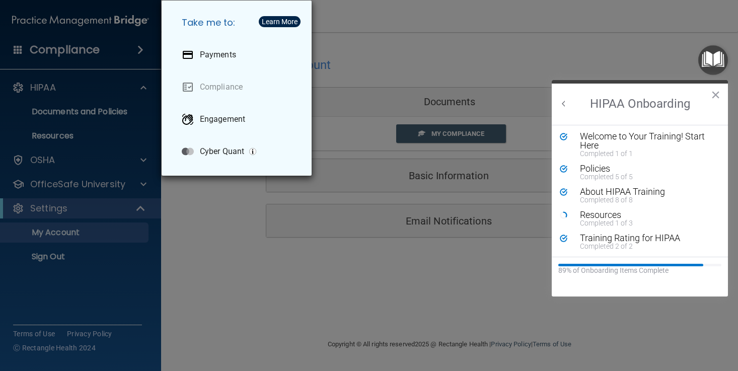
click at [20, 52] on div "Take me to: Payments Compliance Engagement Cyber Quant" at bounding box center [369, 185] width 738 height 371
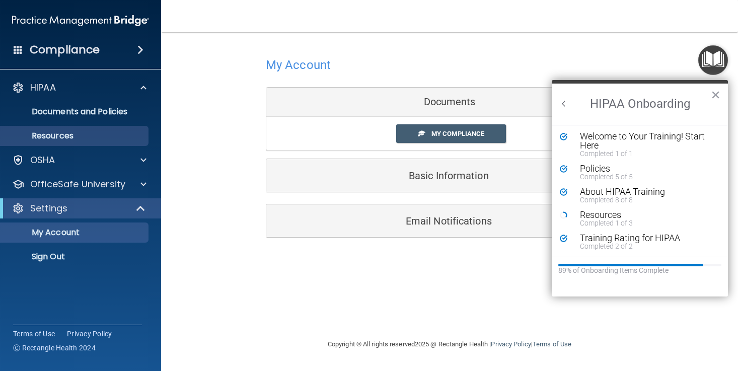
click at [68, 146] on link "Resources" at bounding box center [69, 136] width 159 height 20
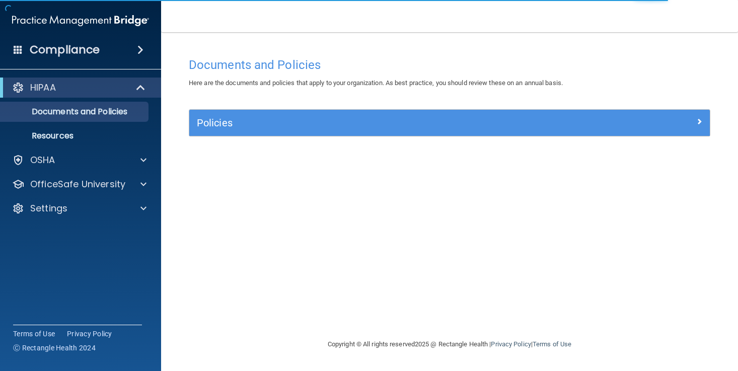
click at [286, 130] on div "Policies" at bounding box center [449, 123] width 521 height 26
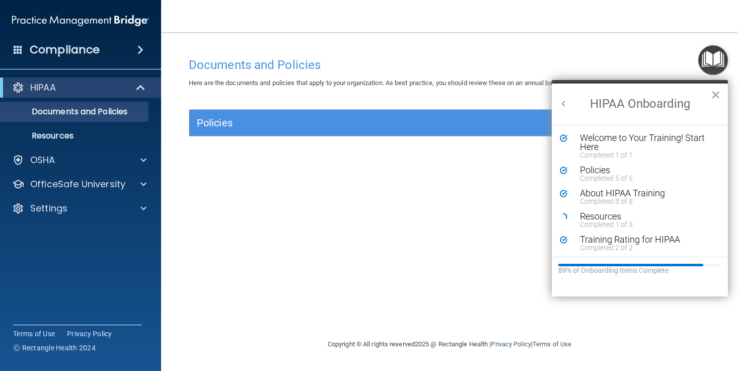
click at [299, 123] on h5 "Policies" at bounding box center [385, 122] width 376 height 11
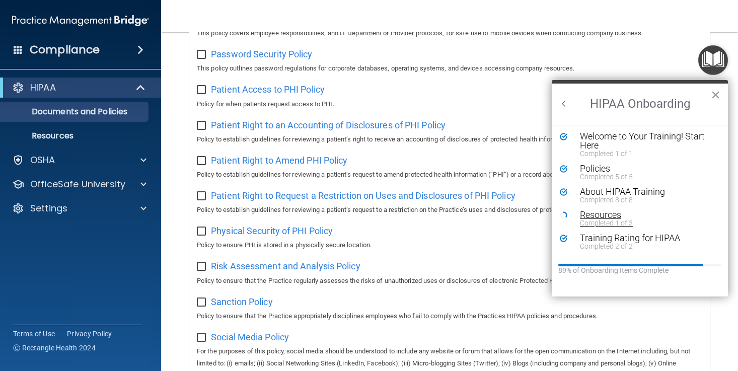
scroll to position [2, 0]
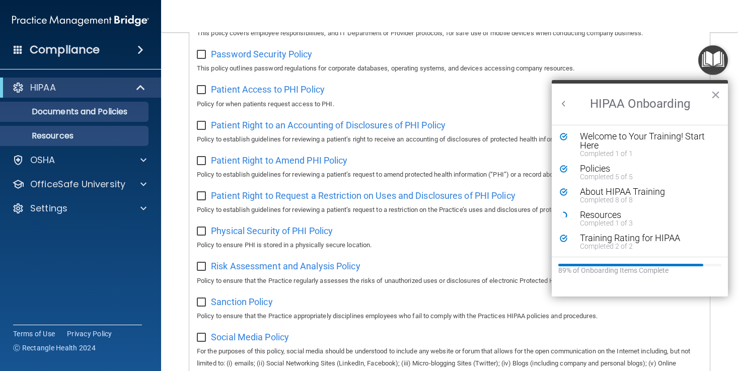
click at [112, 137] on p "Resources" at bounding box center [76, 136] width 138 height 10
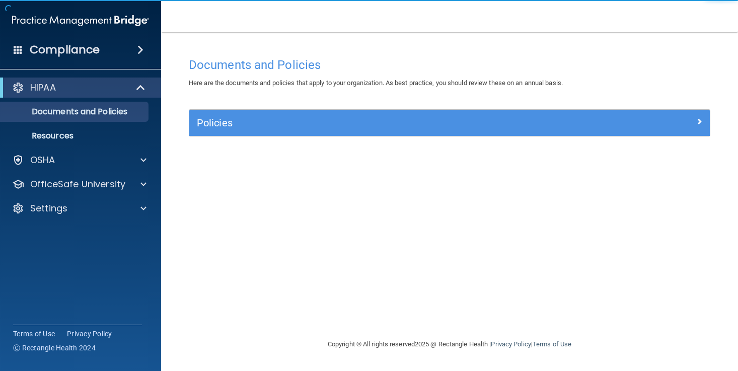
click at [249, 123] on h5 "Policies" at bounding box center [385, 122] width 376 height 11
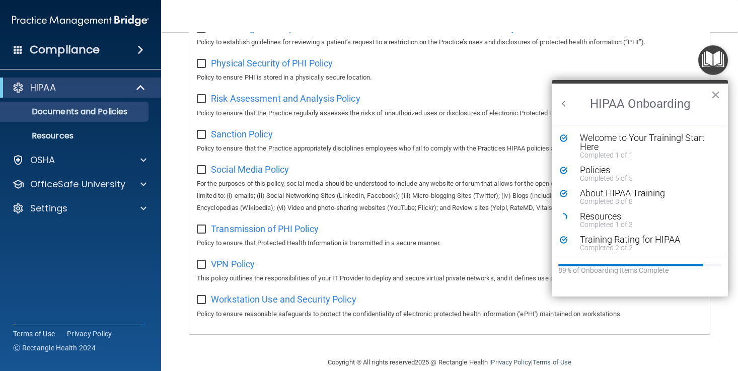
scroll to position [637, 0]
click at [572, 111] on h2 "HIPAA Onboarding" at bounding box center [640, 104] width 176 height 41
click at [566, 110] on h2 "HIPAA Onboarding" at bounding box center [640, 104] width 176 height 41
click at [564, 104] on button "Back to Resource Center Home" at bounding box center [564, 104] width 10 height 10
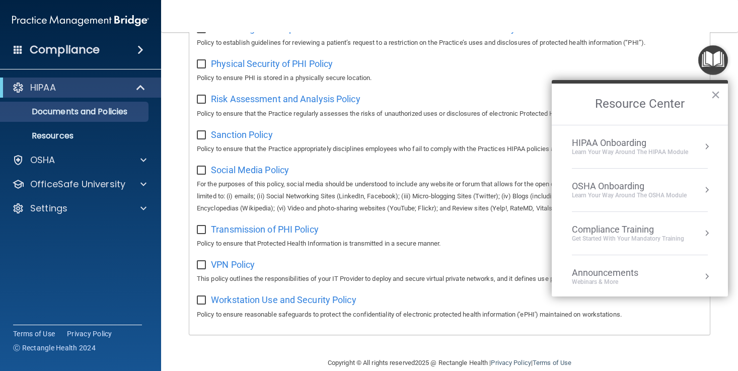
click at [647, 227] on div "Compliance Training" at bounding box center [628, 229] width 112 height 11
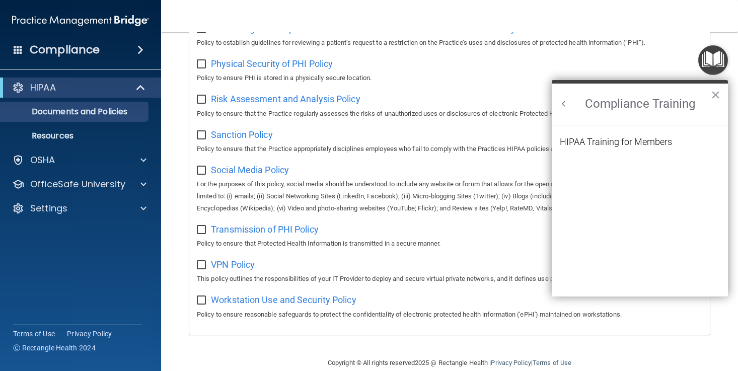
scroll to position [0, 0]
click at [563, 103] on button "Back to Resource Center Home" at bounding box center [564, 104] width 10 height 10
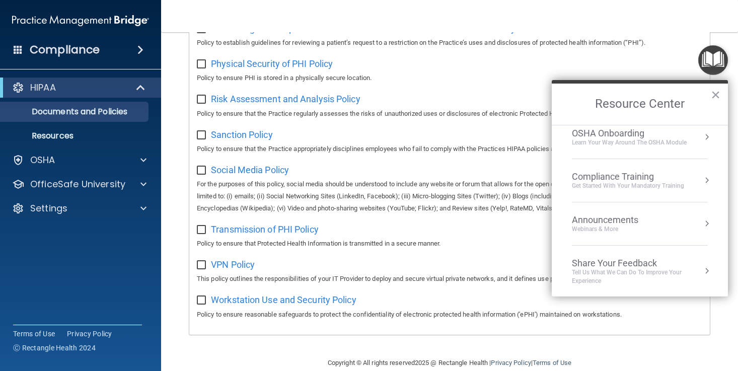
scroll to position [53, 0]
click at [626, 225] on div "Webinars & More" at bounding box center [615, 229] width 87 height 9
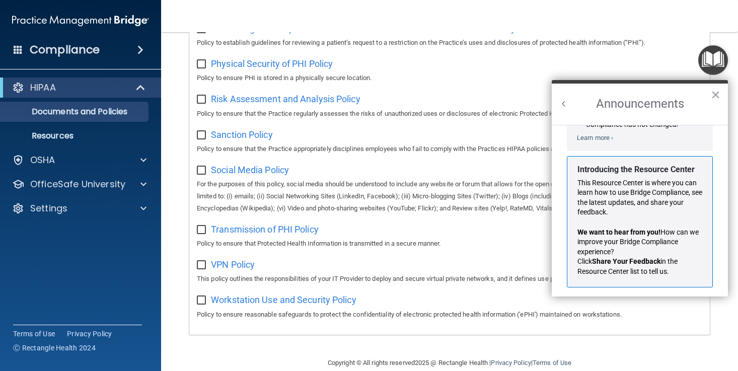
scroll to position [149, 0]
click at [563, 97] on h2 "Announcements" at bounding box center [640, 104] width 176 height 41
click at [563, 109] on h2 "Announcements" at bounding box center [640, 104] width 176 height 41
click at [562, 101] on button "Back to Resource Center Home" at bounding box center [564, 104] width 10 height 10
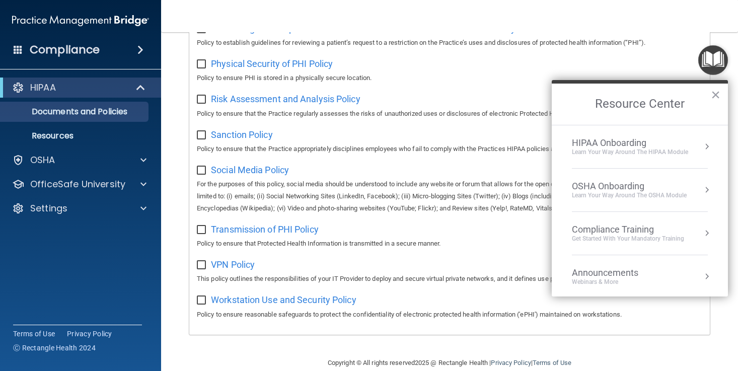
scroll to position [137, 0]
click at [624, 185] on div "OSHA Onboarding" at bounding box center [629, 186] width 115 height 11
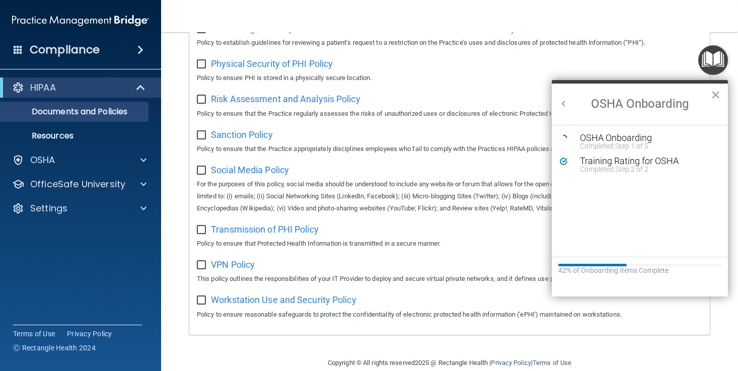
scroll to position [0, 0]
click at [568, 111] on h2 "OSHA Onboarding" at bounding box center [640, 104] width 176 height 41
click at [600, 144] on div "Completed Step 1 of 5" at bounding box center [647, 146] width 135 height 7
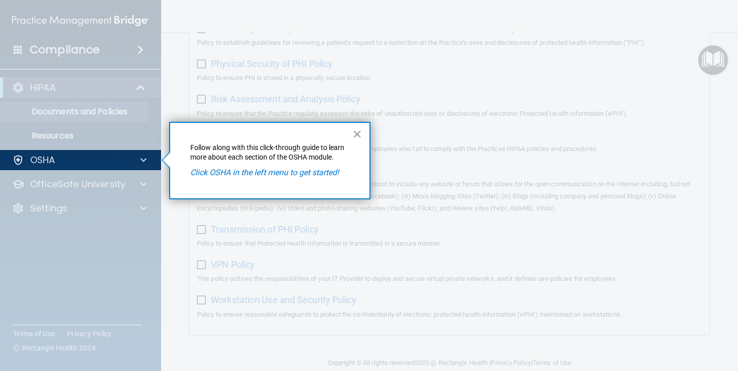
click at [334, 171] on em "Click OSHA in the left menu to get started!" at bounding box center [264, 173] width 149 height 10
click at [357, 134] on button "×" at bounding box center [358, 134] width 10 height 16
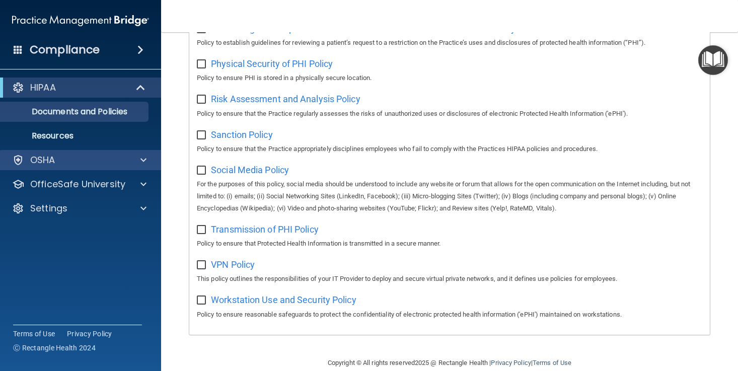
click at [137, 159] on div at bounding box center [141, 160] width 25 height 12
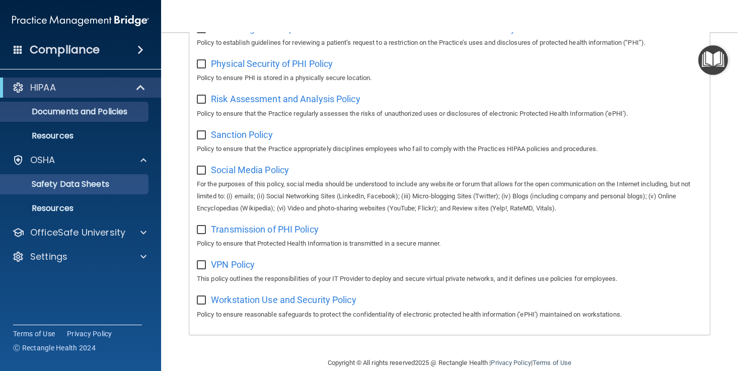
click at [135, 187] on p "Safety Data Sheets" at bounding box center [76, 184] width 138 height 10
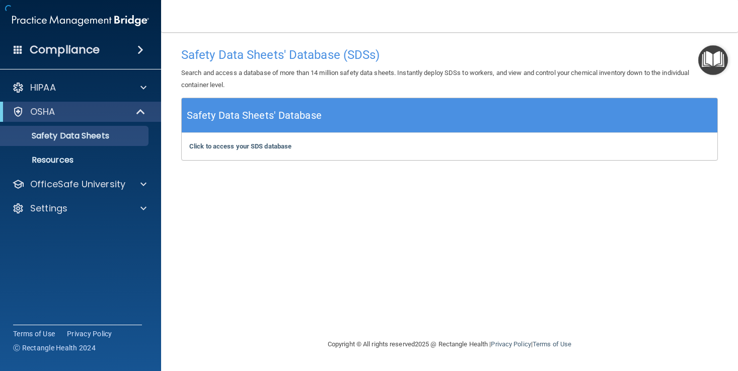
click at [273, 135] on div "Click to access your SDS database Click to access your SDS database" at bounding box center [450, 146] width 536 height 27
click at [75, 159] on p "Resources" at bounding box center [76, 160] width 138 height 10
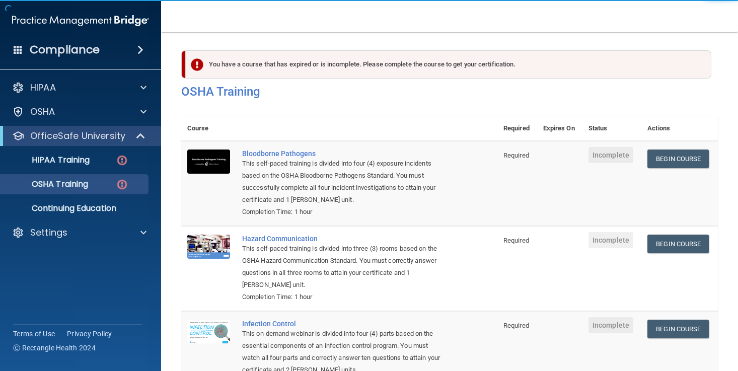
scroll to position [9, 0]
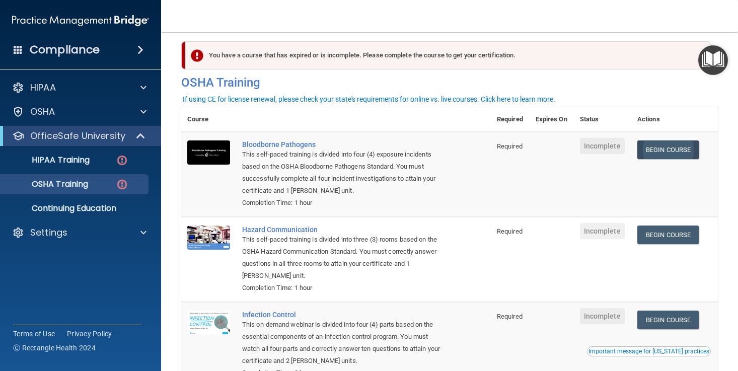
click at [690, 155] on link "Begin Course" at bounding box center [668, 150] width 61 height 19
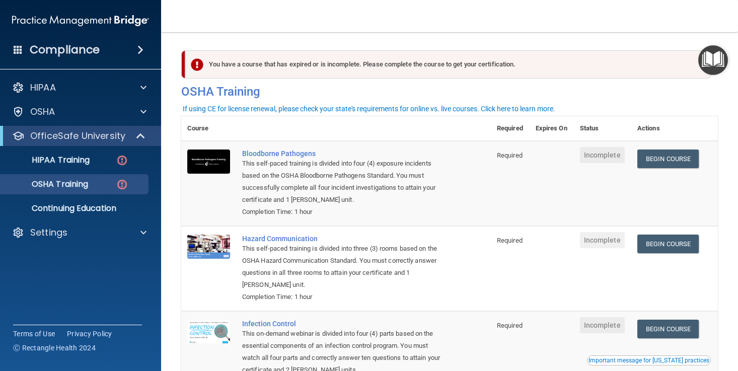
scroll to position [0, 0]
click at [129, 155] on div "HIPAA Training" at bounding box center [76, 160] width 138 height 10
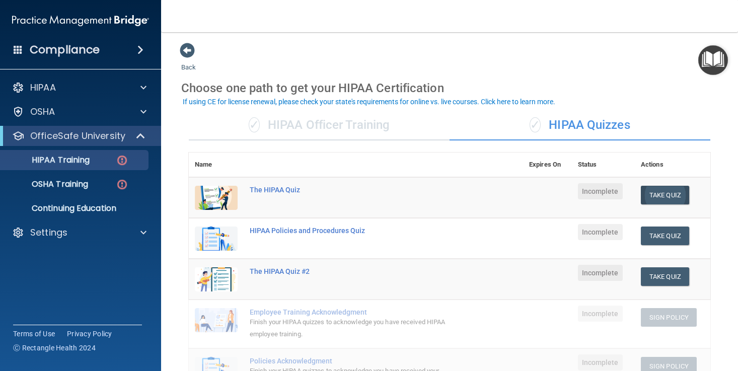
scroll to position [-1, 0]
click at [672, 193] on button "Take Quiz" at bounding box center [665, 195] width 48 height 19
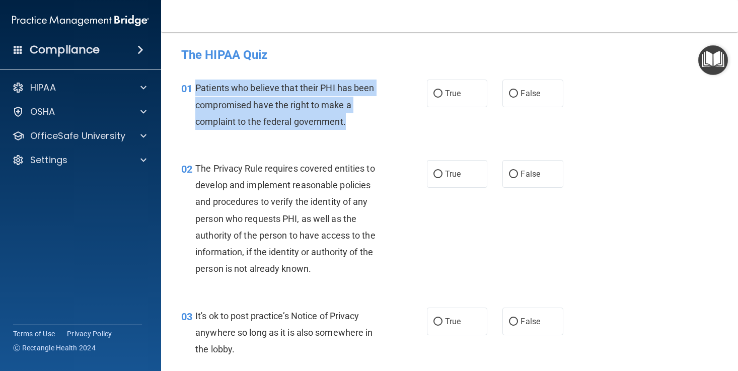
drag, startPoint x: 194, startPoint y: 86, endPoint x: 359, endPoint y: 123, distance: 168.9
click at [359, 123] on div "01 Patients who believe that their PHI has been compromised have the right to m…" at bounding box center [304, 107] width 276 height 55
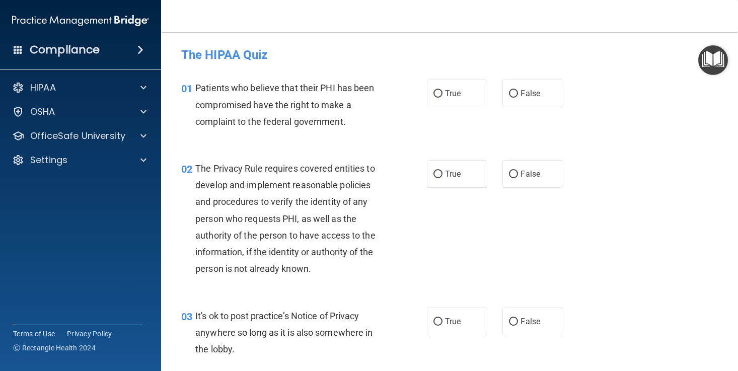
click at [386, 1] on nav "Toggle navigation Fahma Hagi-Aweis fahmahaji02@gmail.com Manage My Enterprise B…" at bounding box center [449, 16] width 577 height 32
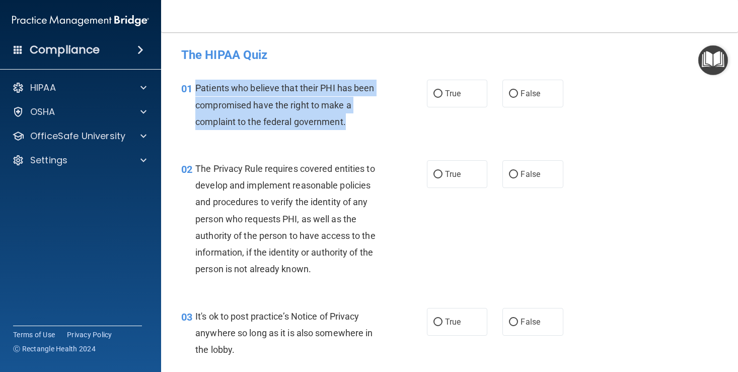
drag, startPoint x: 196, startPoint y: 87, endPoint x: 354, endPoint y: 116, distance: 159.9
click at [354, 116] on div "Patients who believe that their PHI has been compromised have the right to make…" at bounding box center [293, 105] width 196 height 50
copy span "Patients who believe that their PHI has been compromised have the right to make…"
click at [454, 93] on span "True" at bounding box center [453, 94] width 16 height 10
click at [443, 93] on input "True" at bounding box center [438, 94] width 9 height 8
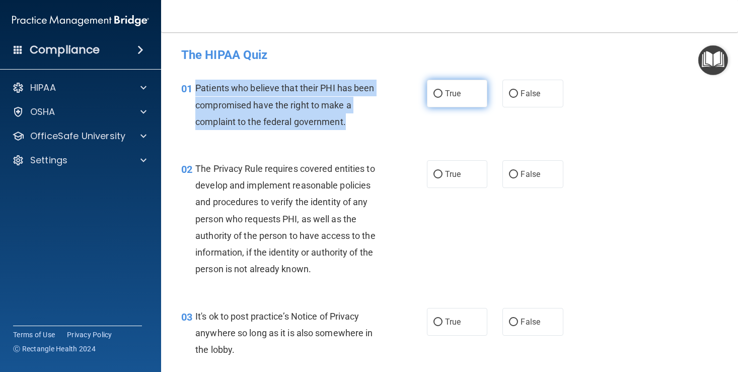
radio input "true"
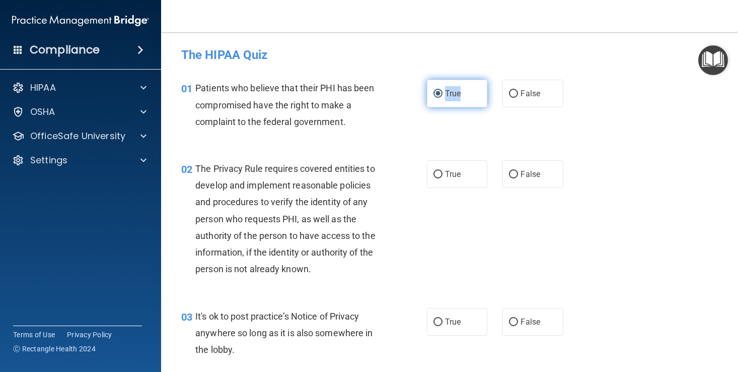
click at [454, 93] on span "True" at bounding box center [453, 94] width 16 height 10
click at [443, 93] on input "True" at bounding box center [438, 94] width 9 height 8
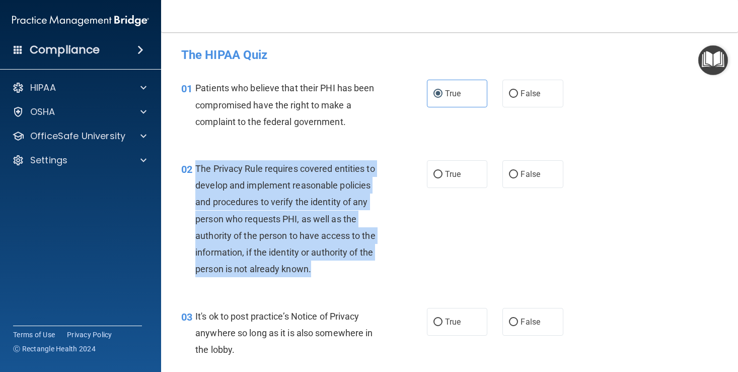
drag, startPoint x: 198, startPoint y: 166, endPoint x: 320, endPoint y: 268, distance: 159.2
click at [320, 268] on div "The Privacy Rule requires covered entities to develop and implement reasonable …" at bounding box center [293, 218] width 196 height 117
copy span "The Privacy Rule requires covered entities to develop and implement reasonable …"
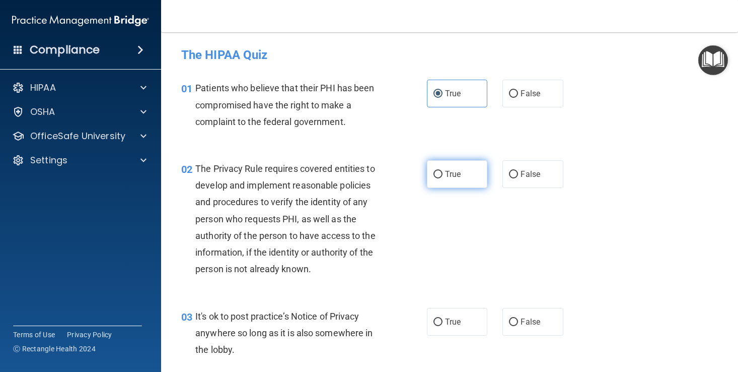
click at [443, 173] on label "True" at bounding box center [457, 174] width 60 height 28
click at [443, 173] on input "True" at bounding box center [438, 175] width 9 height 8
radio input "true"
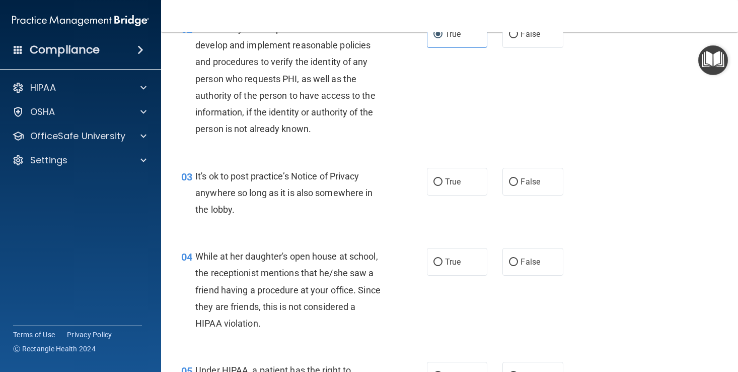
scroll to position [159, 0]
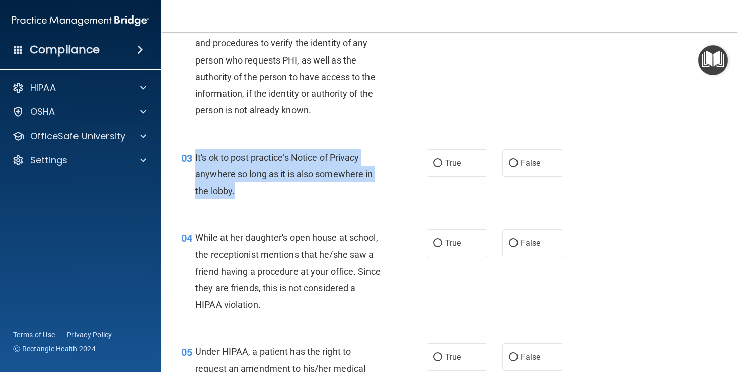
drag, startPoint x: 196, startPoint y: 154, endPoint x: 244, endPoint y: 184, distance: 55.9
click at [244, 184] on div "It's ok to post practice’s Notice of Privacy anywhere so long as it is also som…" at bounding box center [293, 174] width 196 height 50
copy span "It's ok to post practice’s Notice of Privacy anywhere so long as it is also som…"
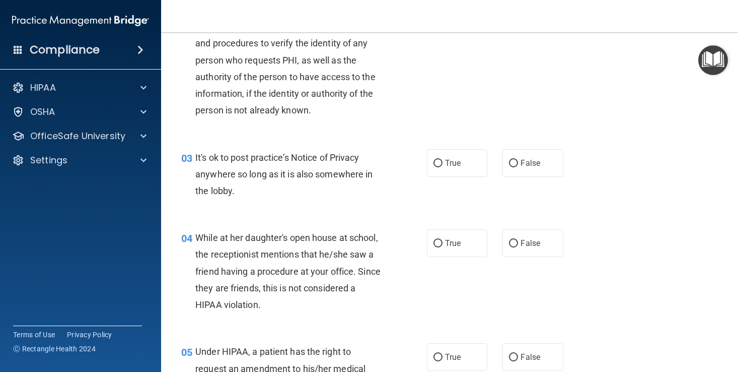
click at [195, 235] on span "While at her daughter's open house at school, the receptionist mentions that he…" at bounding box center [287, 271] width 185 height 78
click at [537, 161] on span "False" at bounding box center [531, 163] width 20 height 10
click at [518, 161] on input "False" at bounding box center [513, 164] width 9 height 8
radio input "true"
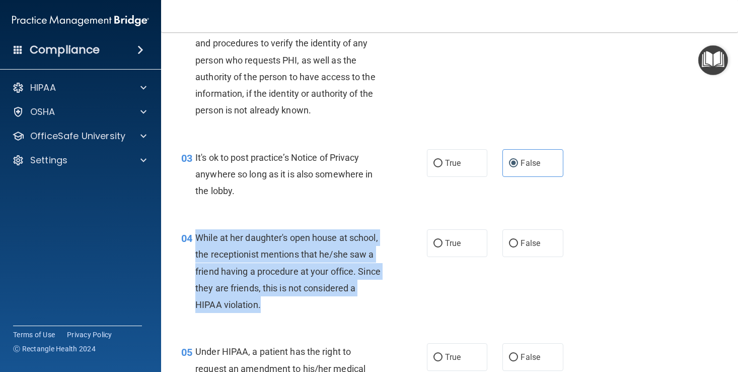
drag, startPoint x: 199, startPoint y: 235, endPoint x: 264, endPoint y: 301, distance: 92.6
click at [264, 301] on div "While at her daughter's open house at school, the receptionist mentions that he…" at bounding box center [293, 271] width 196 height 84
copy span "While at her daughter's open house at school, the receptionist mentions that he…"
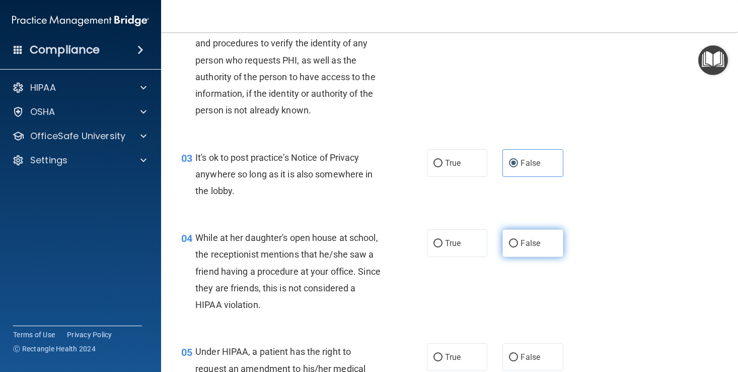
click at [548, 250] on label "False" at bounding box center [533, 243] width 60 height 28
click at [518, 247] on input "False" at bounding box center [513, 244] width 9 height 8
radio input "true"
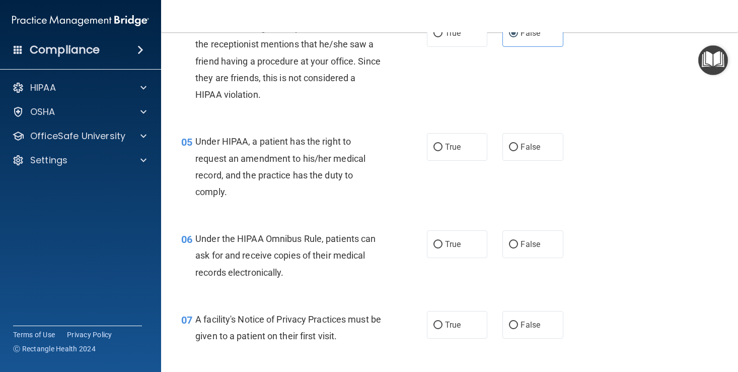
scroll to position [370, 0]
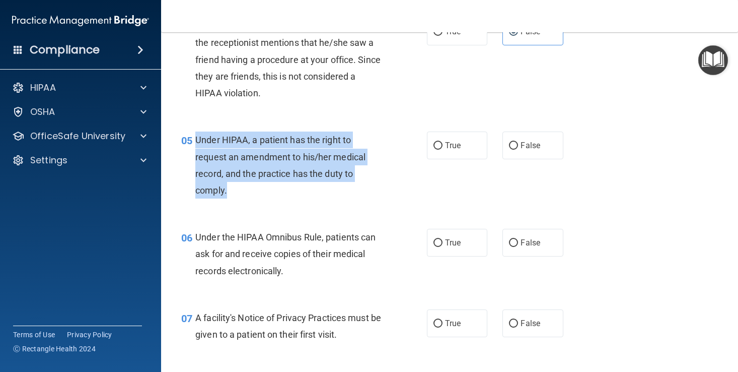
drag, startPoint x: 194, startPoint y: 137, endPoint x: 235, endPoint y: 194, distance: 69.7
click at [235, 194] on div "05 Under HIPAA, a patient has the right to request an amendment to his/her medi…" at bounding box center [304, 167] width 276 height 72
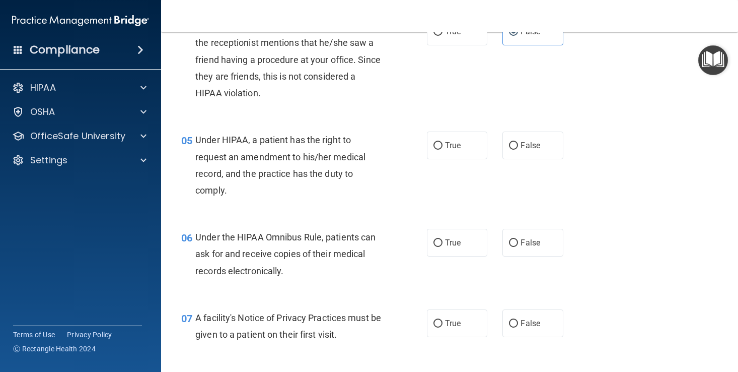
drag, startPoint x: 236, startPoint y: 194, endPoint x: 249, endPoint y: 179, distance: 20.0
click at [249, 179] on div "Under HIPAA, a patient has the right to request an amendment to his/her medical…" at bounding box center [293, 164] width 196 height 67
click at [241, 155] on span "Under HIPAA, a patient has the right to request an amendment to his/her medical…" at bounding box center [280, 164] width 170 height 61
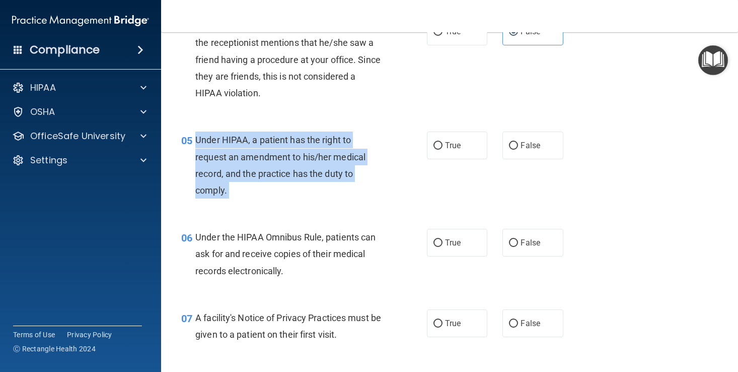
click at [241, 155] on span "Under HIPAA, a patient has the right to request an amendment to his/her medical…" at bounding box center [280, 164] width 170 height 61
copy ng-form "Under HIPAA, a patient has the right to request an amendment to his/her medical…"
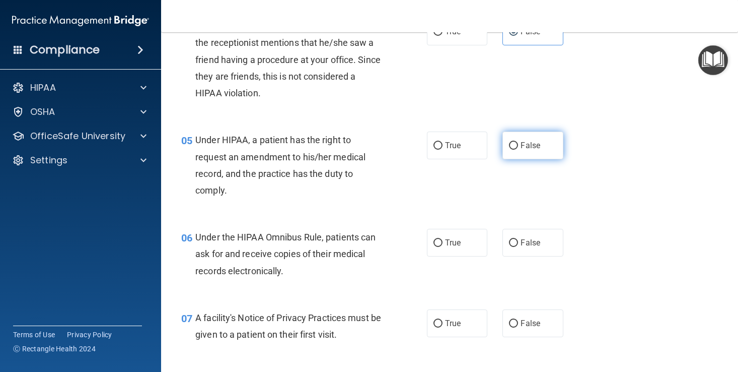
click at [517, 149] on label "False" at bounding box center [533, 145] width 60 height 28
click at [517, 149] on input "False" at bounding box center [513, 146] width 9 height 8
radio input "true"
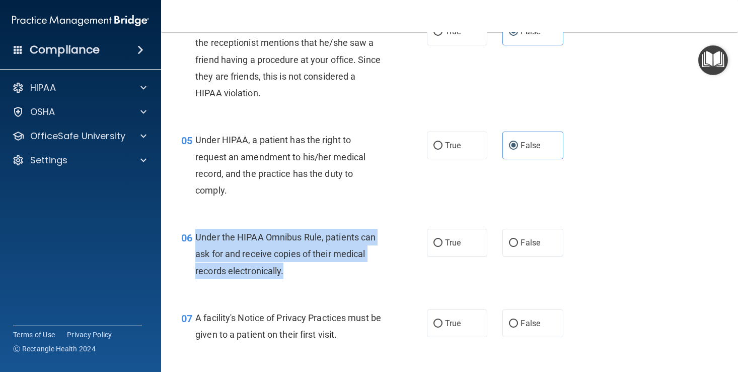
drag, startPoint x: 194, startPoint y: 232, endPoint x: 305, endPoint y: 273, distance: 117.9
click at [305, 273] on div "06 Under the HIPAA Omnibus Rule, patients can ask for and receive copies of the…" at bounding box center [304, 256] width 276 height 55
copy div "Under the HIPAA Omnibus Rule, patients can ask for and receive copies of their …"
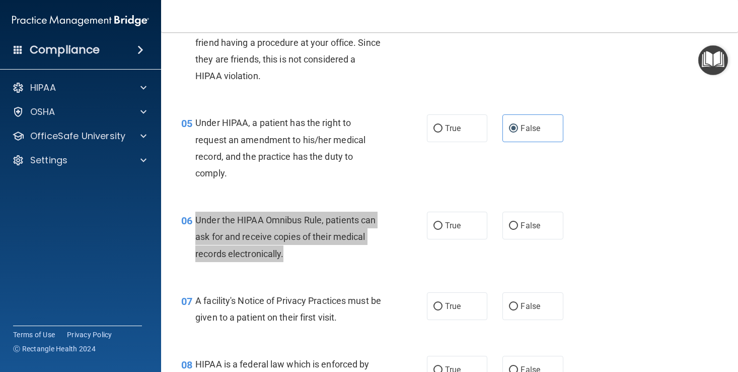
scroll to position [389, 0]
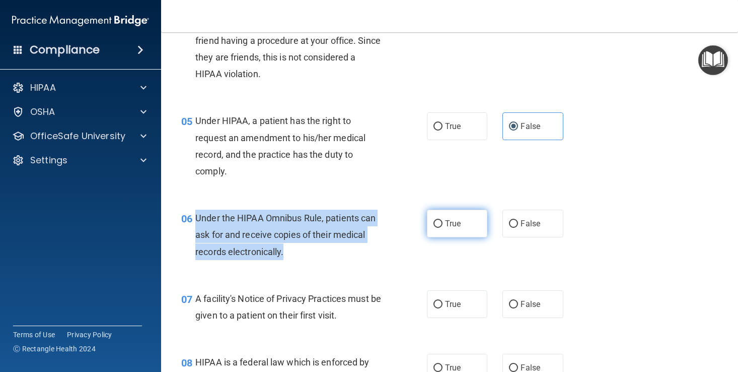
click at [452, 230] on label "True" at bounding box center [457, 224] width 60 height 28
click at [443, 228] on input "True" at bounding box center [438, 224] width 9 height 8
radio input "true"
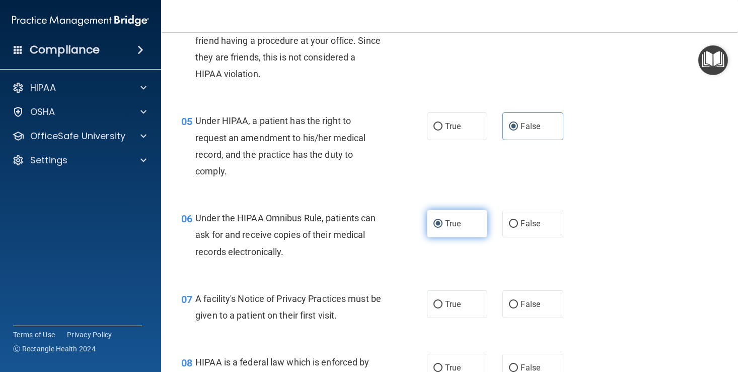
click at [452, 230] on label "True" at bounding box center [457, 224] width 60 height 28
click at [443, 228] on input "True" at bounding box center [438, 224] width 9 height 8
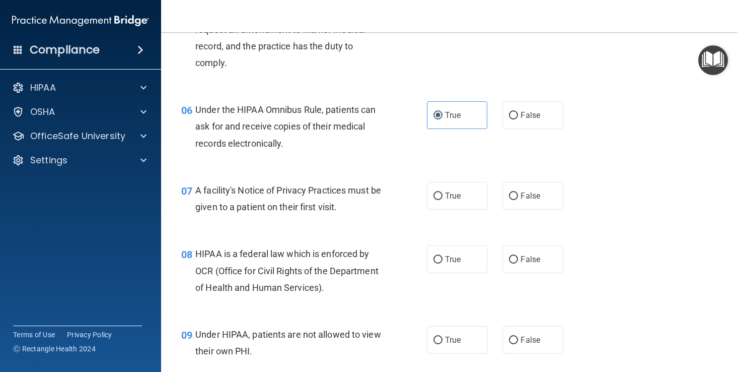
scroll to position [510, 0]
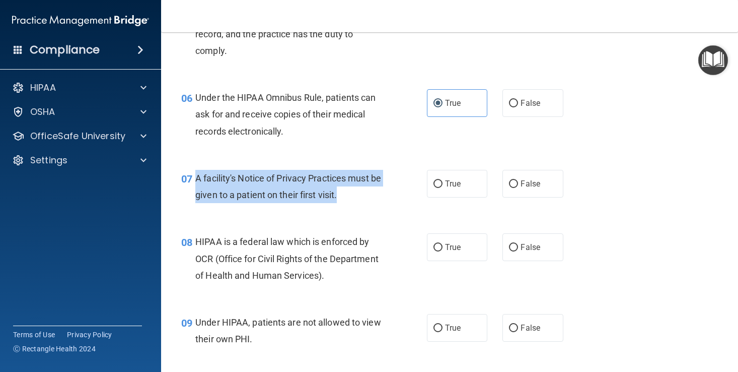
drag, startPoint x: 192, startPoint y: 174, endPoint x: 360, endPoint y: 196, distance: 169.1
click at [360, 196] on div "07 A facility's Notice of Privacy Practices must be given to a patient on their…" at bounding box center [304, 189] width 276 height 38
copy div "A facility's Notice of Privacy Practices must be given to a patient on their fi…"
click at [459, 182] on span "True" at bounding box center [453, 184] width 16 height 10
click at [443, 182] on input "True" at bounding box center [438, 184] width 9 height 8
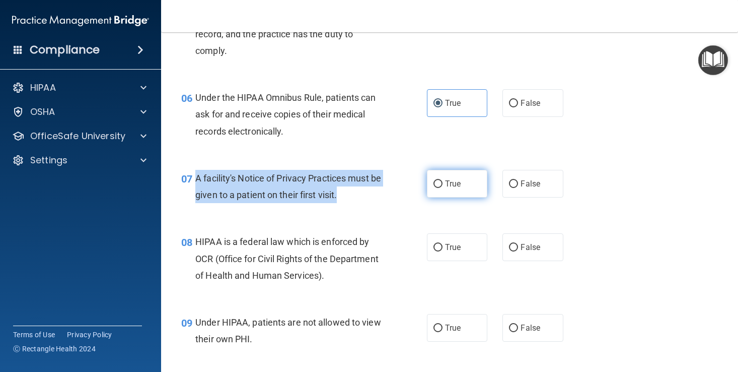
radio input "true"
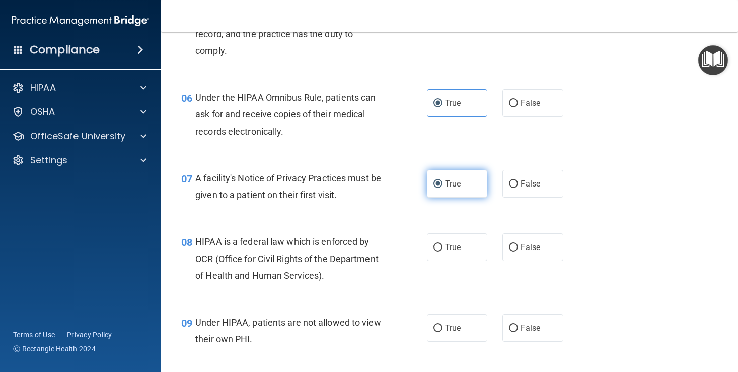
click at [459, 182] on span "True" at bounding box center [453, 184] width 16 height 10
click at [443, 182] on input "True" at bounding box center [438, 184] width 9 height 8
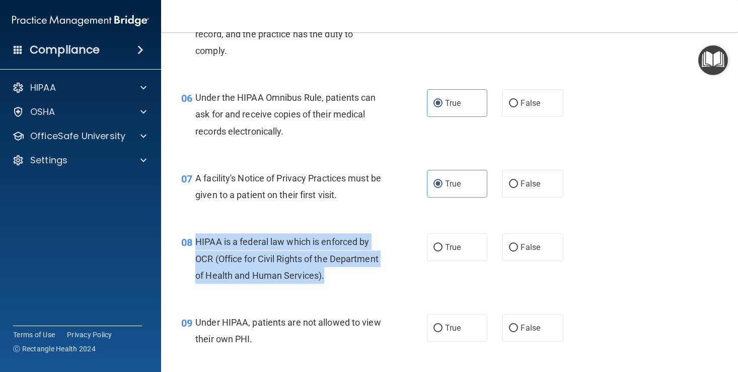
drag, startPoint x: 193, startPoint y: 236, endPoint x: 342, endPoint y: 281, distance: 155.8
click at [342, 281] on div "08 HIPAA is a federal law which is enforced by OCR (Office for Civil Rights of …" at bounding box center [304, 260] width 276 height 55
copy div "HIPAA is a federal law which is enforced by OCR (Office for Civil Rights of the…"
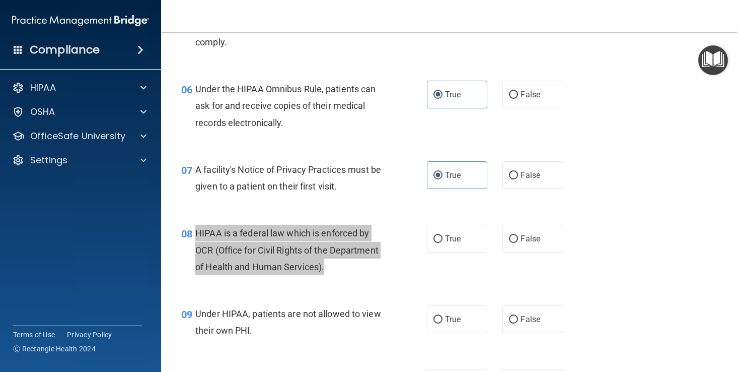
scroll to position [522, 0]
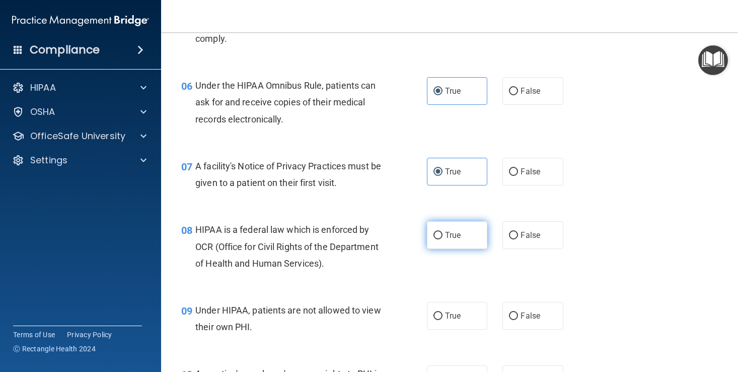
click at [470, 236] on label "True" at bounding box center [457, 235] width 60 height 28
click at [443, 236] on input "True" at bounding box center [438, 236] width 9 height 8
radio input "true"
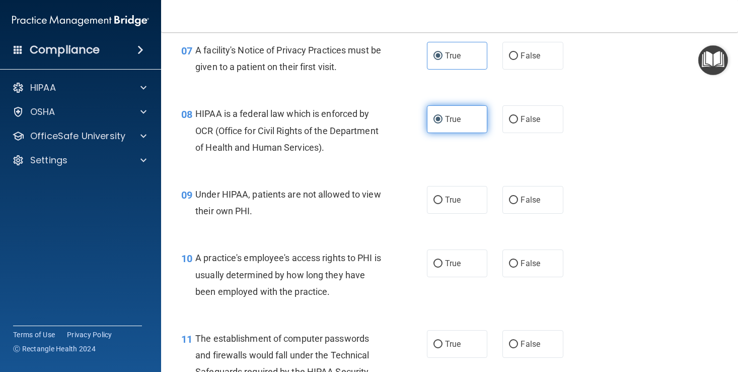
scroll to position [638, 0]
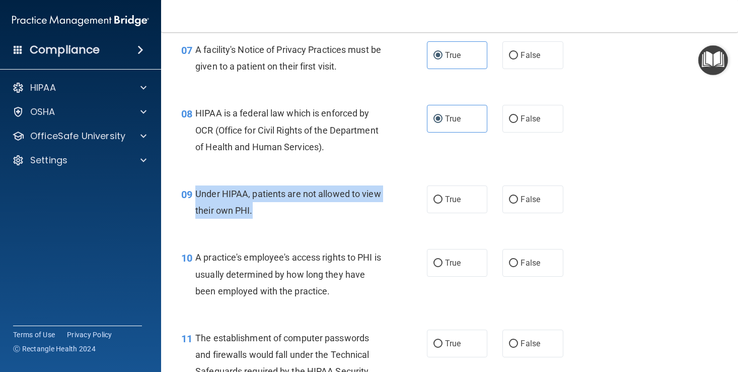
drag, startPoint x: 192, startPoint y: 188, endPoint x: 276, endPoint y: 213, distance: 86.7
click at [276, 213] on div "09 Under HIPAA, patients are not allowed to view their own PHI." at bounding box center [304, 204] width 276 height 38
copy div "Under HIPAA, patients are not allowed to view their own PHI."
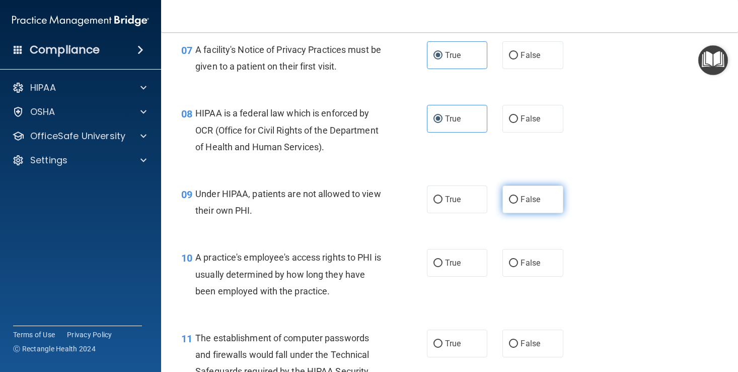
click at [543, 195] on label "False" at bounding box center [533, 199] width 60 height 28
click at [518, 196] on input "False" at bounding box center [513, 200] width 9 height 8
radio input "true"
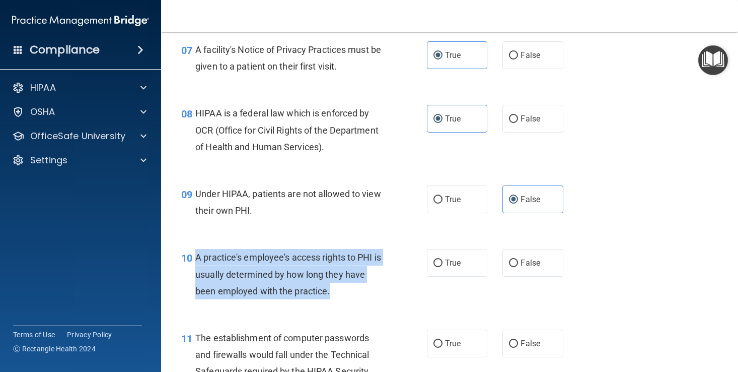
drag, startPoint x: 196, startPoint y: 253, endPoint x: 345, endPoint y: 283, distance: 152.1
click at [345, 283] on div "A practice's employee's access rights to PHI is usually determined by how long …" at bounding box center [293, 274] width 196 height 50
copy span "A practice's employee's access rights to PHI is usually determined by how long …"
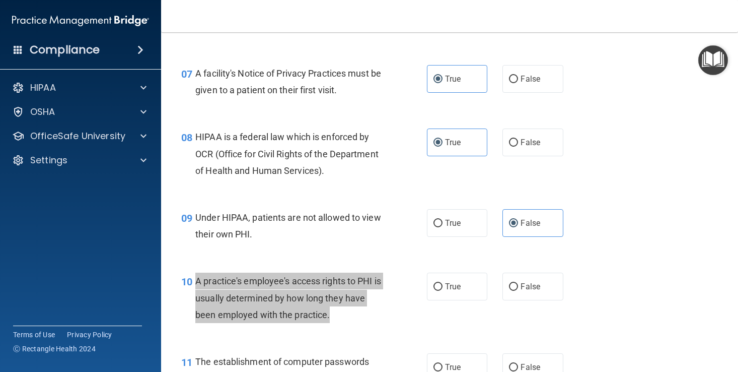
scroll to position [679, 0]
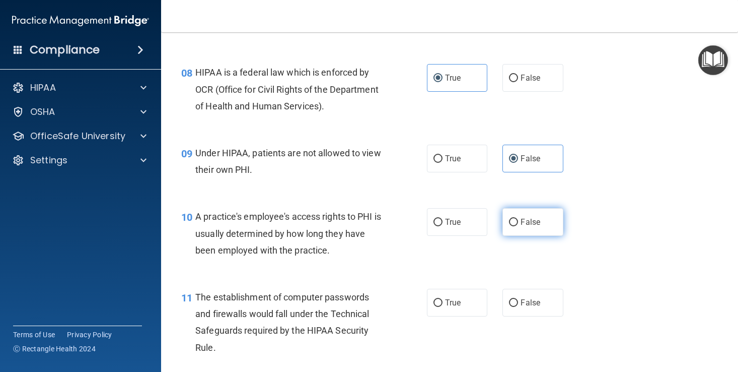
click at [536, 218] on span "False" at bounding box center [531, 222] width 20 height 10
click at [518, 219] on input "False" at bounding box center [513, 223] width 9 height 8
radio input "true"
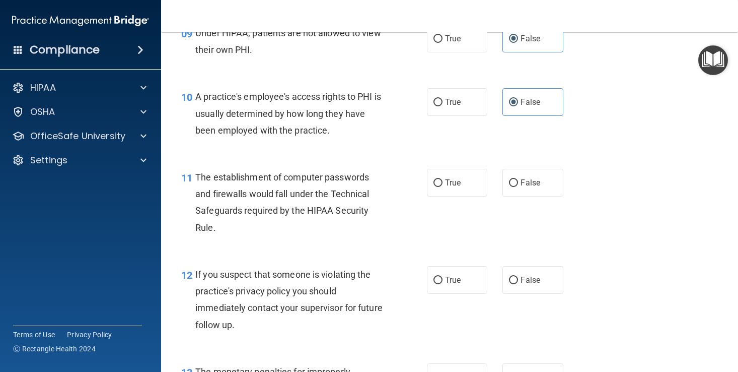
scroll to position [805, 0]
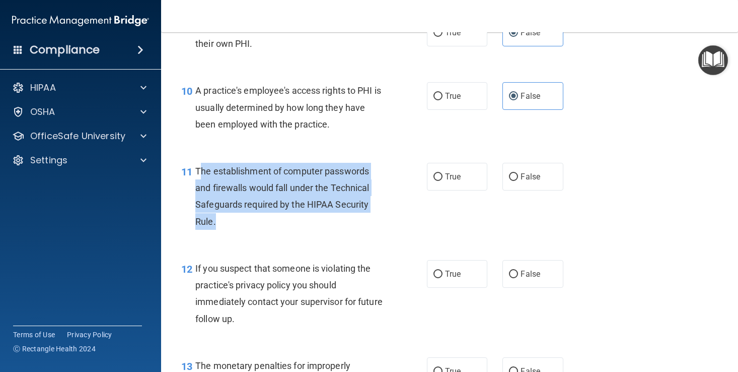
drag, startPoint x: 200, startPoint y: 165, endPoint x: 292, endPoint y: 207, distance: 100.8
click at [292, 207] on div "The establishment of computer passwords and firewalls would fall under the Tech…" at bounding box center [293, 196] width 196 height 67
drag, startPoint x: 196, startPoint y: 164, endPoint x: 235, endPoint y: 219, distance: 67.2
click at [235, 219] on div "The establishment of computer passwords and firewalls would fall under the Tech…" at bounding box center [293, 196] width 196 height 67
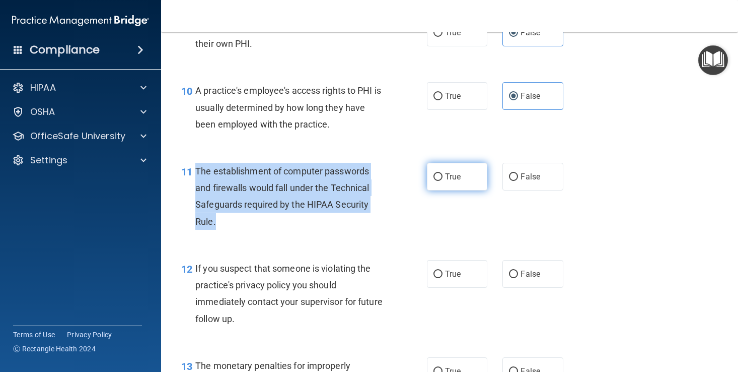
click at [465, 176] on label "True" at bounding box center [457, 177] width 60 height 28
click at [443, 176] on input "True" at bounding box center [438, 177] width 9 height 8
radio input "true"
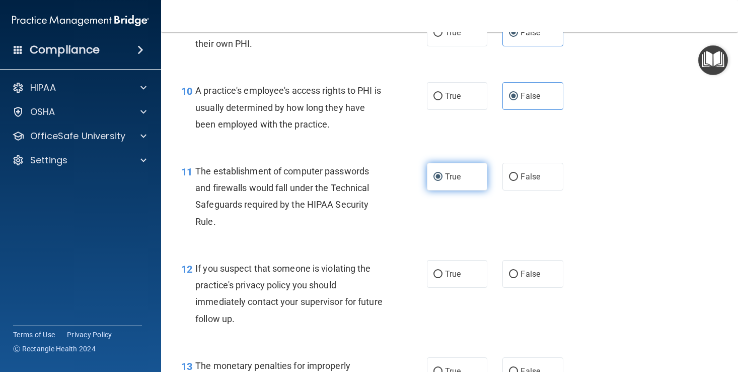
click at [465, 176] on label "True" at bounding box center [457, 177] width 60 height 28
click at [443, 176] on input "True" at bounding box center [438, 177] width 9 height 8
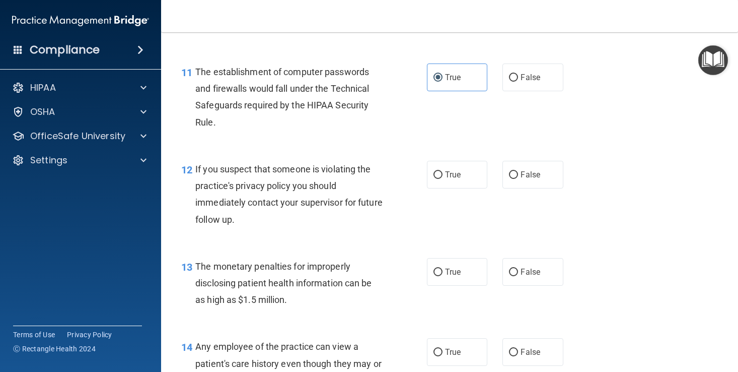
scroll to position [907, 0]
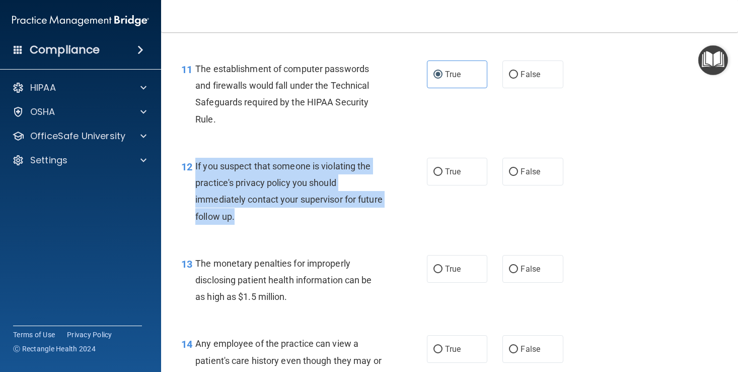
drag, startPoint x: 194, startPoint y: 156, endPoint x: 275, endPoint y: 211, distance: 96.8
click at [275, 211] on div "12 If you suspect that someone is violating the practice's privacy policy you s…" at bounding box center [304, 194] width 276 height 72
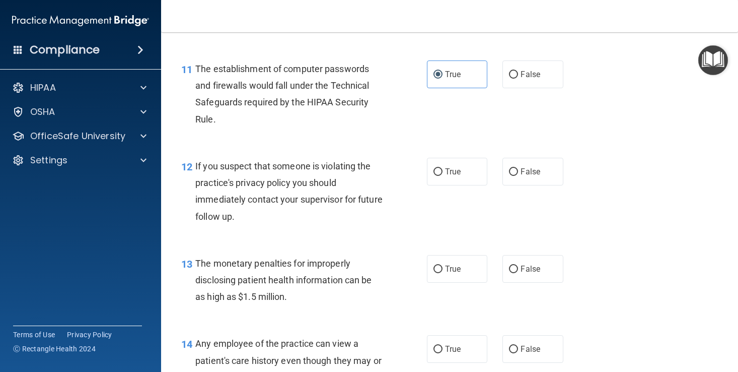
click at [476, 151] on div "12 If you suspect that someone is violating the practice's privacy policy you s…" at bounding box center [450, 193] width 552 height 97
click at [476, 158] on label "True" at bounding box center [457, 172] width 60 height 28
click at [443, 168] on input "True" at bounding box center [438, 172] width 9 height 8
radio input "true"
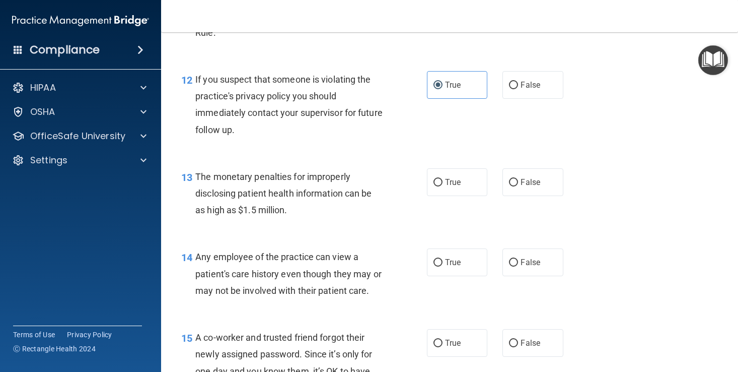
scroll to position [1017, 0]
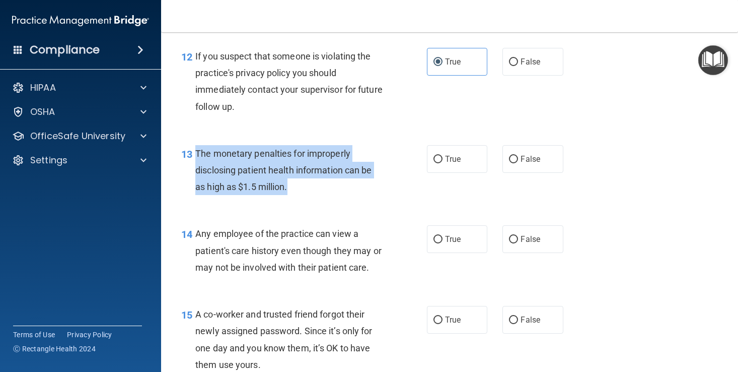
drag, startPoint x: 196, startPoint y: 147, endPoint x: 290, endPoint y: 194, distance: 105.2
click at [290, 194] on div "13 The monetary penalties for improperly disclosing patient health information …" at bounding box center [304, 172] width 276 height 55
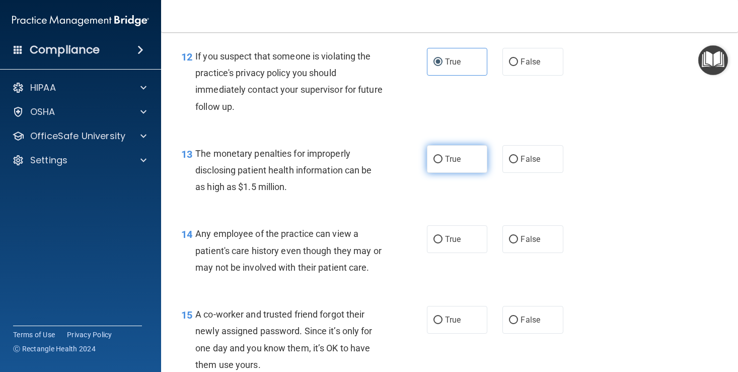
click at [477, 151] on label "True" at bounding box center [457, 159] width 60 height 28
click at [443, 156] on input "True" at bounding box center [438, 160] width 9 height 8
radio input "true"
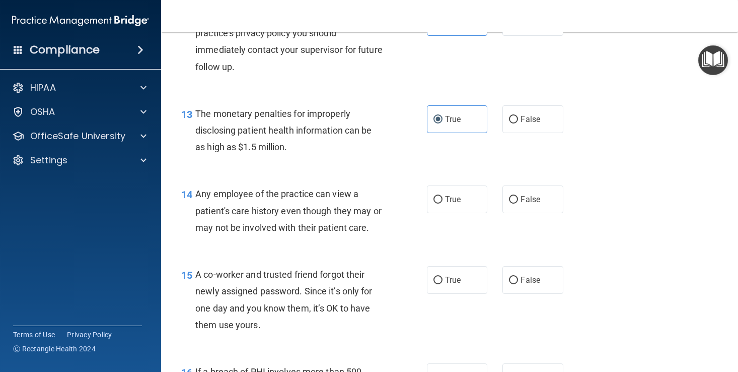
scroll to position [1078, 0]
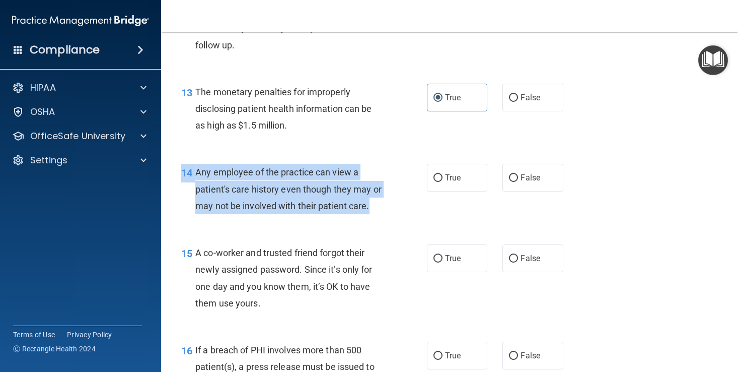
drag, startPoint x: 194, startPoint y: 156, endPoint x: 382, endPoint y: 206, distance: 194.7
click at [382, 206] on div "14 Any employee of the practice can view a patient's care history even though t…" at bounding box center [450, 191] width 552 height 81
click at [520, 175] on label "False" at bounding box center [533, 178] width 60 height 28
click at [518, 175] on input "False" at bounding box center [513, 178] width 9 height 8
radio input "true"
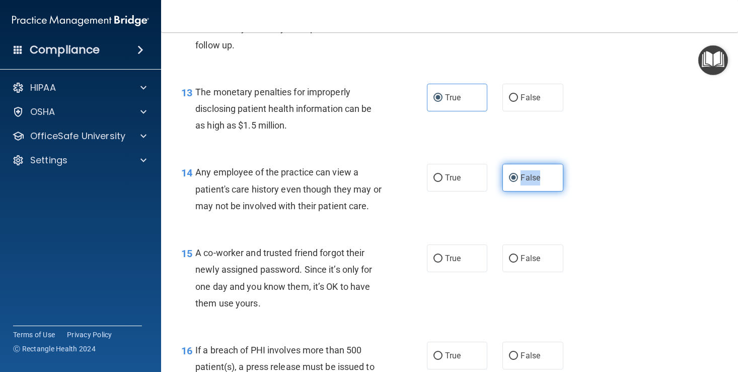
click at [520, 175] on label "False" at bounding box center [533, 178] width 60 height 28
click at [518, 175] on input "False" at bounding box center [513, 178] width 9 height 8
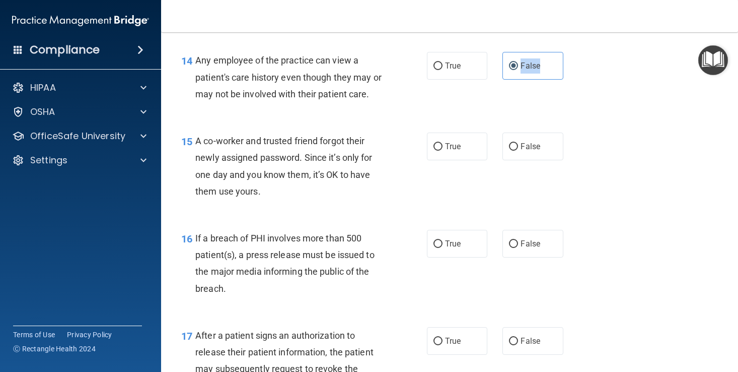
scroll to position [1210, 0]
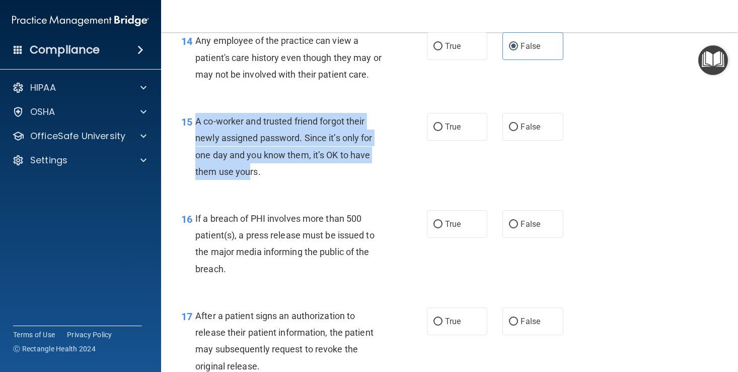
drag, startPoint x: 191, startPoint y: 114, endPoint x: 249, endPoint y: 165, distance: 77.5
click at [249, 166] on div "15 A co-worker and trusted friend forgot their newly assigned password. Since i…" at bounding box center [304, 149] width 276 height 72
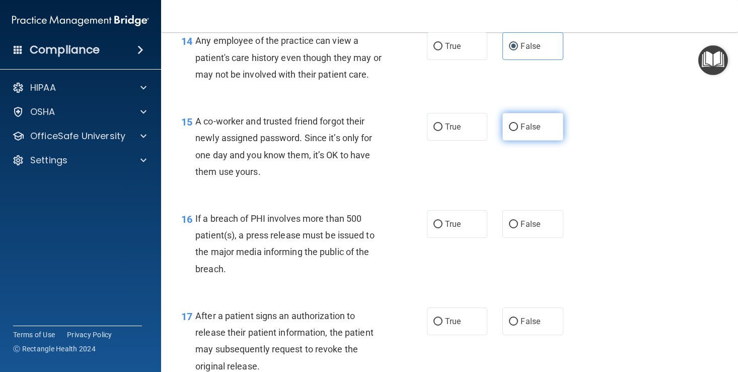
click at [546, 118] on label "False" at bounding box center [533, 127] width 60 height 28
click at [518, 123] on input "False" at bounding box center [513, 127] width 9 height 8
radio input "true"
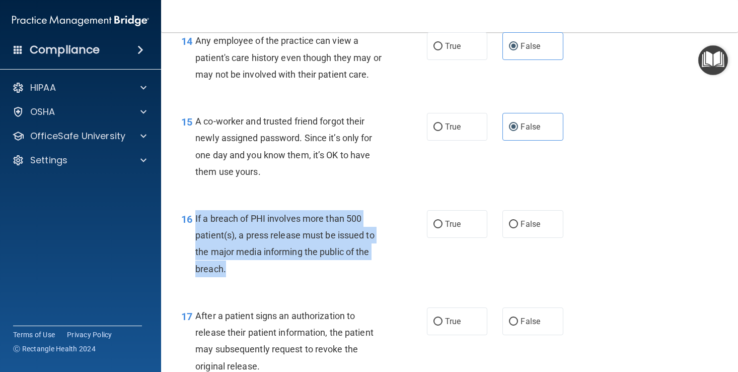
drag, startPoint x: 194, startPoint y: 211, endPoint x: 265, endPoint y: 269, distance: 92.0
click at [265, 269] on div "16 If a breach of PHI involves more than 500 patient(s), a press release must b…" at bounding box center [304, 246] width 276 height 72
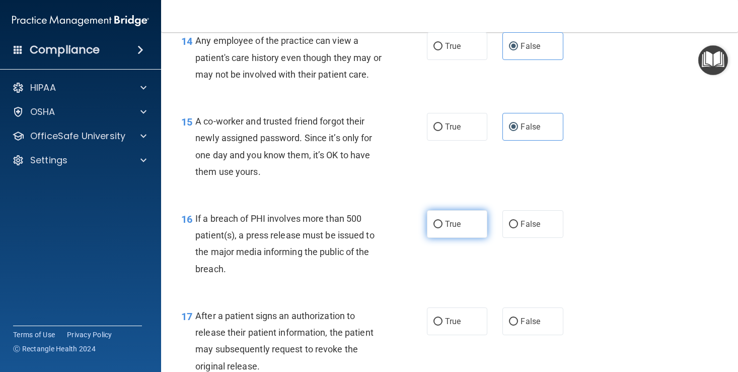
click at [455, 225] on label "True" at bounding box center [457, 224] width 60 height 28
click at [443, 225] on input "True" at bounding box center [438, 225] width 9 height 8
radio input "true"
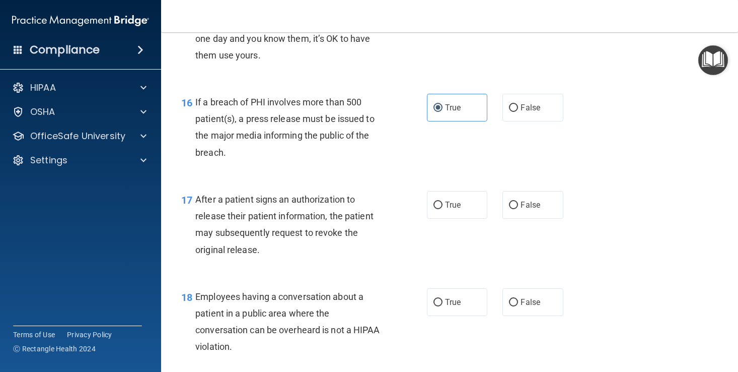
scroll to position [1357, 0]
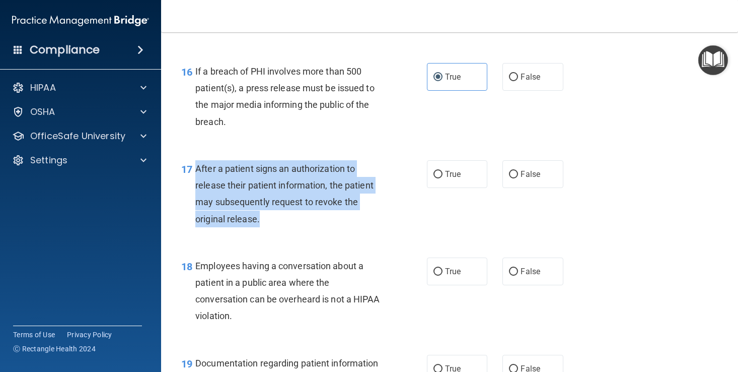
drag, startPoint x: 195, startPoint y: 160, endPoint x: 266, endPoint y: 211, distance: 87.4
click at [266, 211] on div "After a patient signs an authorization to release their patient information, th…" at bounding box center [293, 193] width 196 height 67
click at [452, 169] on span "True" at bounding box center [453, 174] width 16 height 10
click at [443, 171] on input "True" at bounding box center [438, 175] width 9 height 8
radio input "true"
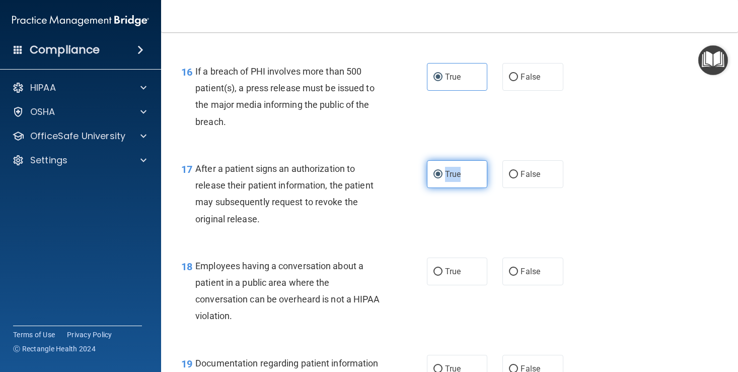
click at [452, 169] on span "True" at bounding box center [453, 174] width 16 height 10
click at [443, 171] on input "True" at bounding box center [438, 175] width 9 height 8
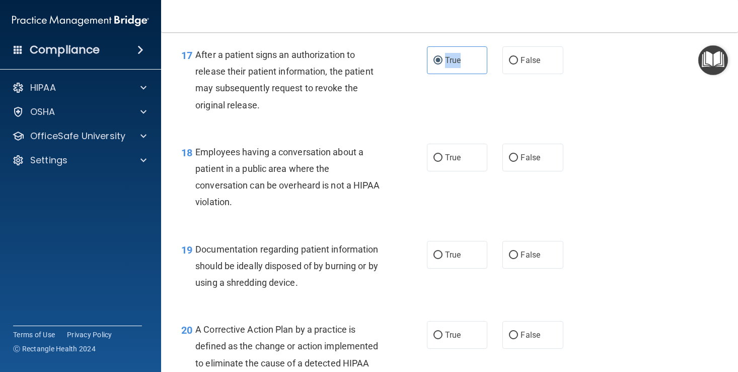
scroll to position [1555, 0]
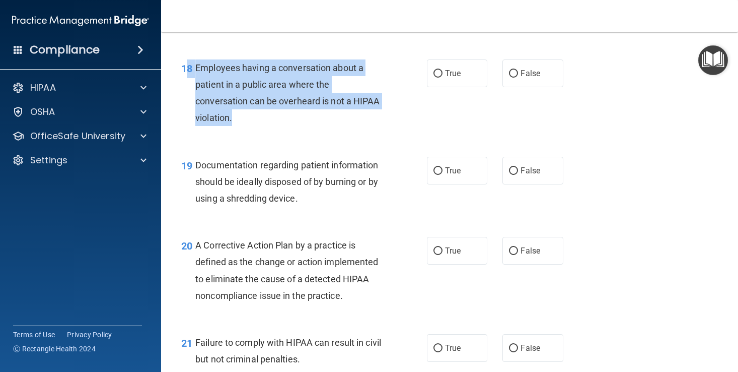
drag, startPoint x: 189, startPoint y: 56, endPoint x: 241, endPoint y: 117, distance: 80.4
click at [241, 117] on div "18 Employees having a conversation about a patient in a public area where the c…" at bounding box center [304, 95] width 276 height 72
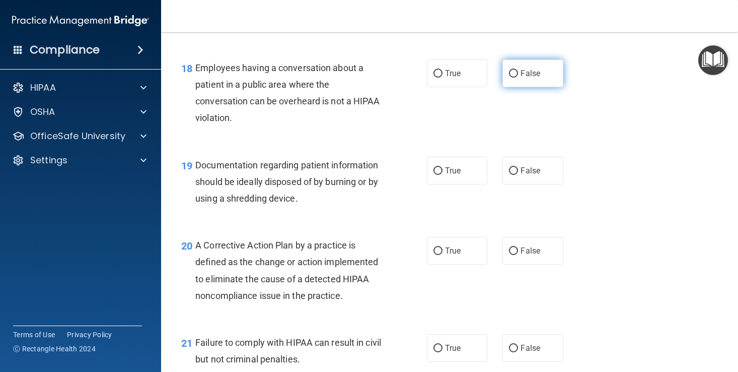
click at [520, 66] on label "False" at bounding box center [533, 73] width 60 height 28
click at [518, 70] on input "False" at bounding box center [513, 74] width 9 height 8
radio input "true"
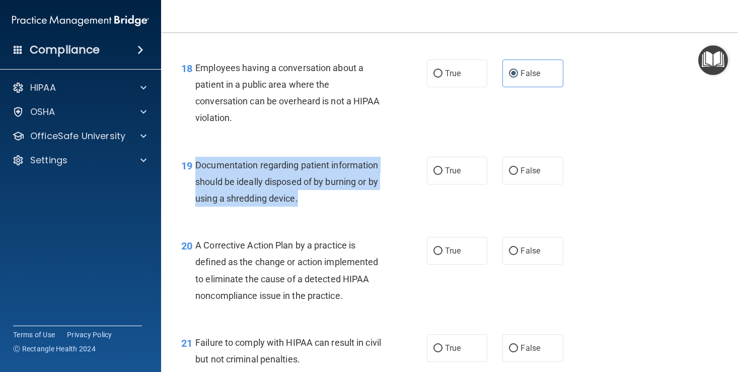
drag, startPoint x: 193, startPoint y: 157, endPoint x: 318, endPoint y: 198, distance: 131.4
click at [318, 198] on div "19 Documentation regarding patient information should be ideally disposed of by…" at bounding box center [304, 184] width 276 height 55
click at [452, 167] on span "True" at bounding box center [453, 171] width 16 height 10
click at [443, 167] on input "True" at bounding box center [438, 171] width 9 height 8
radio input "true"
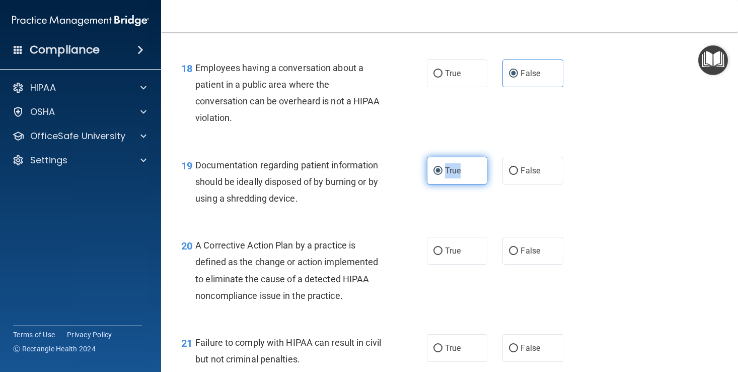
click at [452, 167] on span "True" at bounding box center [453, 171] width 16 height 10
click at [443, 167] on input "True" at bounding box center [438, 171] width 9 height 8
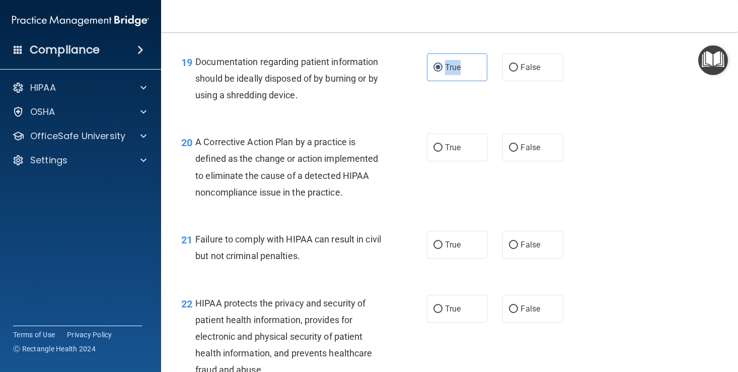
scroll to position [1680, 0]
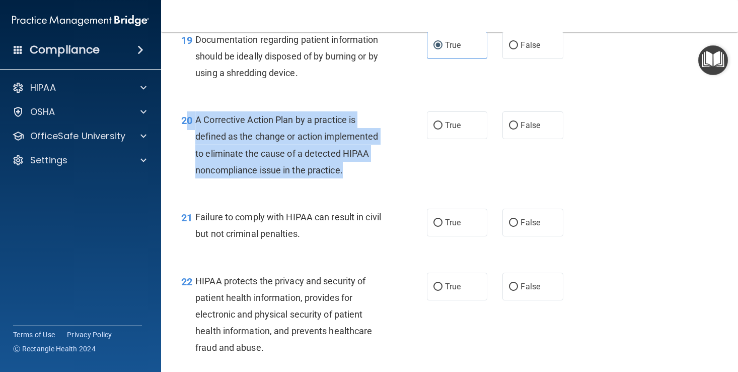
drag, startPoint x: 189, startPoint y: 109, endPoint x: 370, endPoint y: 162, distance: 187.9
click at [370, 162] on div "20 A Corrective Action Plan by a practice is defined as the change or action im…" at bounding box center [304, 147] width 276 height 72
click at [469, 114] on label "True" at bounding box center [457, 125] width 60 height 28
click at [443, 122] on input "True" at bounding box center [438, 126] width 9 height 8
radio input "true"
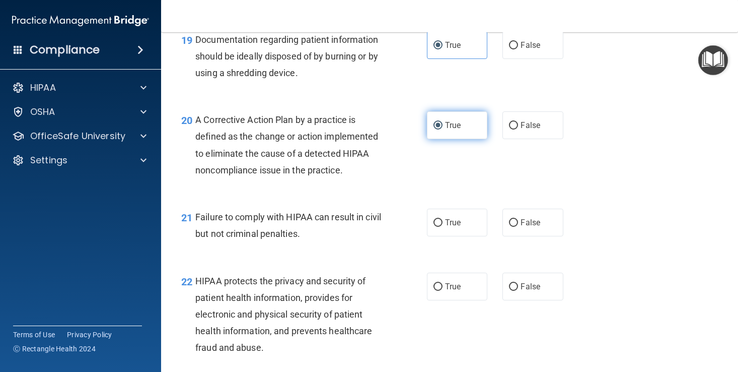
click at [469, 114] on label "True" at bounding box center [457, 125] width 60 height 28
click at [443, 122] on input "True" at bounding box center [438, 126] width 9 height 8
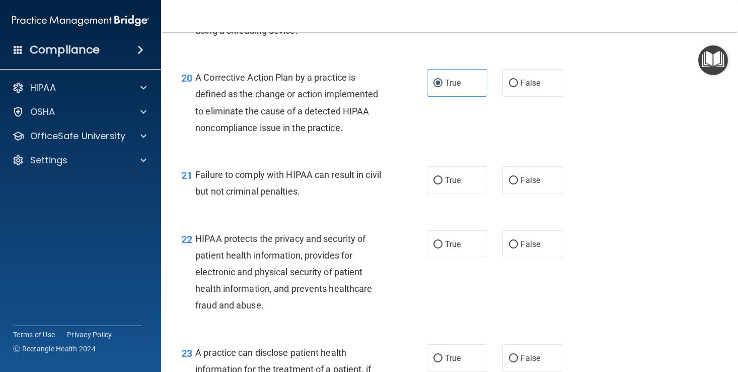
scroll to position [1724, 0]
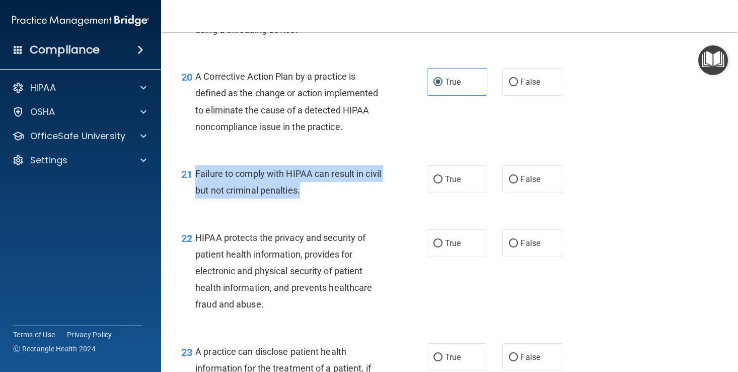
drag, startPoint x: 190, startPoint y: 170, endPoint x: 328, endPoint y: 192, distance: 139.3
click at [328, 192] on div "21 Failure to comply with HIPAA can result in civil but not criminal penalties." at bounding box center [304, 184] width 276 height 38
click at [517, 176] on input "False" at bounding box center [513, 180] width 9 height 8
radio input "true"
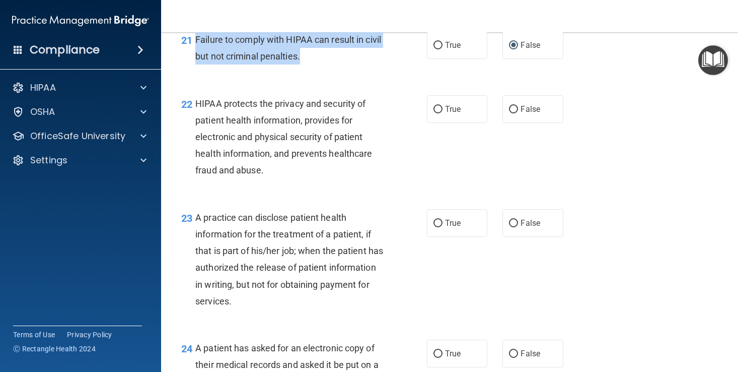
scroll to position [1880, 0]
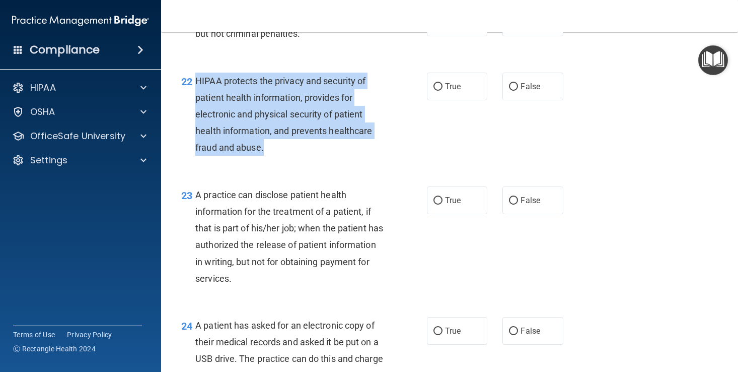
drag, startPoint x: 196, startPoint y: 76, endPoint x: 273, endPoint y: 146, distance: 103.4
click at [273, 146] on div "HIPAA protects the privacy and security of patient health information, provides…" at bounding box center [293, 115] width 196 height 84
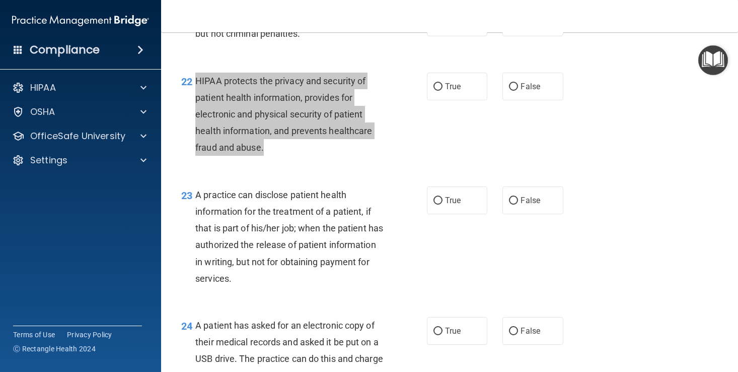
scroll to position [1840, 0]
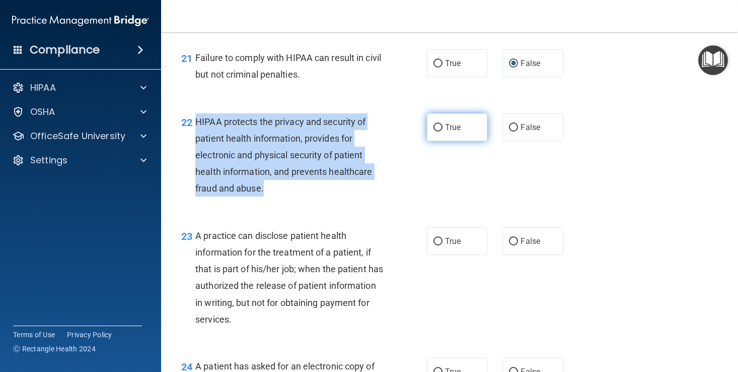
click at [462, 116] on label "True" at bounding box center [457, 127] width 60 height 28
click at [443, 124] on input "True" at bounding box center [438, 128] width 9 height 8
radio input "true"
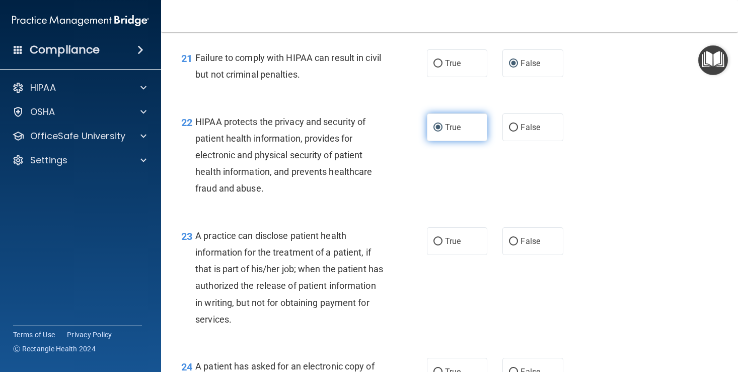
click at [462, 116] on label "True" at bounding box center [457, 127] width 60 height 28
click at [443, 124] on input "True" at bounding box center [438, 128] width 9 height 8
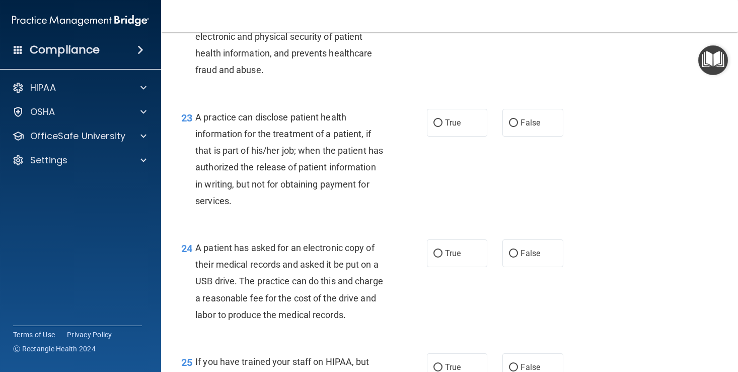
scroll to position [1962, 0]
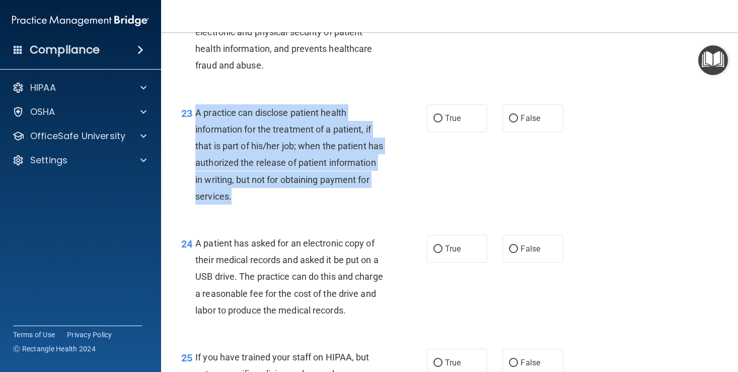
drag, startPoint x: 193, startPoint y: 103, endPoint x: 296, endPoint y: 193, distance: 137.0
click at [296, 193] on div "23 A practice can disclose patient health information for the treatment of a pa…" at bounding box center [304, 156] width 276 height 105
click at [530, 113] on span "False" at bounding box center [531, 118] width 20 height 10
click at [518, 115] on input "False" at bounding box center [513, 119] width 9 height 8
radio input "true"
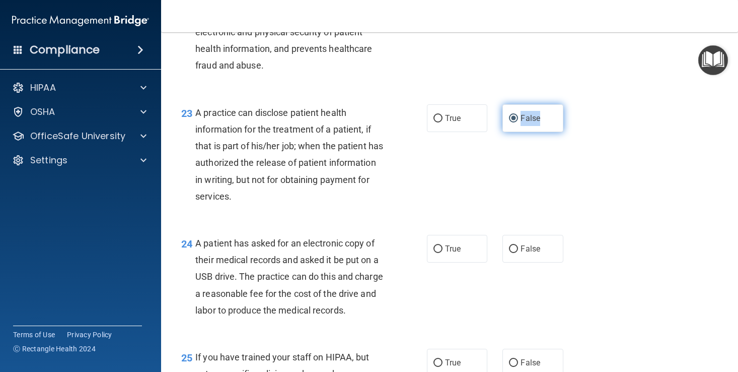
click at [530, 113] on span "False" at bounding box center [531, 118] width 20 height 10
click at [518, 115] on input "False" at bounding box center [513, 119] width 9 height 8
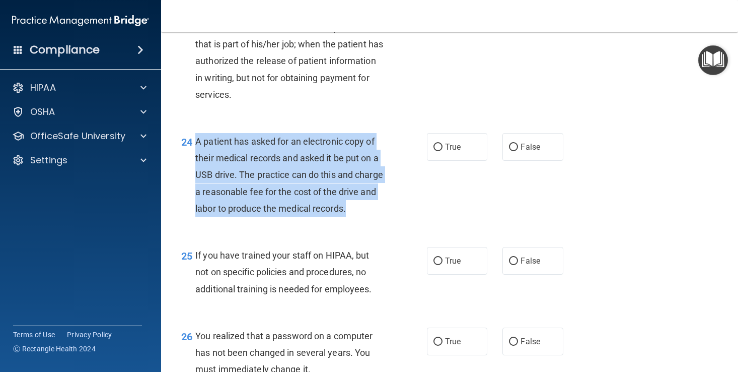
drag, startPoint x: 194, startPoint y: 130, endPoint x: 252, endPoint y: 211, distance: 99.0
click at [252, 211] on div "24 A patient has asked for an electronic copy of their medical records and aske…" at bounding box center [304, 177] width 276 height 89
click at [277, 146] on span "A patient has asked for an electronic copy of their medical records and asked i…" at bounding box center [289, 175] width 188 height 78
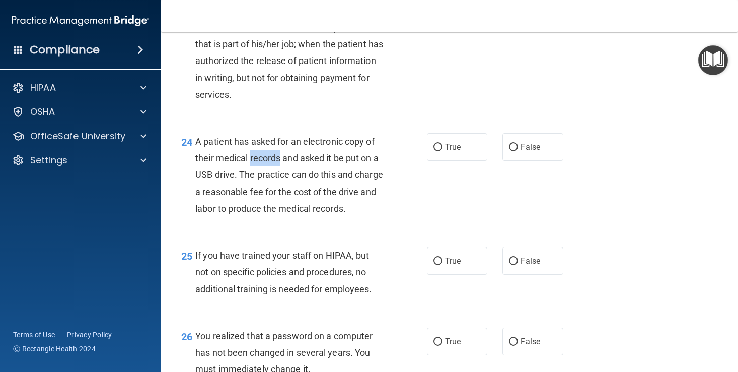
click at [277, 146] on span "A patient has asked for an electronic copy of their medical records and asked i…" at bounding box center [289, 175] width 188 height 78
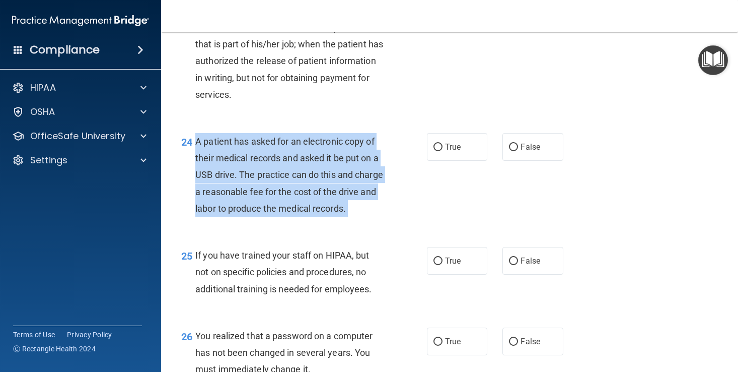
click at [277, 146] on span "A patient has asked for an electronic copy of their medical records and asked i…" at bounding box center [289, 175] width 188 height 78
click at [467, 133] on label "True" at bounding box center [457, 147] width 60 height 28
click at [443, 144] on input "True" at bounding box center [438, 148] width 9 height 8
radio input "true"
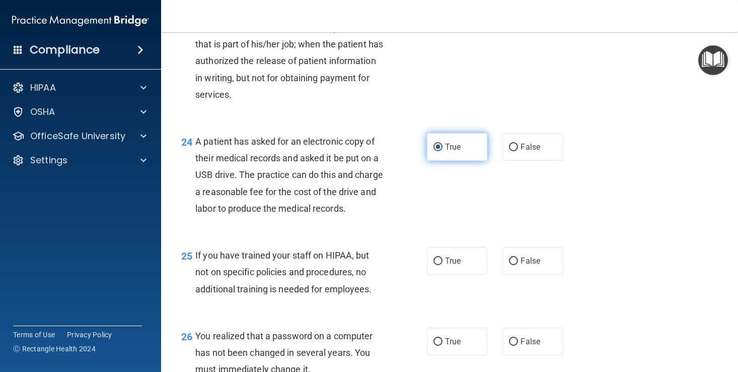
click at [467, 133] on label "True" at bounding box center [457, 147] width 60 height 28
click at [443, 144] on input "True" at bounding box center [438, 148] width 9 height 8
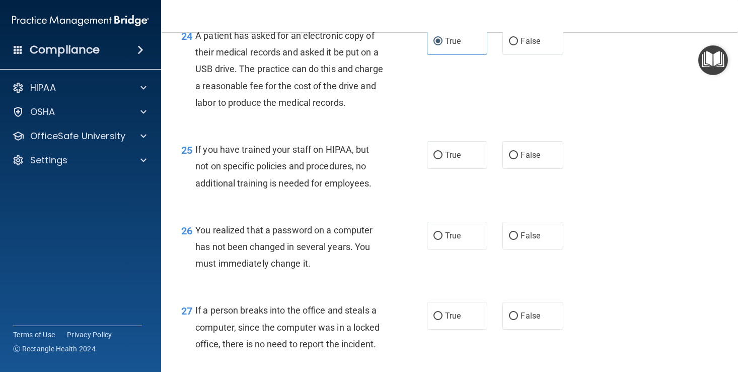
scroll to position [2182, 0]
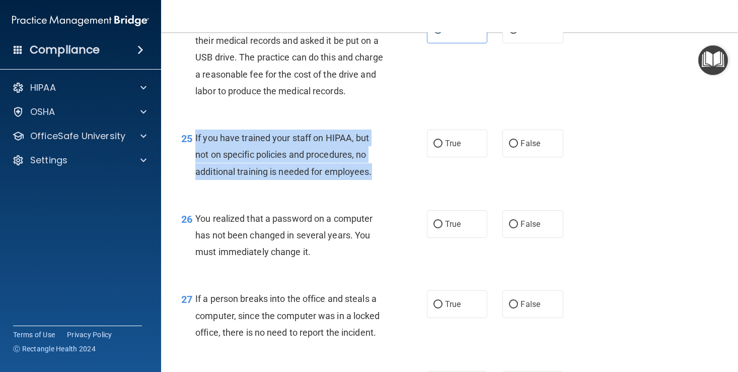
drag, startPoint x: 196, startPoint y: 143, endPoint x: 398, endPoint y: 177, distance: 204.9
click at [398, 178] on div "25 If you have trained your staff on HIPAA, but not on specific policies and pr…" at bounding box center [304, 156] width 276 height 55
click at [517, 146] on label "False" at bounding box center [533, 143] width 60 height 28
click at [517, 146] on input "False" at bounding box center [513, 144] width 9 height 8
radio input "true"
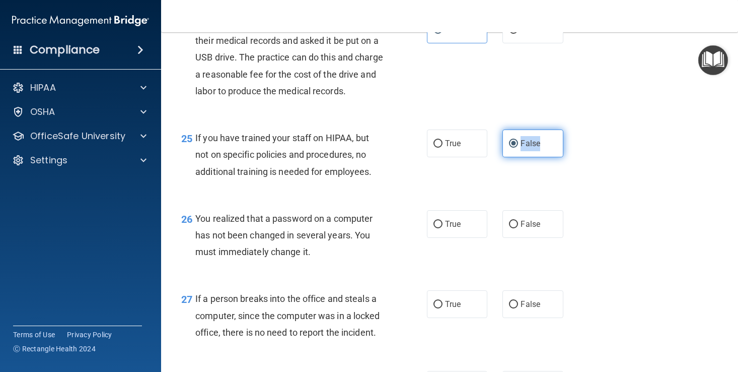
click at [517, 146] on label "False" at bounding box center [533, 143] width 60 height 28
click at [517, 146] on input "False" at bounding box center [513, 144] width 9 height 8
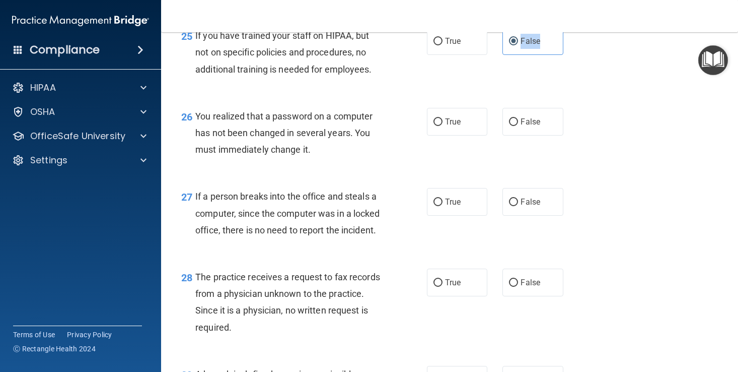
scroll to position [2308, 0]
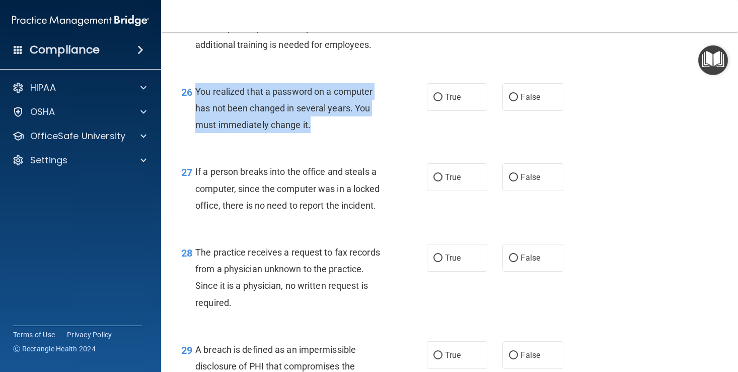
drag, startPoint x: 195, startPoint y: 95, endPoint x: 321, endPoint y: 131, distance: 131.2
click at [321, 132] on div "26 You realized that a password on a computer has not been changed in several y…" at bounding box center [304, 110] width 276 height 55
click at [471, 108] on label "True" at bounding box center [457, 97] width 60 height 28
click at [443, 101] on input "True" at bounding box center [438, 98] width 9 height 8
radio input "true"
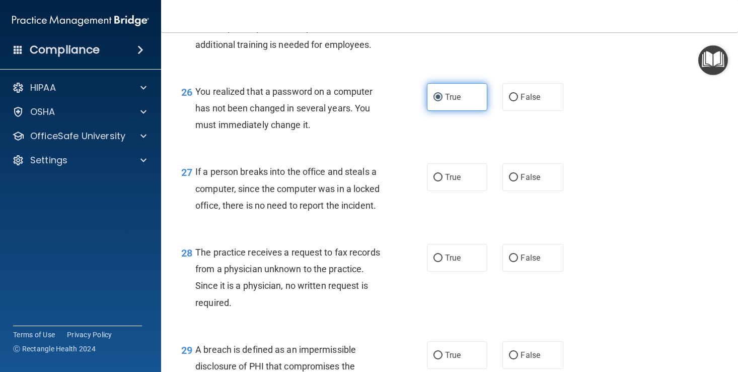
click at [471, 108] on label "True" at bounding box center [457, 97] width 60 height 28
click at [443, 101] on input "True" at bounding box center [438, 98] width 9 height 8
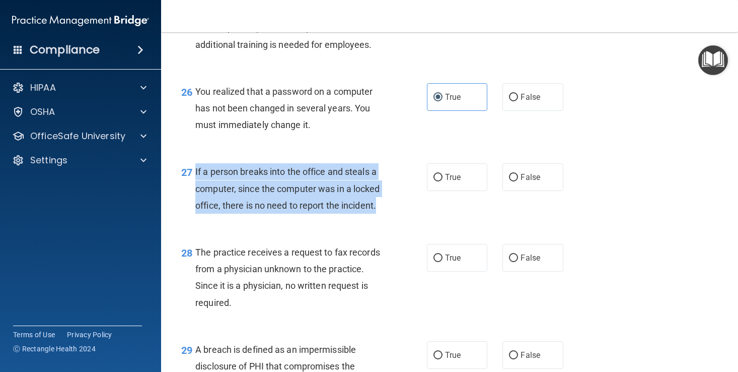
drag, startPoint x: 196, startPoint y: 178, endPoint x: 395, endPoint y: 216, distance: 203.0
click at [395, 216] on div "27 If a person breaks into the office and steals a computer, since the computer…" at bounding box center [304, 190] width 276 height 55
click at [550, 186] on label "False" at bounding box center [533, 177] width 60 height 28
click at [518, 181] on input "False" at bounding box center [513, 178] width 9 height 8
radio input "true"
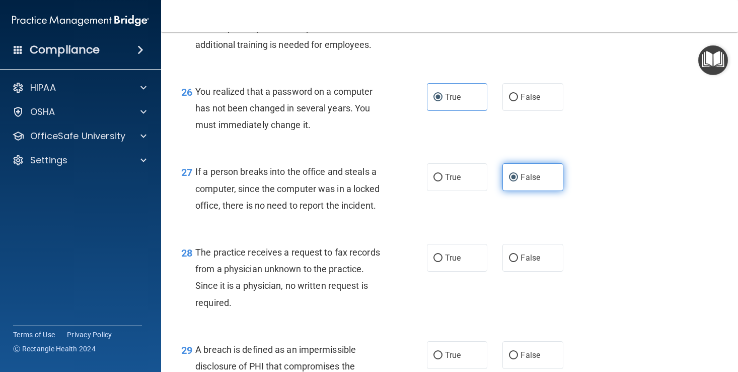
click at [550, 186] on label "False" at bounding box center [533, 177] width 60 height 28
click at [518, 181] on input "False" at bounding box center [513, 178] width 9 height 8
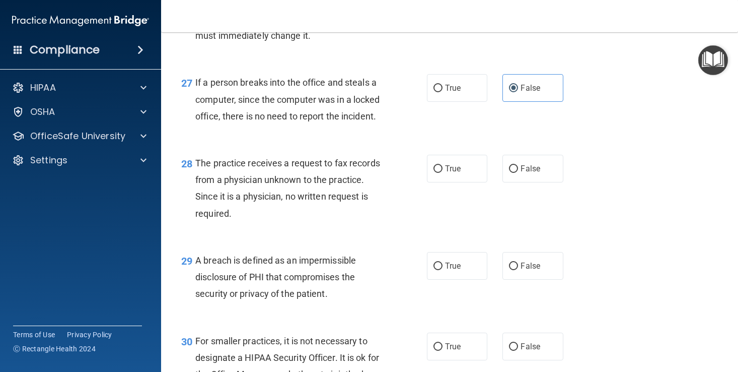
scroll to position [2425, 0]
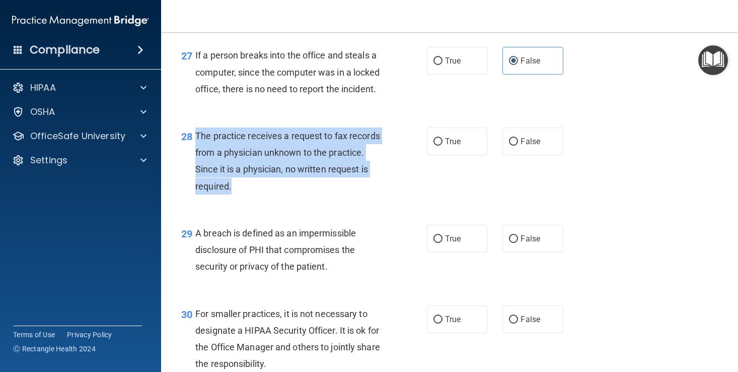
drag, startPoint x: 196, startPoint y: 138, endPoint x: 244, endPoint y: 189, distance: 70.2
click at [244, 189] on div "The practice receives a request to fax records from a physician unknown to the …" at bounding box center [293, 160] width 196 height 67
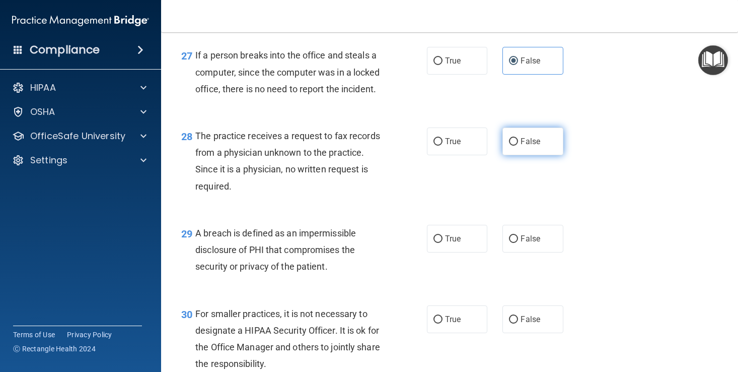
click at [536, 155] on label "False" at bounding box center [533, 141] width 60 height 28
click at [518, 146] on input "False" at bounding box center [513, 142] width 9 height 8
radio input "true"
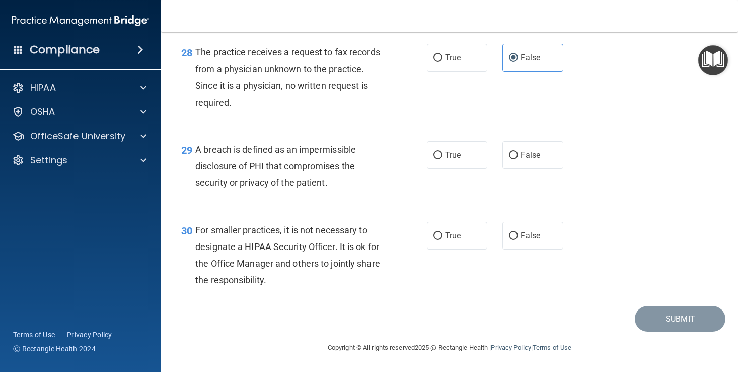
scroll to position [2512, 0]
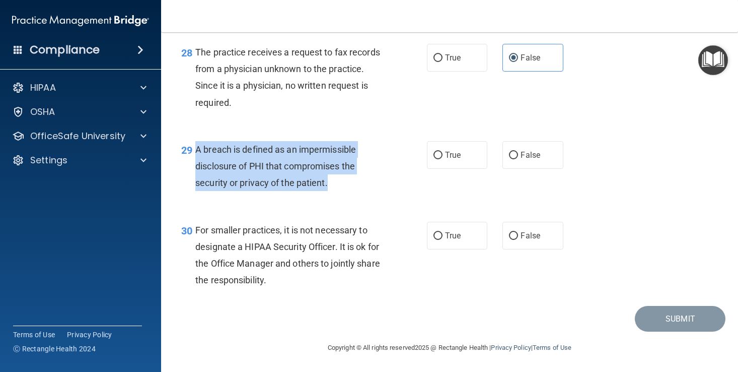
drag, startPoint x: 196, startPoint y: 148, endPoint x: 337, endPoint y: 192, distance: 147.7
click at [337, 192] on div "29 A breach is defined as an impermissible disclosure of PHI that compromises t…" at bounding box center [304, 168] width 276 height 55
click at [467, 166] on label "True" at bounding box center [457, 155] width 60 height 28
click at [443, 159] on input "True" at bounding box center [438, 156] width 9 height 8
radio input "true"
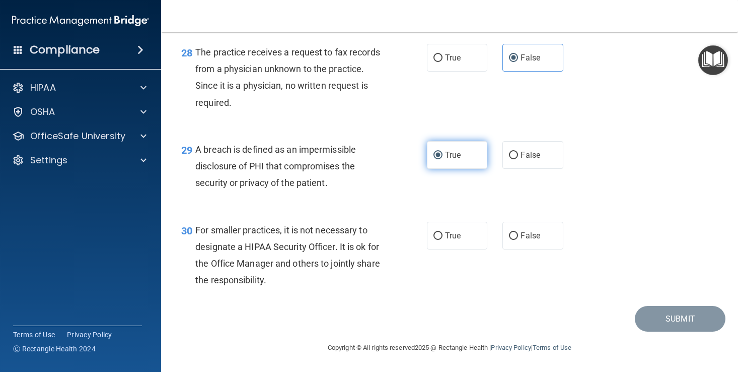
click at [467, 166] on label "True" at bounding box center [457, 155] width 60 height 28
click at [443, 159] on input "True" at bounding box center [438, 156] width 9 height 8
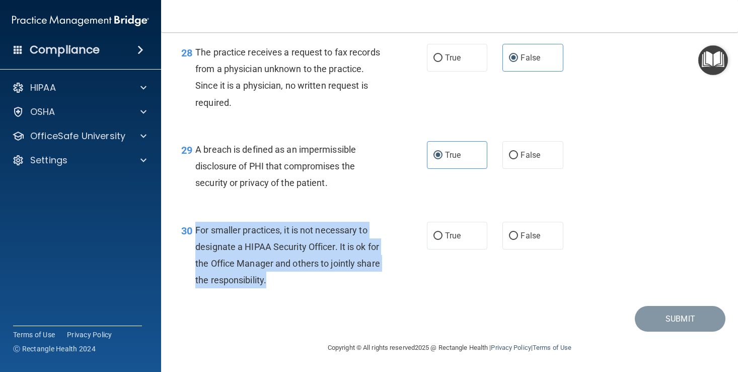
drag, startPoint x: 193, startPoint y: 228, endPoint x: 295, endPoint y: 281, distance: 114.4
click at [295, 281] on div "30 For smaller practices, it is not necessary to designate a HIPAA Security Off…" at bounding box center [304, 258] width 276 height 72
click at [455, 234] on span "True" at bounding box center [453, 236] width 16 height 10
click at [443, 234] on input "True" at bounding box center [438, 236] width 9 height 8
radio input "true"
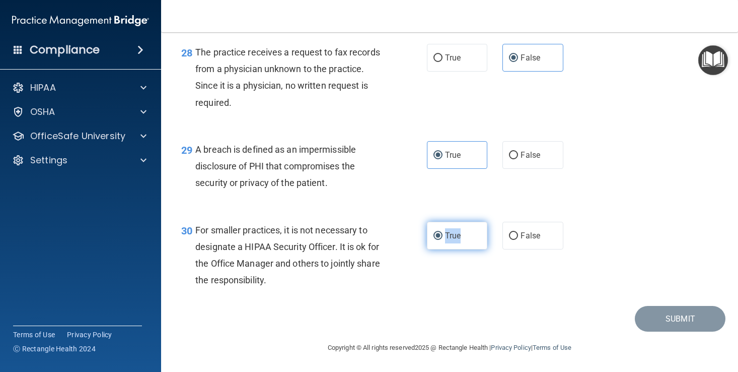
click at [455, 234] on span "True" at bounding box center [453, 236] width 16 height 10
click at [443, 234] on input "True" at bounding box center [438, 236] width 9 height 8
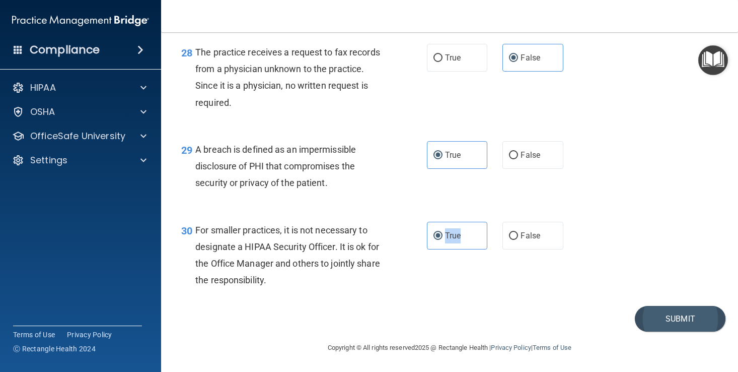
click at [654, 313] on button "Submit" at bounding box center [680, 319] width 91 height 26
click at [650, 324] on button "Submit" at bounding box center [680, 319] width 91 height 26
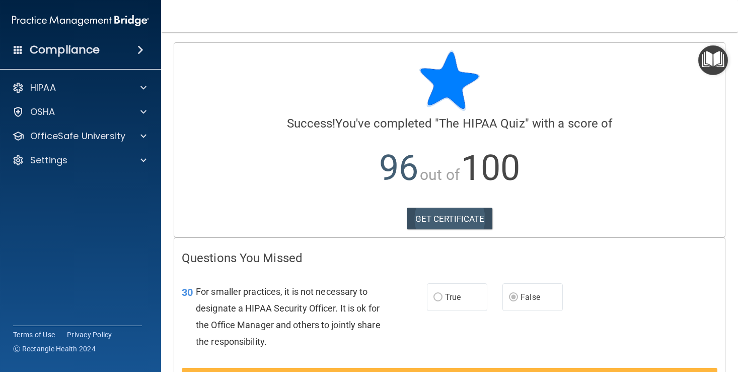
click at [463, 213] on link "GET CERTIFICATE" at bounding box center [450, 219] width 86 height 22
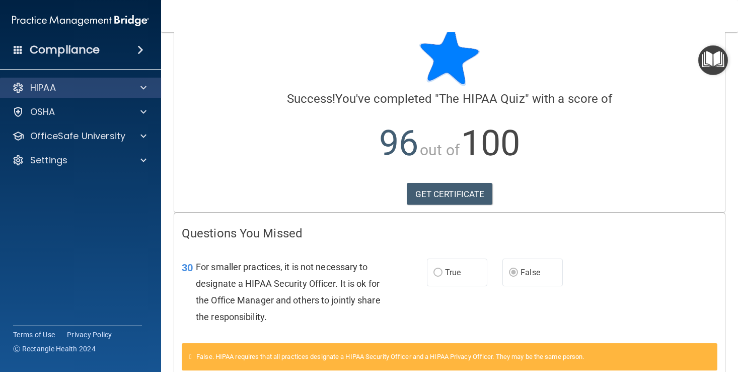
click at [129, 81] on div "HIPAA" at bounding box center [81, 88] width 162 height 20
click at [150, 87] on div at bounding box center [141, 88] width 25 height 12
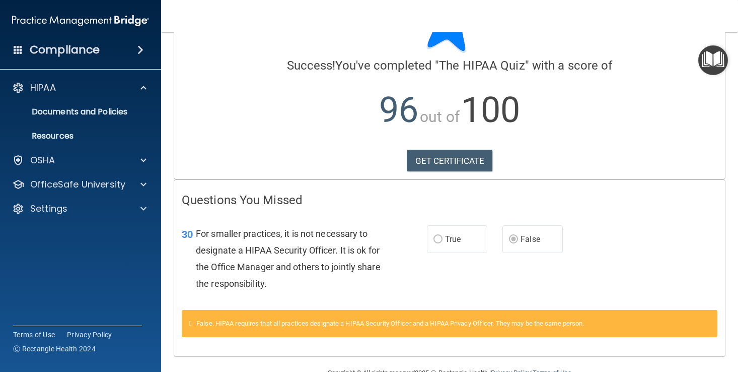
scroll to position [54, 0]
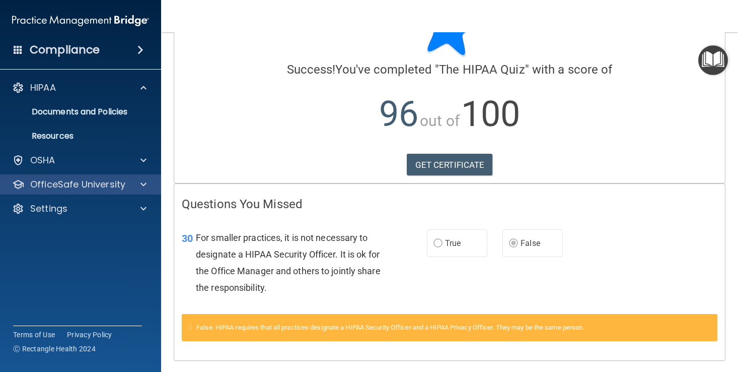
click at [126, 186] on div "OfficeSafe University" at bounding box center [67, 184] width 125 height 12
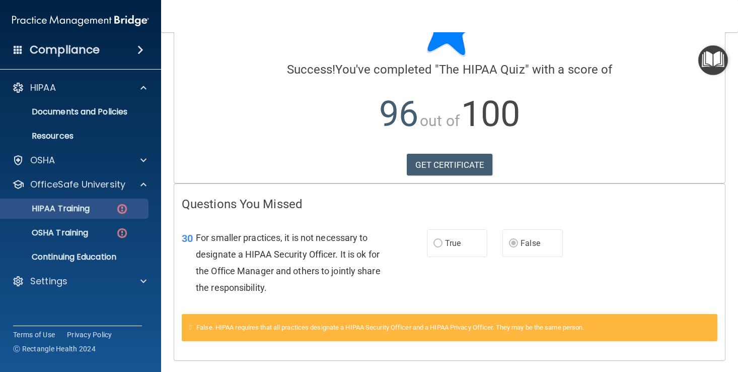
click at [117, 212] on img at bounding box center [122, 208] width 13 height 13
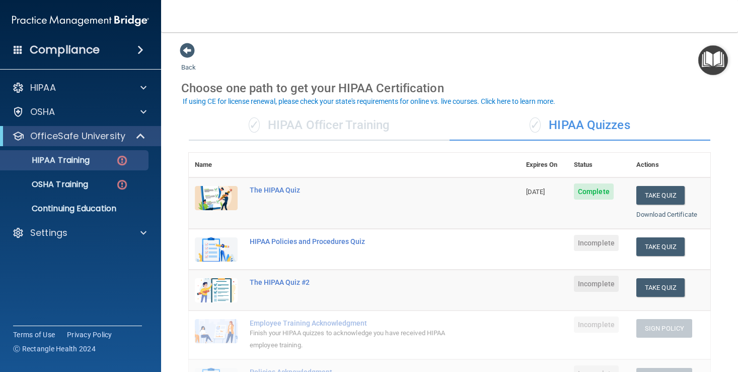
click at [391, 111] on div "✓ HIPAA Officer Training" at bounding box center [319, 125] width 261 height 30
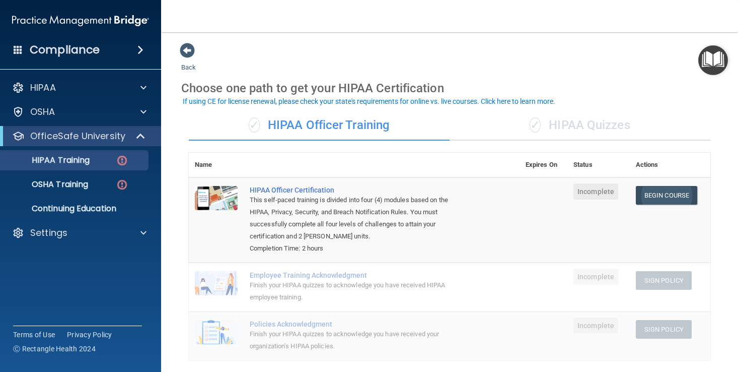
click at [665, 195] on link "Begin Course" at bounding box center [666, 195] width 61 height 19
click at [670, 194] on link "Begin Course" at bounding box center [666, 195] width 61 height 19
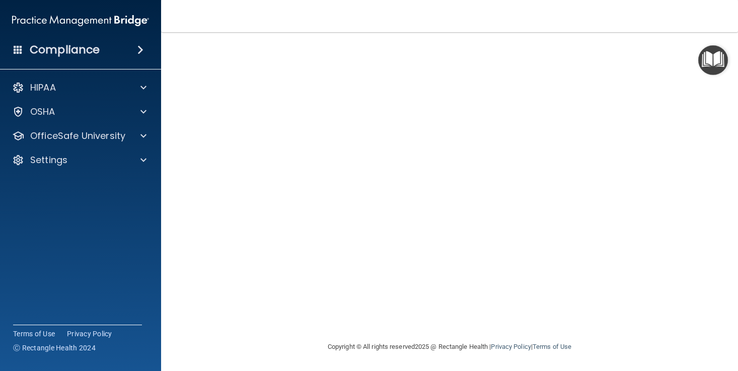
scroll to position [59, 0]
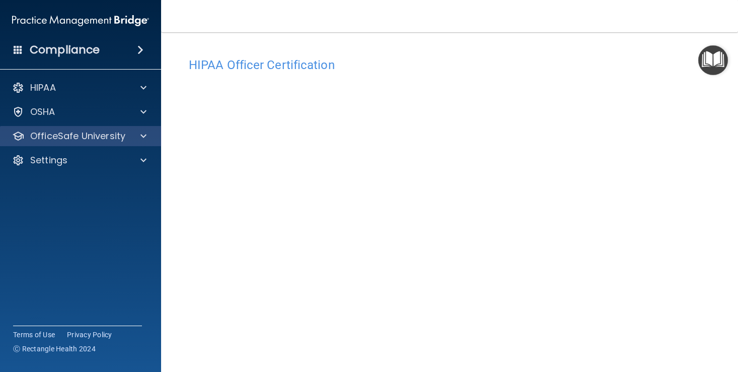
click at [125, 139] on div "OfficeSafe University" at bounding box center [67, 136] width 125 height 12
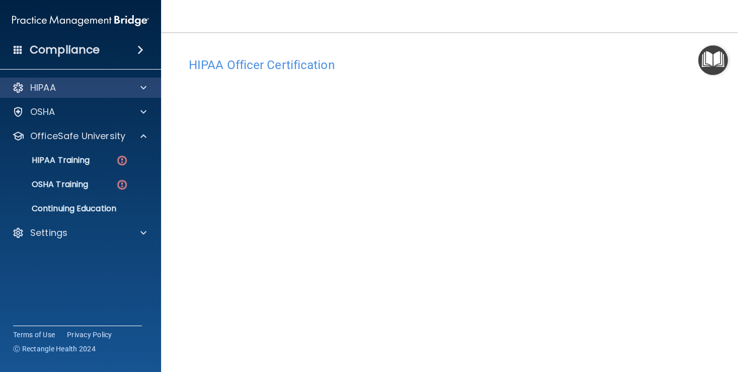
click at [134, 90] on div at bounding box center [141, 88] width 25 height 12
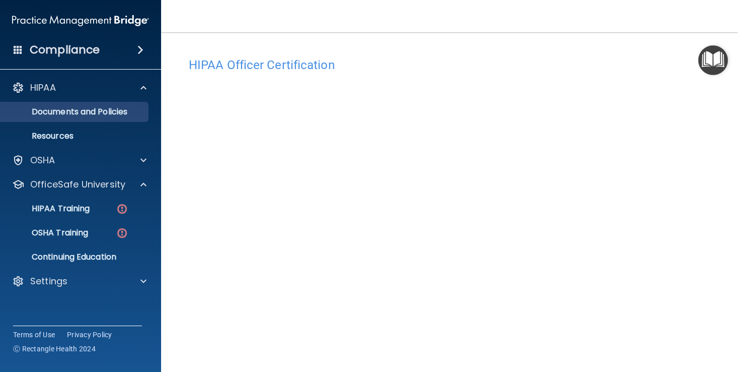
click at [129, 115] on p "Documents and Policies" at bounding box center [76, 112] width 138 height 10
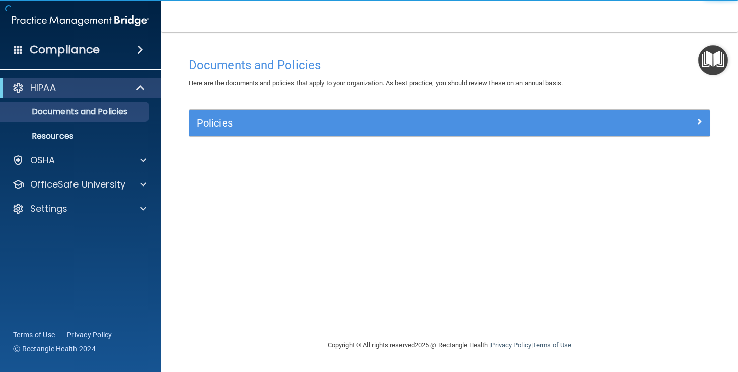
click at [722, 59] on img "Open Resource Center" at bounding box center [714, 60] width 30 height 30
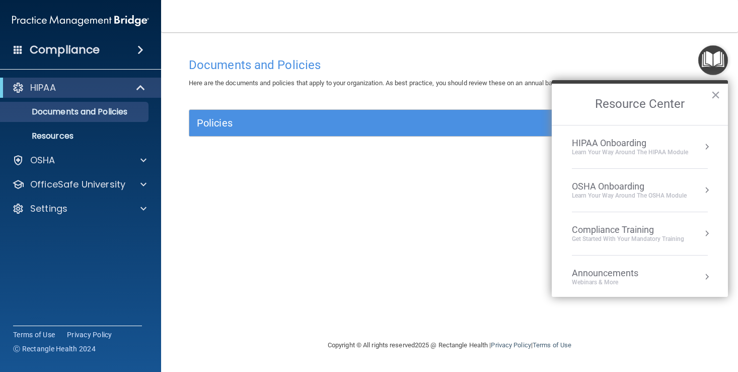
click at [689, 164] on li "HIPAA Onboarding Learn Your Way around the HIPAA module" at bounding box center [640, 146] width 136 height 43
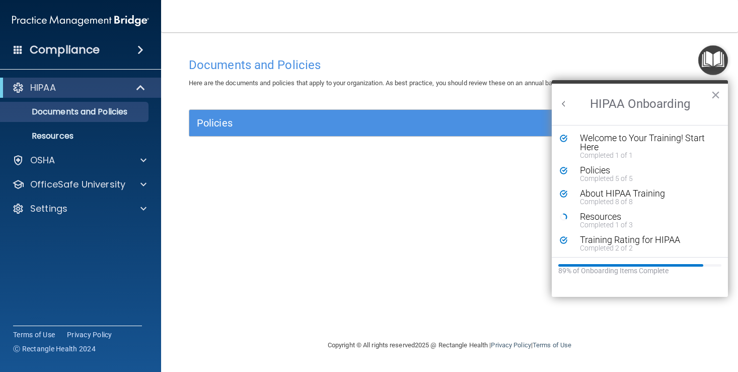
click at [568, 102] on button "Back to Resource Center Home" at bounding box center [564, 104] width 10 height 10
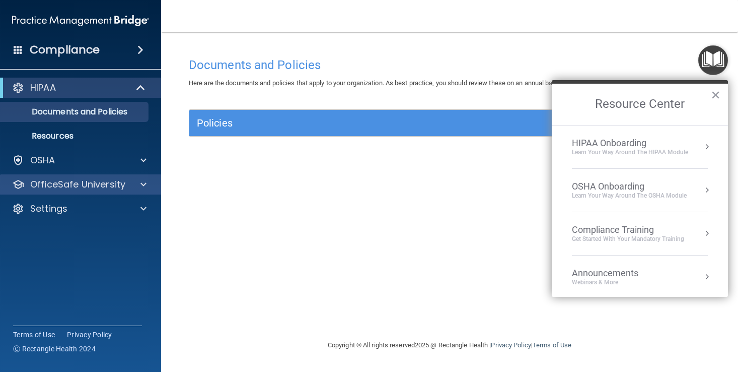
click at [136, 181] on div at bounding box center [141, 184] width 25 height 12
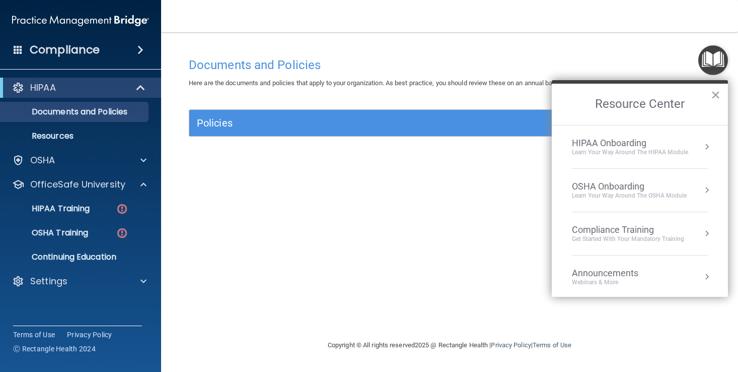
click at [714, 94] on button "×" at bounding box center [716, 95] width 10 height 16
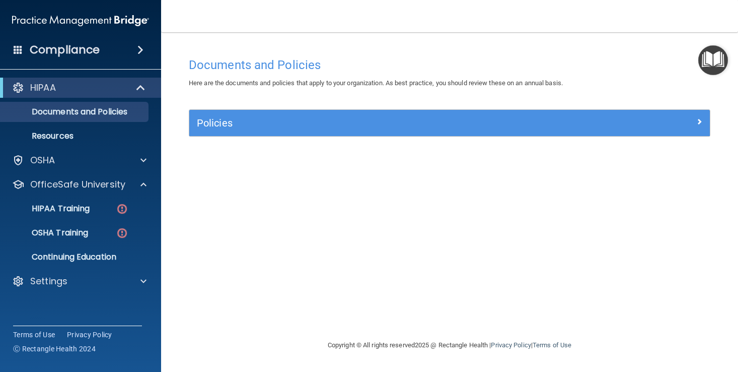
click at [263, 111] on div "Policies" at bounding box center [449, 123] width 521 height 26
click at [263, 124] on h5 "Policies" at bounding box center [385, 122] width 376 height 11
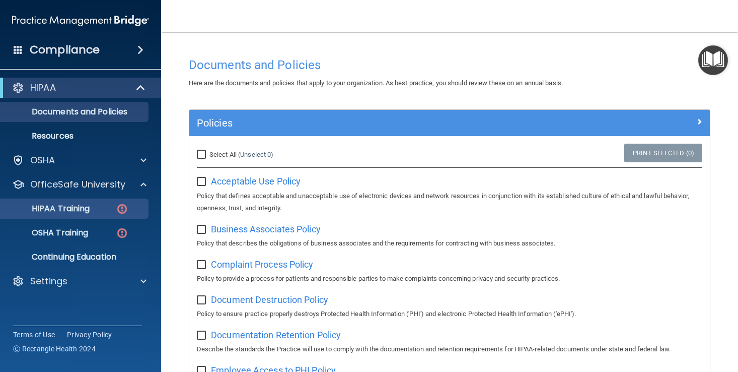
click at [105, 210] on div "HIPAA Training" at bounding box center [76, 208] width 138 height 10
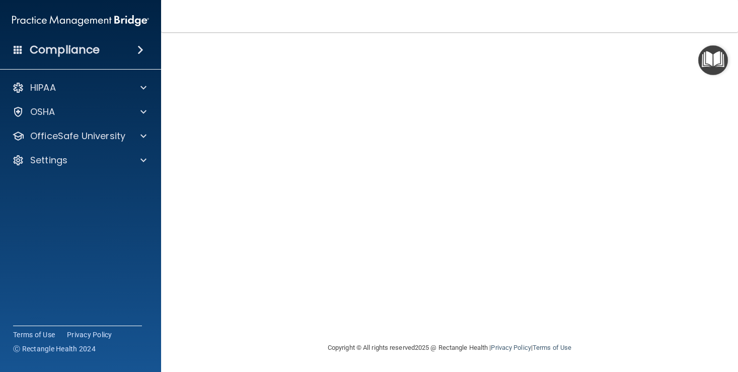
scroll to position [77, 0]
